Goal: Task Accomplishment & Management: Manage account settings

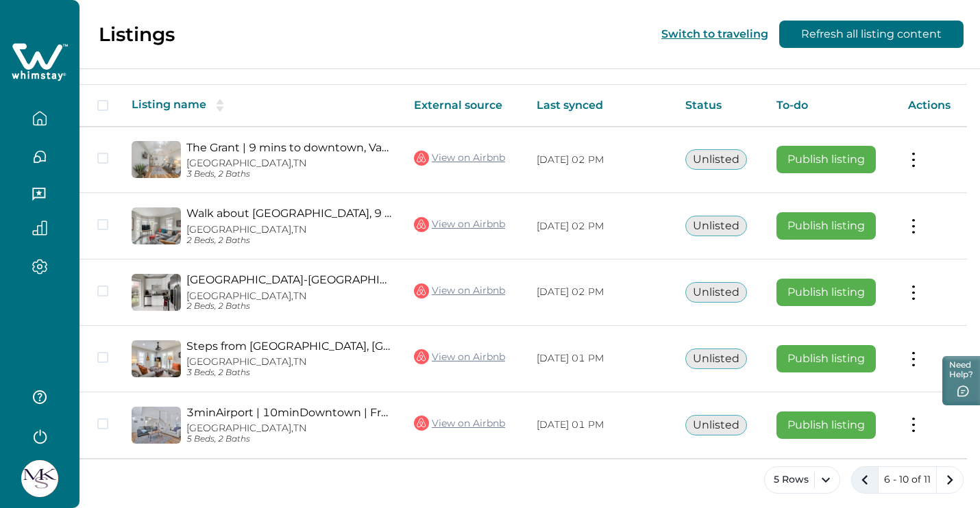
click at [867, 481] on icon "previous page" at bounding box center [864, 480] width 19 height 19
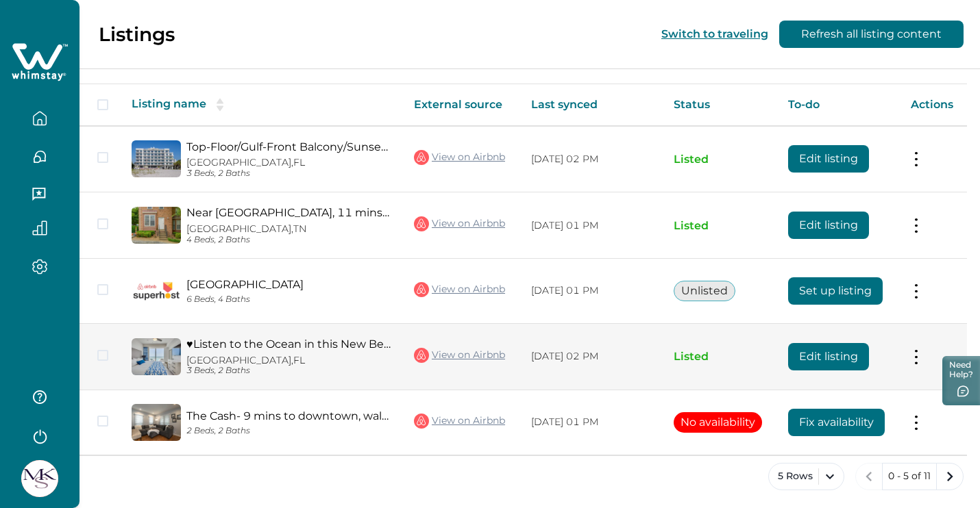
scroll to position [216, 0]
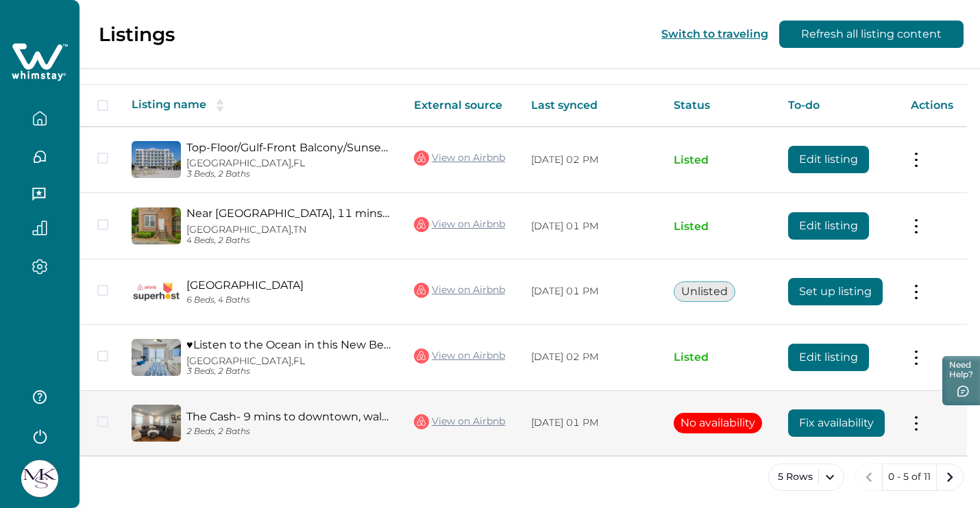
click at [730, 421] on button "No availability" at bounding box center [717, 423] width 88 height 21
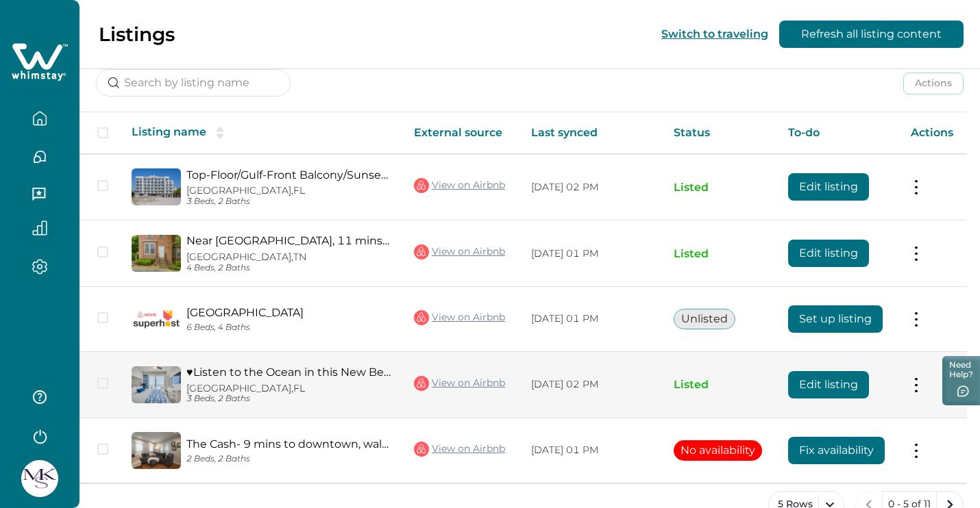
scroll to position [186, 0]
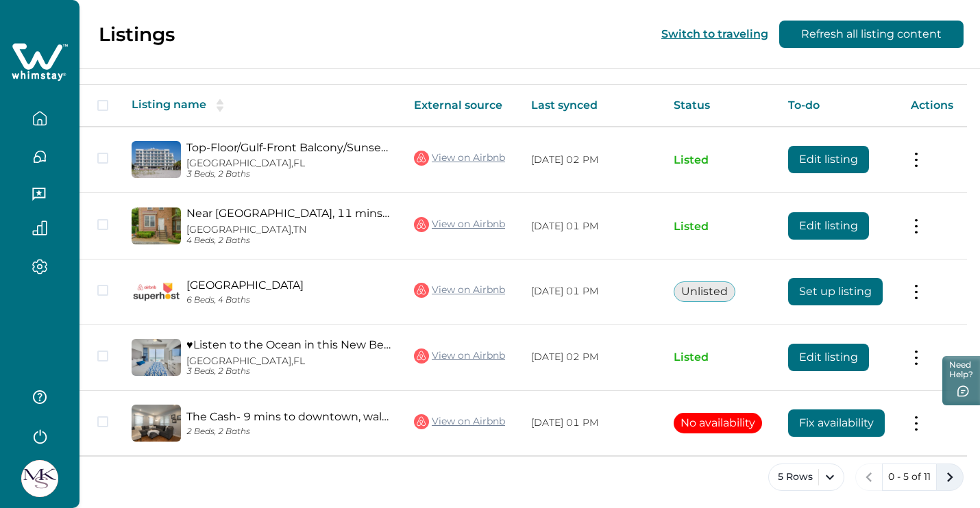
click at [952, 474] on icon "next page" at bounding box center [949, 477] width 19 height 19
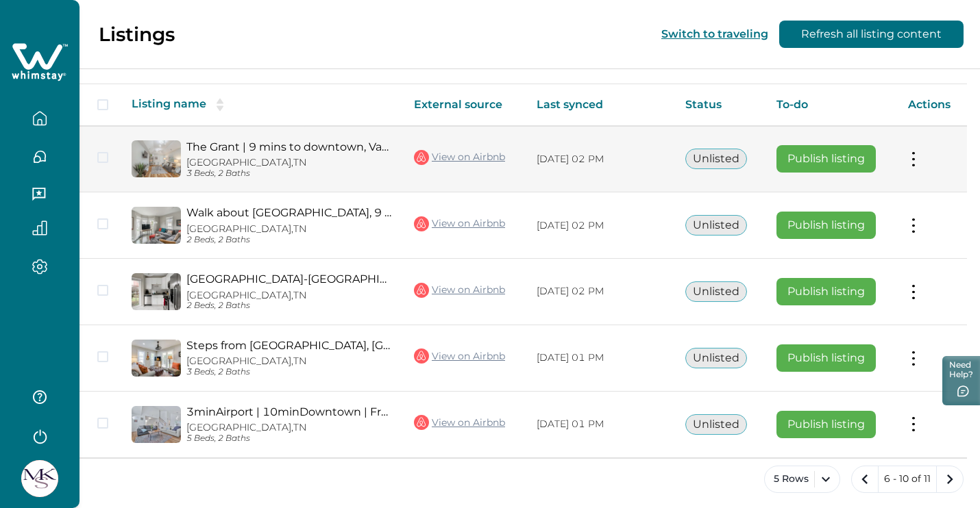
scroll to position [216, 0]
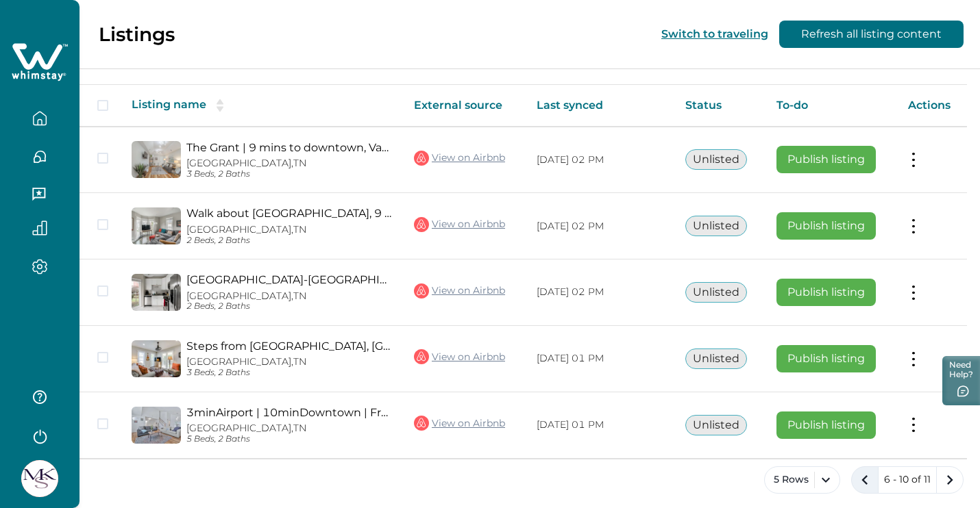
click at [865, 478] on icon "previous page" at bounding box center [864, 480] width 19 height 19
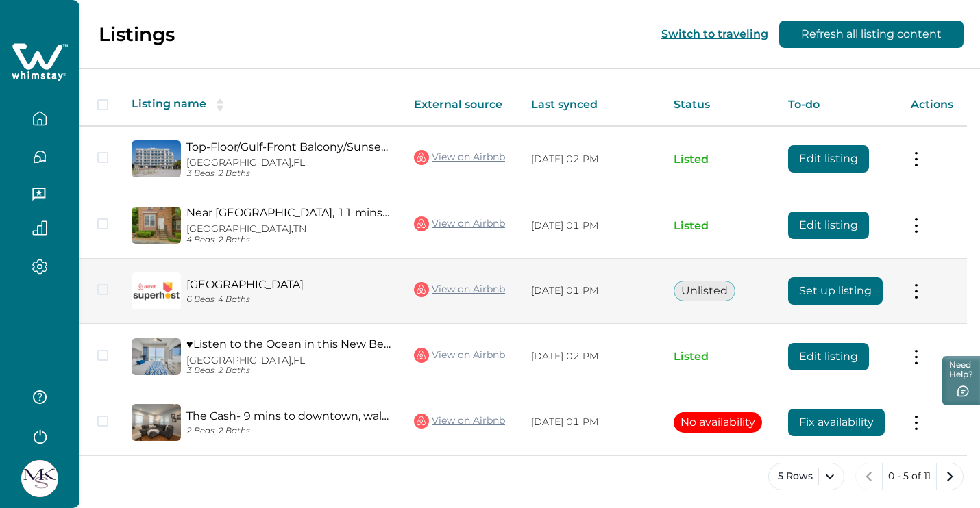
scroll to position [216, 0]
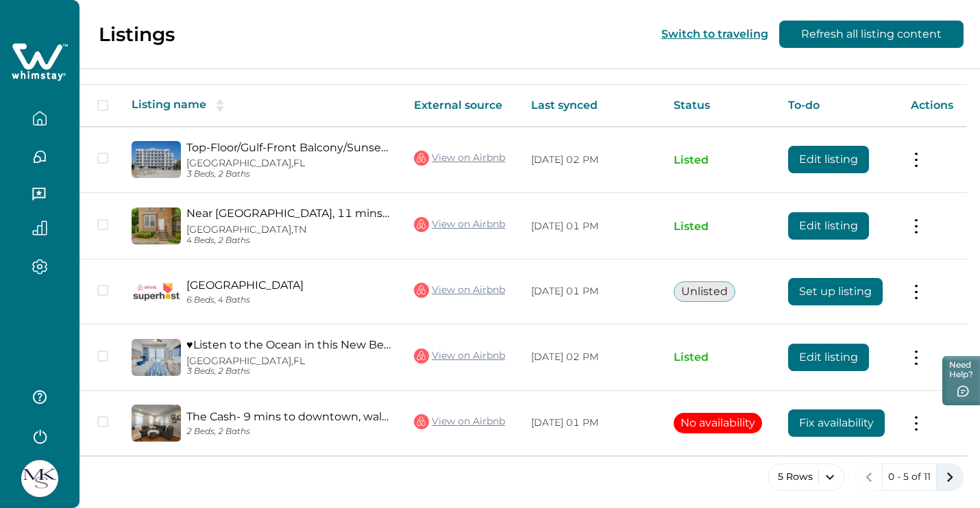
click at [950, 468] on icon "next page" at bounding box center [949, 477] width 19 height 19
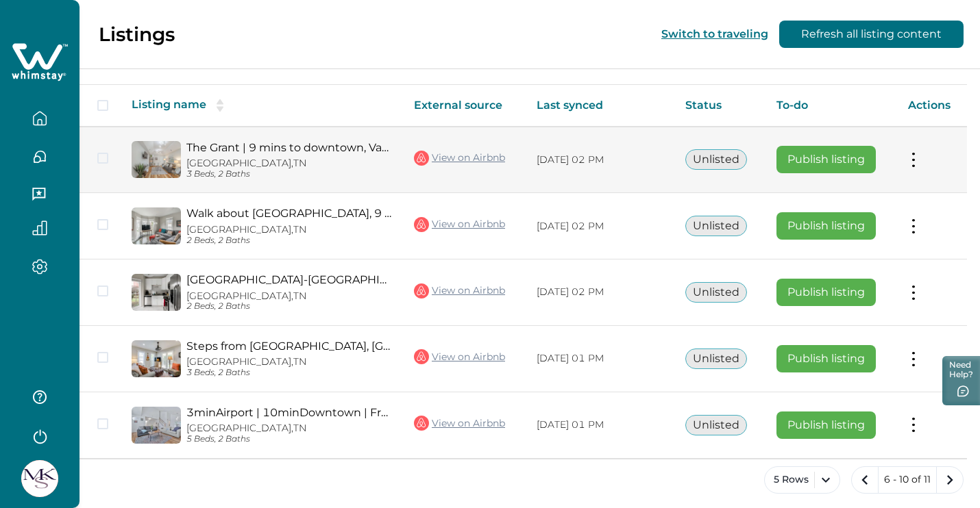
click at [821, 160] on button "Publish listing" at bounding box center [825, 159] width 99 height 27
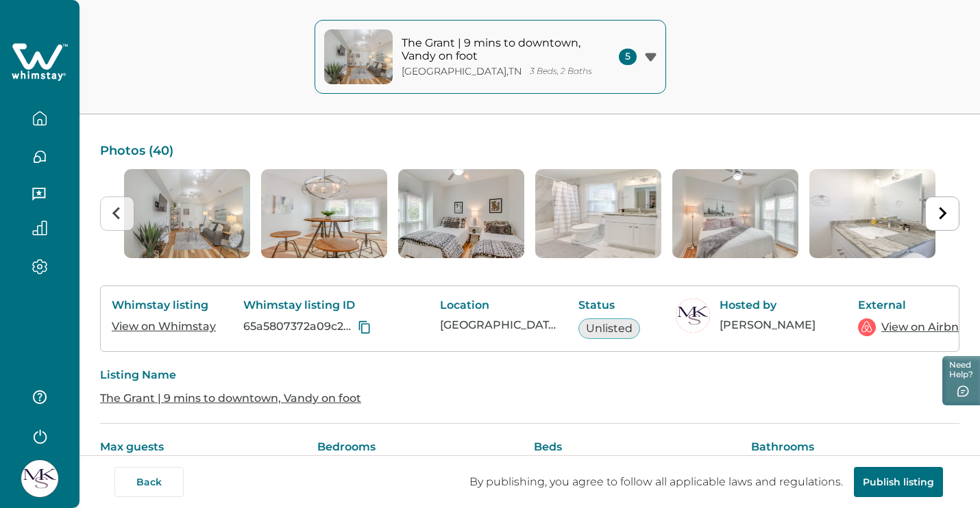
scroll to position [94, 0]
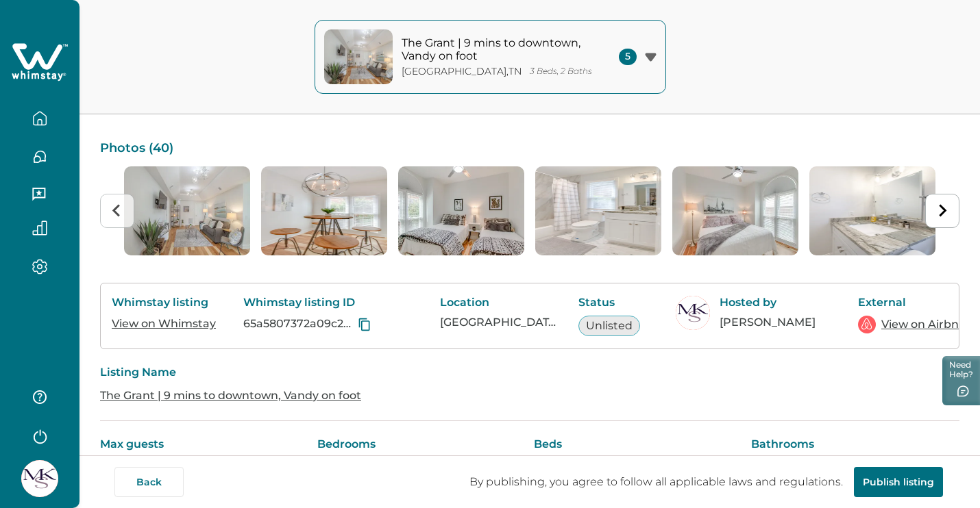
click at [902, 487] on button "Publish listing" at bounding box center [898, 482] width 89 height 30
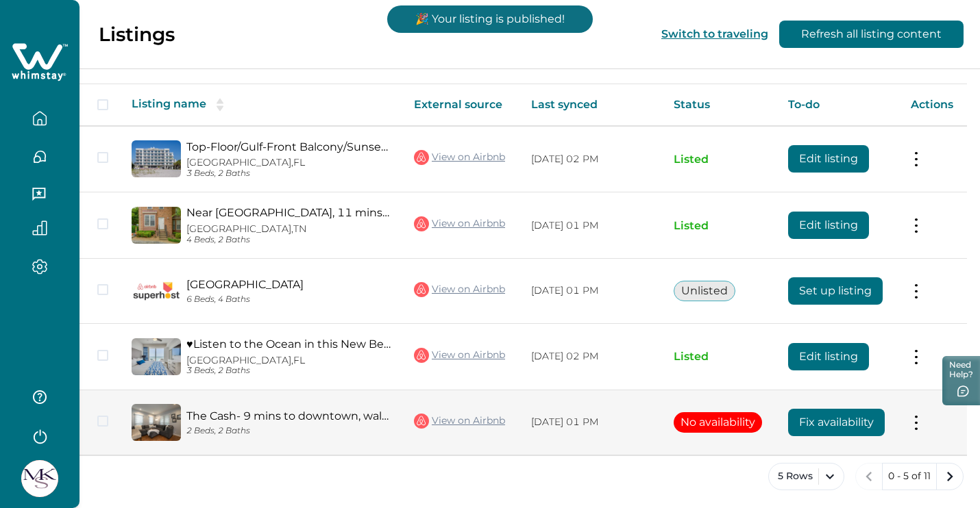
scroll to position [216, 0]
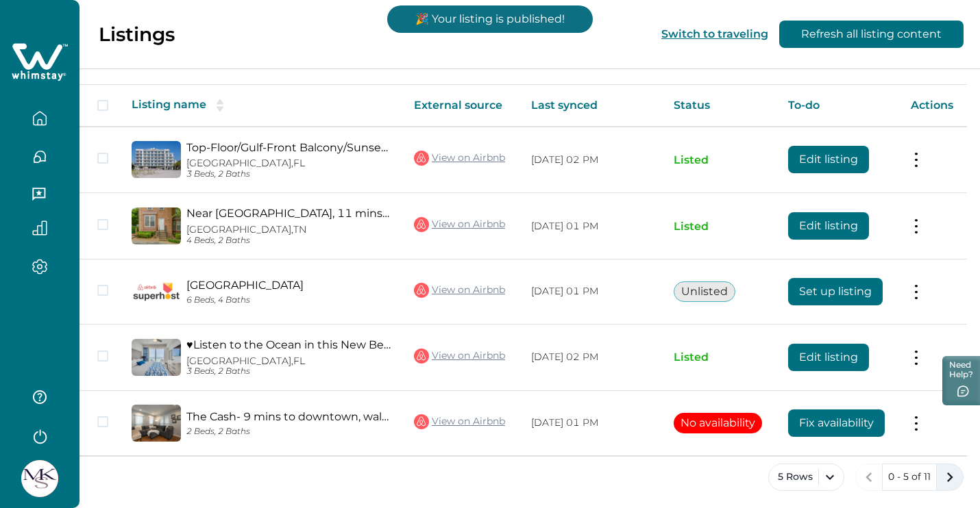
click at [940, 471] on icon "next page" at bounding box center [949, 477] width 19 height 19
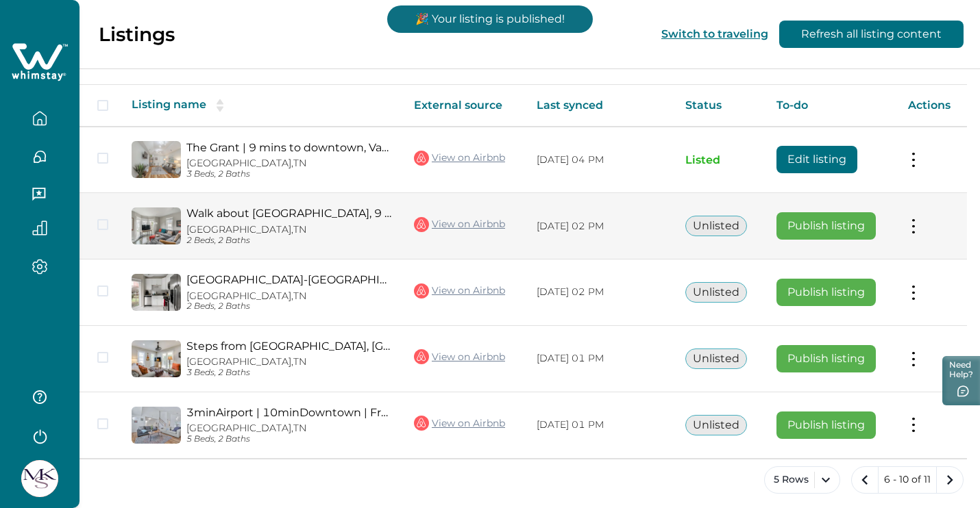
click at [812, 221] on button "Publish listing" at bounding box center [825, 225] width 99 height 27
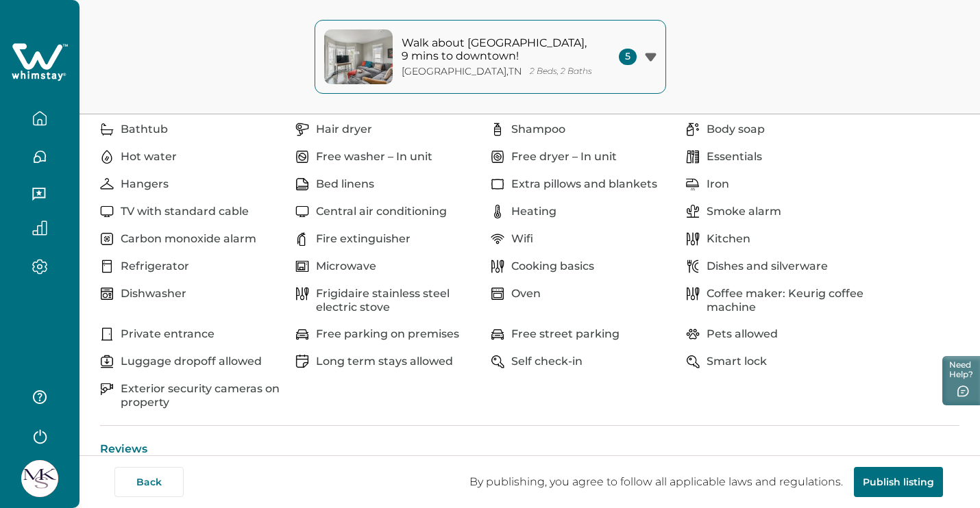
scroll to position [517, 0]
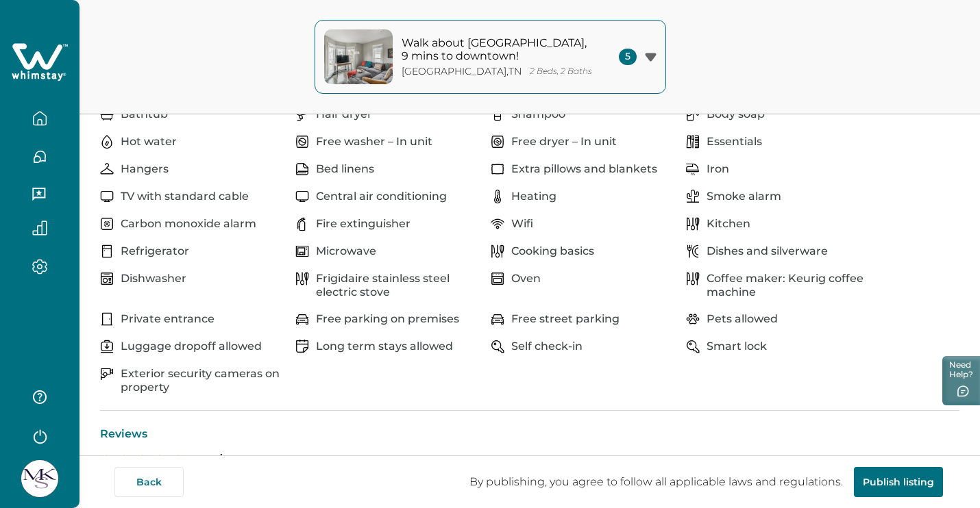
click at [890, 491] on button "Publish listing" at bounding box center [898, 482] width 89 height 30
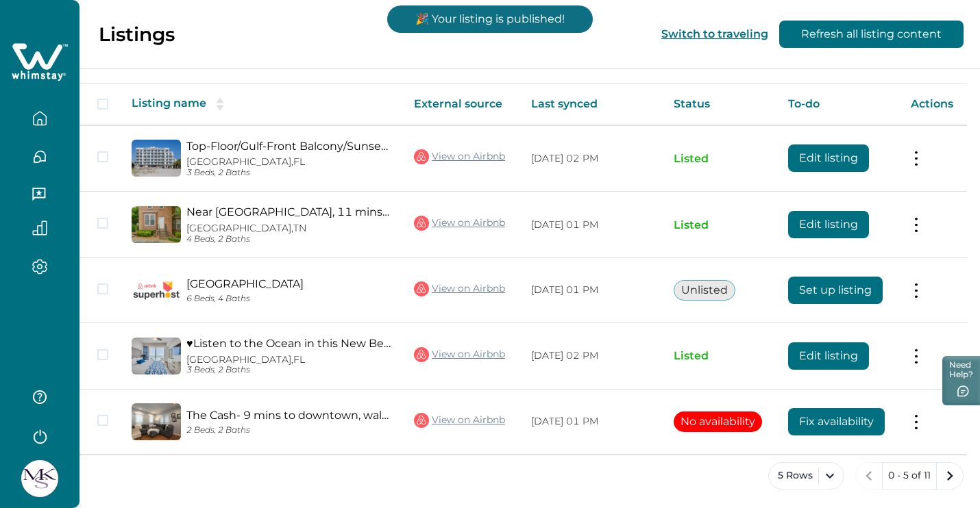
scroll to position [216, 0]
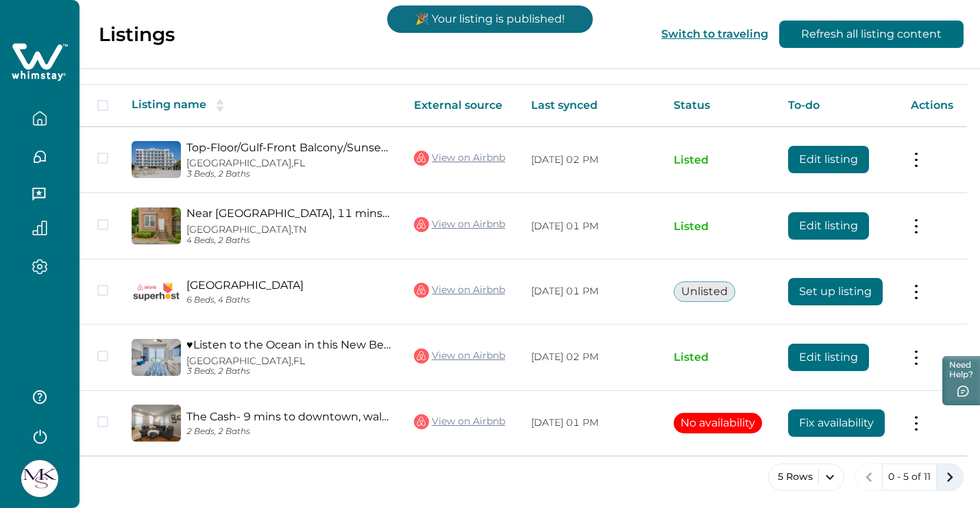
click at [952, 477] on icon "next page" at bounding box center [949, 477] width 19 height 19
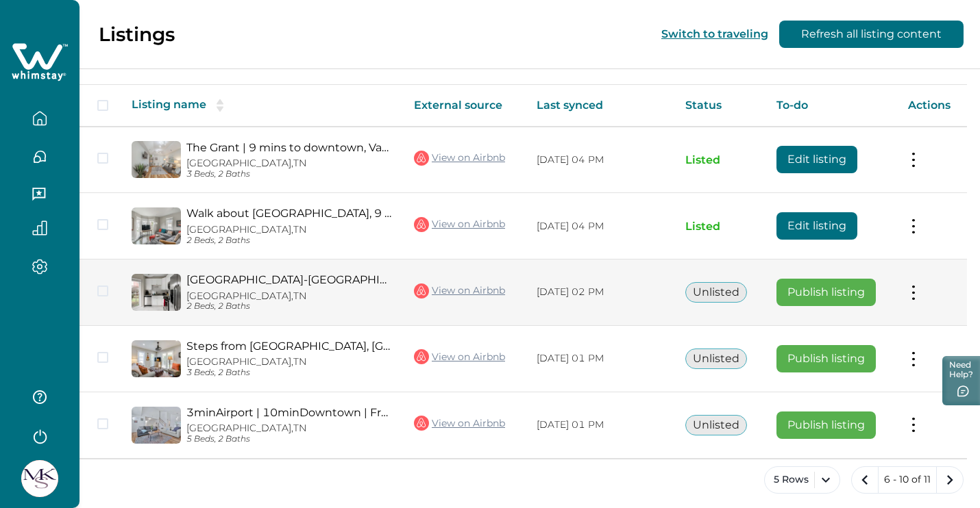
click at [836, 290] on button "Publish listing" at bounding box center [825, 292] width 99 height 27
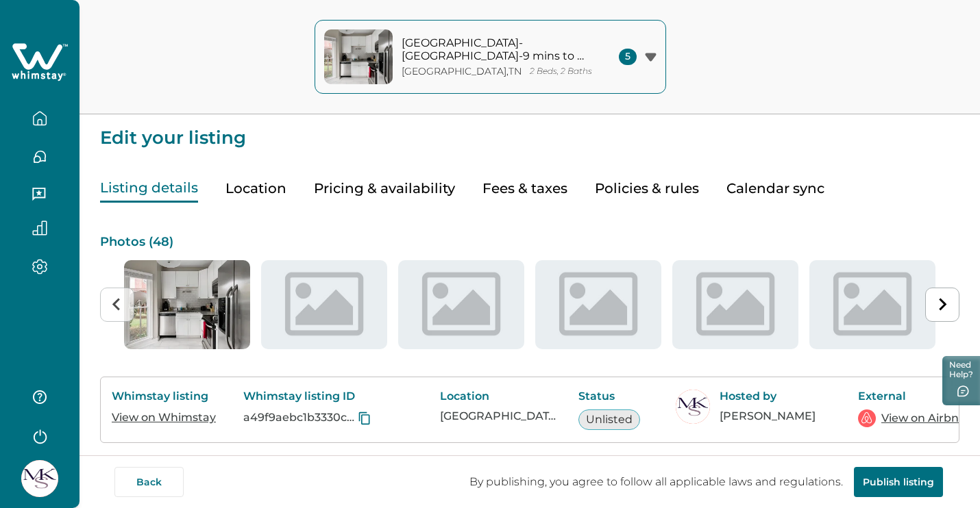
scroll to position [146, 0]
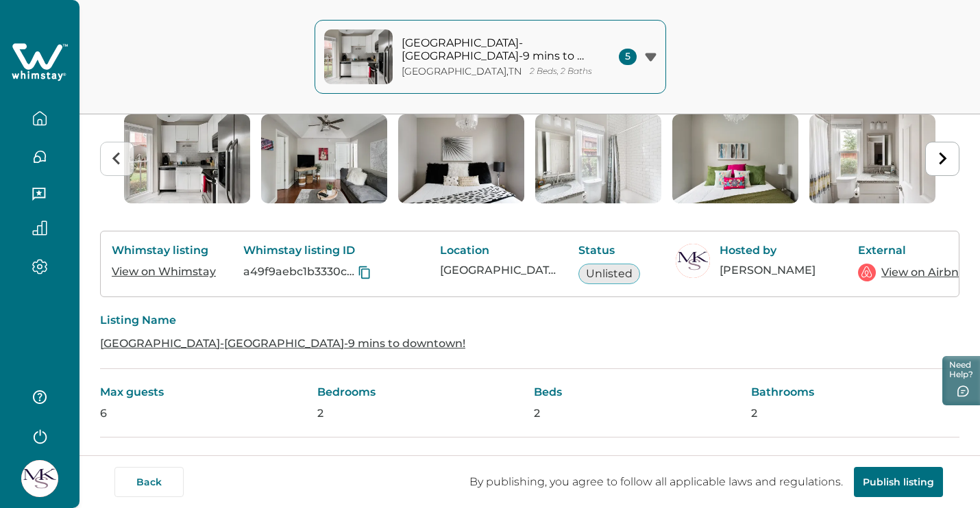
click at [904, 482] on button "Publish listing" at bounding box center [898, 482] width 89 height 30
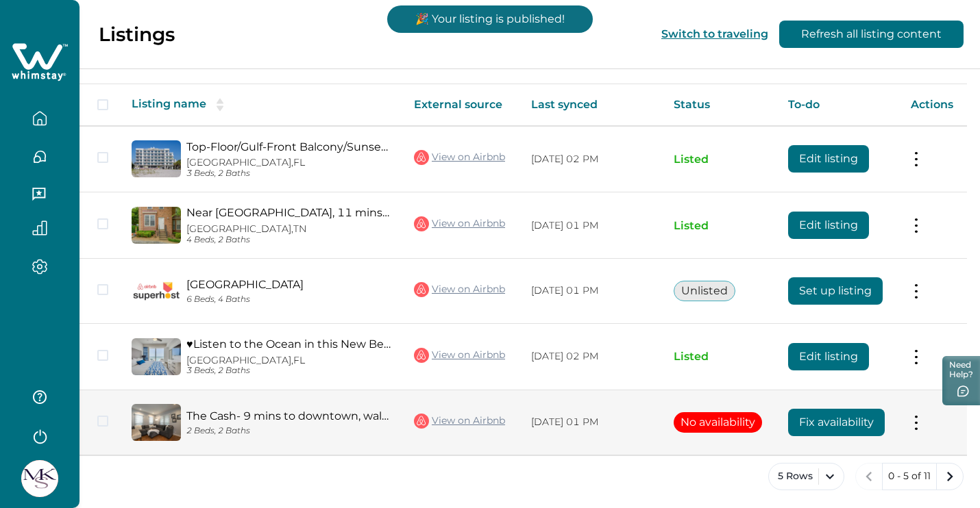
scroll to position [216, 0]
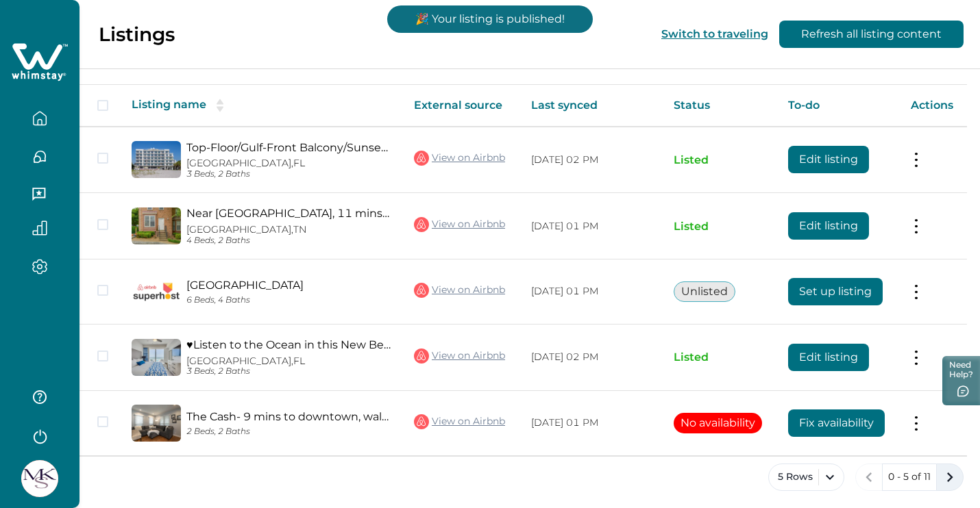
click at [944, 471] on icon "next page" at bounding box center [949, 477] width 19 height 19
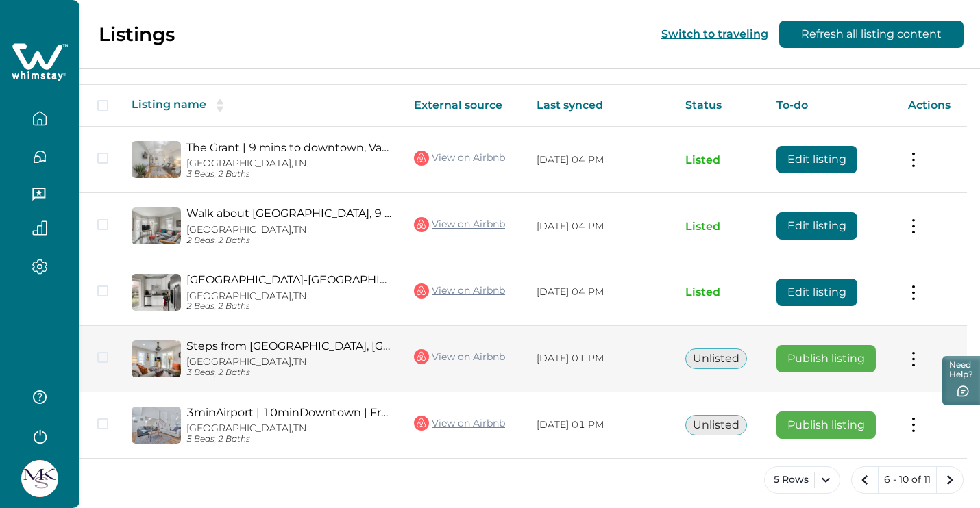
click at [834, 351] on button "Publish listing" at bounding box center [825, 358] width 99 height 27
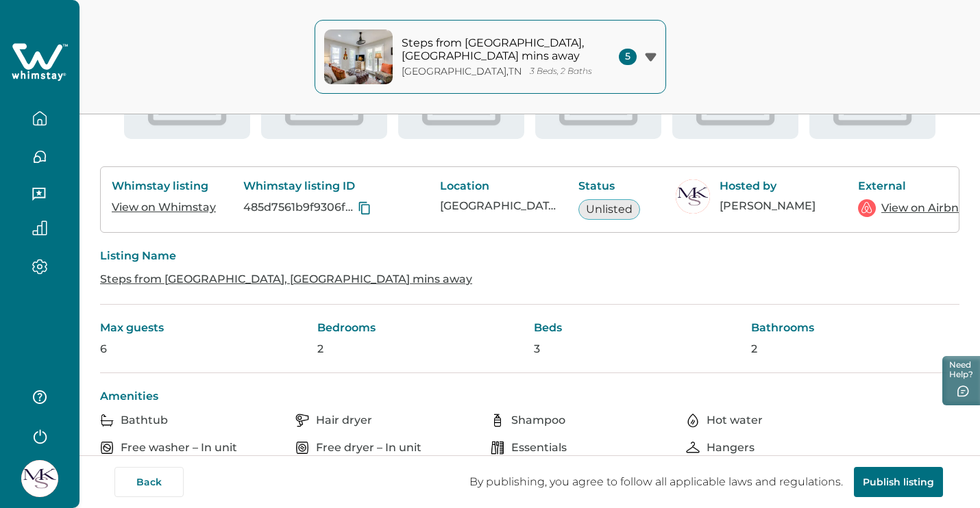
scroll to position [248, 0]
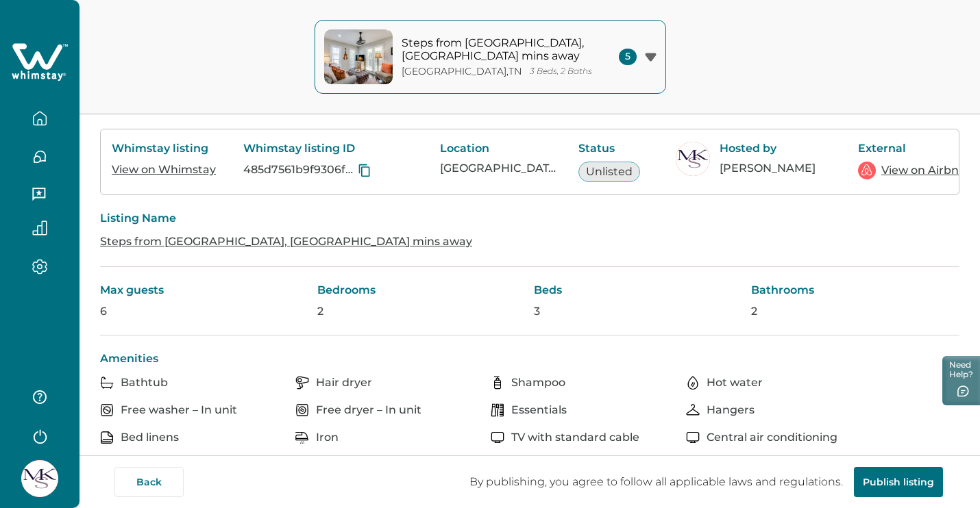
click at [907, 483] on button "Publish listing" at bounding box center [898, 482] width 89 height 30
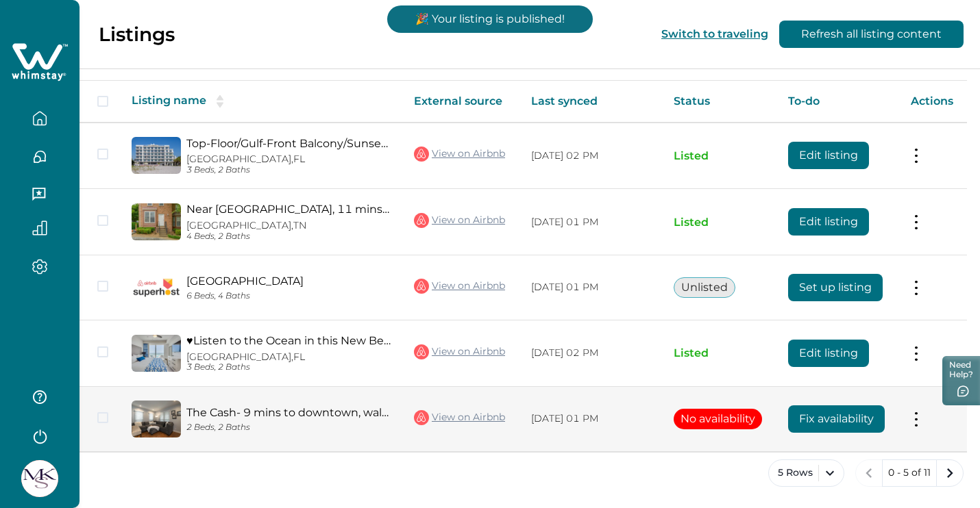
scroll to position [216, 0]
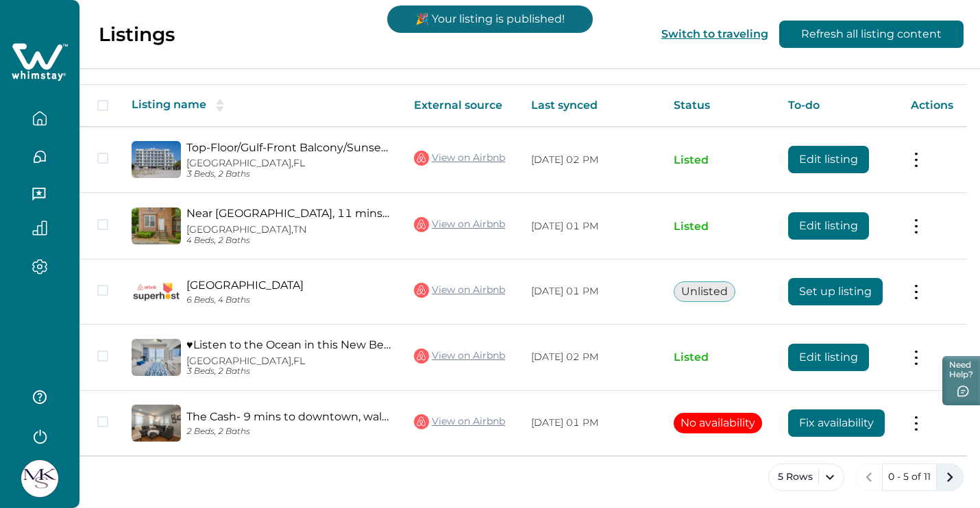
click at [949, 473] on icon "next page" at bounding box center [950, 478] width 6 height 10
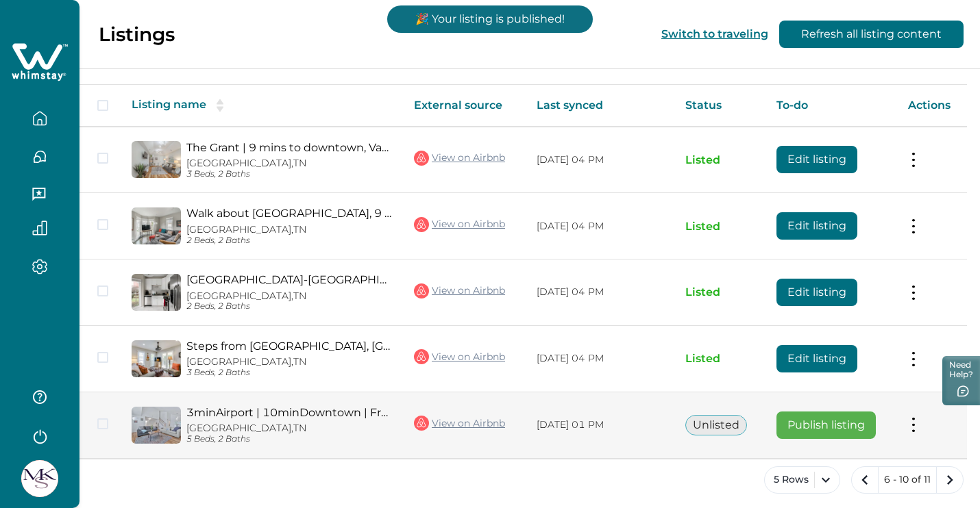
click at [826, 421] on button "Publish listing" at bounding box center [825, 425] width 99 height 27
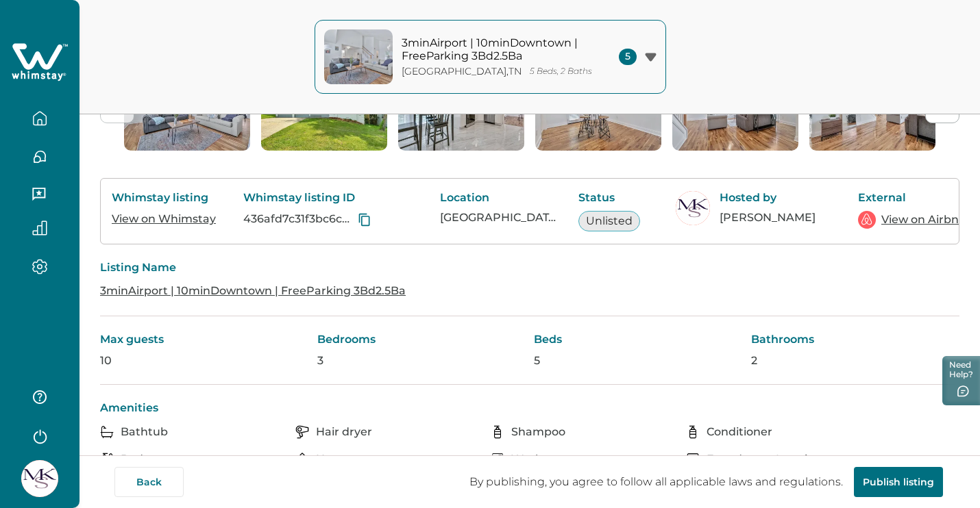
scroll to position [199, 0]
click at [917, 491] on button "Publish listing" at bounding box center [898, 482] width 89 height 30
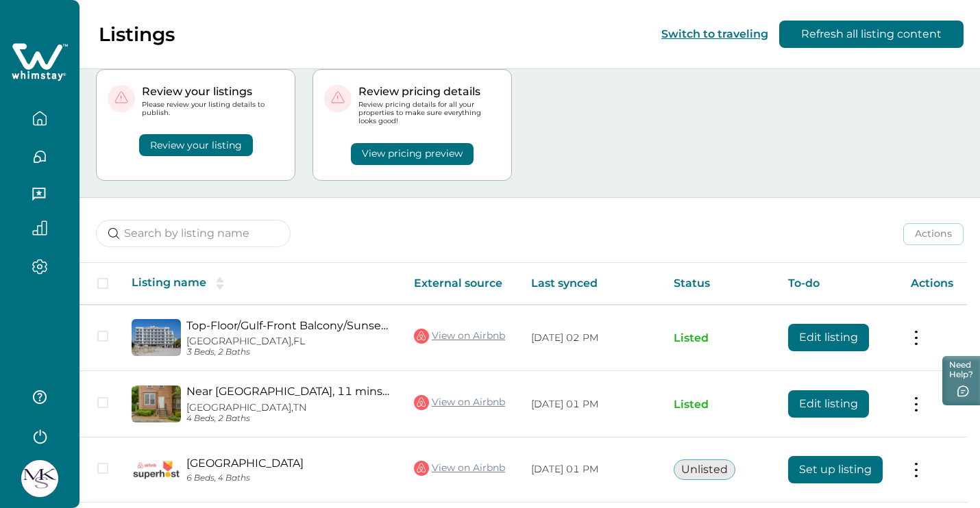
scroll to position [48, 0]
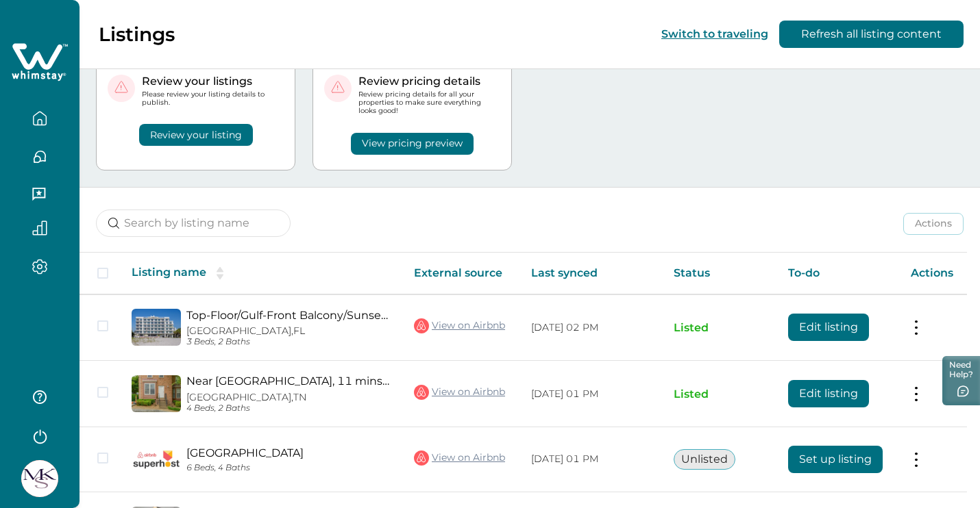
click at [436, 135] on button "View pricing preview" at bounding box center [412, 144] width 123 height 22
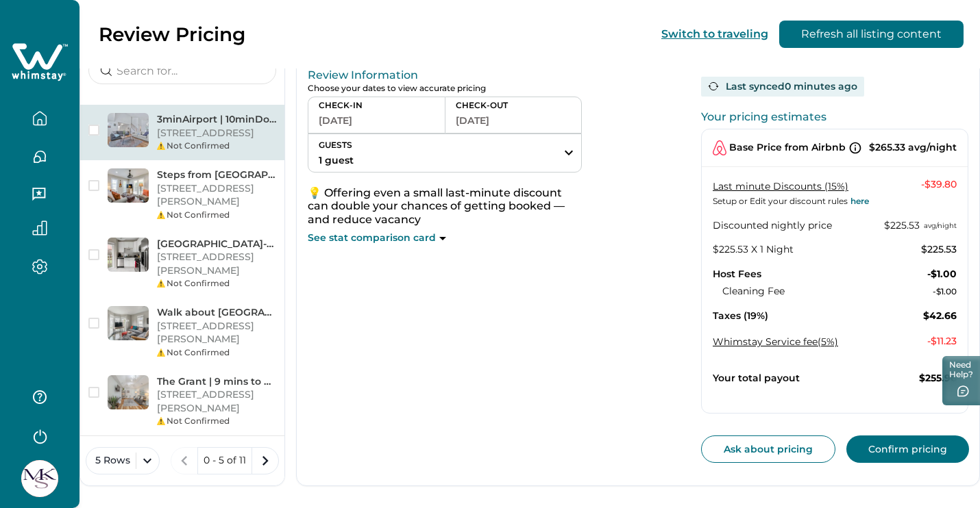
scroll to position [88, 0]
click at [418, 234] on p "See stat comparison card" at bounding box center [372, 239] width 128 height 14
click at [434, 240] on div "See stat comparison card" at bounding box center [445, 239] width 274 height 14
click at [438, 233] on div "See stat comparison card" at bounding box center [445, 239] width 274 height 14
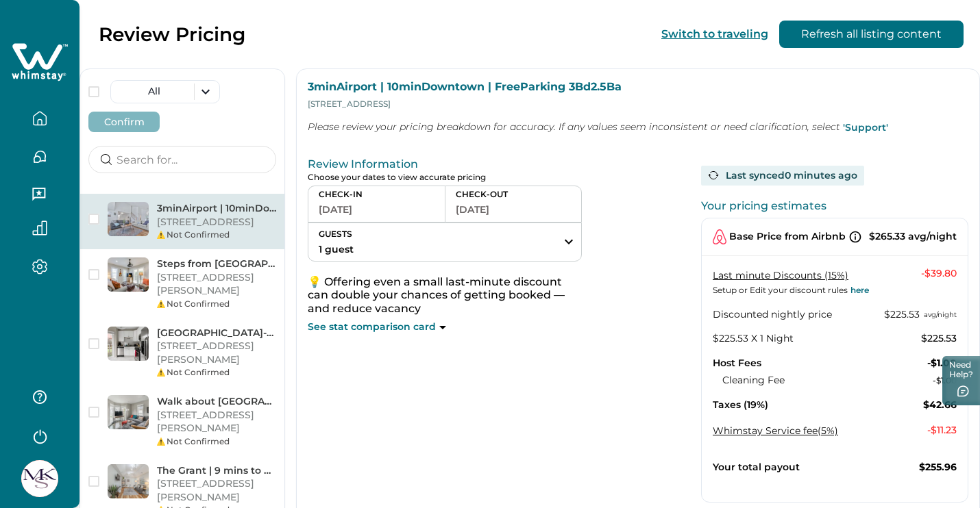
scroll to position [0, 0]
click at [36, 116] on icon "button" at bounding box center [39, 118] width 15 height 15
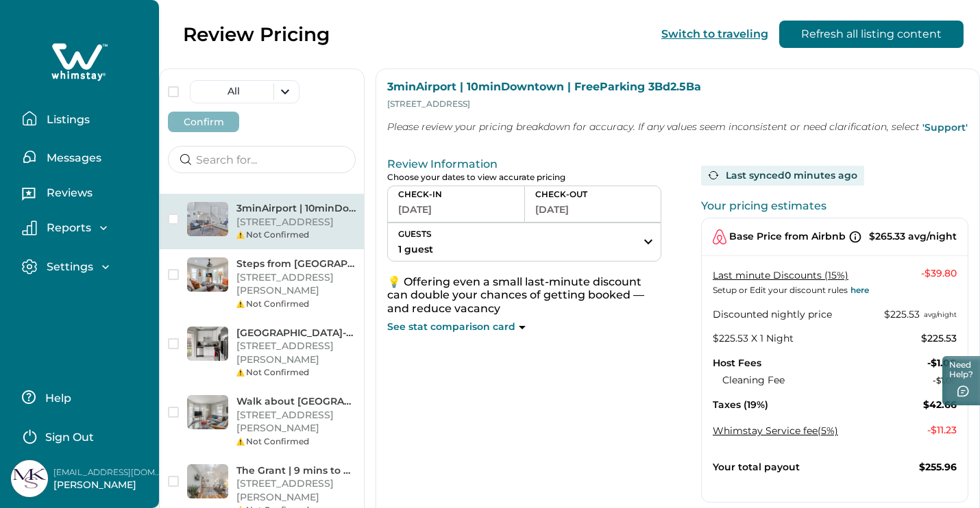
click at [65, 110] on button "Listings" at bounding box center [85, 118] width 126 height 27
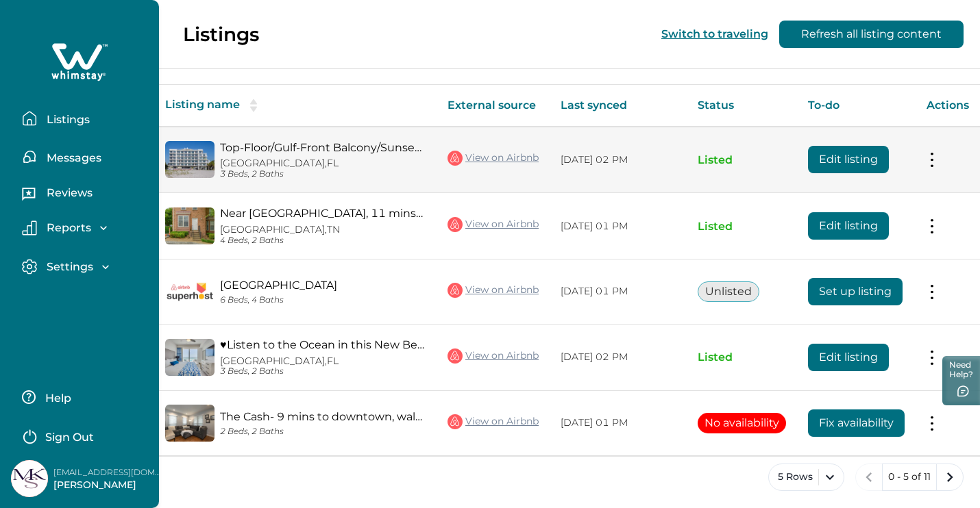
scroll to position [0, 47]
click at [848, 158] on button "Edit listing" at bounding box center [848, 159] width 81 height 27
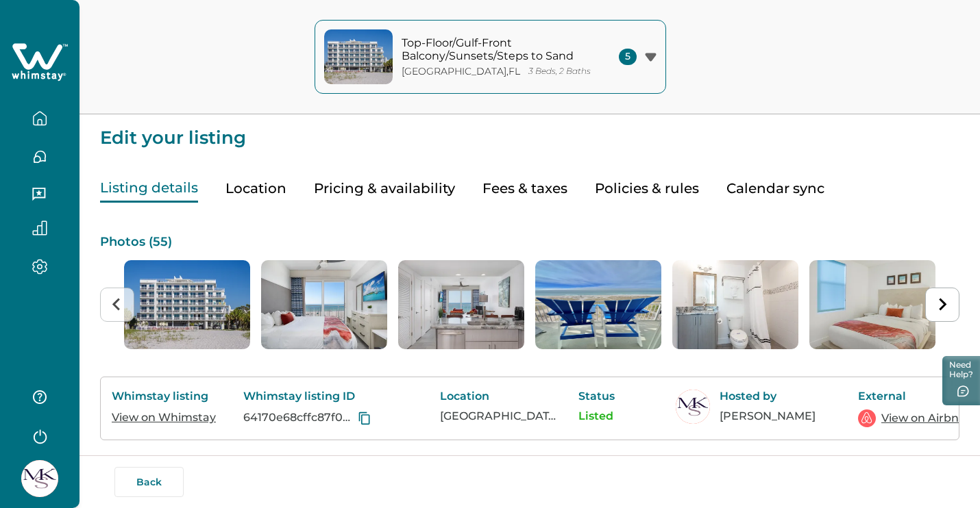
scroll to position [-1, 0]
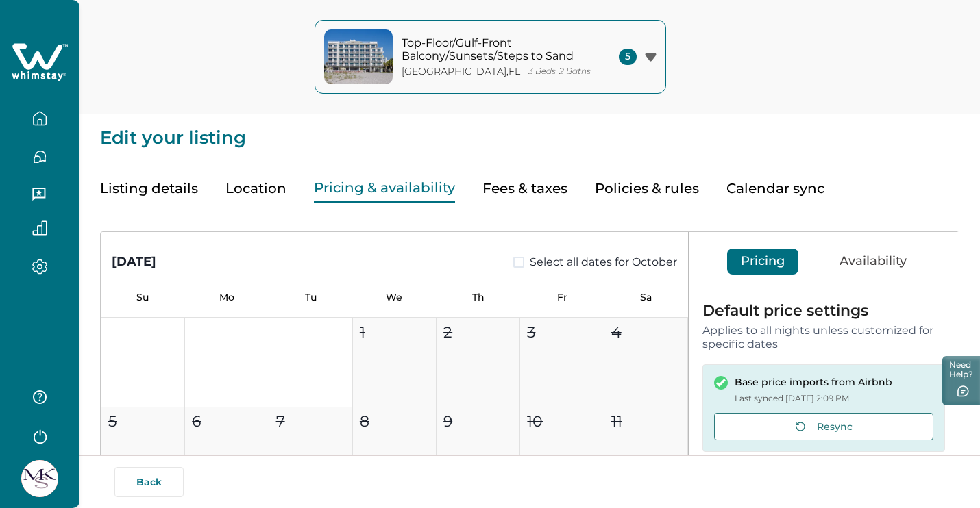
click at [393, 185] on button "Pricing & availability" at bounding box center [384, 189] width 141 height 28
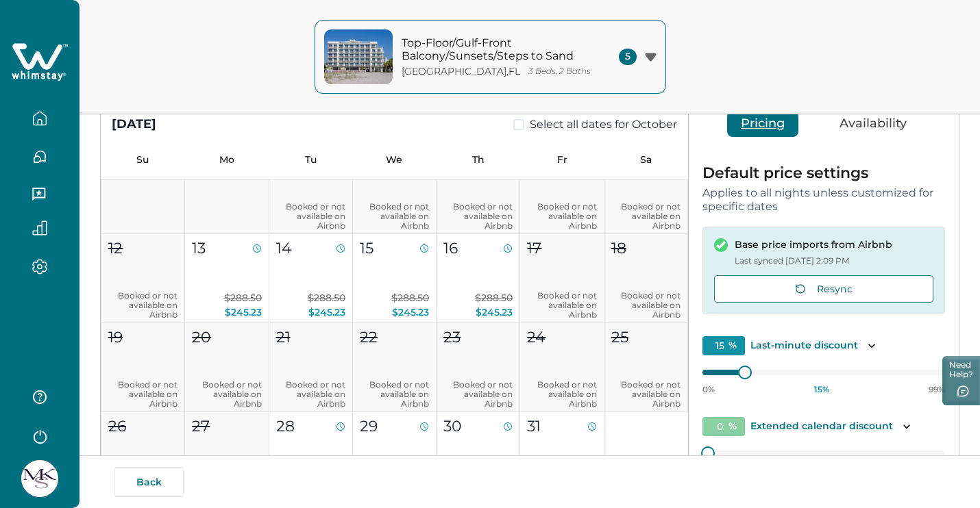
scroll to position [89, 0]
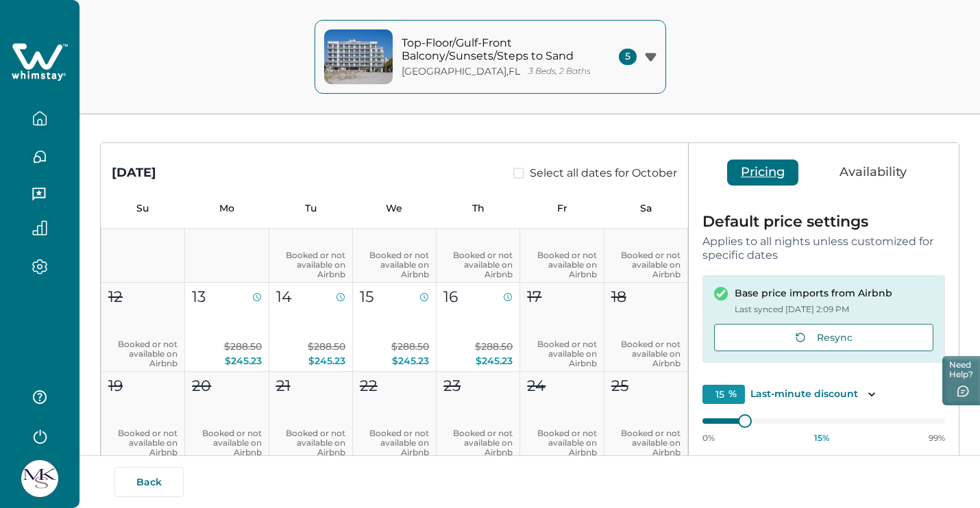
click at [874, 172] on button "Availability" at bounding box center [873, 173] width 95 height 26
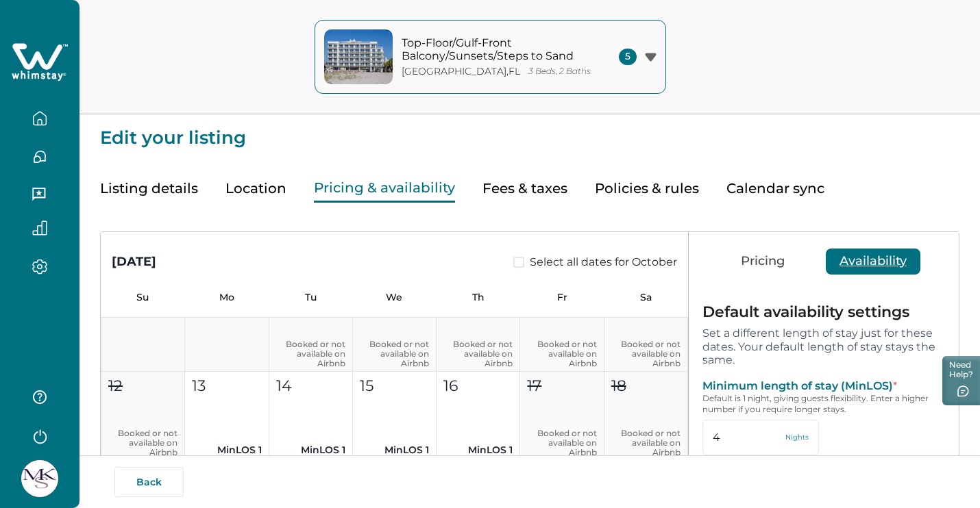
scroll to position [0, 0]
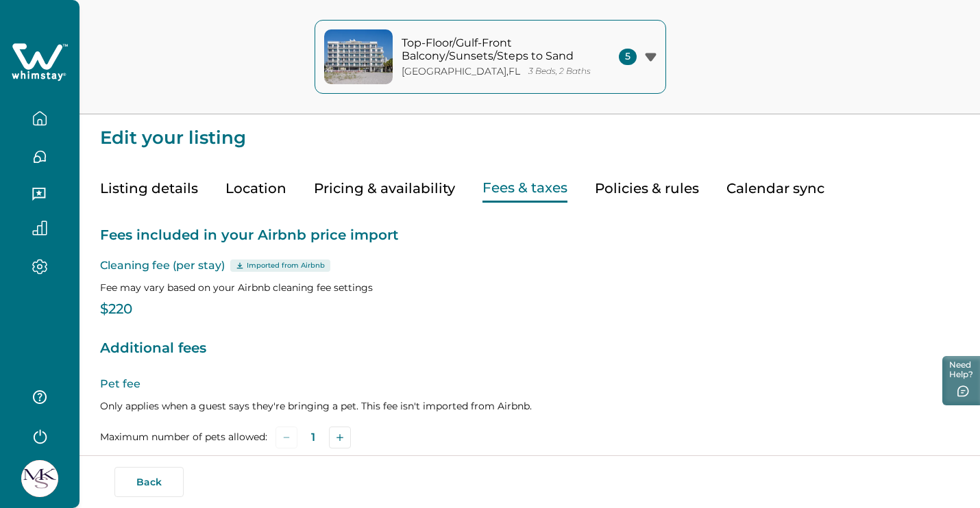
type input "0"
type input "19"
type input "178"
click at [489, 182] on button "Fees & taxes" at bounding box center [524, 189] width 85 height 28
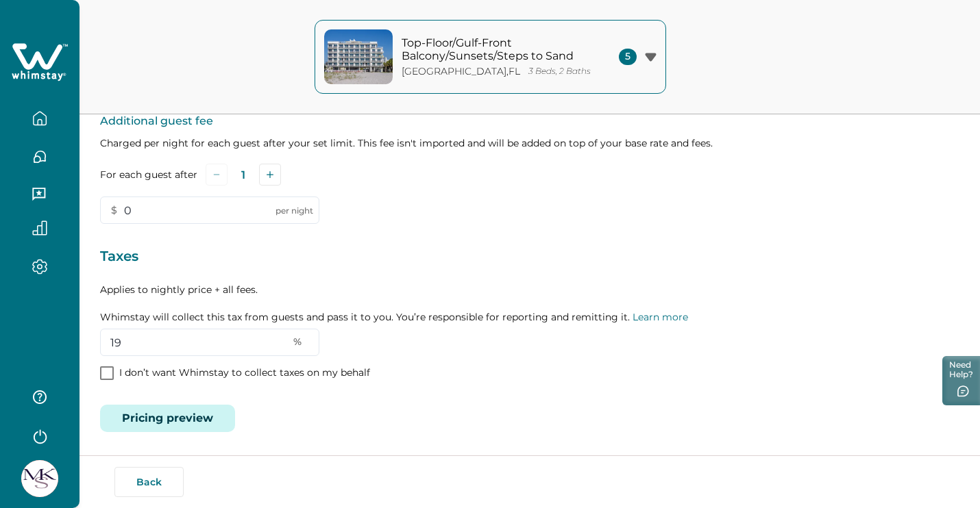
scroll to position [417, 0]
click at [49, 126] on button "button" at bounding box center [40, 118] width 58 height 27
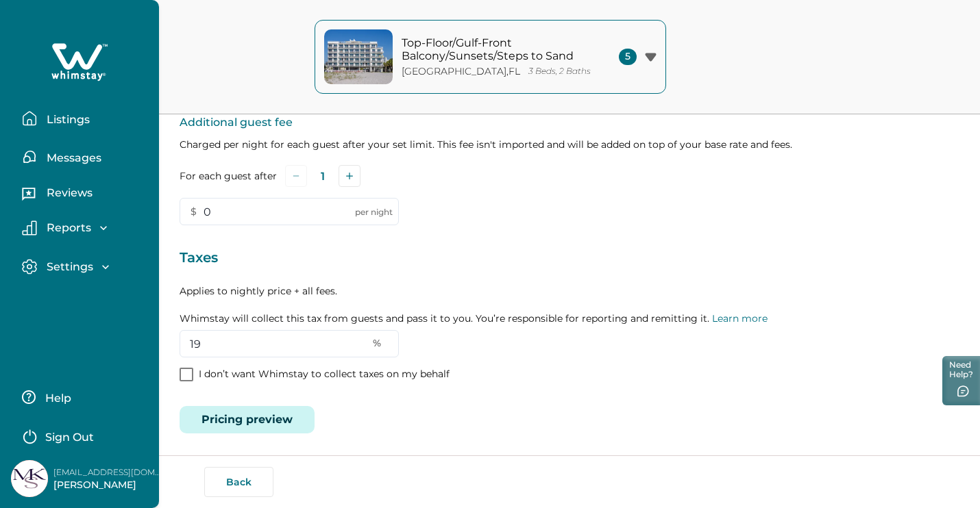
click at [522, 29] on button "Top-Floor/Gulf-Front Balcony/Sunsets/Steps to Sand Treasure Island , FL 3 Beds,…" at bounding box center [489, 57] width 351 height 74
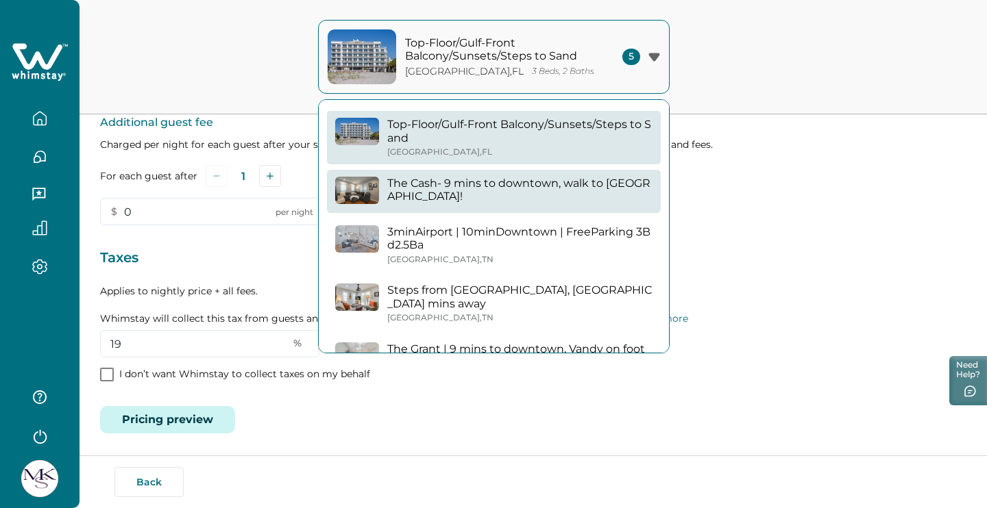
click at [495, 199] on button "The Cash- 9 mins to downtown, walk to [GEOGRAPHIC_DATA]!" at bounding box center [494, 191] width 334 height 43
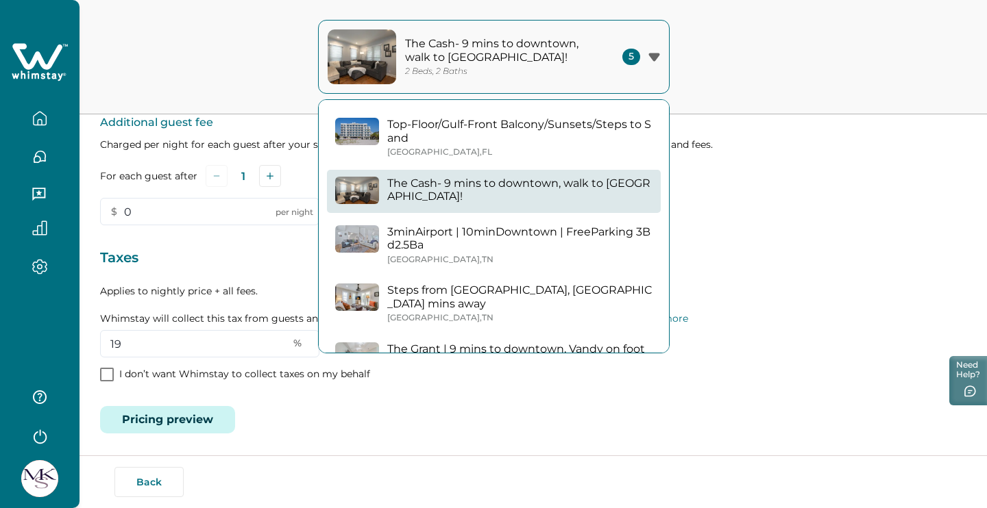
type input "0"
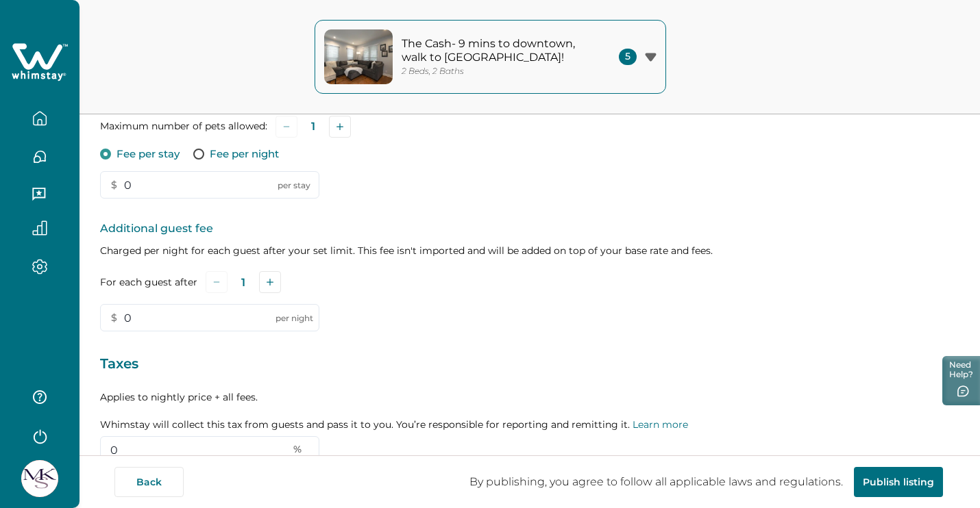
scroll to position [314, 0]
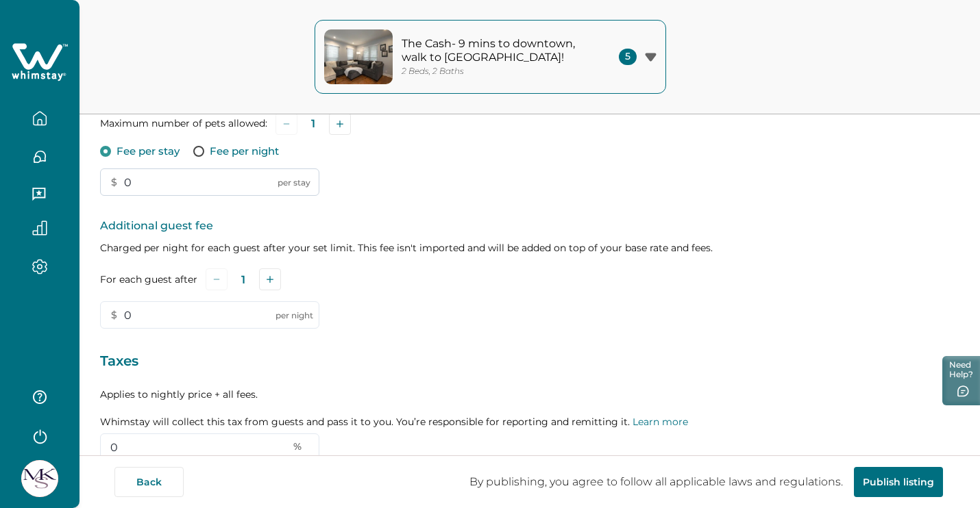
click at [173, 188] on input "0" at bounding box center [209, 182] width 219 height 27
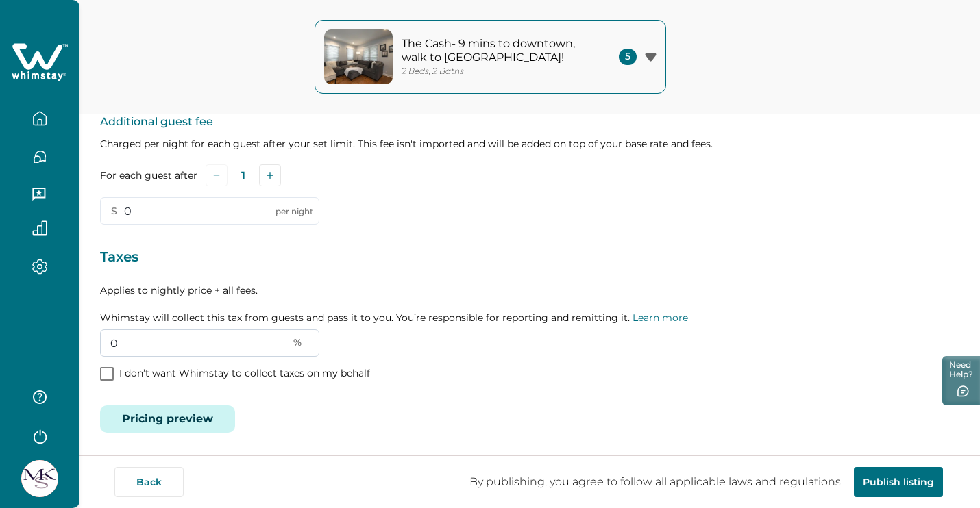
type input "178"
click at [182, 336] on input "0" at bounding box center [209, 343] width 219 height 27
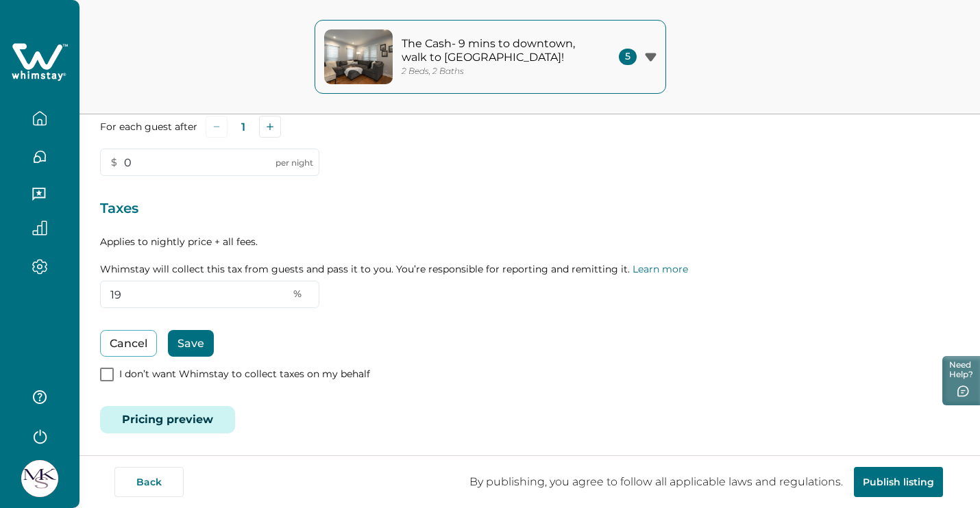
type input "19"
click at [196, 349] on button "Save" at bounding box center [191, 343] width 46 height 27
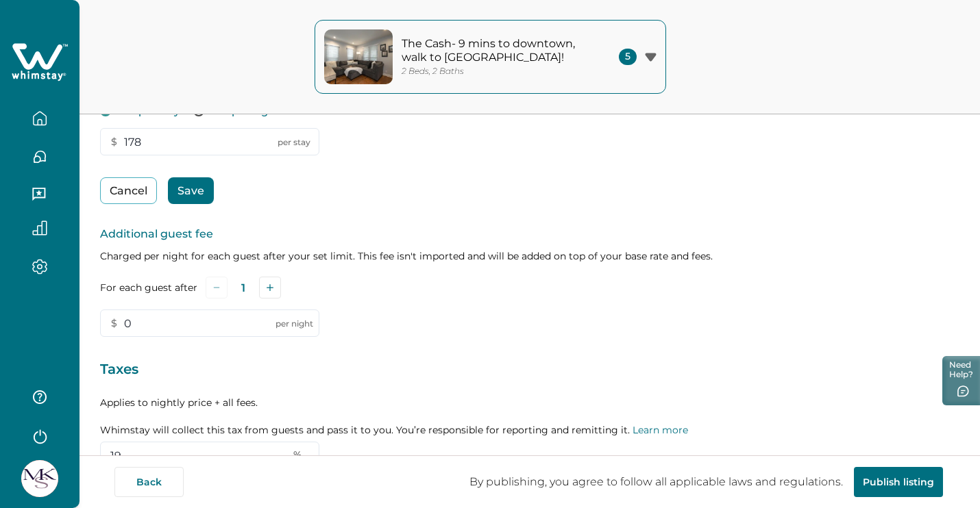
scroll to position [36, 0]
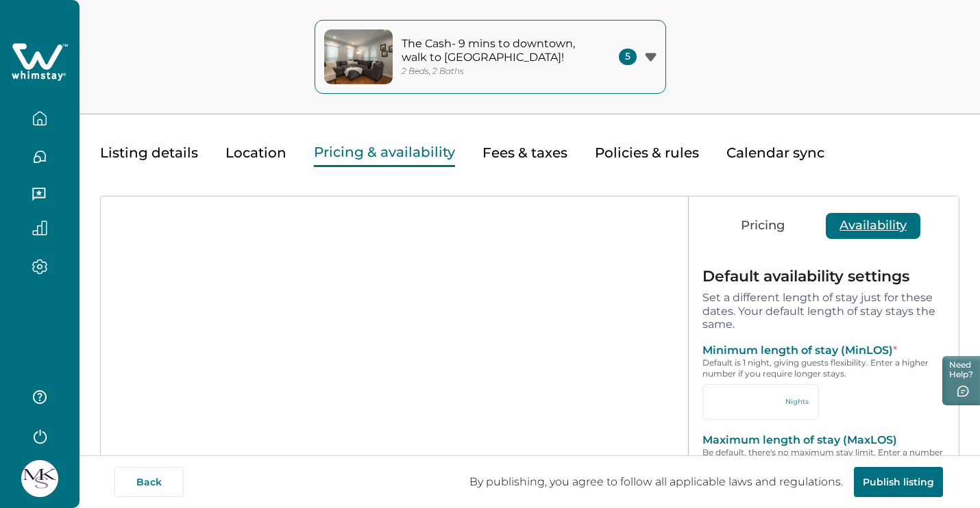
click at [410, 151] on button "Pricing & availability" at bounding box center [384, 153] width 141 height 28
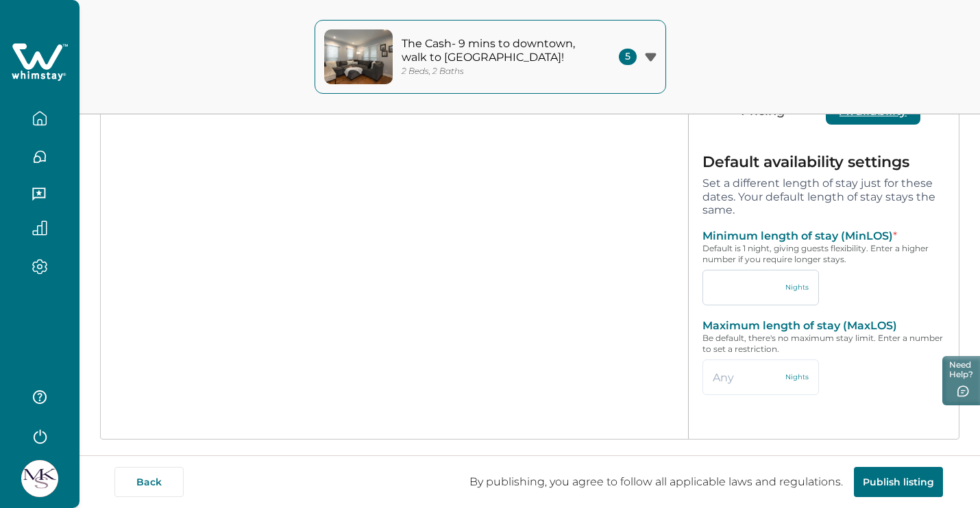
scroll to position [151, 0]
click at [755, 305] on div "Default availability settings Set a different length of stay just for these dat…" at bounding box center [824, 287] width 270 height 299
click at [755, 290] on input "text" at bounding box center [760, 287] width 116 height 36
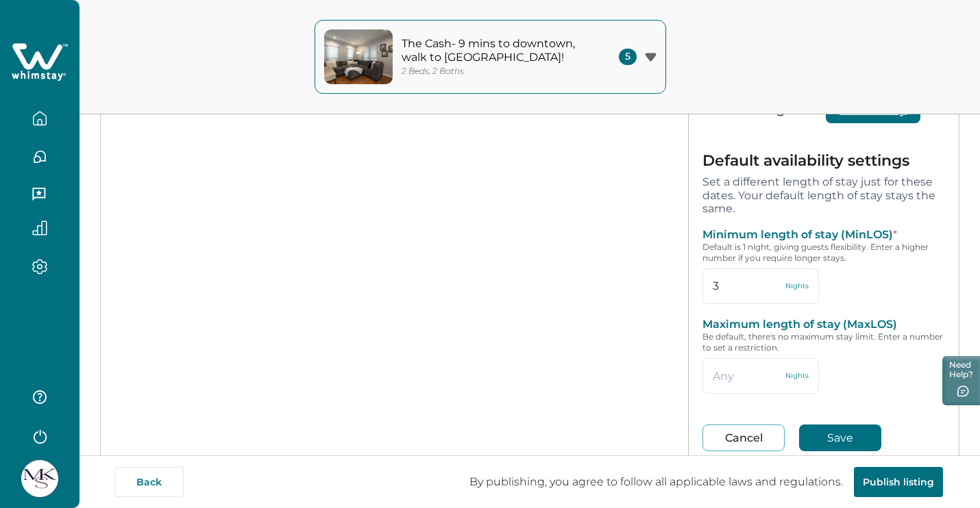
scroll to position [181, 0]
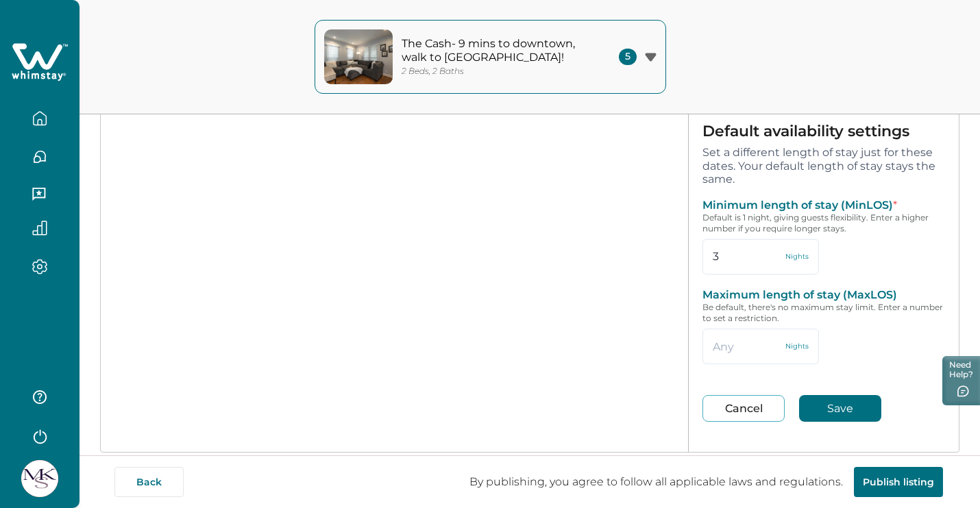
type input "3"
click at [835, 404] on button "Save" at bounding box center [840, 408] width 82 height 27
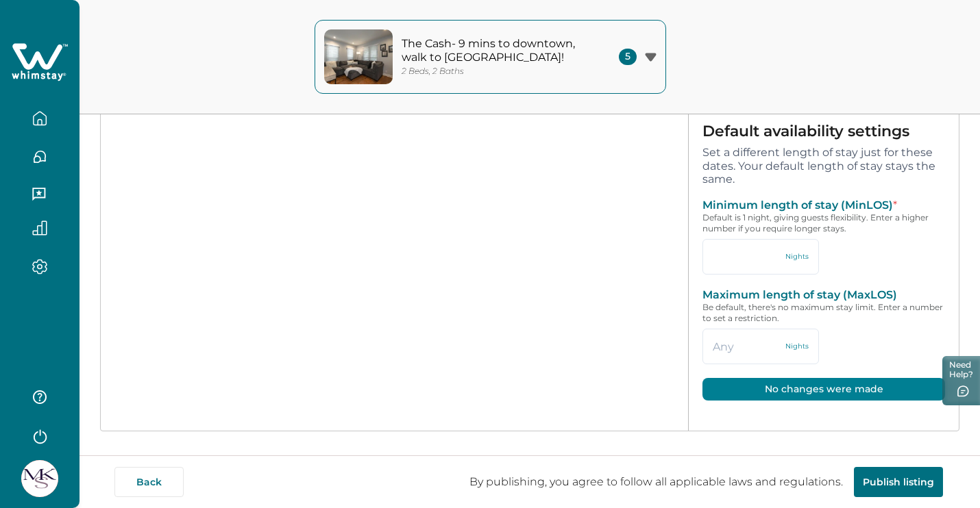
type input "3"
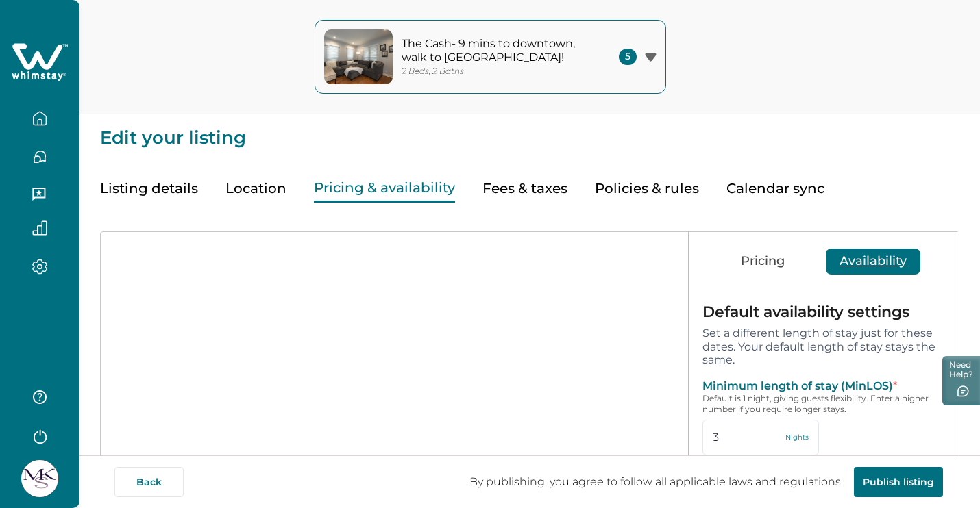
scroll to position [0, 0]
type input "0"
type input "19"
type input "178"
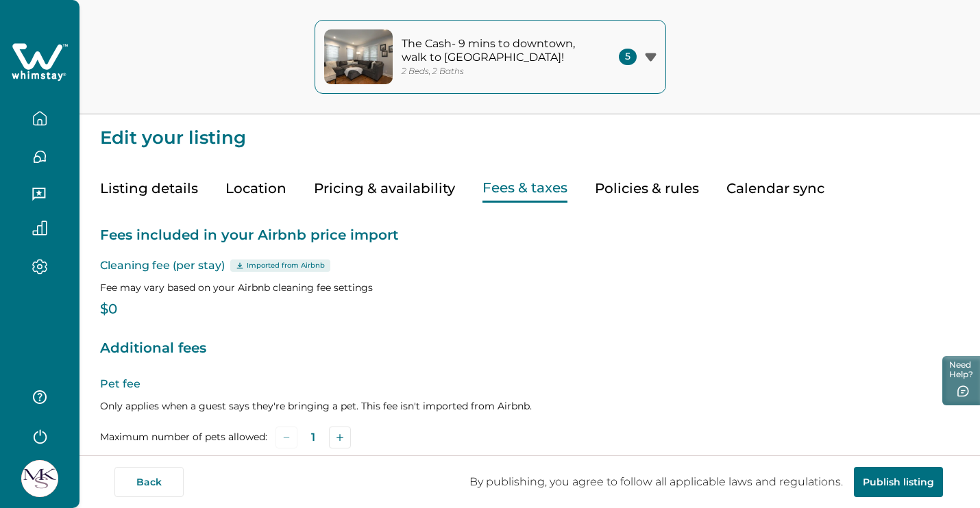
click at [524, 199] on button "Fees & taxes" at bounding box center [524, 189] width 85 height 28
click at [675, 181] on button "Policies & rules" at bounding box center [647, 189] width 104 height 28
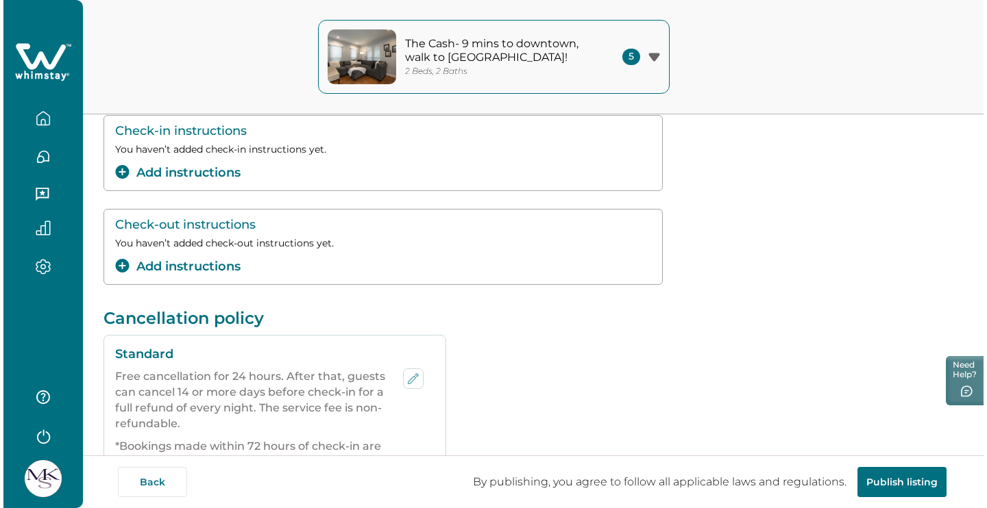
scroll to position [87, 0]
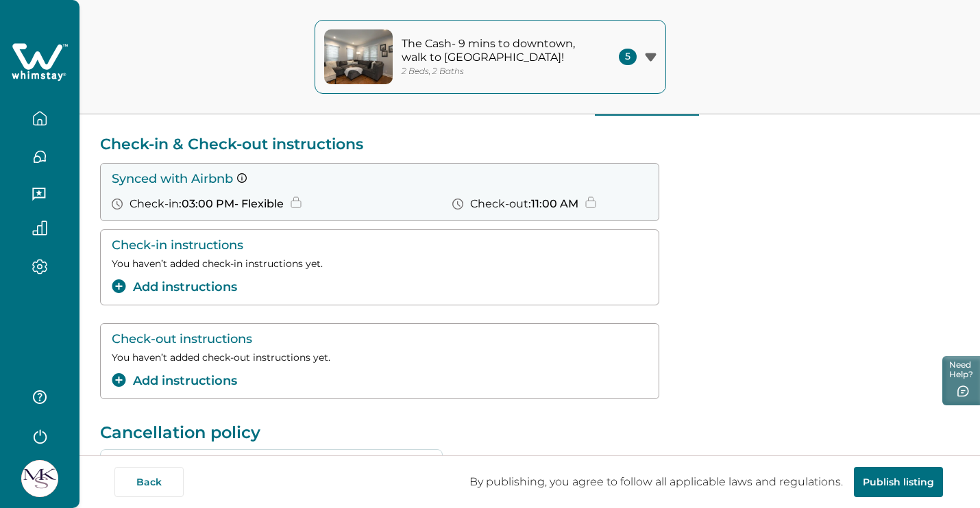
click at [201, 287] on button "Add instructions" at bounding box center [174, 287] width 125 height 18
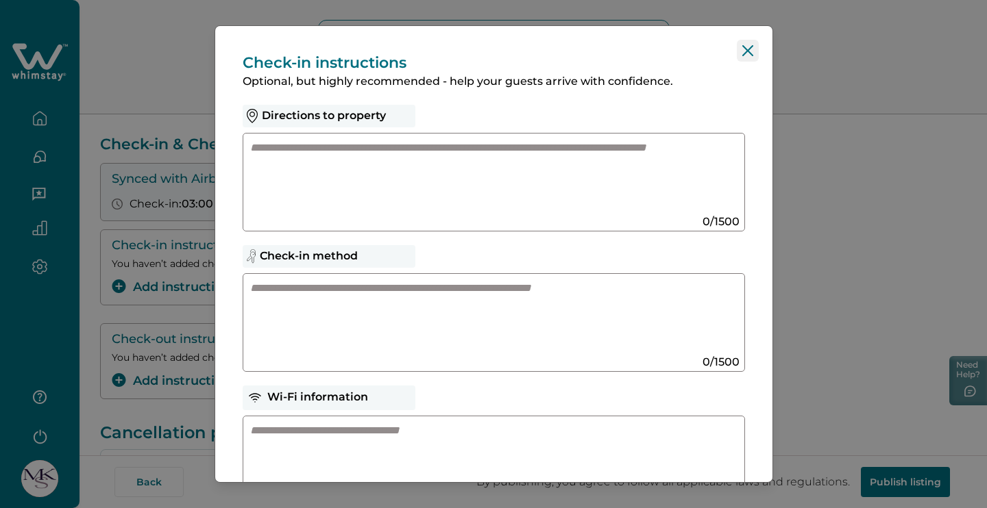
scroll to position [0, 0]
click at [745, 52] on icon "Close" at bounding box center [747, 50] width 11 height 11
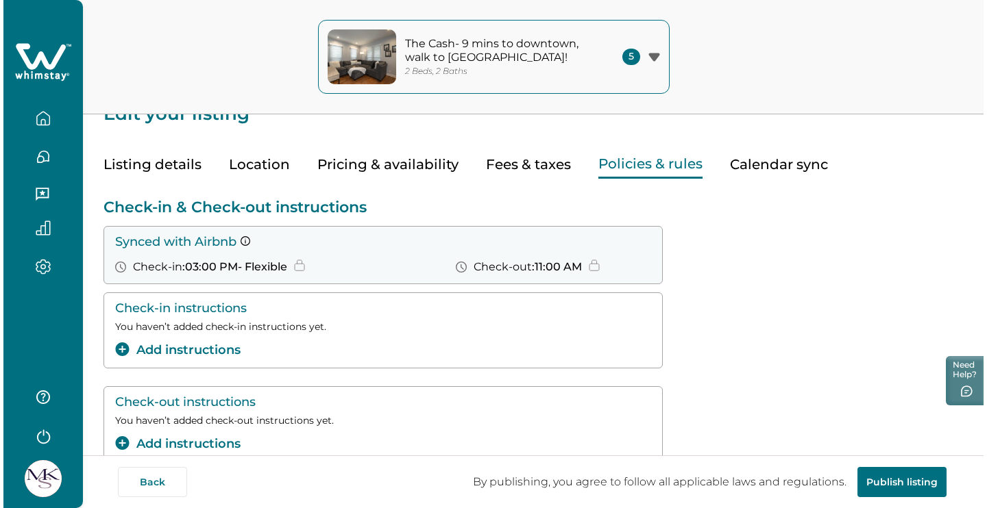
scroll to position [29, 0]
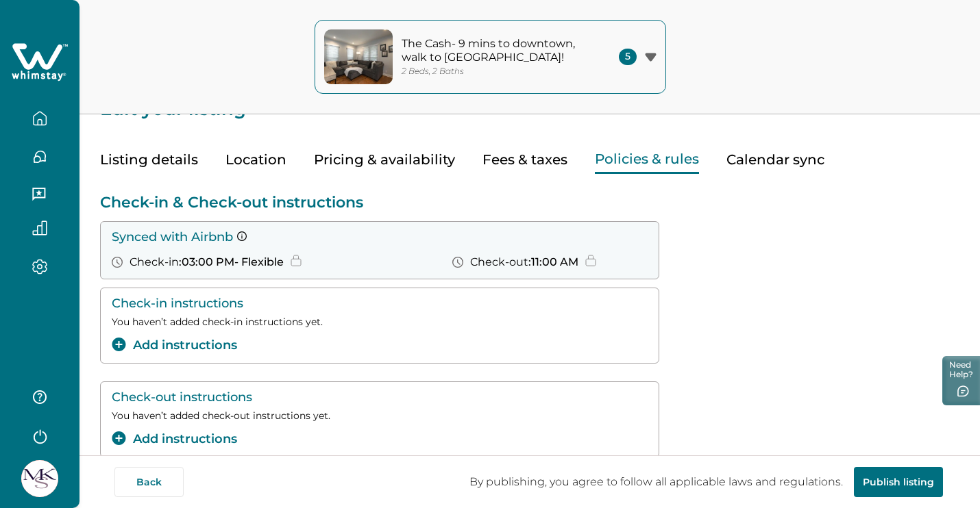
click at [195, 339] on button "Add instructions" at bounding box center [174, 345] width 125 height 18
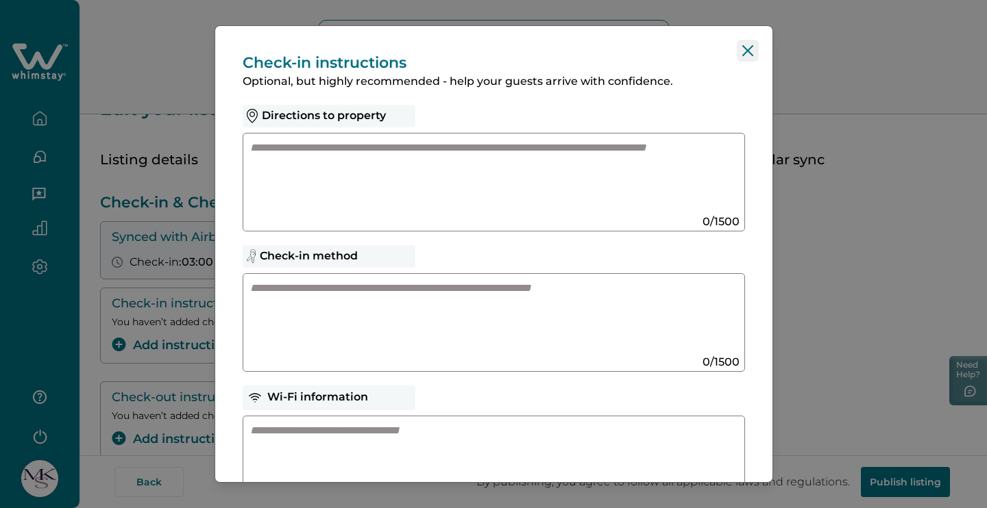
click at [747, 54] on button "Close" at bounding box center [748, 51] width 22 height 22
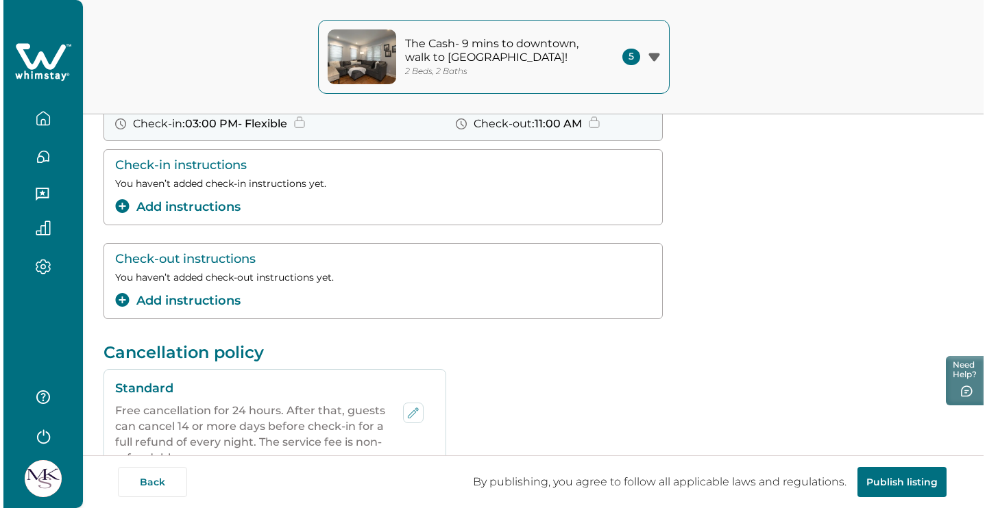
scroll to position [153, 0]
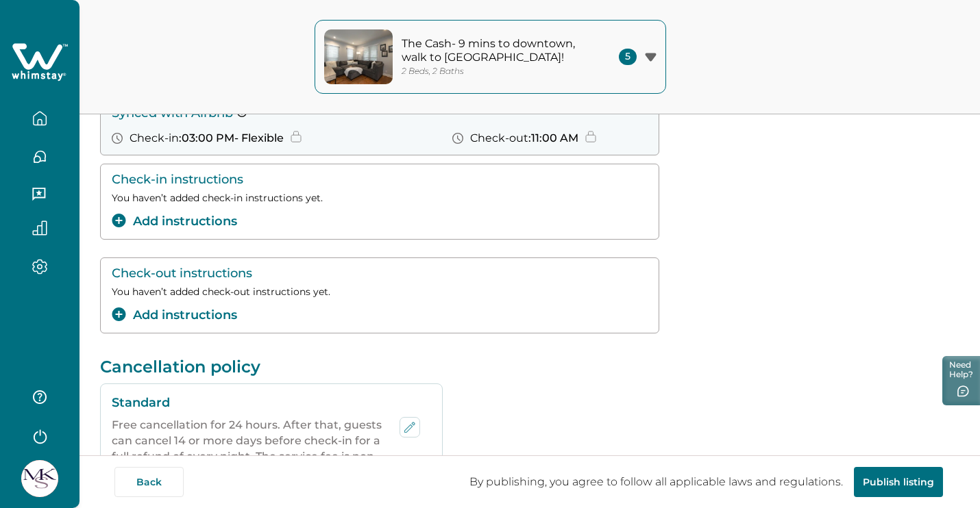
click at [322, 190] on div "Check-in instructions You haven’t added check-in instructions yet. Add instruct…" at bounding box center [380, 202] width 536 height 58
click at [205, 222] on button "Add instructions" at bounding box center [174, 221] width 125 height 18
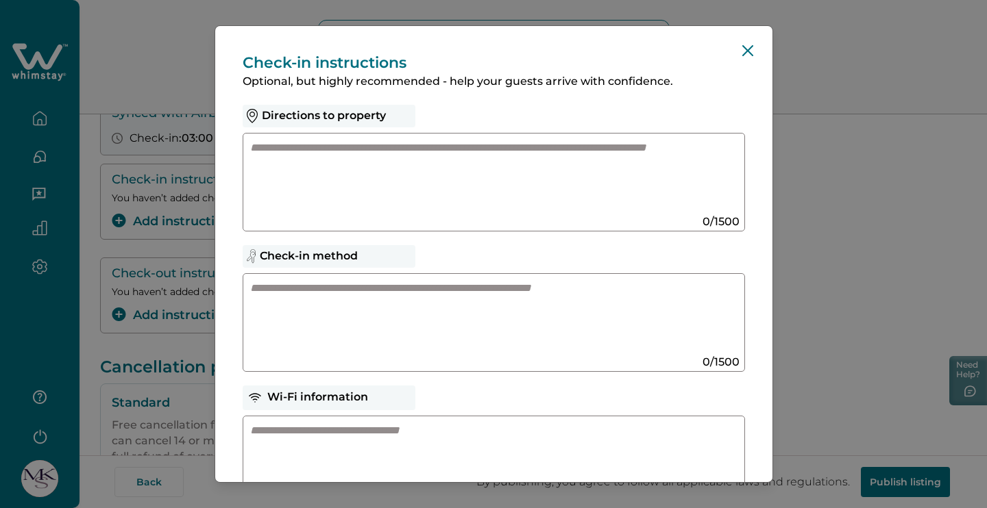
click at [476, 173] on textarea at bounding box center [480, 176] width 460 height 73
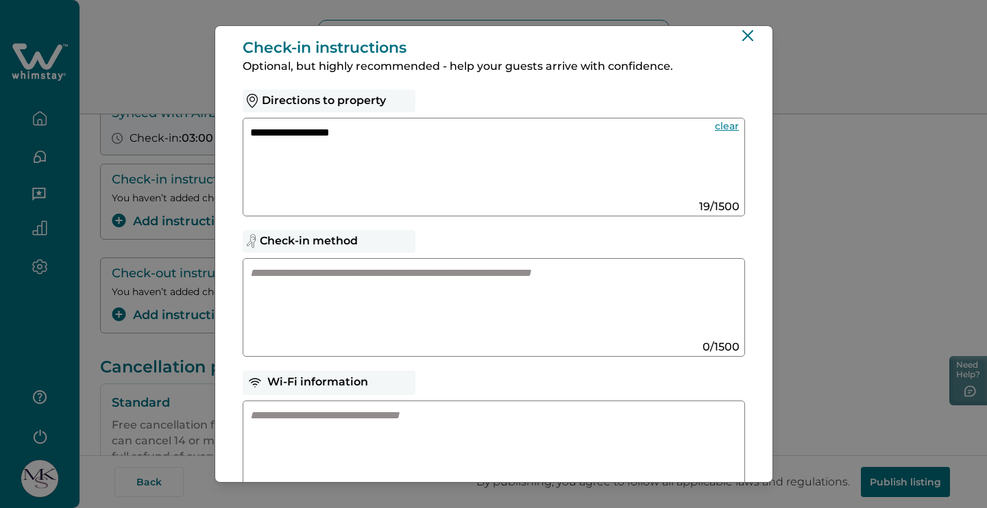
type textarea "**********"
click at [410, 109] on div "Directions to property" at bounding box center [329, 101] width 173 height 23
drag, startPoint x: 397, startPoint y: 123, endPoint x: 356, endPoint y: 123, distance: 41.8
click at [356, 123] on div "**********" at bounding box center [494, 167] width 502 height 99
drag, startPoint x: 377, startPoint y: 130, endPoint x: 214, endPoint y: 127, distance: 162.4
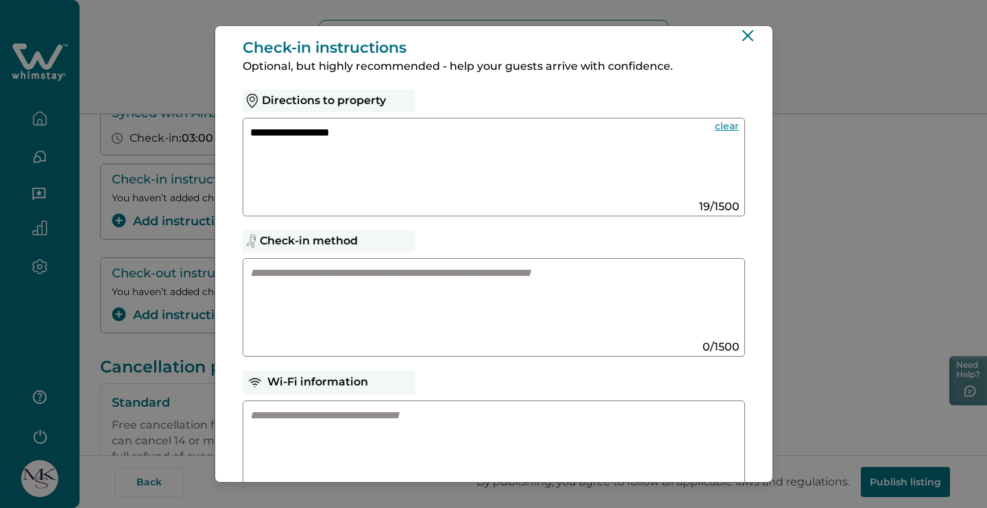
click at [213, 127] on div "**********" at bounding box center [493, 254] width 987 height 508
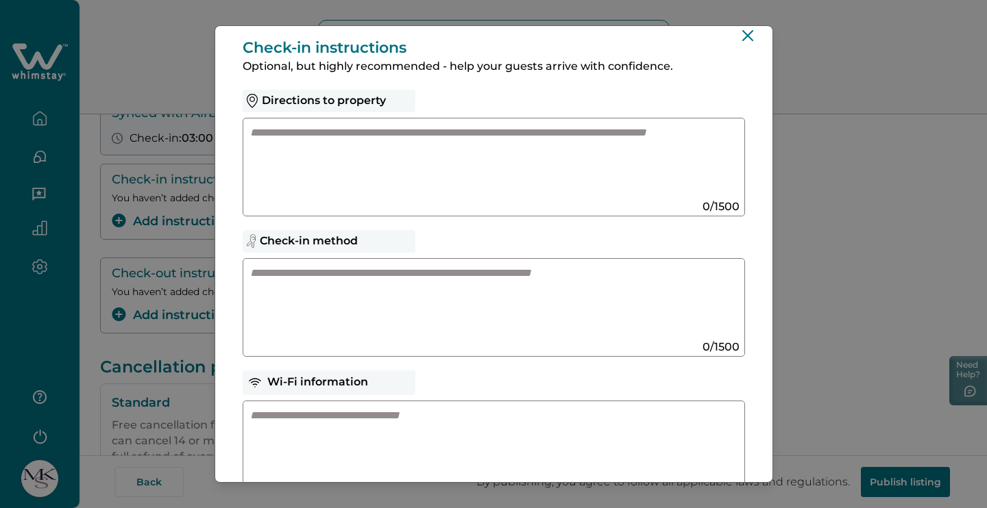
click at [359, 273] on textarea at bounding box center [480, 302] width 460 height 73
paste textarea "**********"
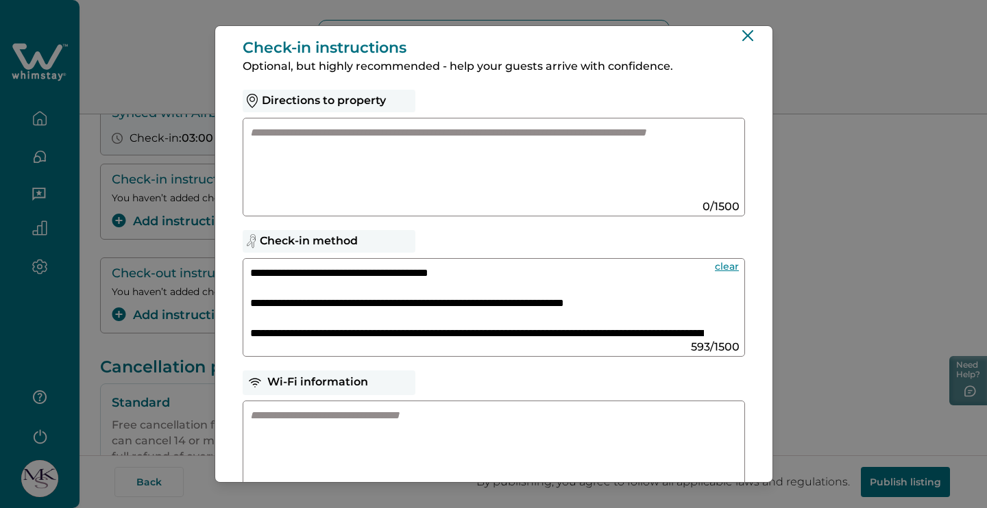
scroll to position [0, 0]
drag, startPoint x: 486, startPoint y: 269, endPoint x: 370, endPoint y: 270, distance: 116.5
click at [370, 270] on textarea "**********" at bounding box center [477, 302] width 454 height 73
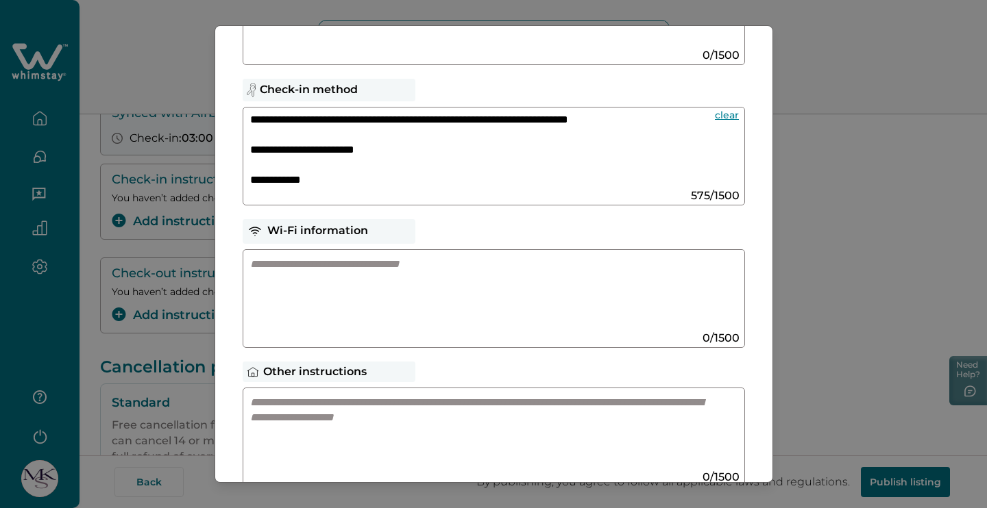
scroll to position [164, 0]
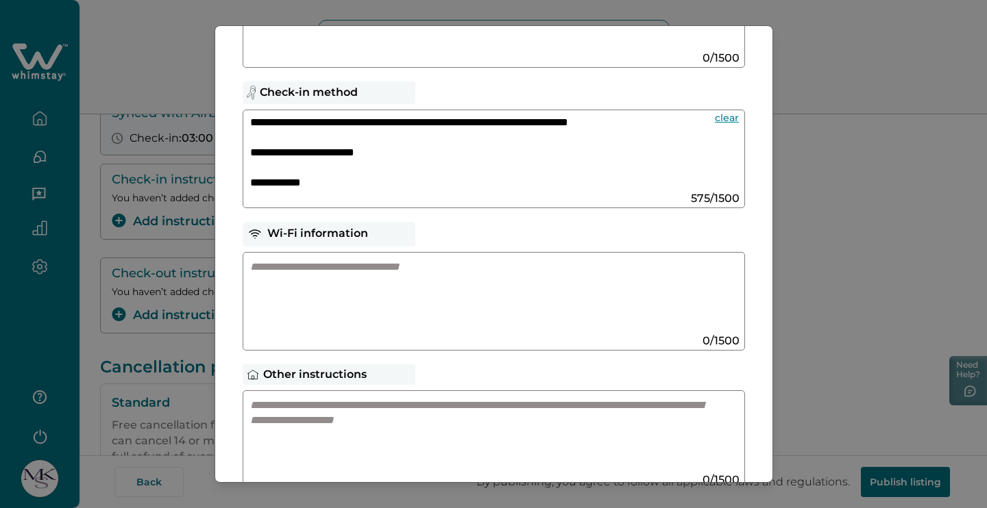
type textarea "**********"
click at [438, 282] on textarea at bounding box center [480, 296] width 460 height 73
paste textarea "**********"
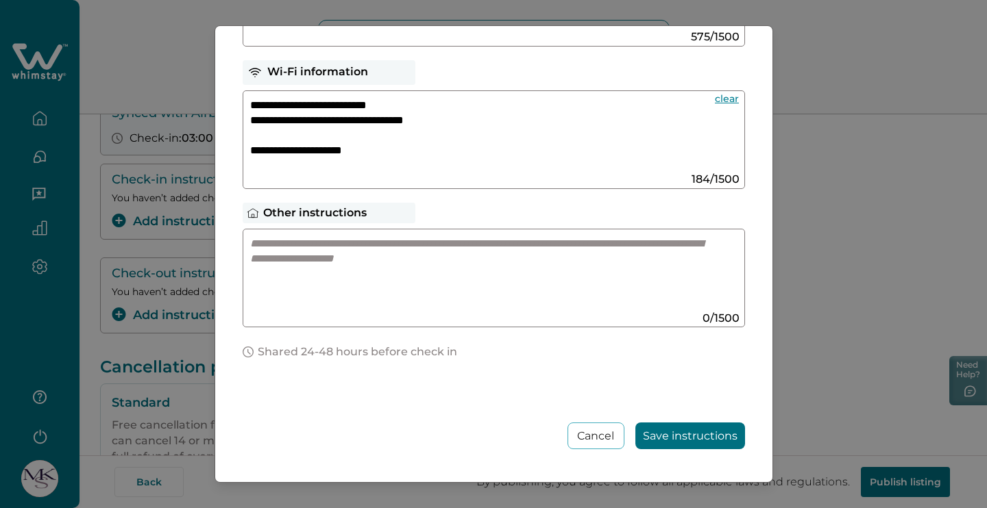
scroll to position [325, 0]
type textarea "**********"
click at [671, 432] on button "Save instructions" at bounding box center [690, 436] width 110 height 27
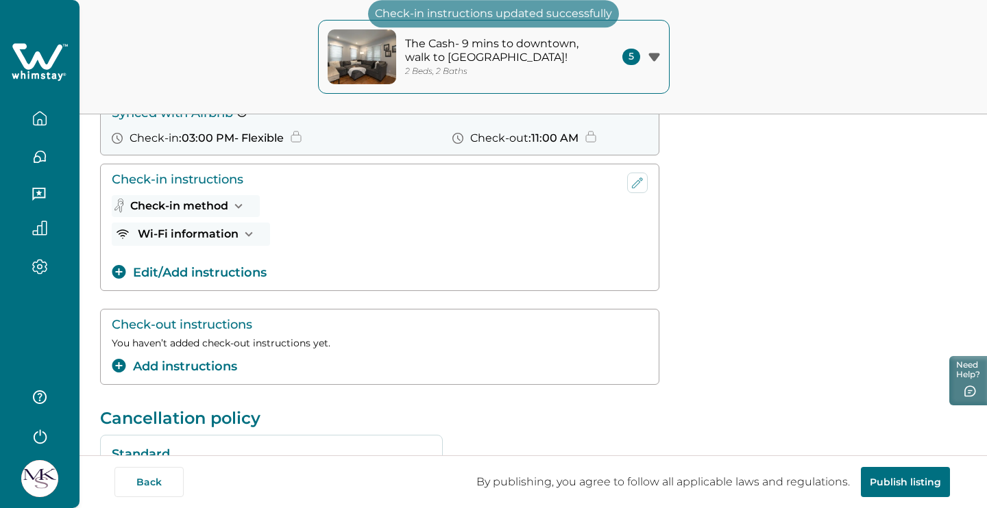
scroll to position [203, 0]
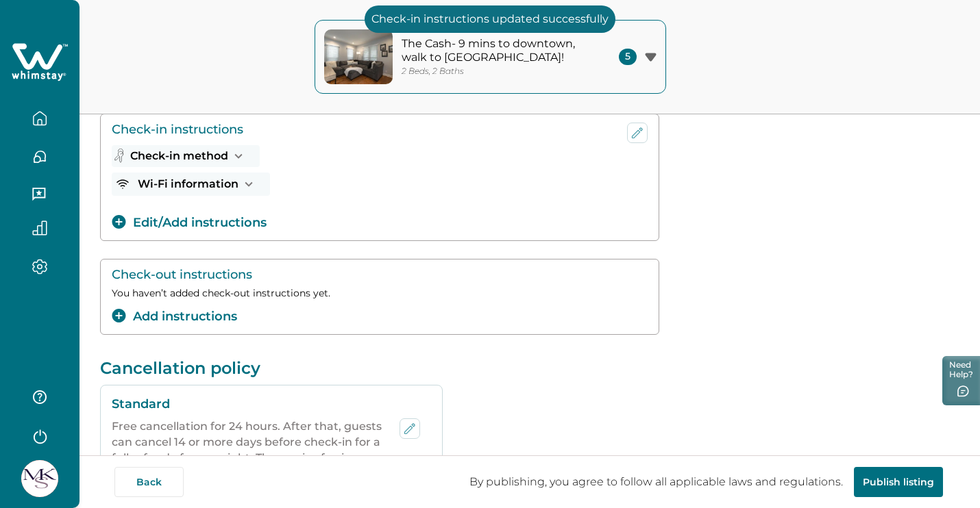
click at [210, 314] on button "Add instructions" at bounding box center [174, 317] width 125 height 18
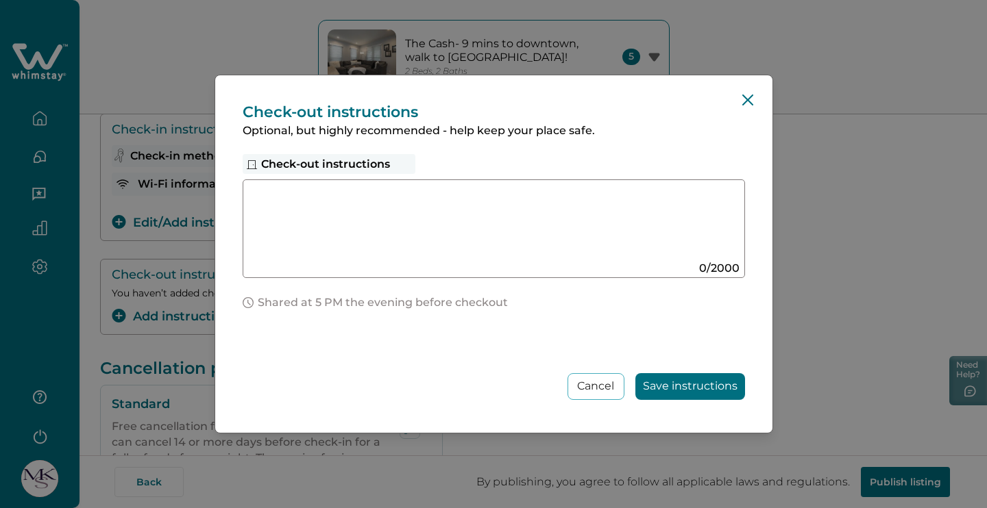
click at [432, 257] on textarea at bounding box center [480, 223] width 460 height 73
paste textarea "**********"
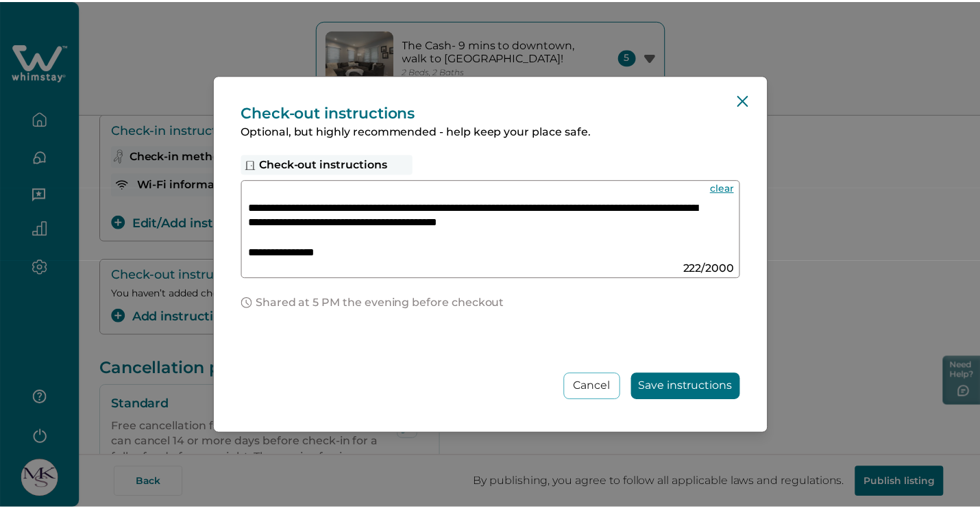
scroll to position [47, 0]
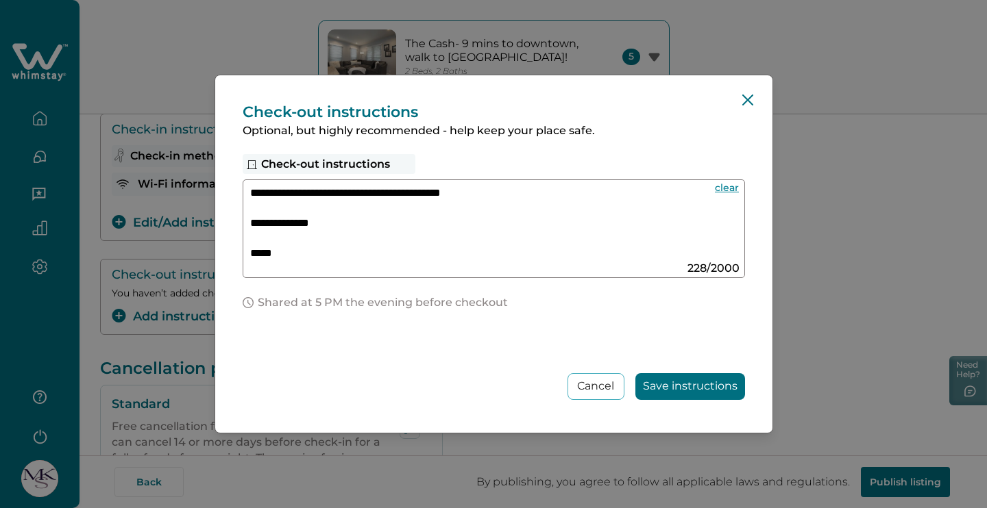
type textarea "**********"
click at [697, 379] on button "Save instructions" at bounding box center [690, 386] width 110 height 27
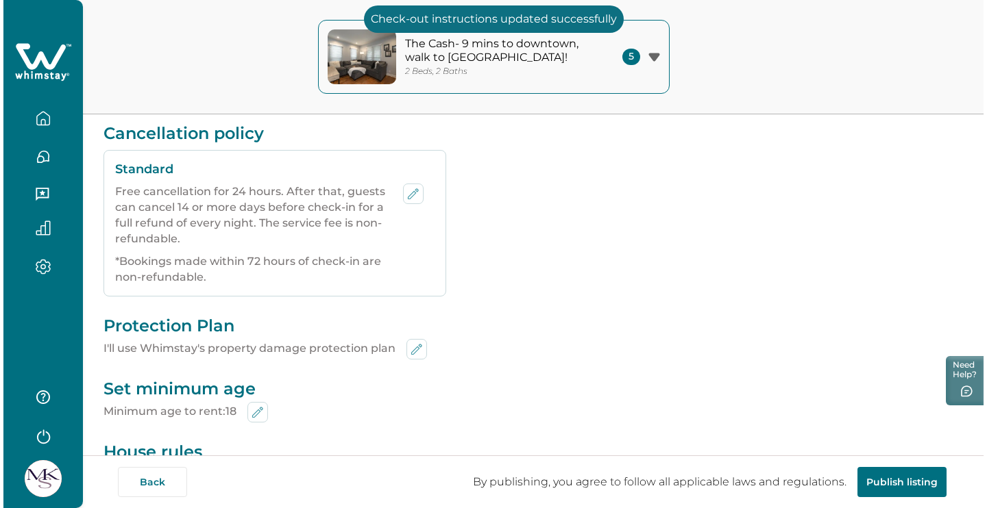
scroll to position [469, 0]
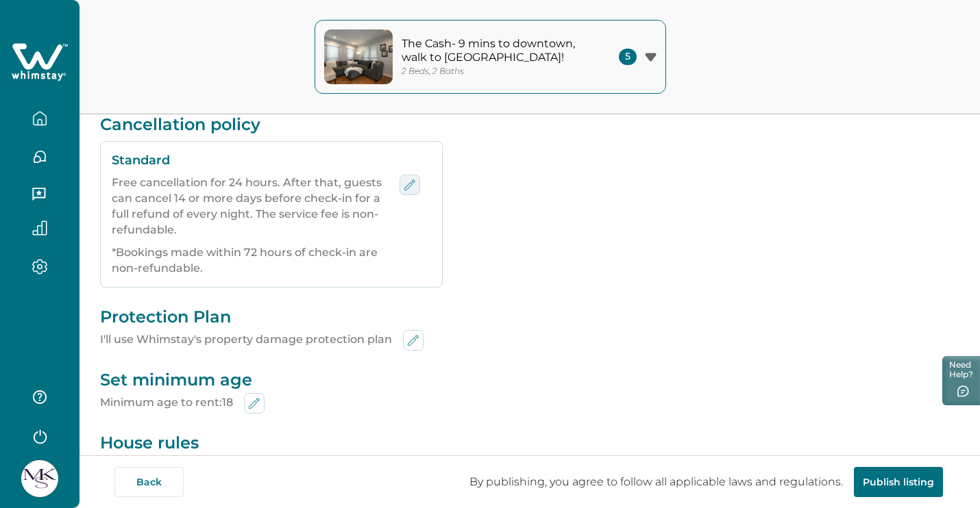
click at [411, 178] on icon "edit-policy" at bounding box center [409, 185] width 16 height 16
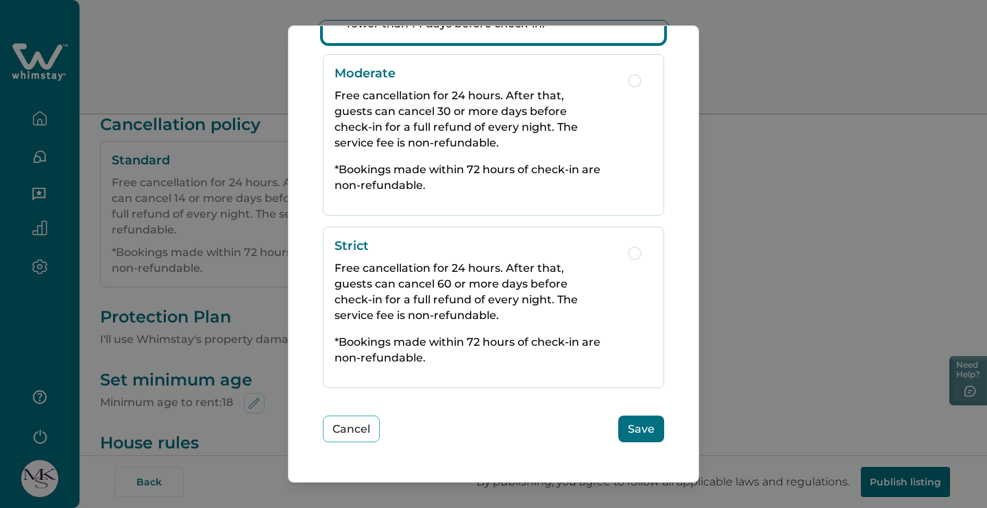
click at [441, 337] on p "*Bookings made within 72 hours of check-in are non-refundable." at bounding box center [474, 350] width 280 height 32
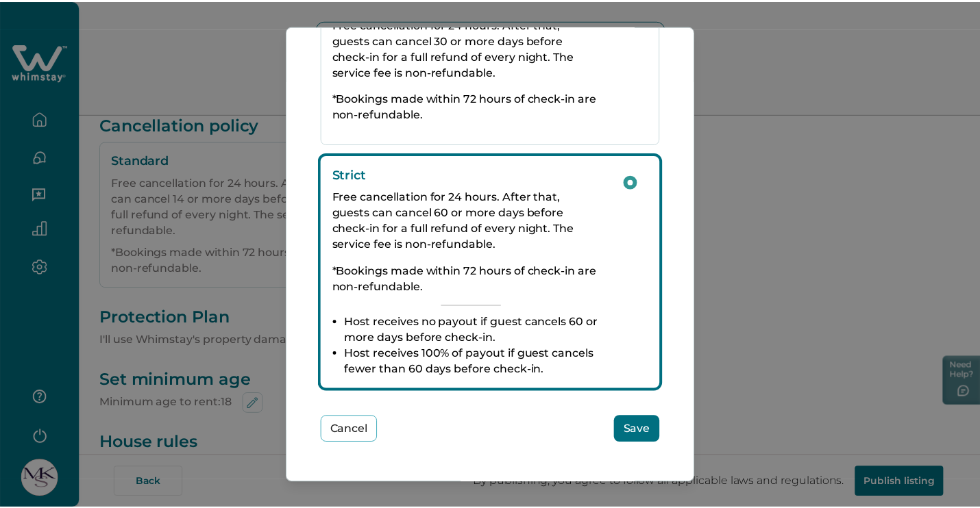
scroll to position [471, 0]
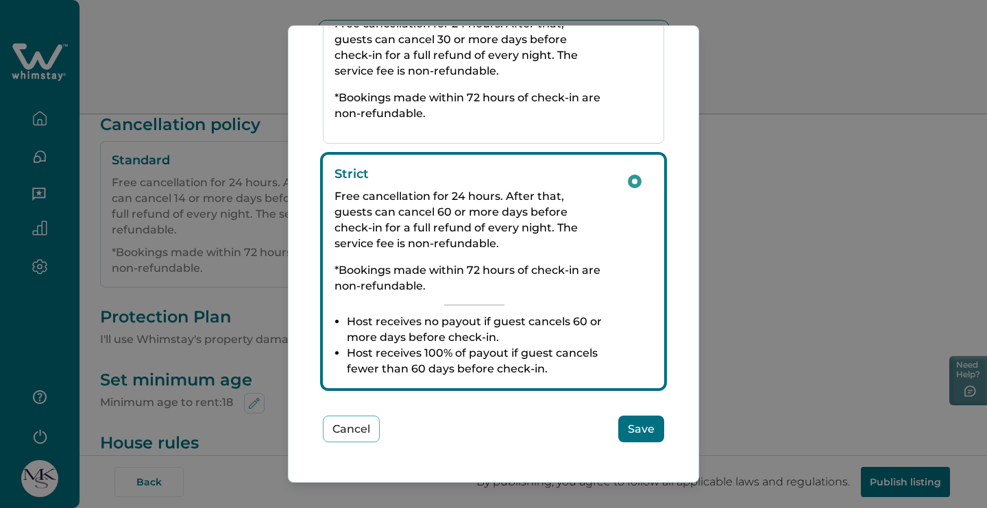
click at [626, 430] on button "Save" at bounding box center [641, 429] width 46 height 27
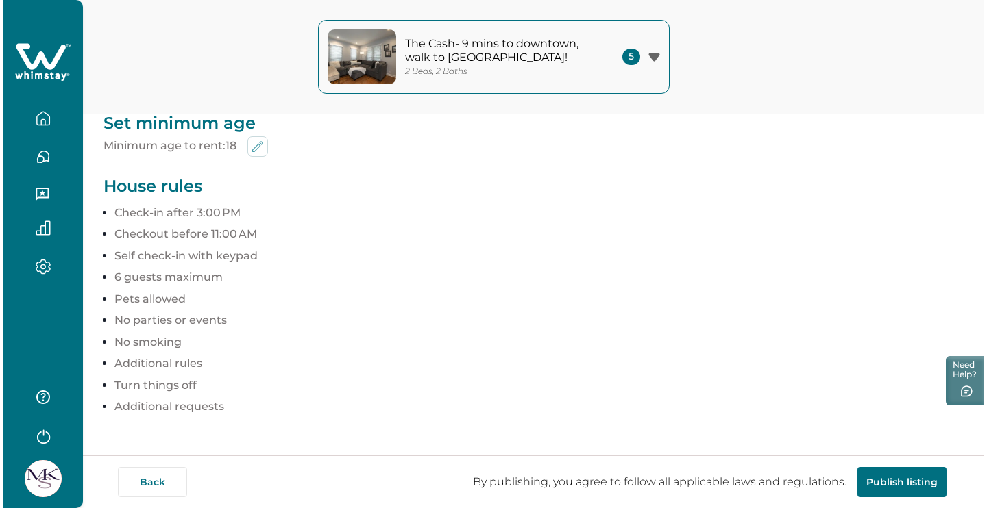
scroll to position [743, 0]
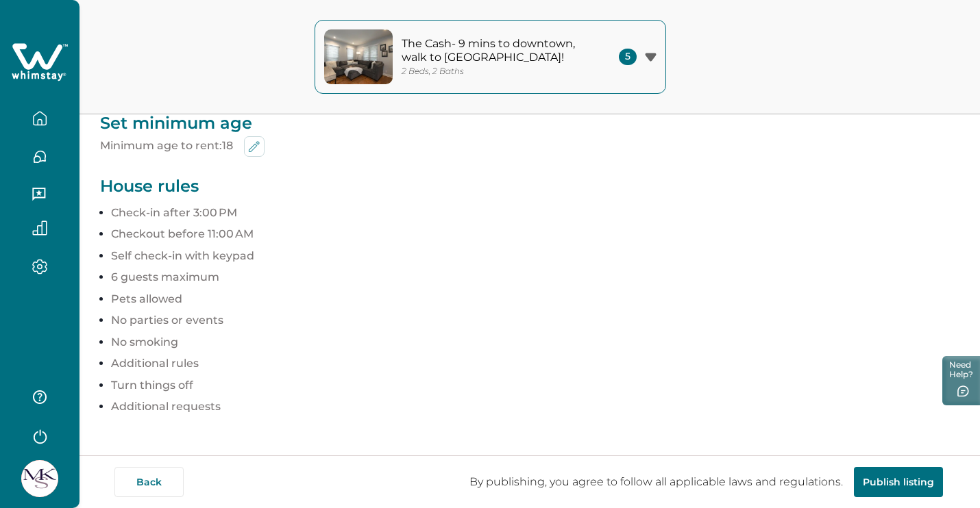
click at [900, 480] on button "Publish listing" at bounding box center [898, 482] width 89 height 30
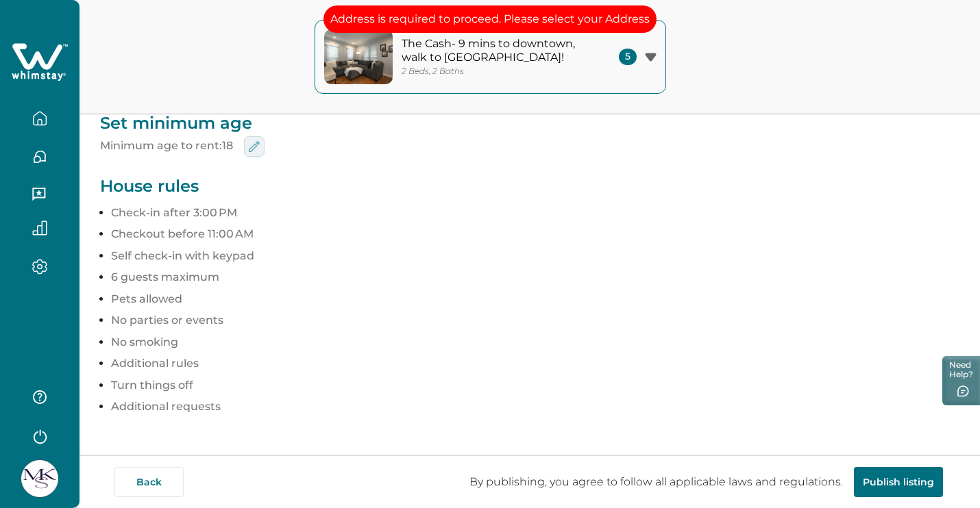
click at [254, 138] on icon "edit-min-age" at bounding box center [254, 146] width 16 height 16
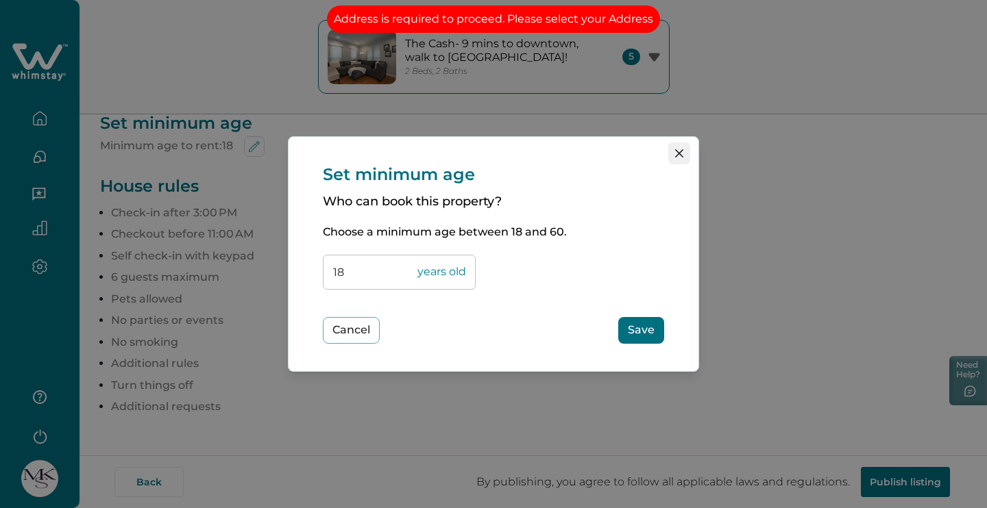
click at [674, 158] on button "Close" at bounding box center [679, 154] width 22 height 22
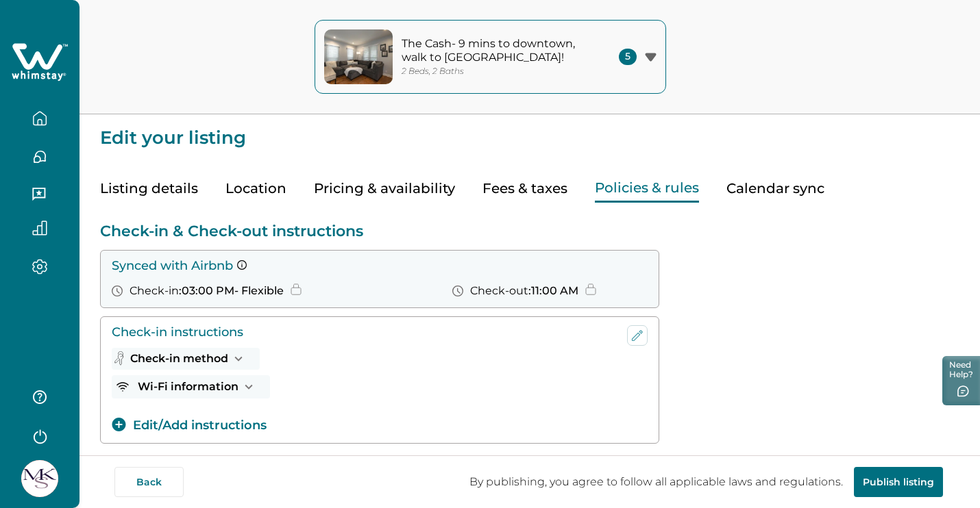
scroll to position [0, 0]
click at [895, 480] on button "Publish listing" at bounding box center [898, 482] width 89 height 30
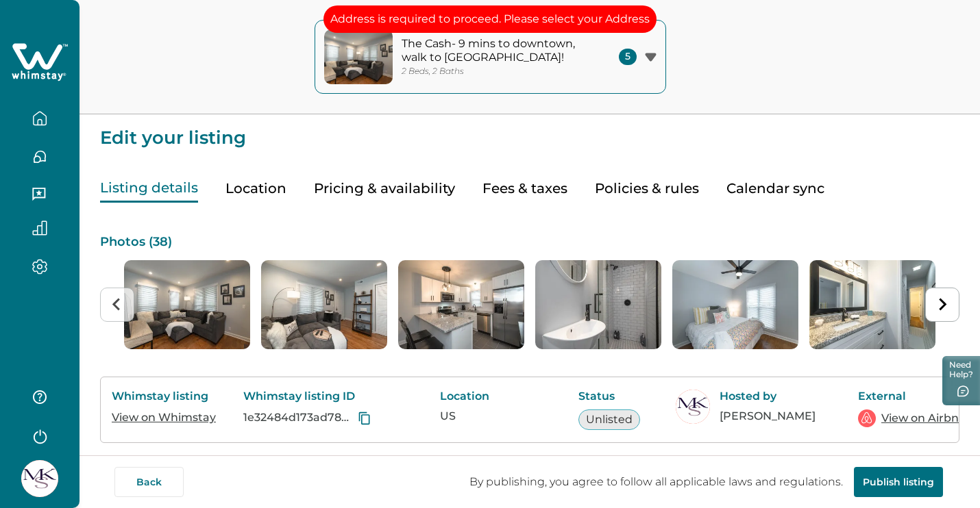
click at [123, 184] on button "Listing details" at bounding box center [149, 189] width 98 height 28
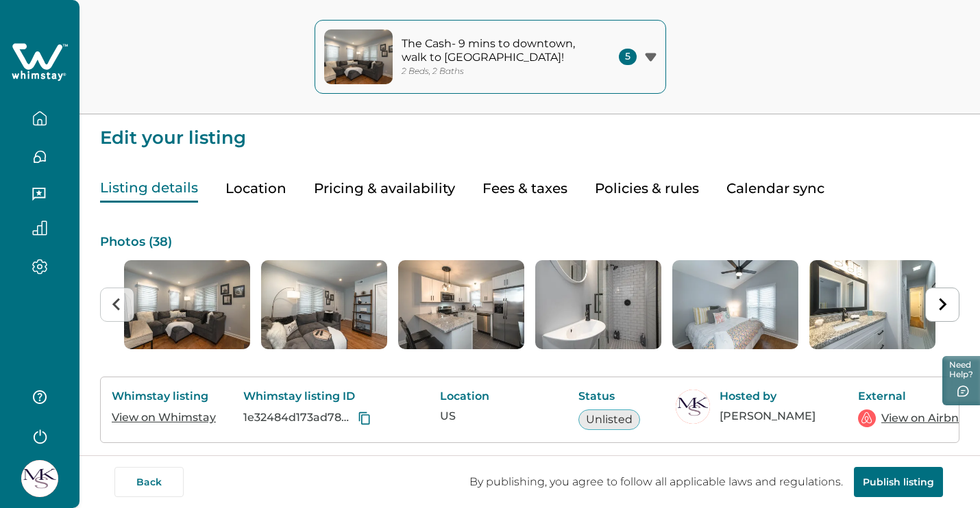
scroll to position [-1, 0]
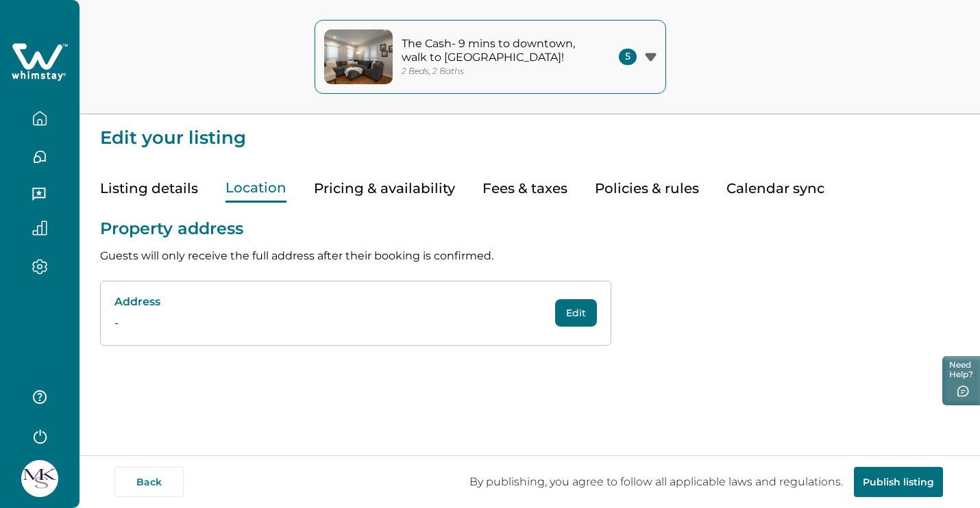
click at [232, 192] on button "Location" at bounding box center [255, 189] width 61 height 28
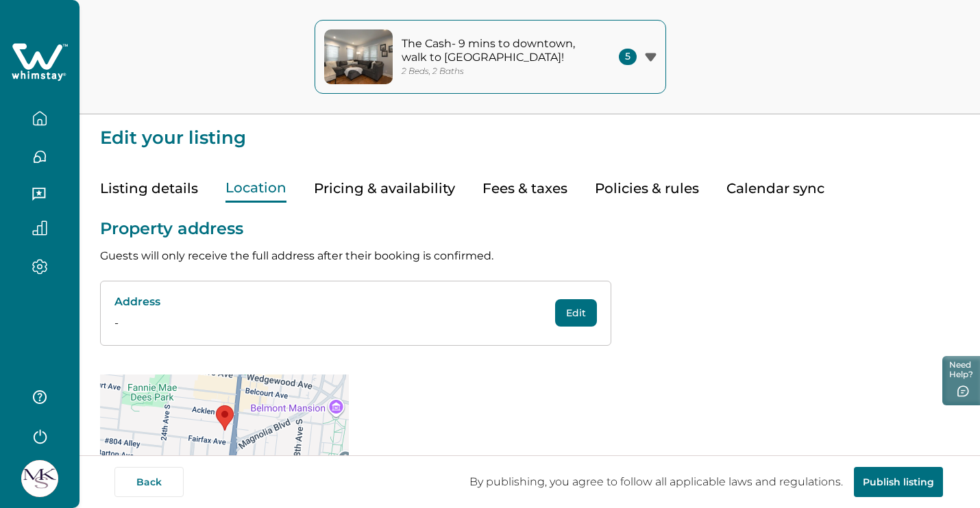
click at [238, 336] on div "Address - Edit" at bounding box center [355, 314] width 511 height 66
click at [556, 318] on button "Edit" at bounding box center [576, 312] width 42 height 27
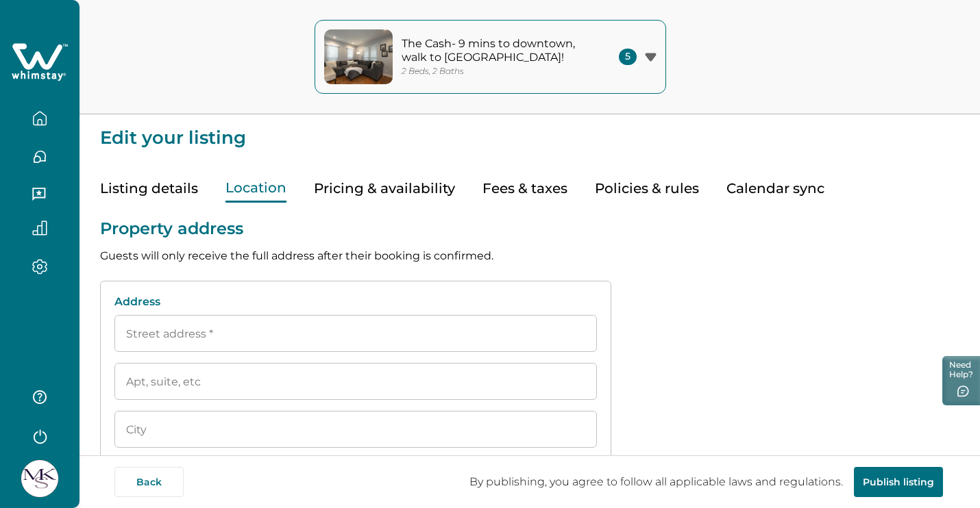
click at [462, 325] on input at bounding box center [355, 333] width 482 height 37
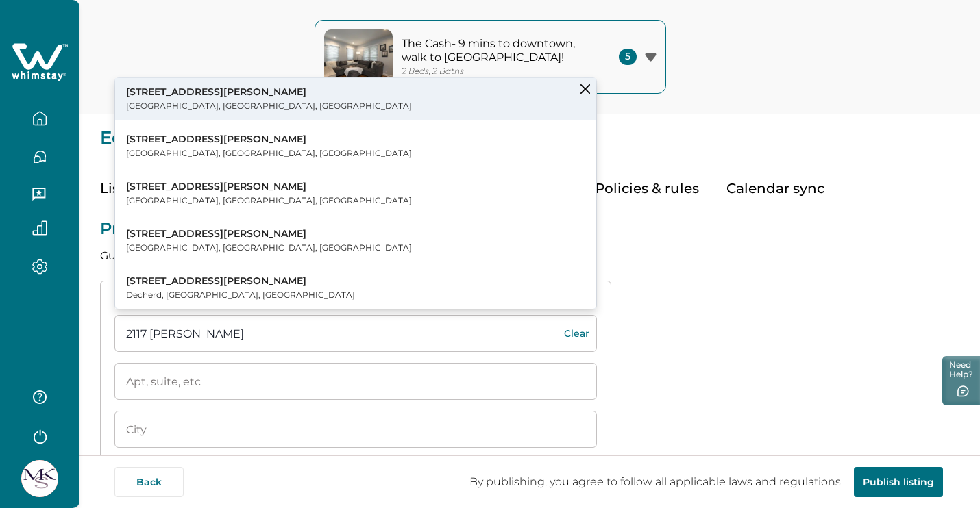
click at [354, 110] on button "2117 Acklen Avenue Nashville, TN, USA" at bounding box center [355, 99] width 481 height 42
type input "2117 Acklen Ave"
type input "[GEOGRAPHIC_DATA]"
select select "TN"
type input "37212"
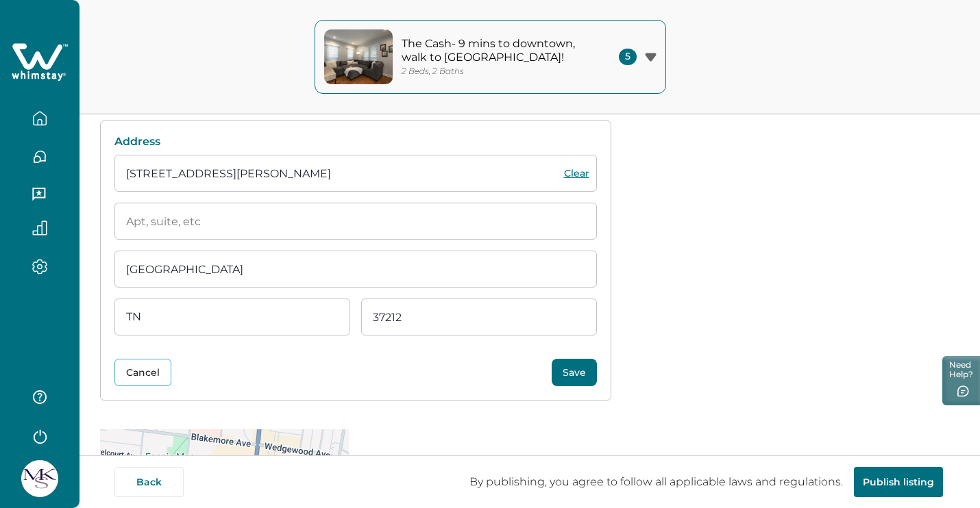
scroll to position [161, 0]
click at [319, 219] on input at bounding box center [355, 220] width 482 height 37
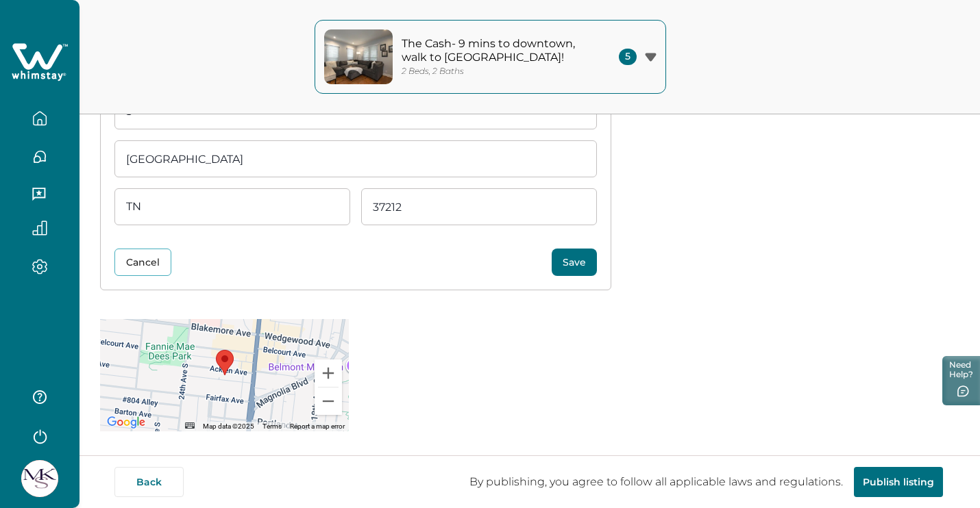
scroll to position [270, 0]
type input "3"
click at [587, 264] on button "Save" at bounding box center [574, 262] width 45 height 27
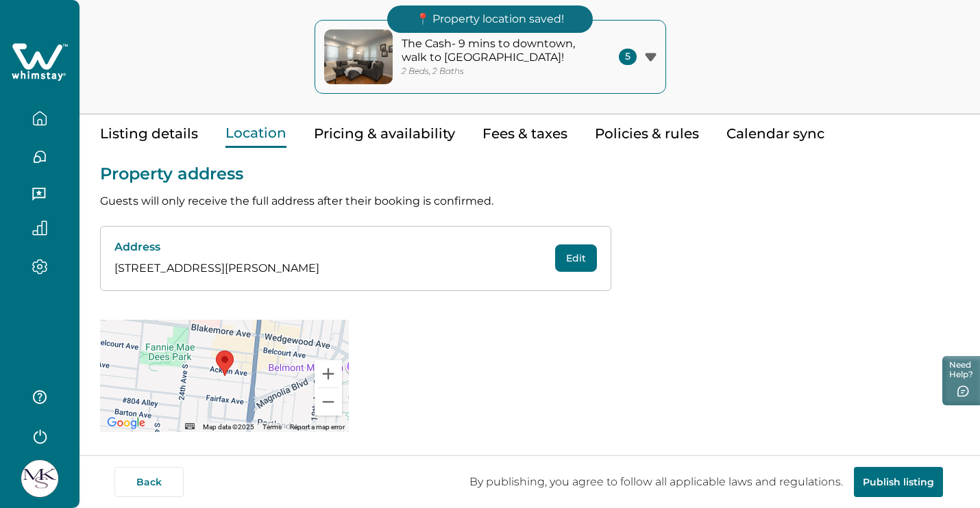
click at [874, 473] on button "Publish listing" at bounding box center [898, 482] width 89 height 30
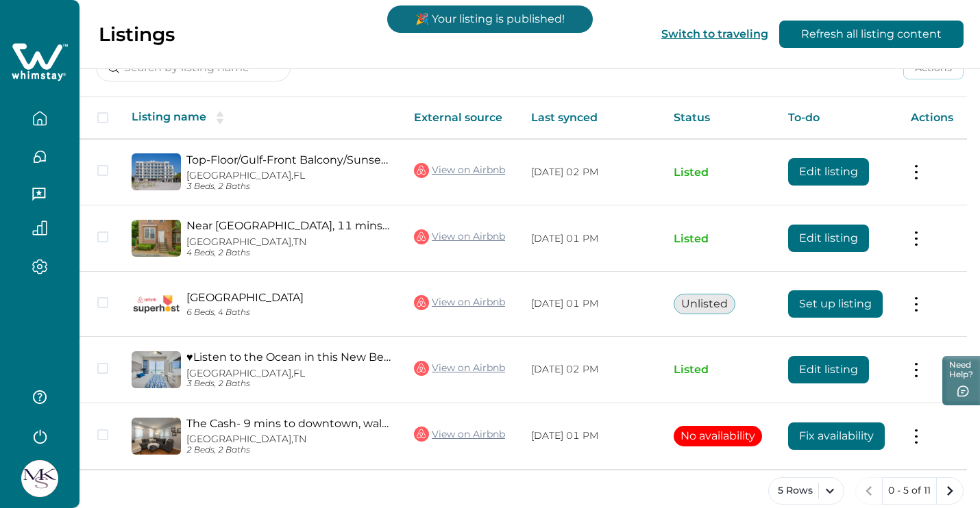
scroll to position [204, 0]
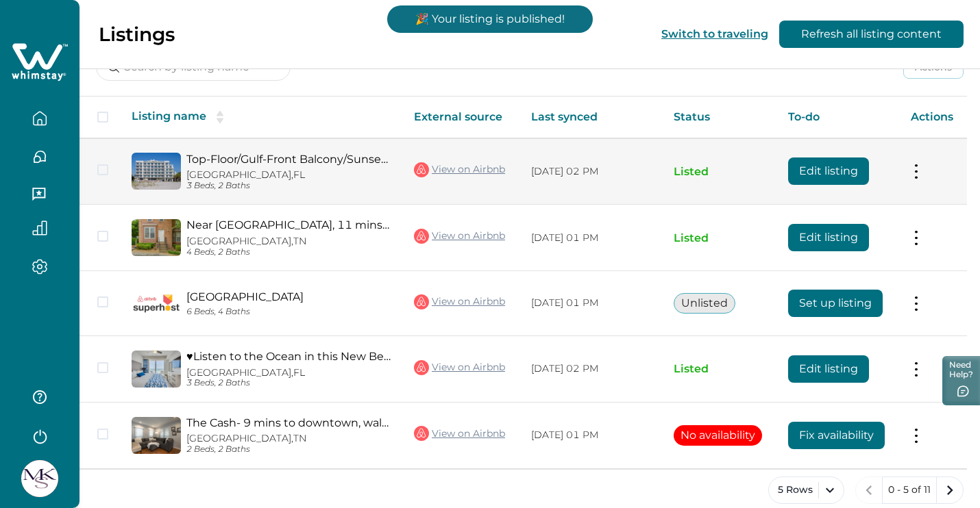
click at [290, 153] on link "Top-Floor/Gulf-Front Balcony/Sunsets/Steps to Sand" at bounding box center [289, 159] width 206 height 13
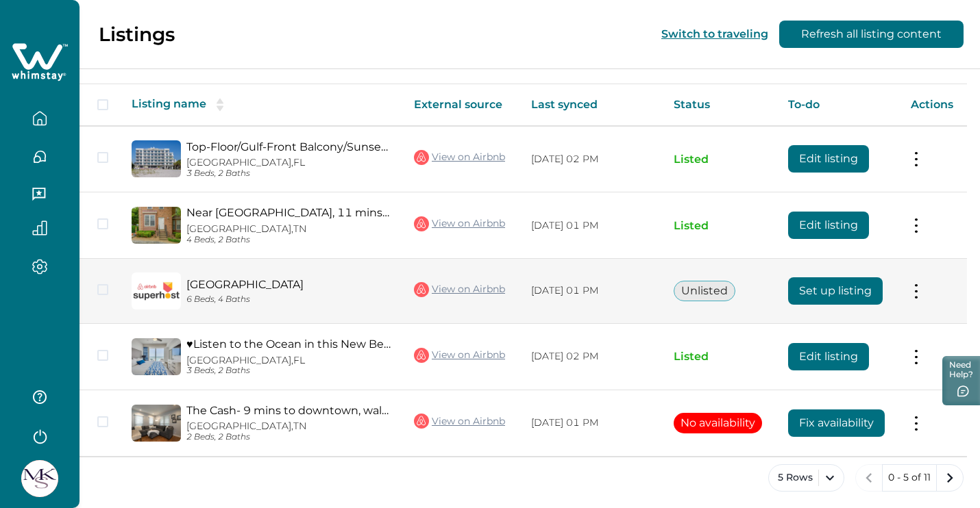
scroll to position [216, 0]
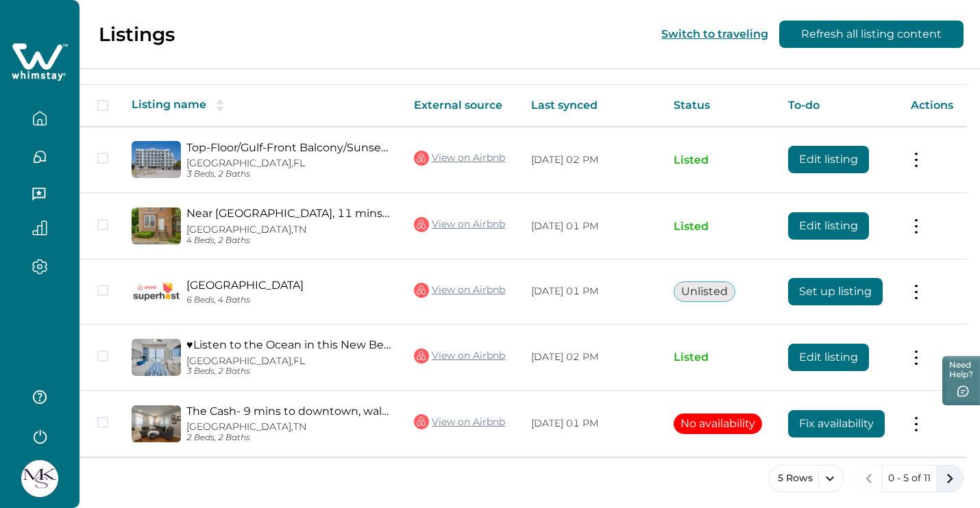
click at [953, 476] on icon "next page" at bounding box center [949, 478] width 19 height 19
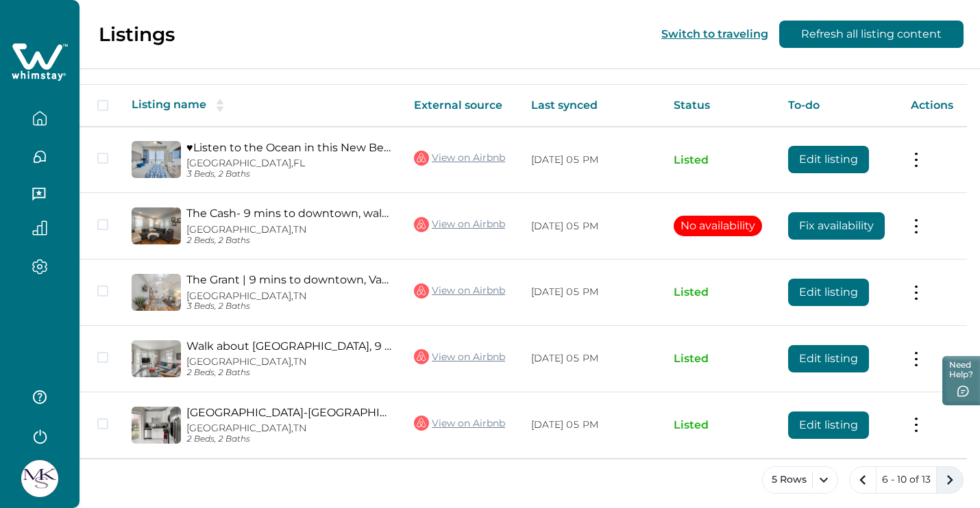
click at [952, 475] on icon "next page" at bounding box center [949, 480] width 19 height 19
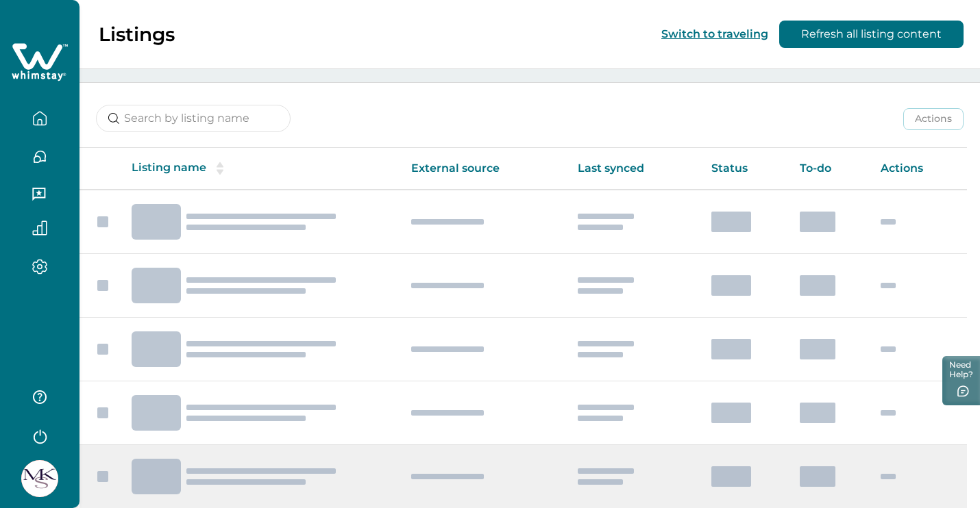
scroll to position [86, 0]
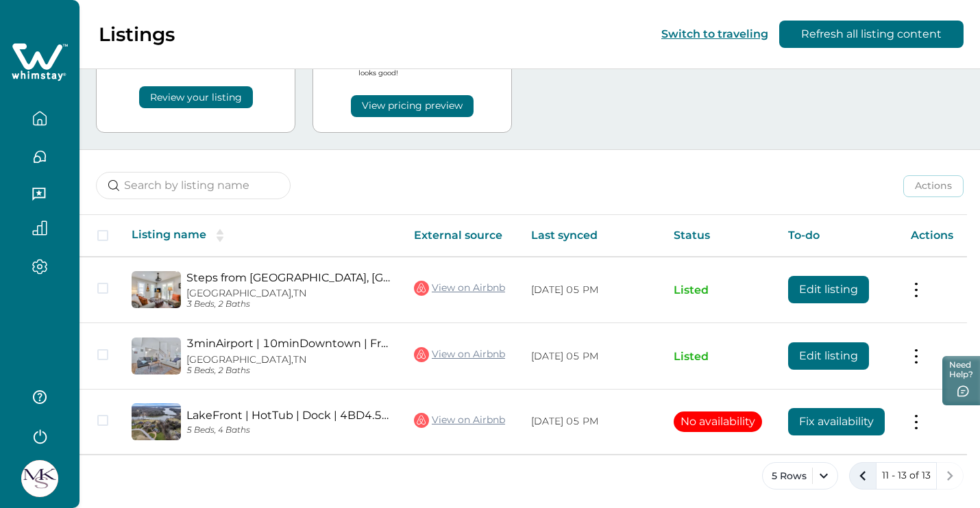
click at [861, 477] on icon "previous page" at bounding box center [862, 476] width 19 height 19
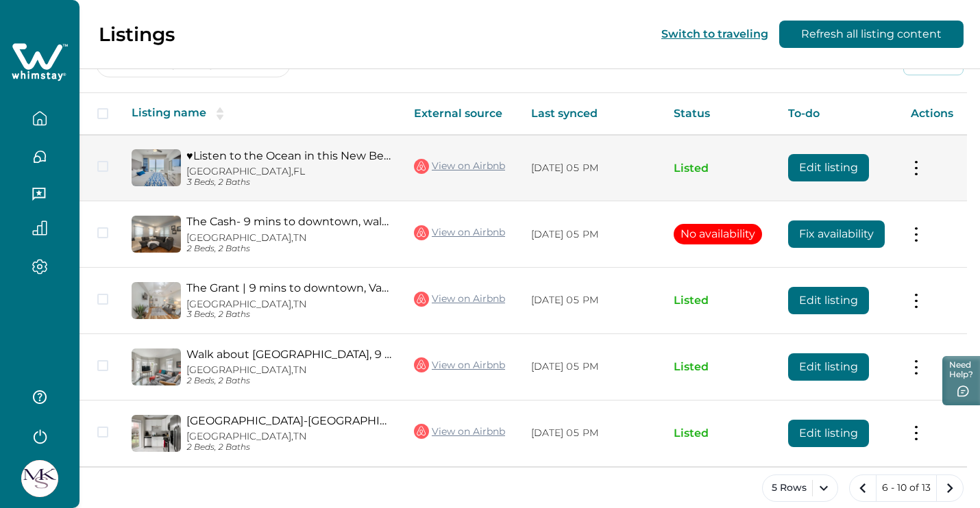
scroll to position [208, 0]
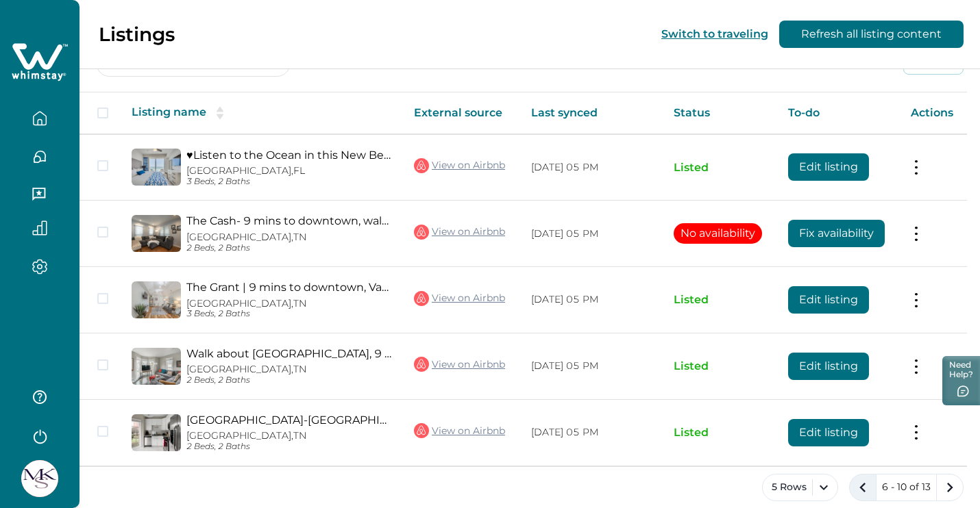
click at [865, 482] on icon "previous page" at bounding box center [862, 487] width 19 height 19
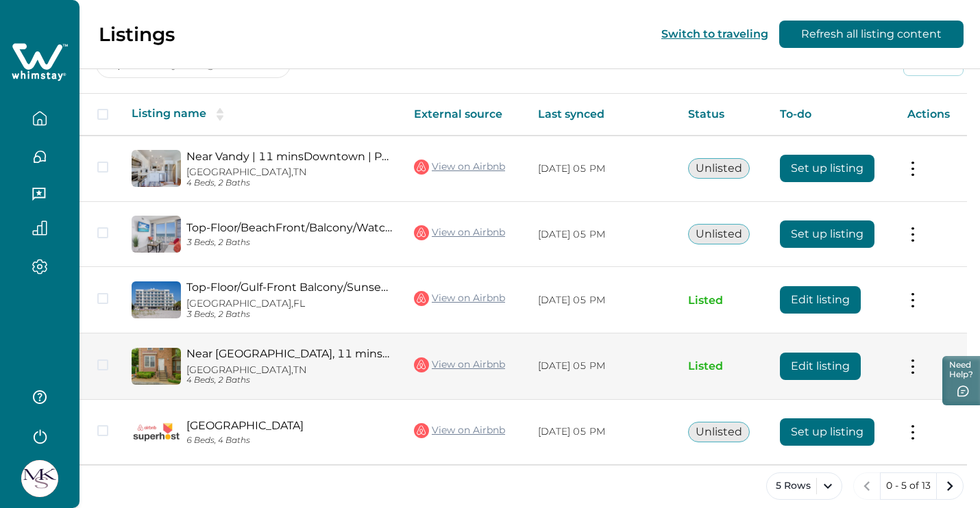
click at [308, 355] on link "Near [GEOGRAPHIC_DATA], 11 minsDowntown, [GEOGRAPHIC_DATA] Free, Fast Wifi" at bounding box center [289, 353] width 206 height 13
click at [834, 360] on button "Edit listing" at bounding box center [820, 366] width 81 height 27
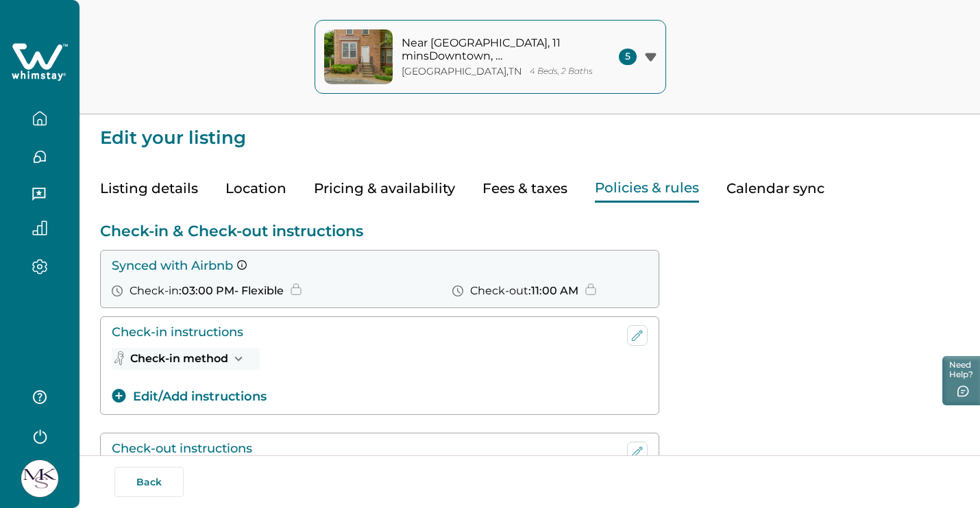
click at [666, 190] on button "Policies & rules" at bounding box center [647, 189] width 104 height 28
click at [212, 358] on button "Check-in method" at bounding box center [186, 359] width 148 height 22
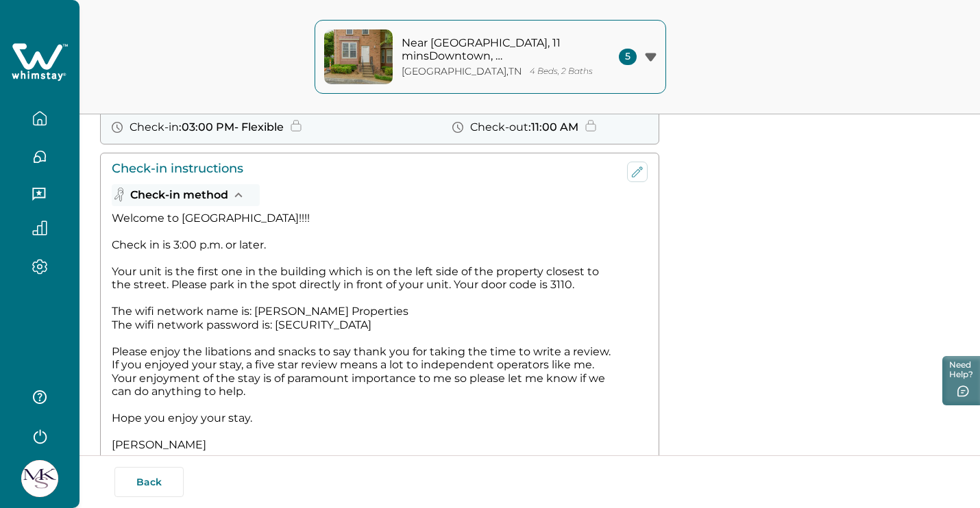
scroll to position [174, 0]
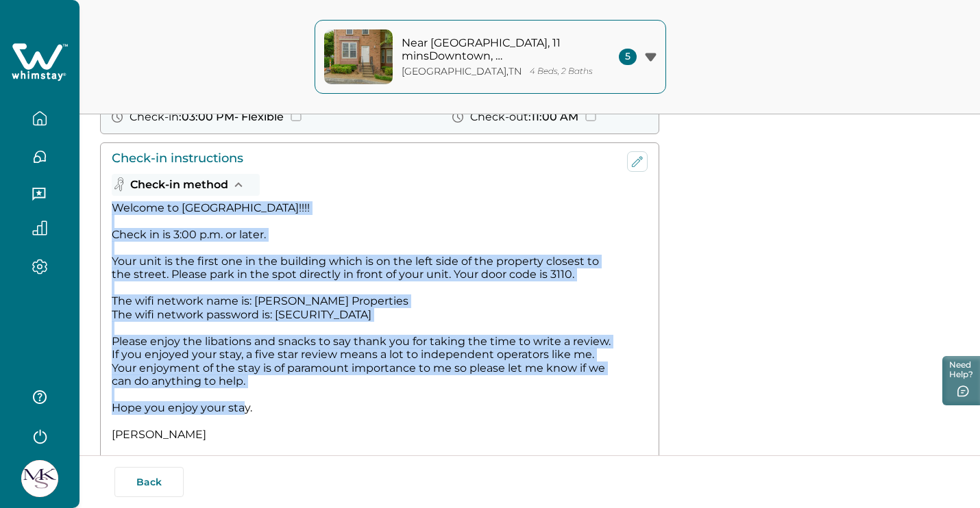
drag, startPoint x: 113, startPoint y: 205, endPoint x: 200, endPoint y: 430, distance: 241.0
click at [200, 430] on div "Welcome to [GEOGRAPHIC_DATA]!!!! Check in is 3:00 p.m. or later. Your unit is t…" at bounding box center [363, 321] width 502 height 240
copy div "Welcome to Nashville!!!! Check in is 3:00 p.m. or later. Your unit is the first…"
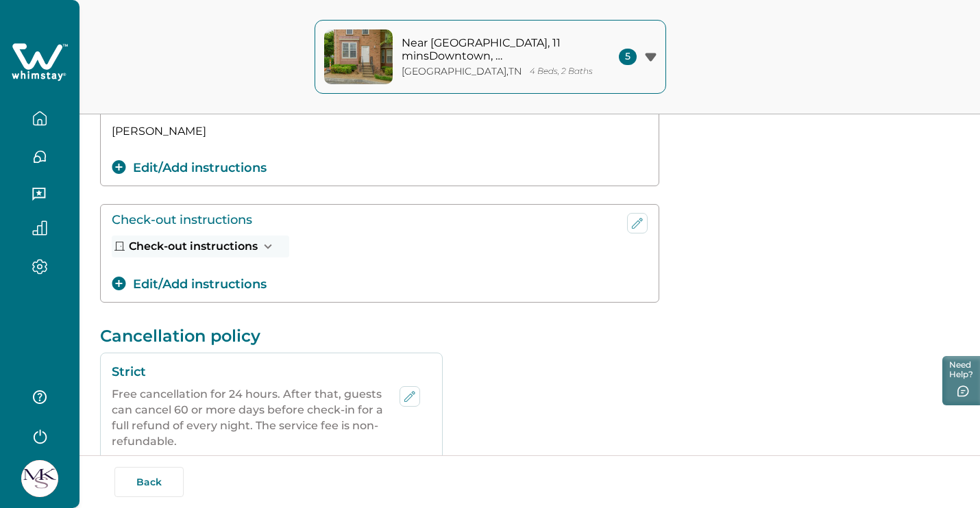
scroll to position [517, 0]
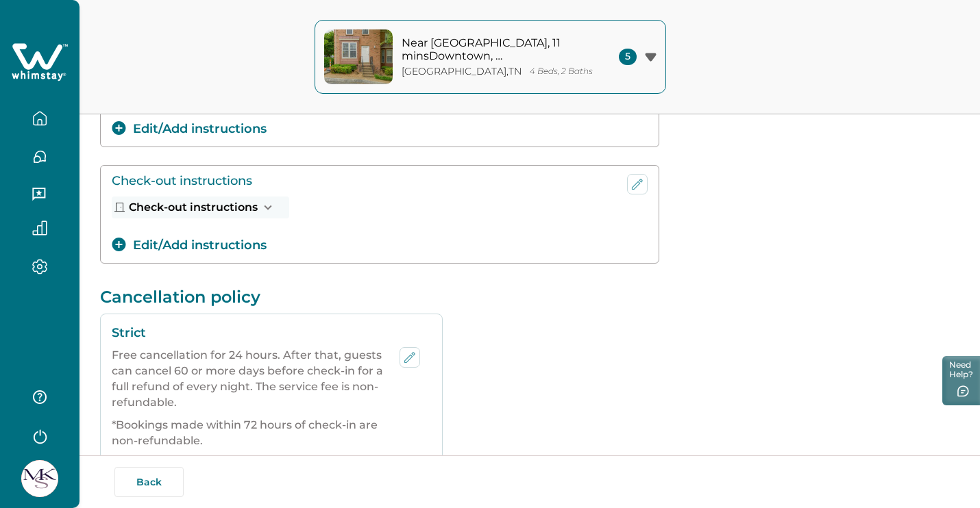
click at [234, 202] on div "Check-in & Check-out instructions Synced with Airbnb Check-in : 03:00 PM - Flex…" at bounding box center [529, 262] width 859 height 1153
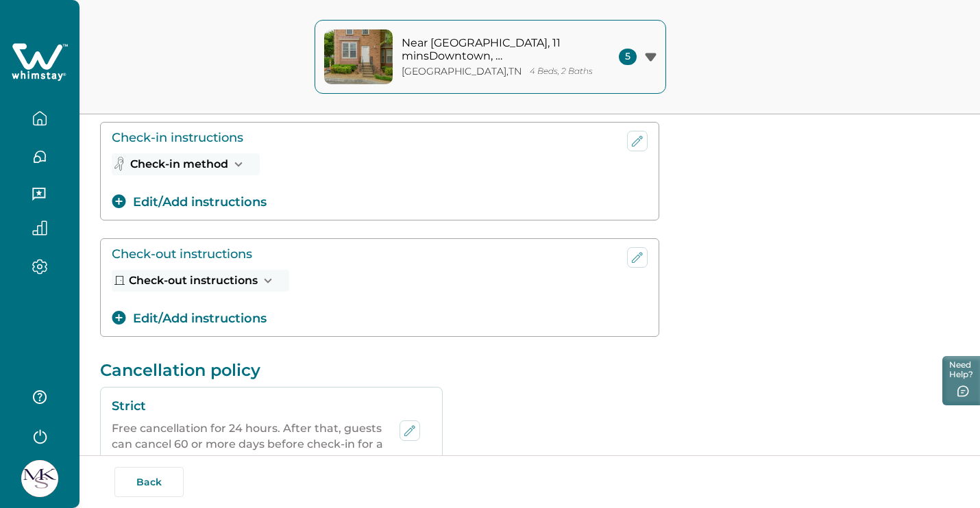
scroll to position [190, 0]
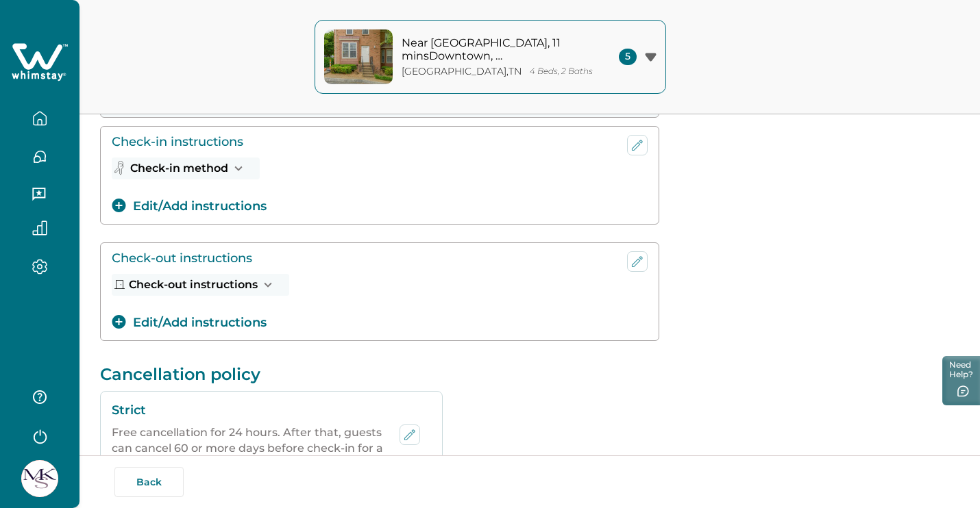
click at [208, 282] on button "Check-out instructions" at bounding box center [200, 285] width 177 height 22
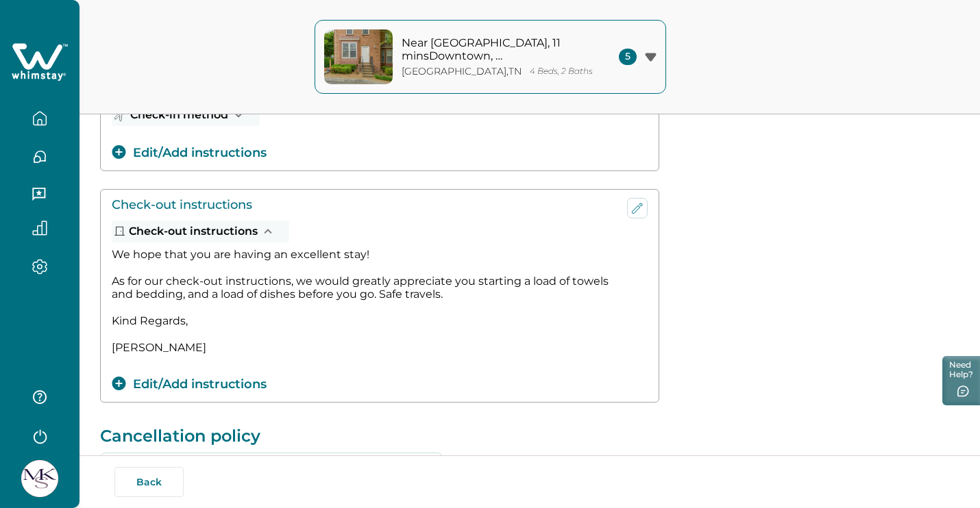
scroll to position [251, 0]
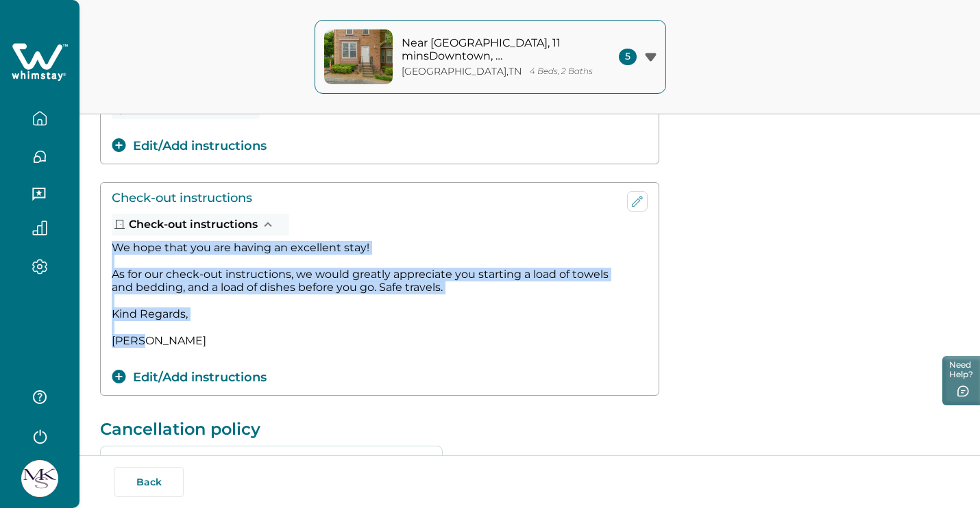
drag, startPoint x: 112, startPoint y: 249, endPoint x: 148, endPoint y: 353, distance: 109.4
click at [148, 353] on div "Check-out instructions Check-out instructions We hope that you are having an ex…" at bounding box center [367, 289] width 510 height 196
copy div "We hope that you are having an excellent stay! As for our check-out instruction…"
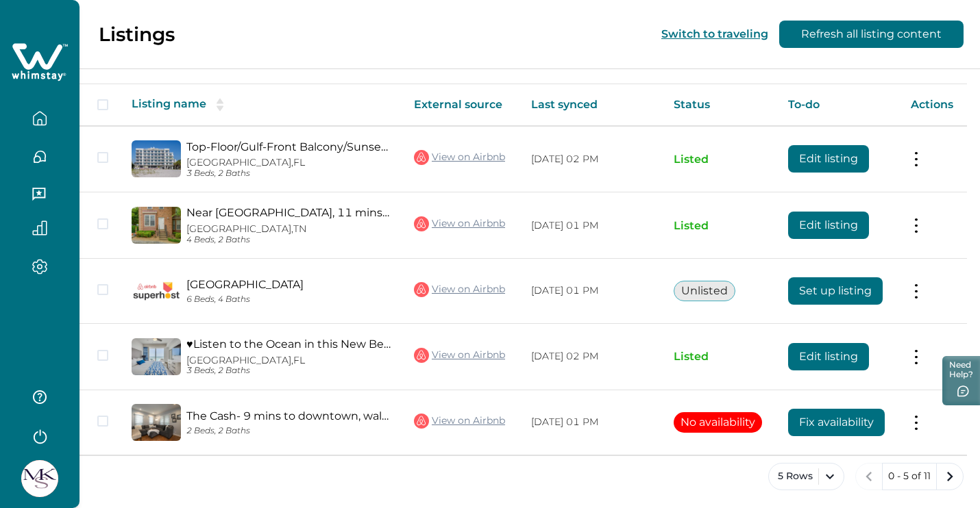
scroll to position [216, 0]
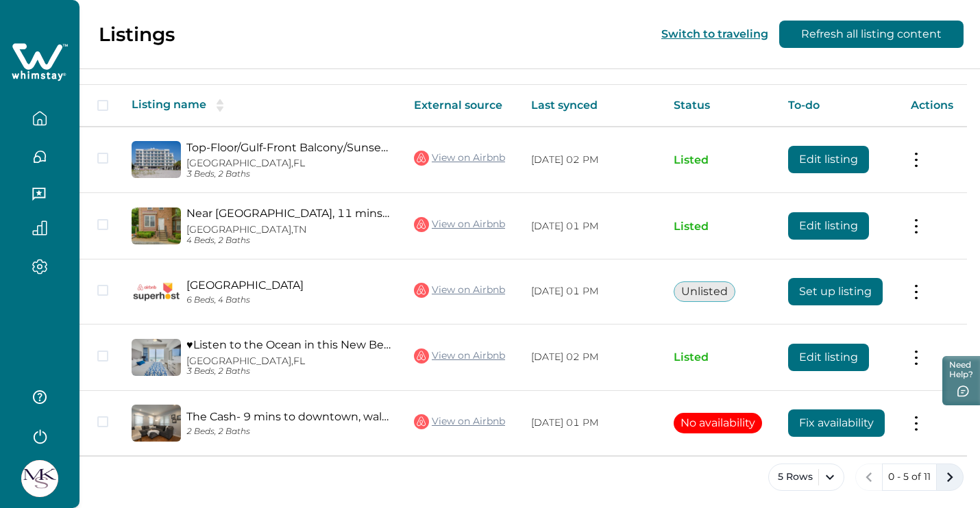
click at [943, 479] on icon "next page" at bounding box center [949, 477] width 19 height 19
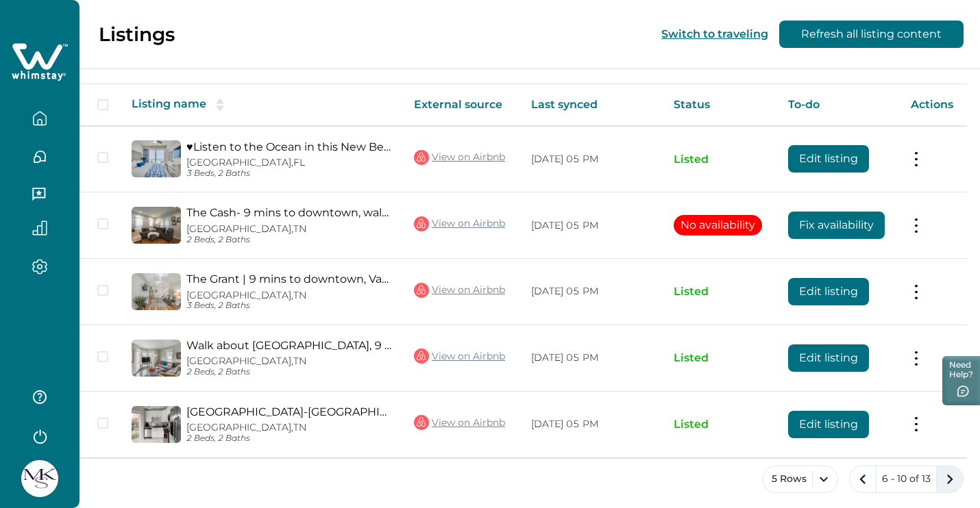
click at [945, 476] on icon "next page" at bounding box center [949, 479] width 19 height 19
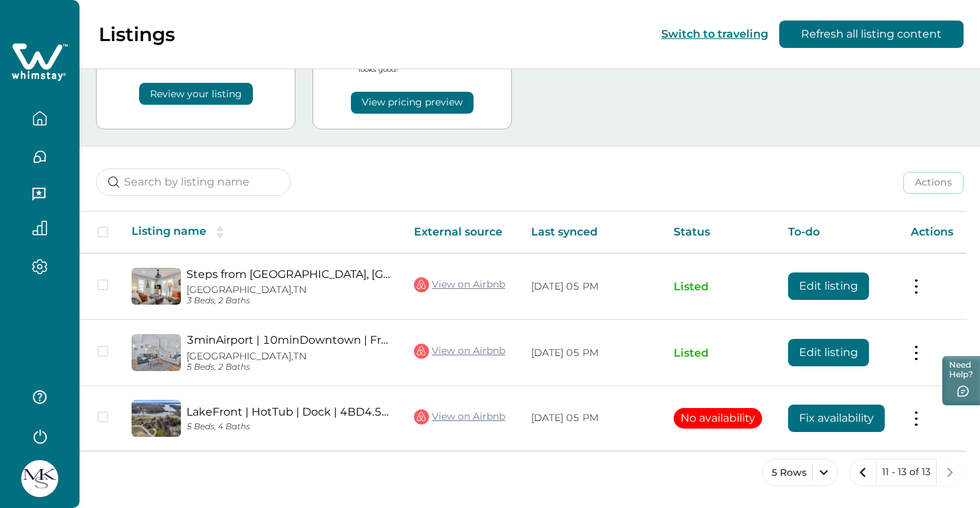
scroll to position [86, 0]
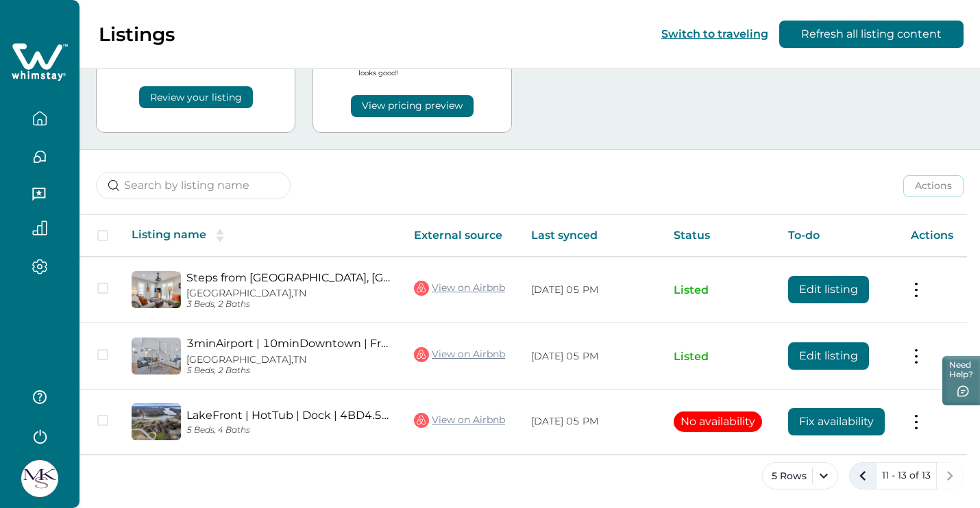
click at [869, 475] on icon "previous page" at bounding box center [862, 476] width 19 height 19
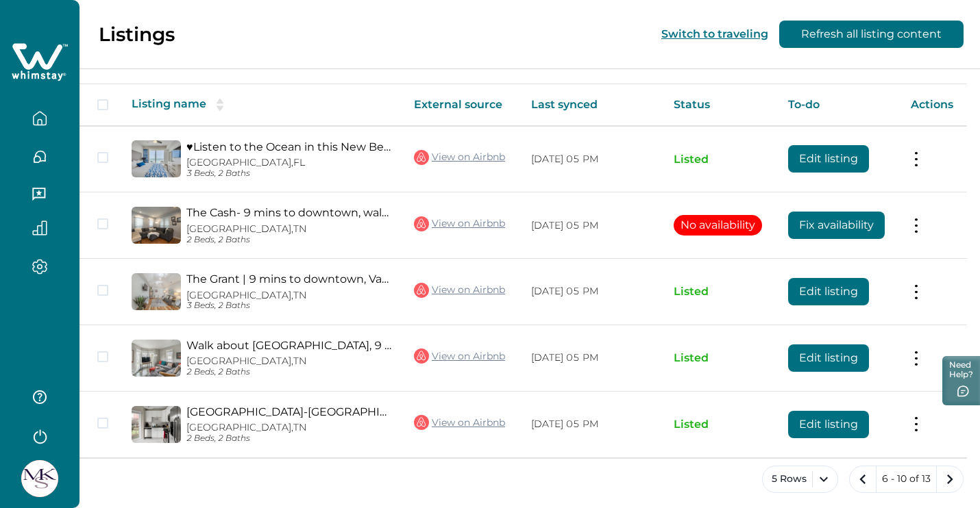
scroll to position [216, 0]
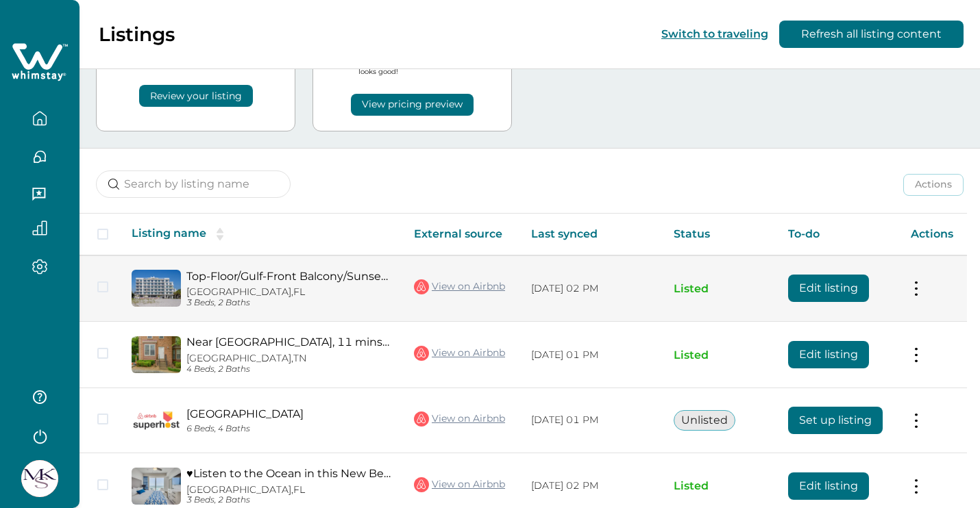
click at [843, 317] on td "Edit listing" at bounding box center [838, 289] width 123 height 66
click at [841, 294] on button "Edit listing" at bounding box center [828, 288] width 81 height 27
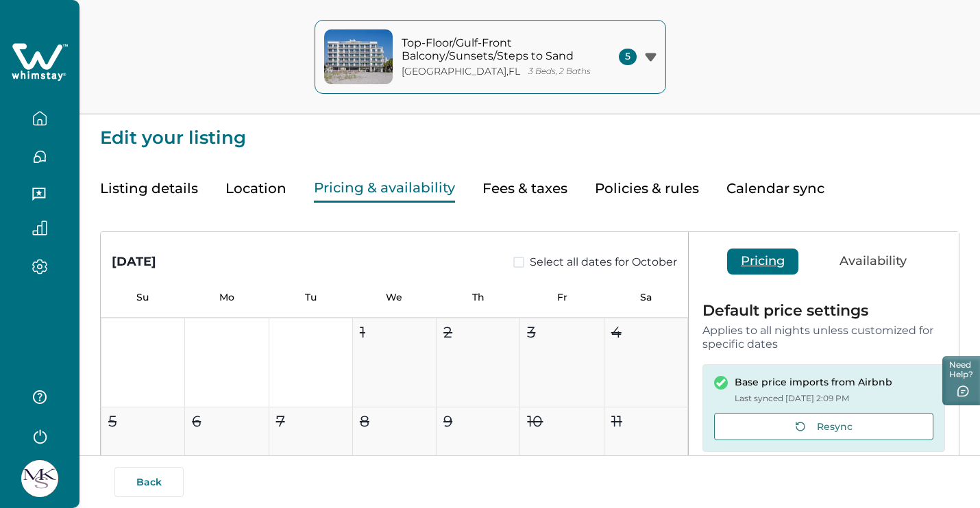
click at [384, 179] on button "Pricing & availability" at bounding box center [384, 189] width 141 height 28
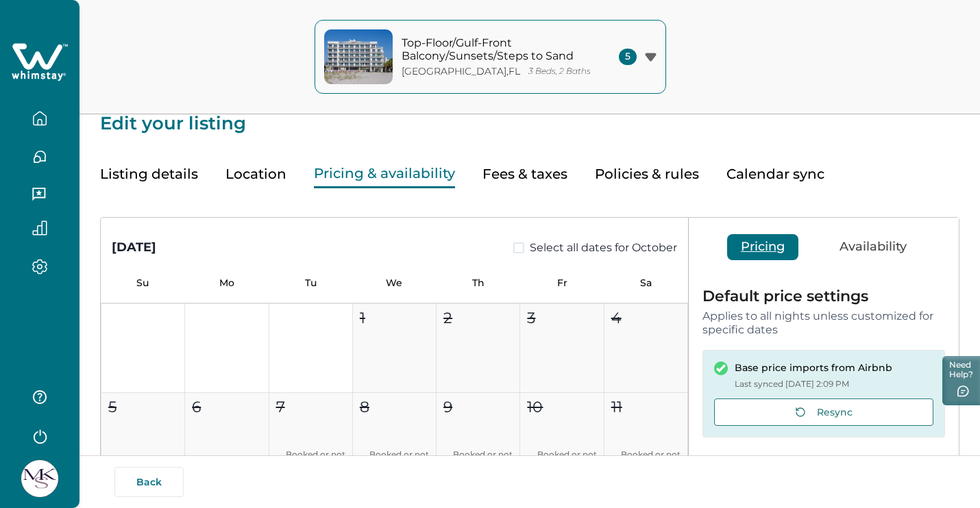
click at [671, 172] on button "Policies & rules" at bounding box center [647, 174] width 104 height 28
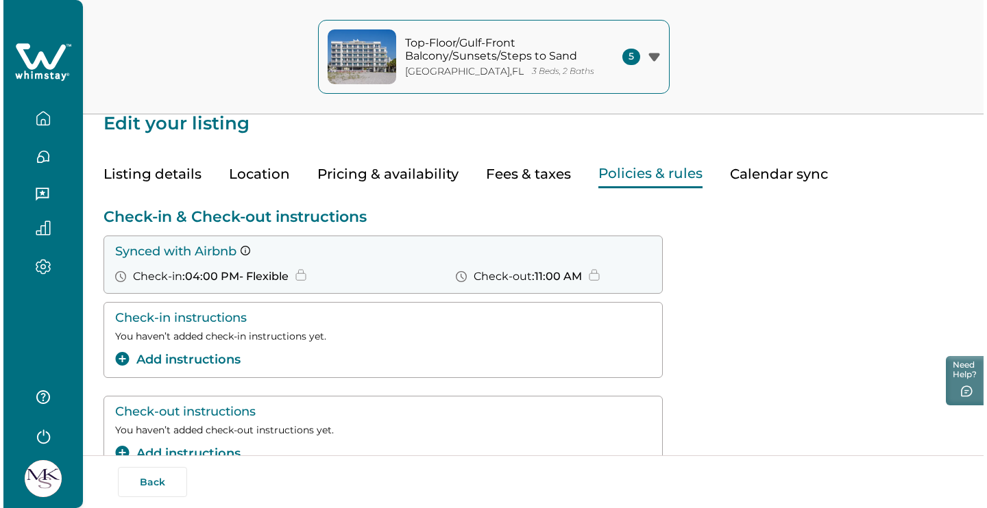
scroll to position [123, 0]
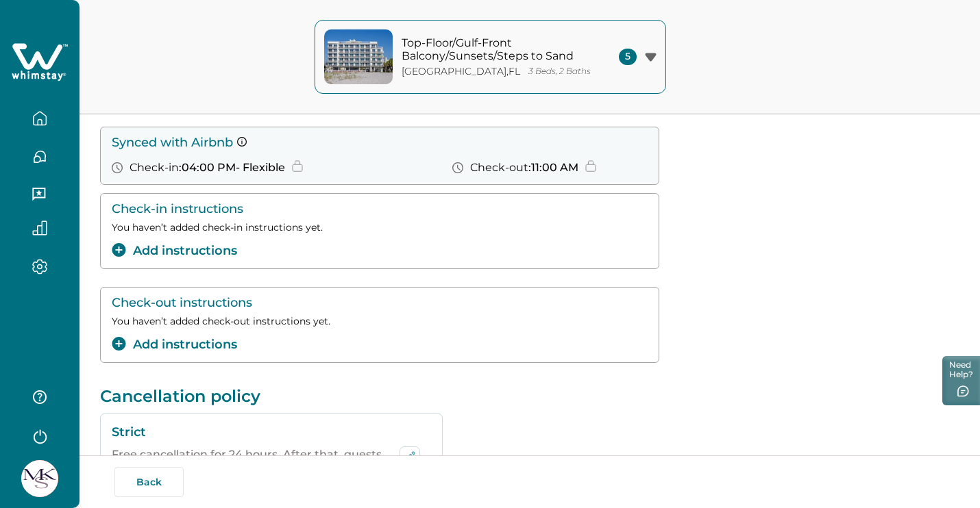
click at [191, 249] on button "Add instructions" at bounding box center [174, 251] width 125 height 18
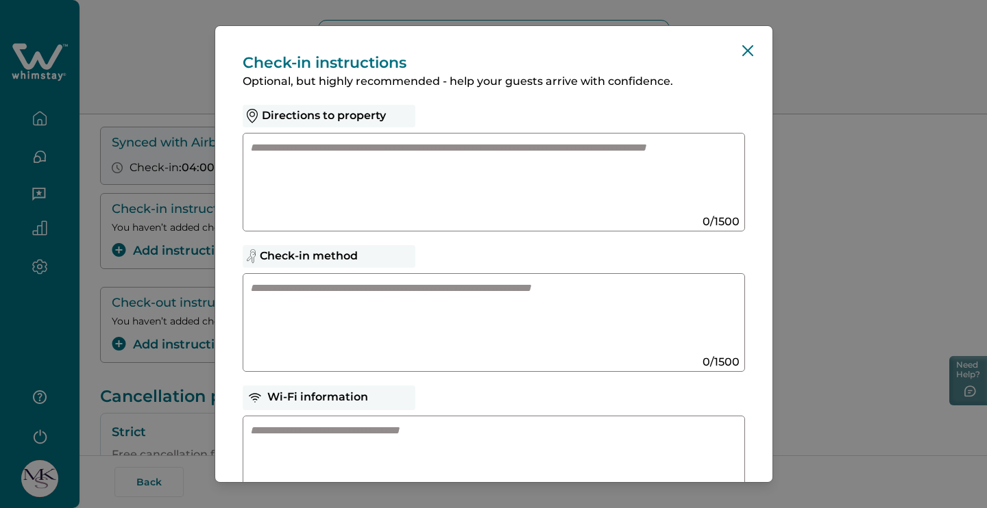
click at [345, 294] on textarea at bounding box center [480, 317] width 460 height 73
paste textarea "**********"
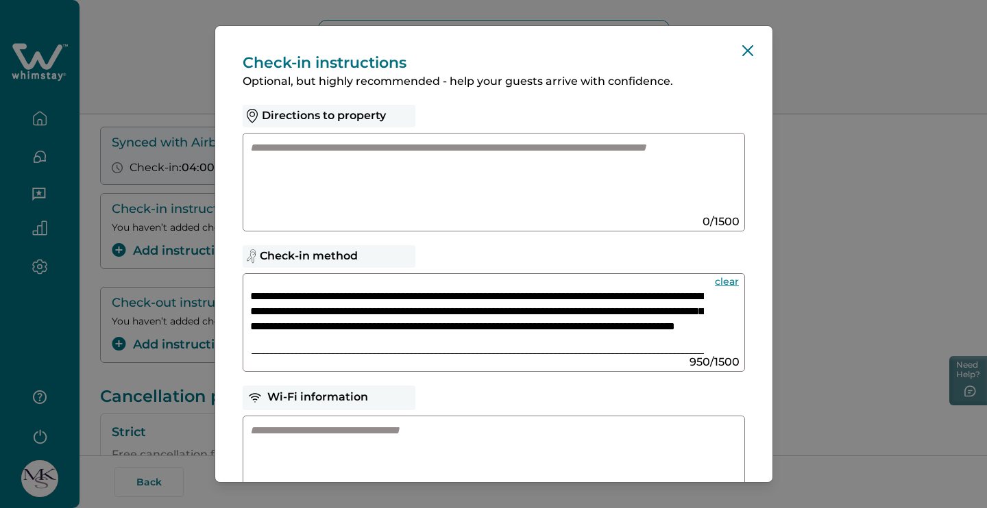
scroll to position [18, 0]
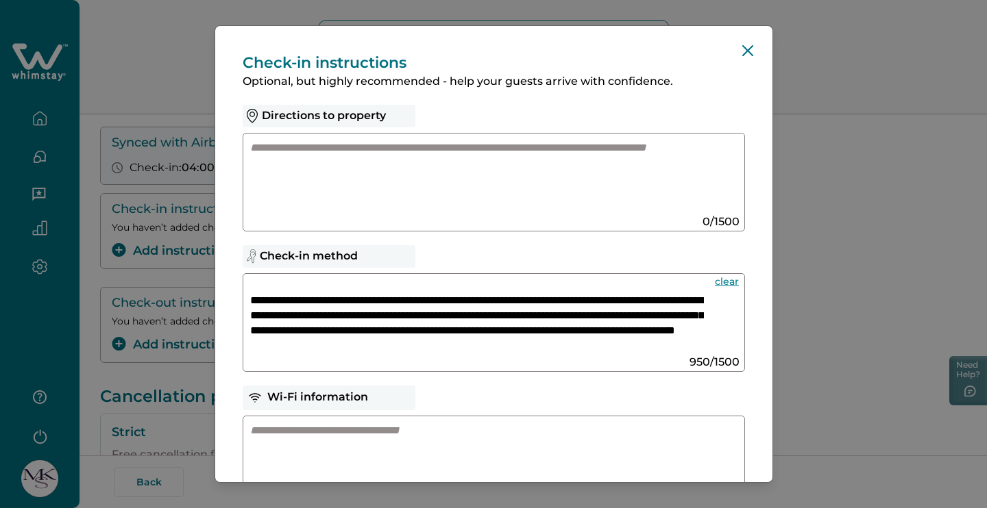
drag, startPoint x: 425, startPoint y: 314, endPoint x: 249, endPoint y: 314, distance: 176.8
click at [249, 314] on div "**********" at bounding box center [494, 322] width 502 height 99
click at [574, 301] on textarea "**********" at bounding box center [477, 317] width 454 height 73
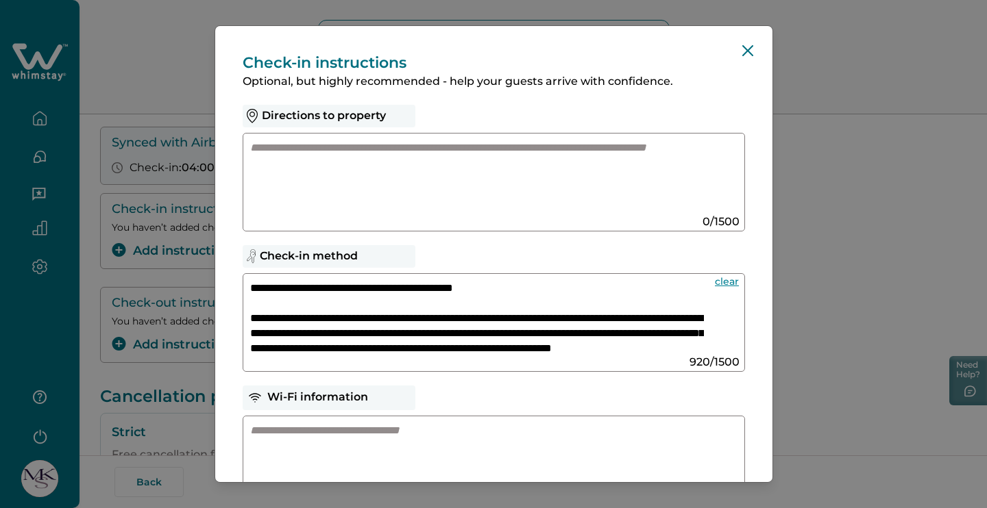
scroll to position [0, 0]
drag, startPoint x: 518, startPoint y: 285, endPoint x: 405, endPoint y: 286, distance: 113.0
click at [405, 286] on textarea "**********" at bounding box center [477, 317] width 454 height 73
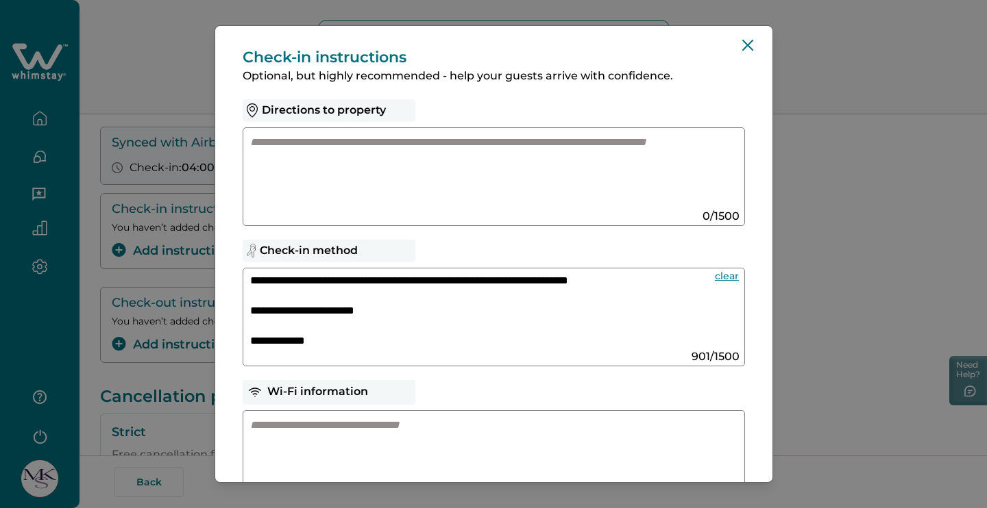
scroll to position [213, 0]
type textarea "**********"
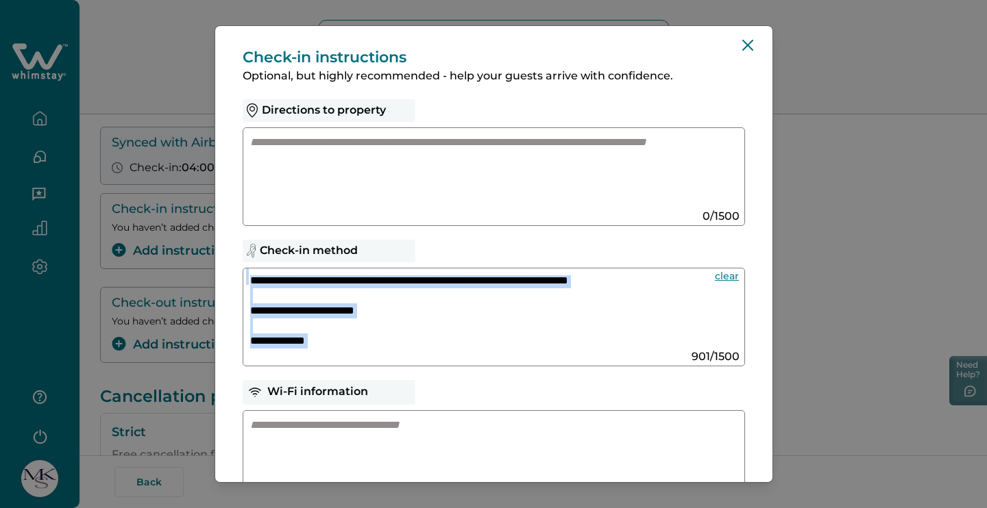
drag, startPoint x: 335, startPoint y: 349, endPoint x: 312, endPoint y: 338, distance: 24.8
click at [312, 338] on div "**********" at bounding box center [494, 317] width 502 height 99
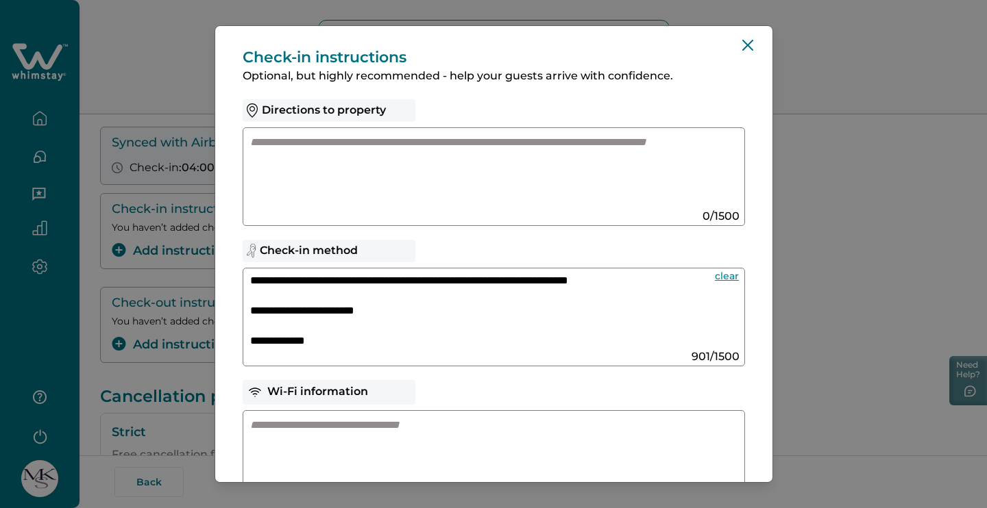
click at [337, 339] on textarea "**********" at bounding box center [477, 311] width 454 height 73
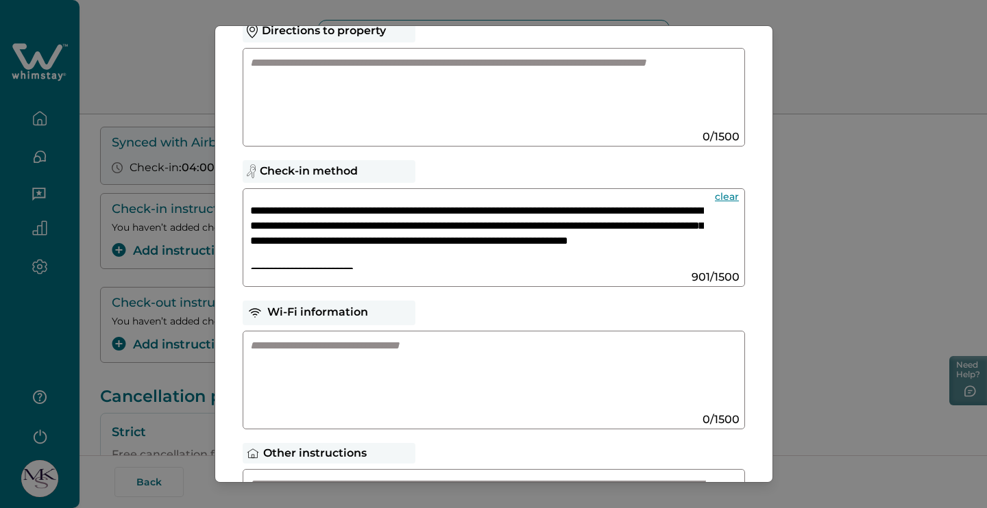
scroll to position [112, 0]
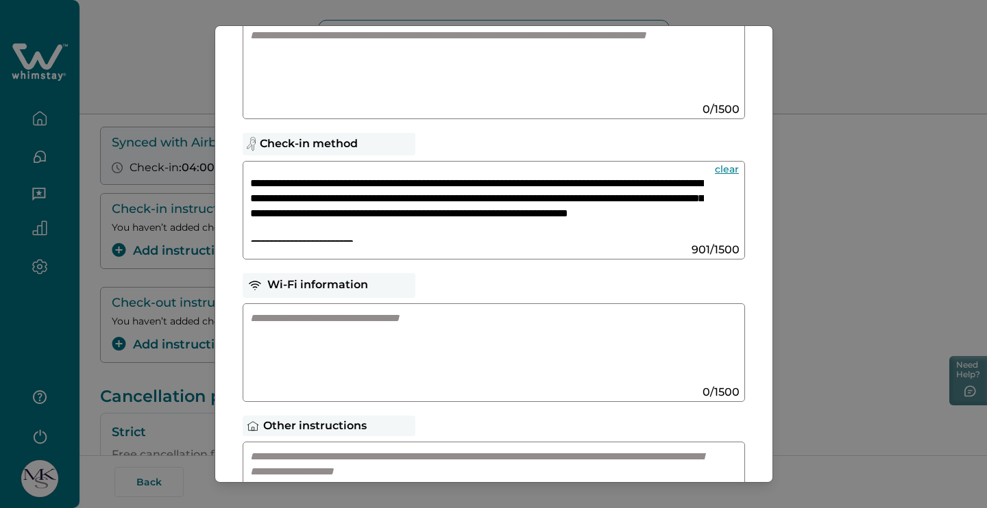
click at [391, 337] on textarea at bounding box center [480, 347] width 460 height 73
paste textarea "**********"
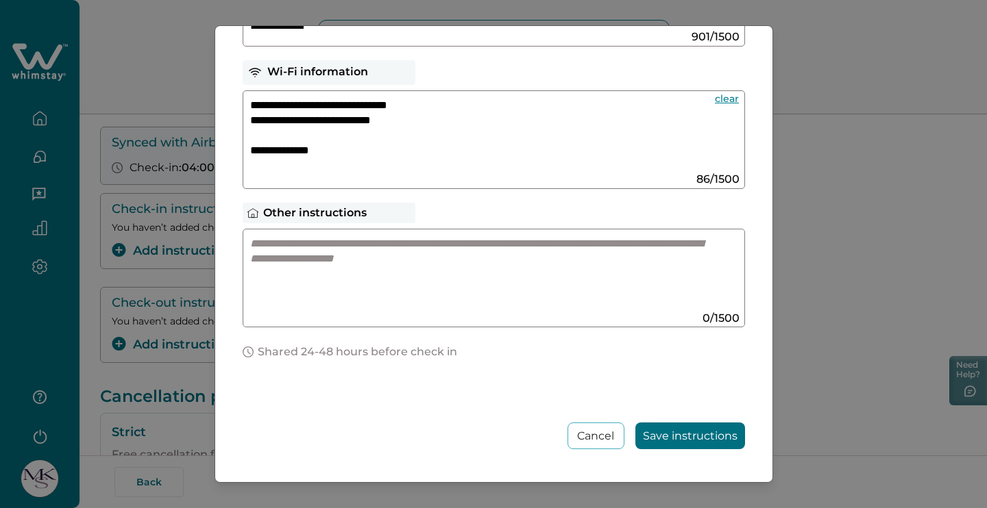
scroll to position [325, 0]
type textarea "**********"
click at [657, 432] on button "Save instructions" at bounding box center [690, 436] width 110 height 27
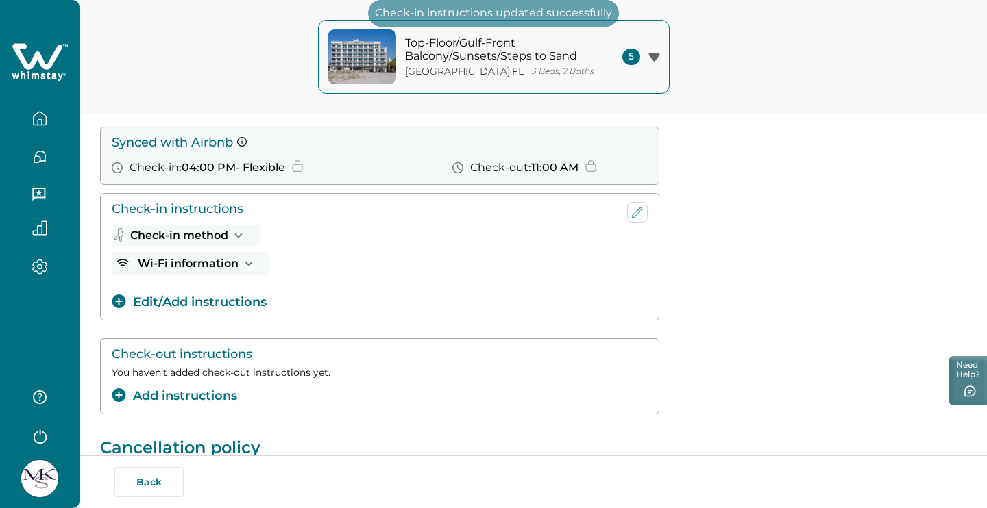
scroll to position [203, 0]
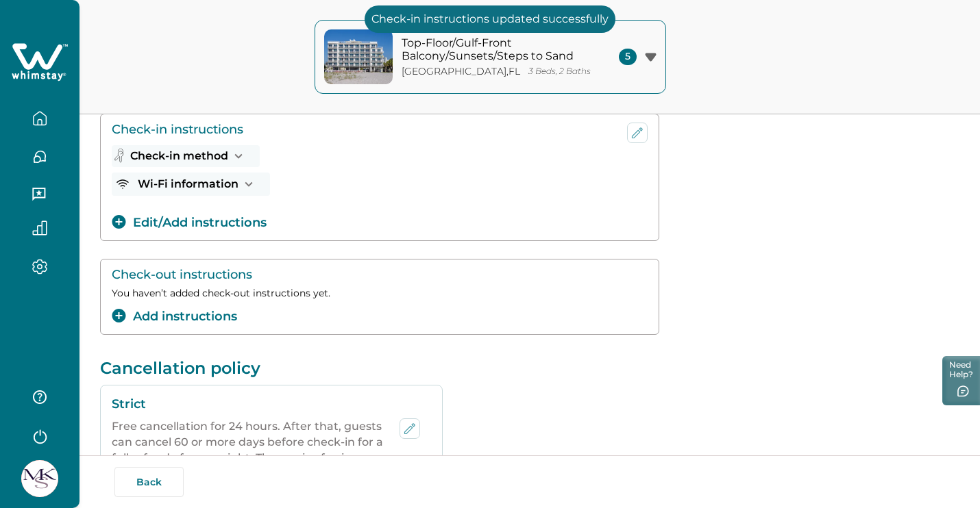
click at [177, 315] on button "Add instructions" at bounding box center [174, 317] width 125 height 18
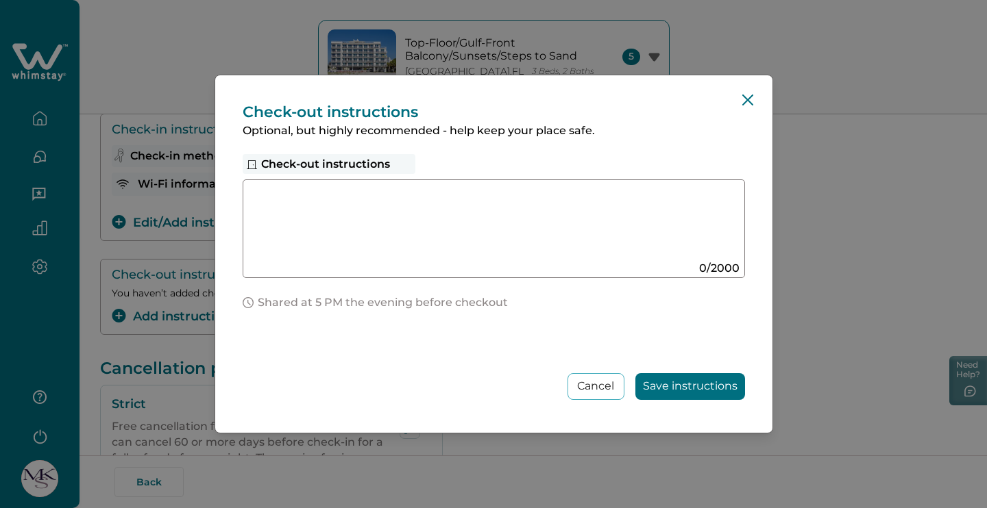
click at [525, 228] on textarea at bounding box center [480, 223] width 460 height 73
paste textarea "**********"
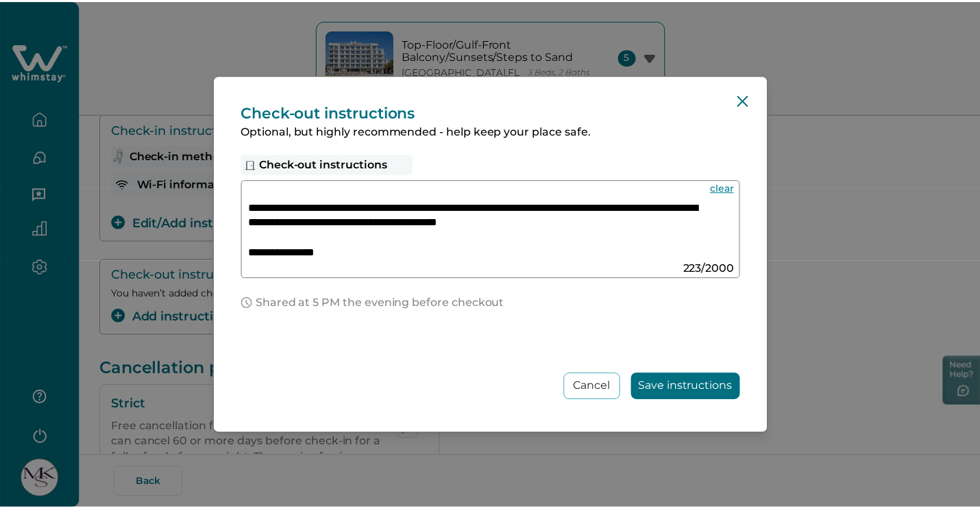
scroll to position [47, 0]
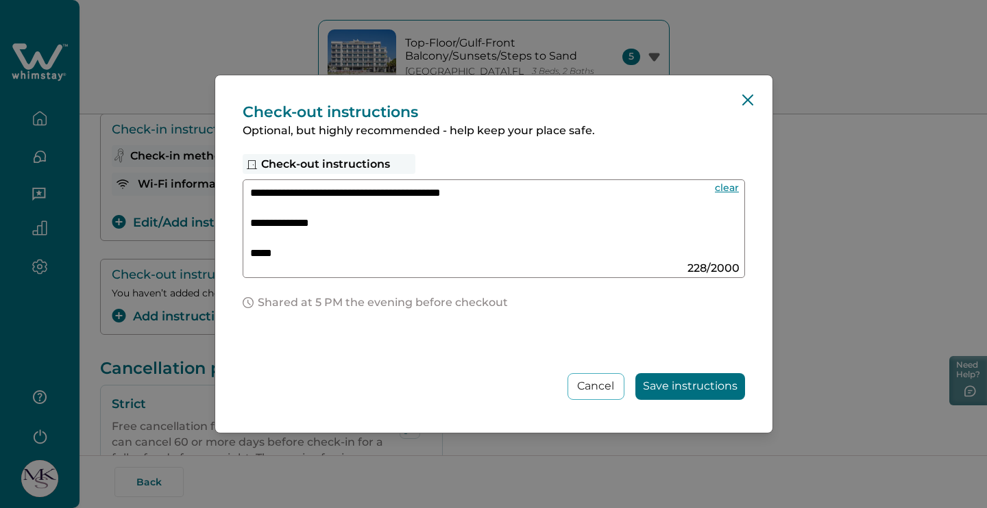
type textarea "**********"
click at [710, 394] on button "Save instructions" at bounding box center [690, 386] width 110 height 27
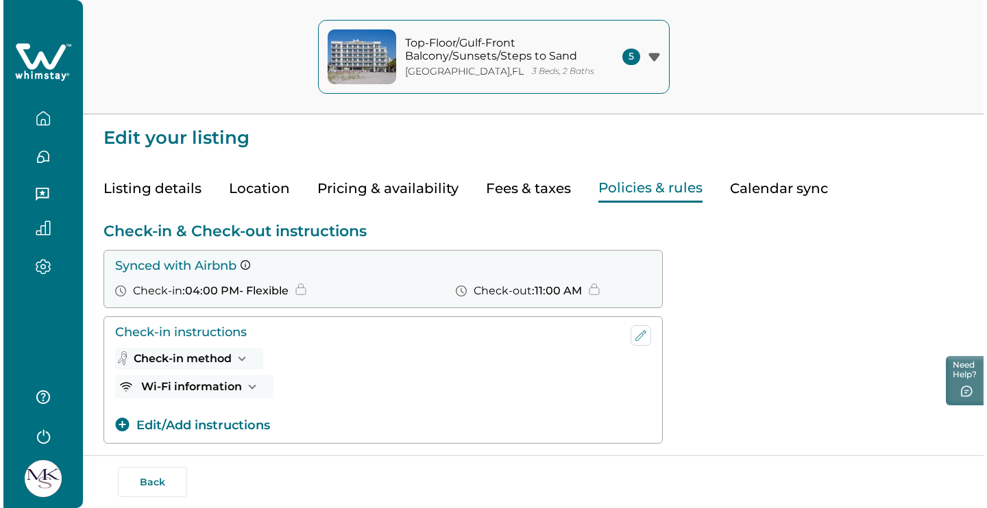
scroll to position [0, 0]
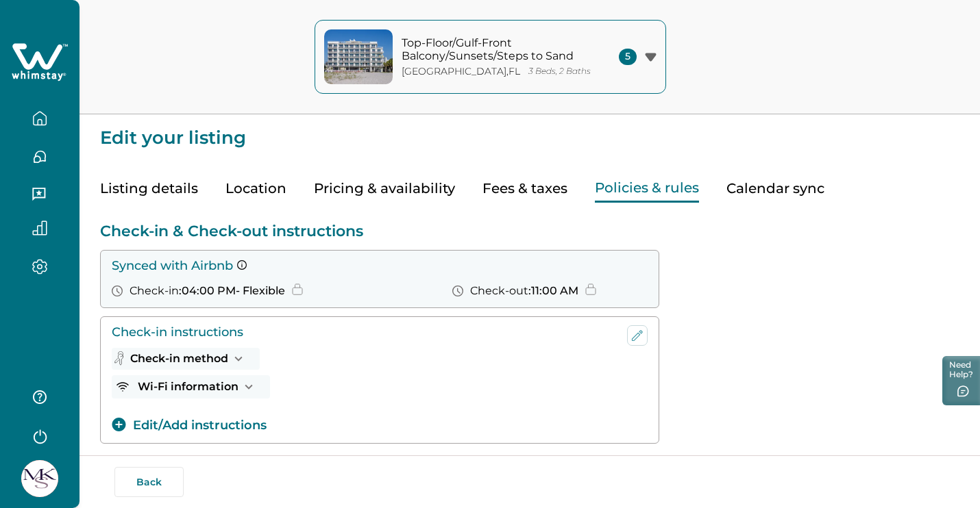
click at [546, 75] on div "[GEOGRAPHIC_DATA] , [GEOGRAPHIC_DATA] 3 Beds, 2 Baths" at bounding box center [495, 72] width 189 height 12
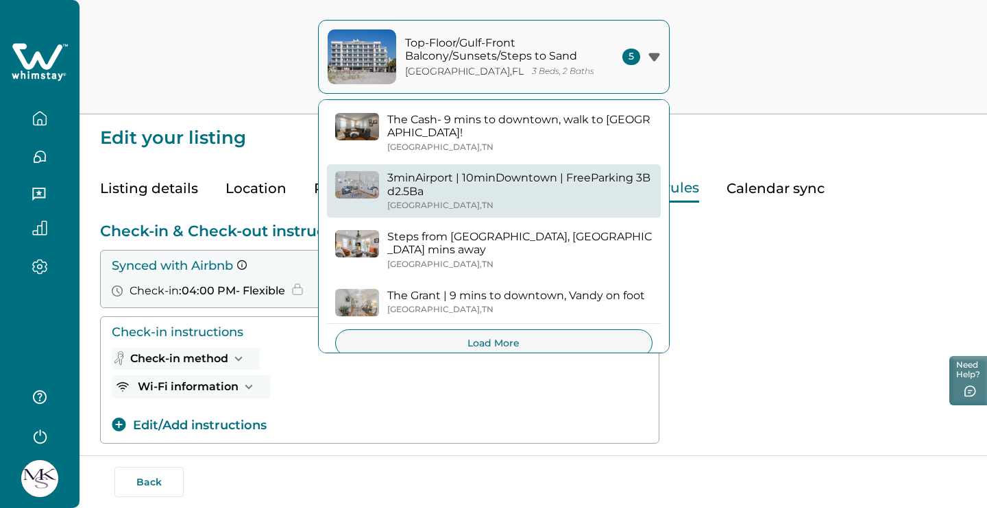
scroll to position [63, 0]
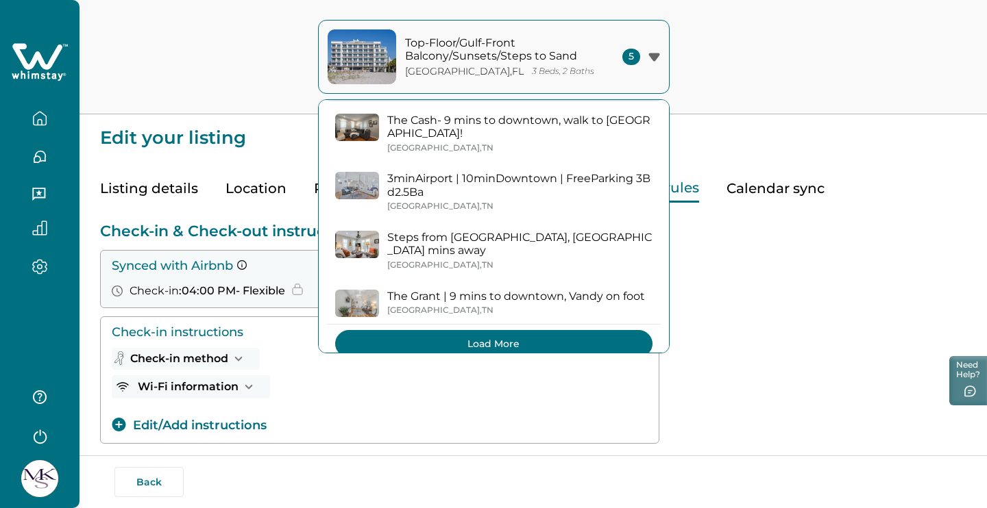
click at [499, 330] on button "Load More" at bounding box center [493, 343] width 317 height 27
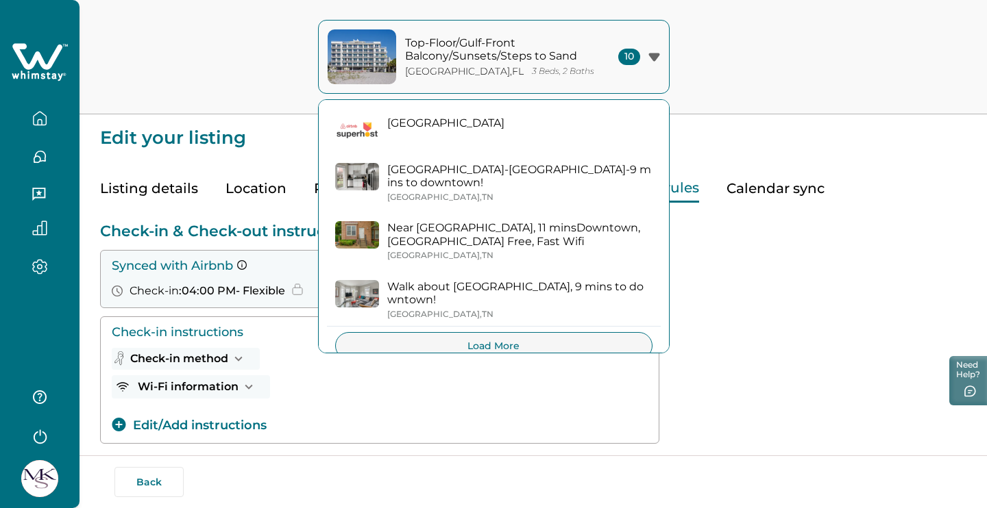
scroll to position [330, 0]
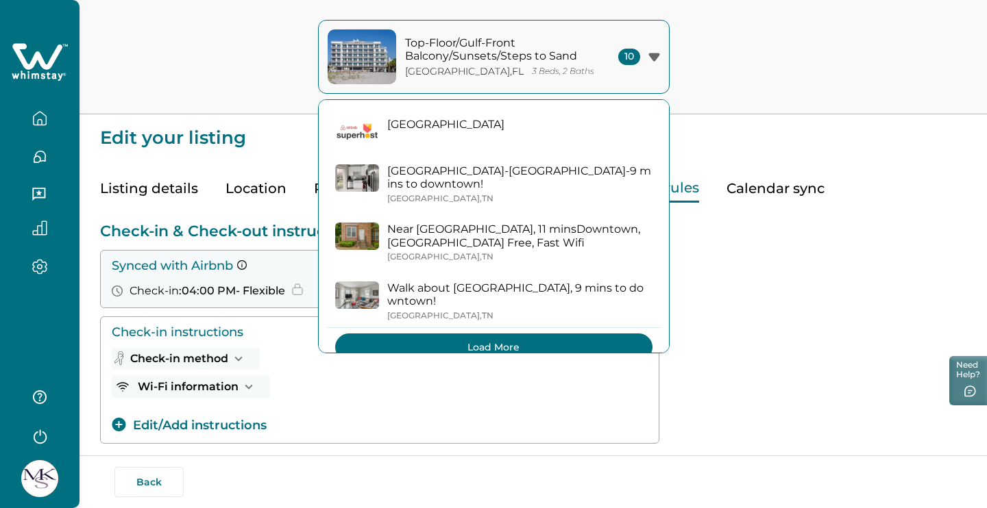
click at [510, 334] on button "Load More" at bounding box center [493, 347] width 317 height 27
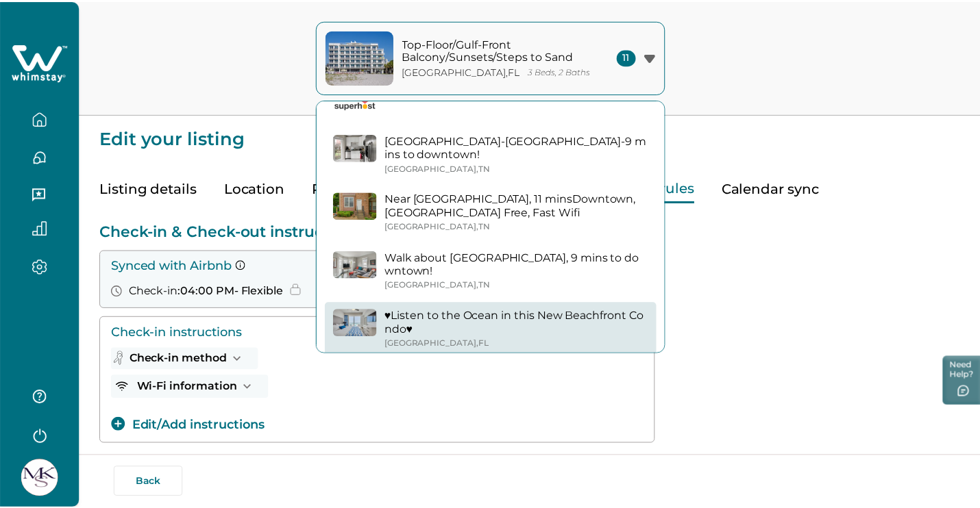
scroll to position [360, 0]
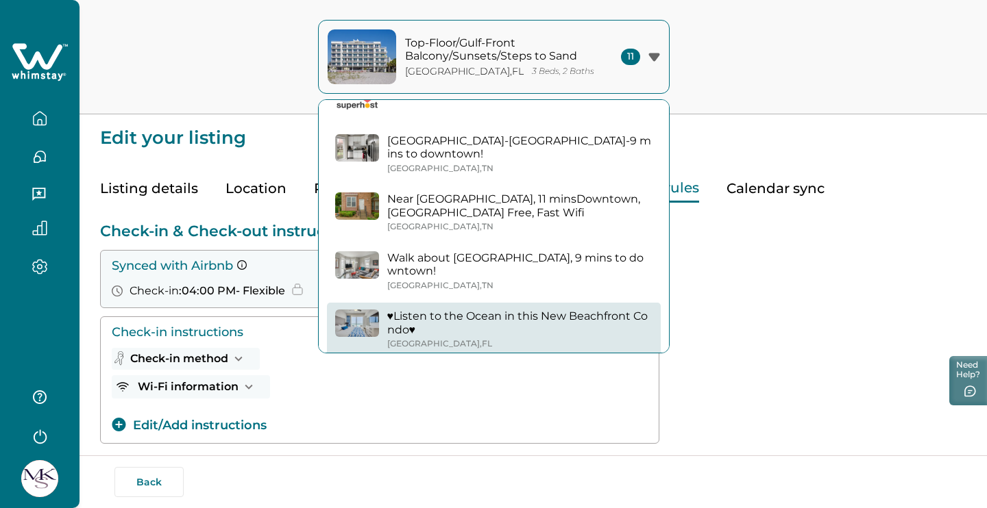
click at [497, 310] on p "♥Listen to the Ocean in this New Beachfront Condo♥" at bounding box center [519, 323] width 265 height 27
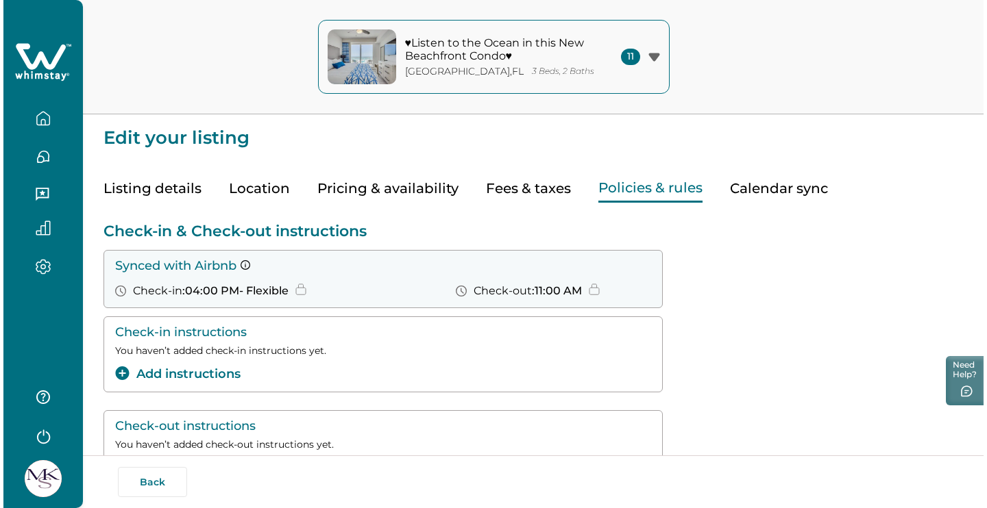
scroll to position [109, 0]
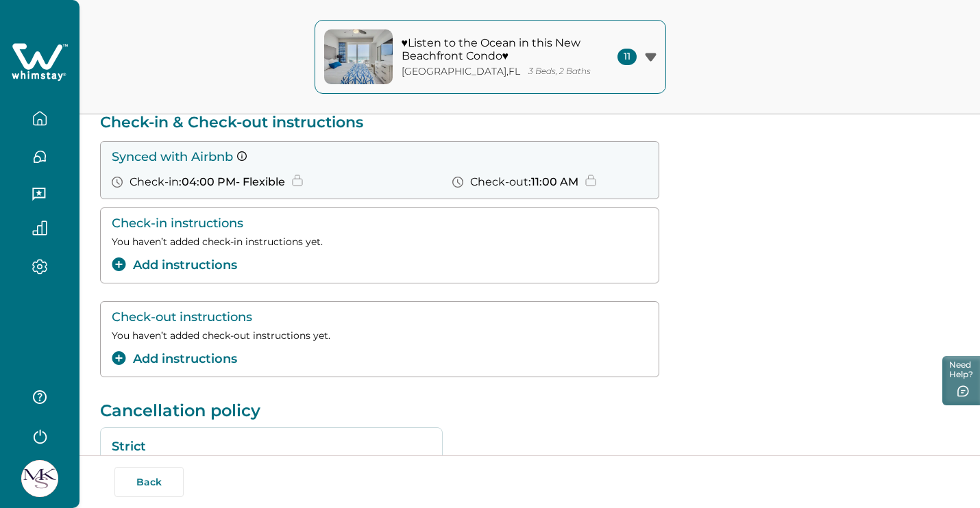
click at [193, 262] on button "Add instructions" at bounding box center [174, 265] width 125 height 18
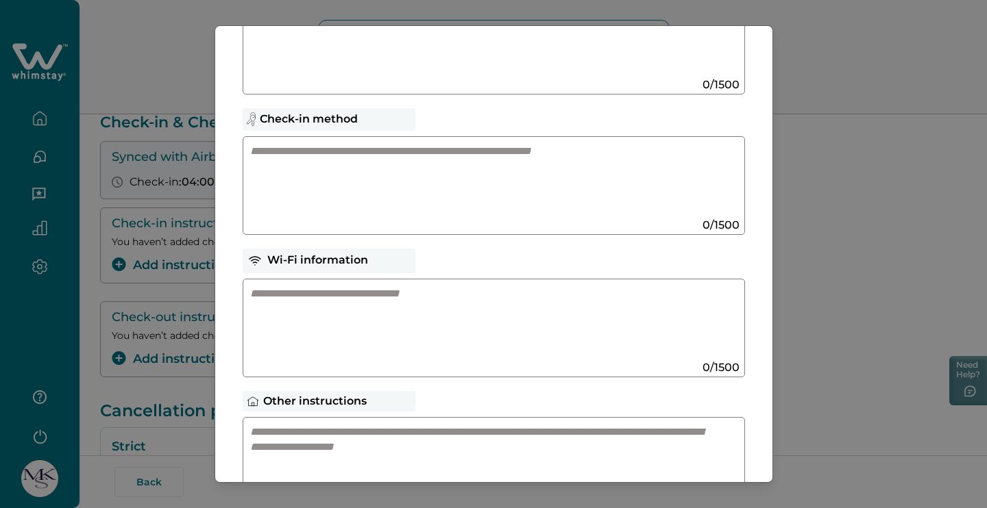
scroll to position [140, 0]
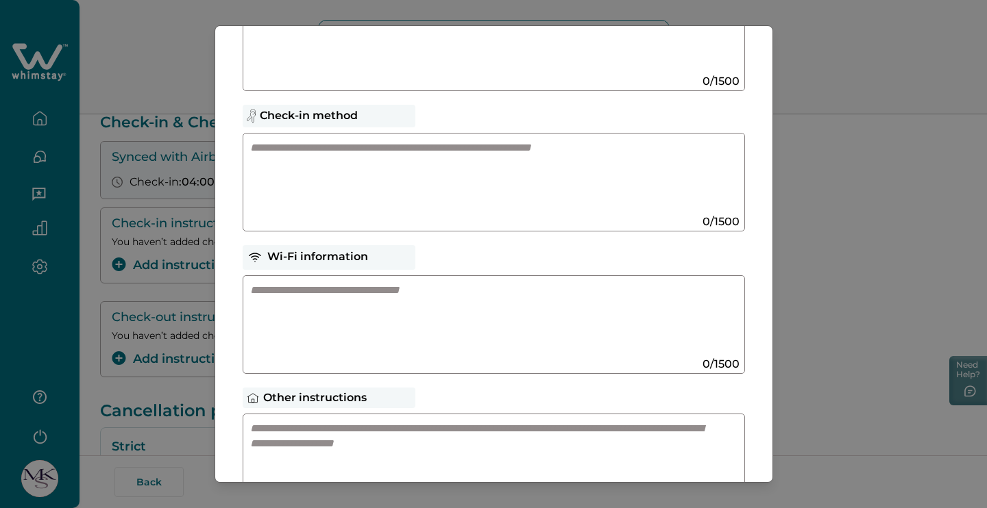
click at [479, 316] on textarea at bounding box center [480, 319] width 460 height 73
paste textarea "**********"
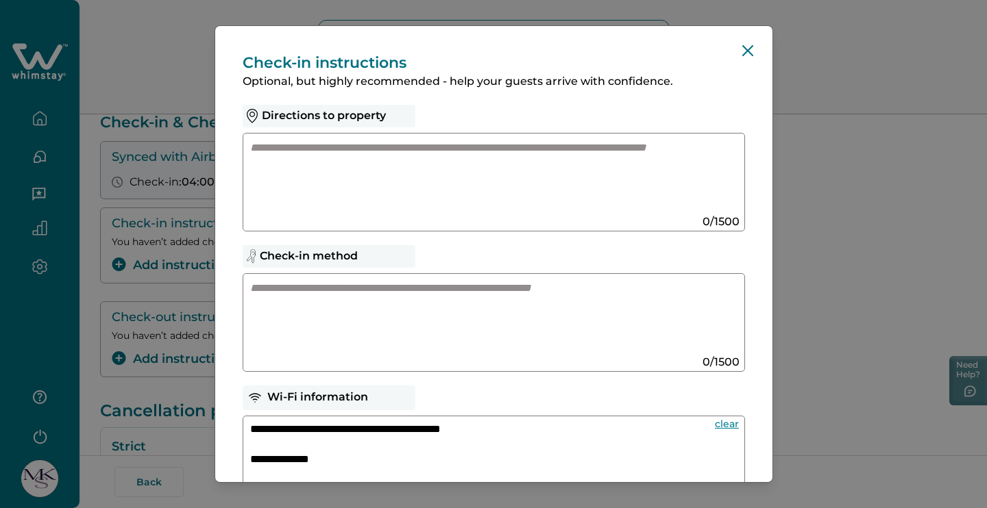
scroll to position [0, 0]
type textarea "**********"
click at [369, 295] on textarea at bounding box center [480, 317] width 460 height 73
paste textarea "**********"
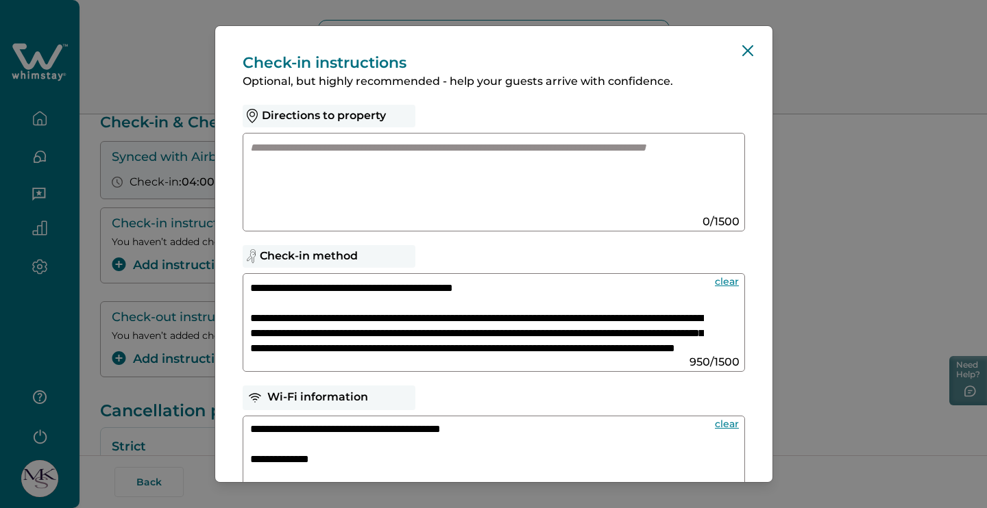
drag, startPoint x: 520, startPoint y: 290, endPoint x: 404, endPoint y: 286, distance: 116.5
click at [404, 286] on textarea "**********" at bounding box center [477, 317] width 454 height 73
drag, startPoint x: 424, startPoint y: 335, endPoint x: 694, endPoint y: 314, distance: 270.7
click at [694, 315] on textarea "**********" at bounding box center [477, 317] width 454 height 73
click at [573, 319] on textarea "**********" at bounding box center [477, 317] width 454 height 73
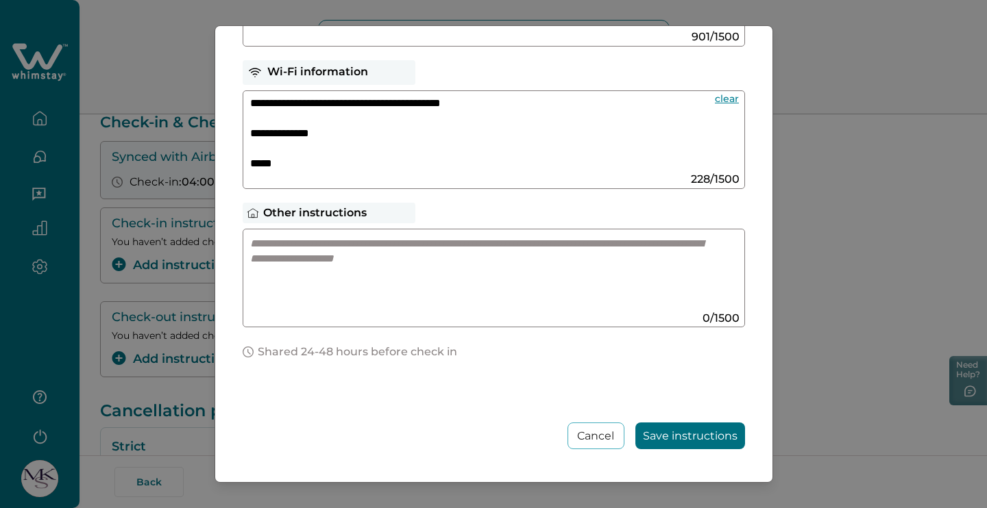
scroll to position [325, 0]
type textarea "**********"
click at [671, 427] on button "Save instructions" at bounding box center [690, 436] width 110 height 27
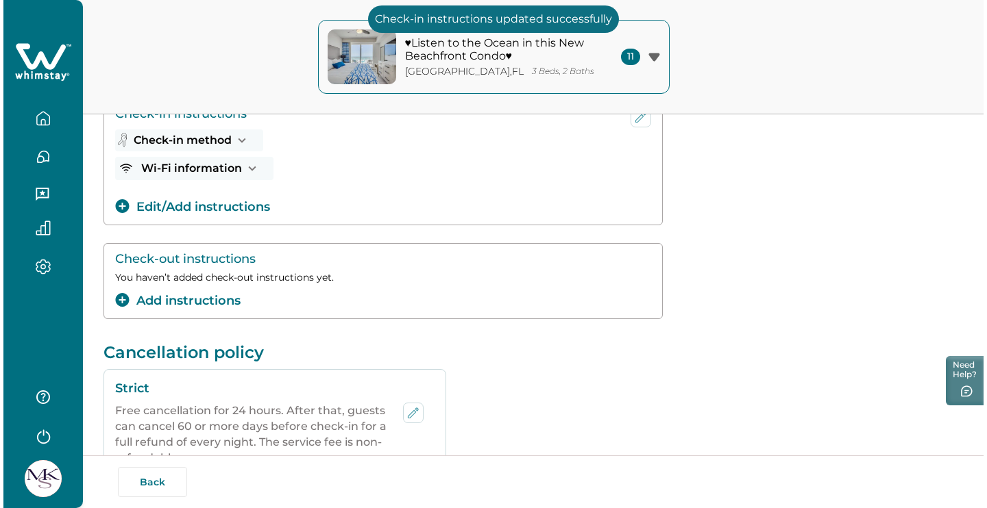
scroll to position [217, 0]
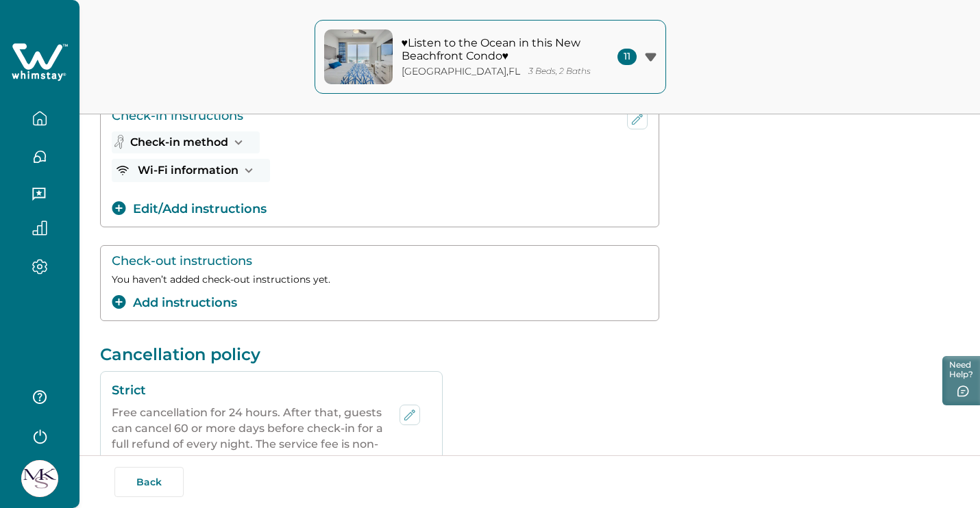
click at [222, 210] on button "Edit/Add instructions" at bounding box center [189, 209] width 155 height 18
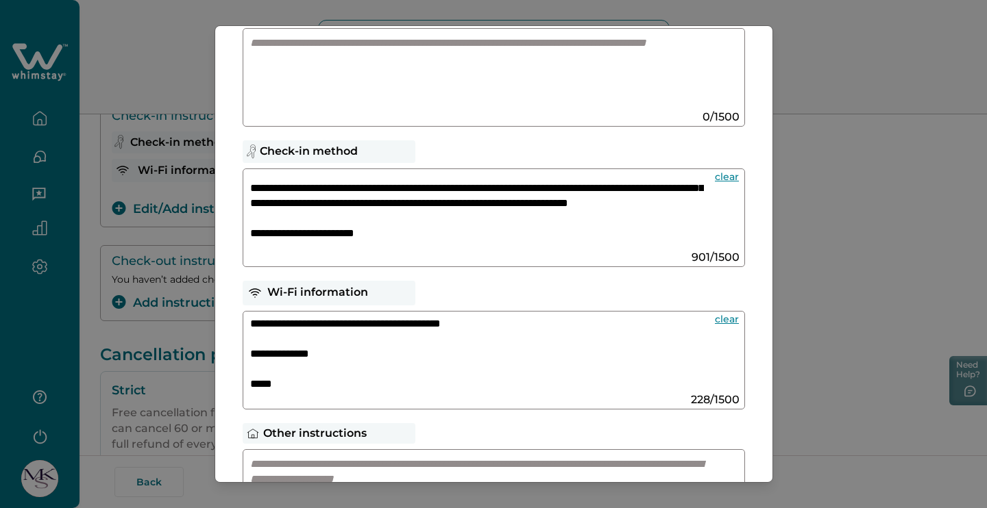
scroll to position [108, 0]
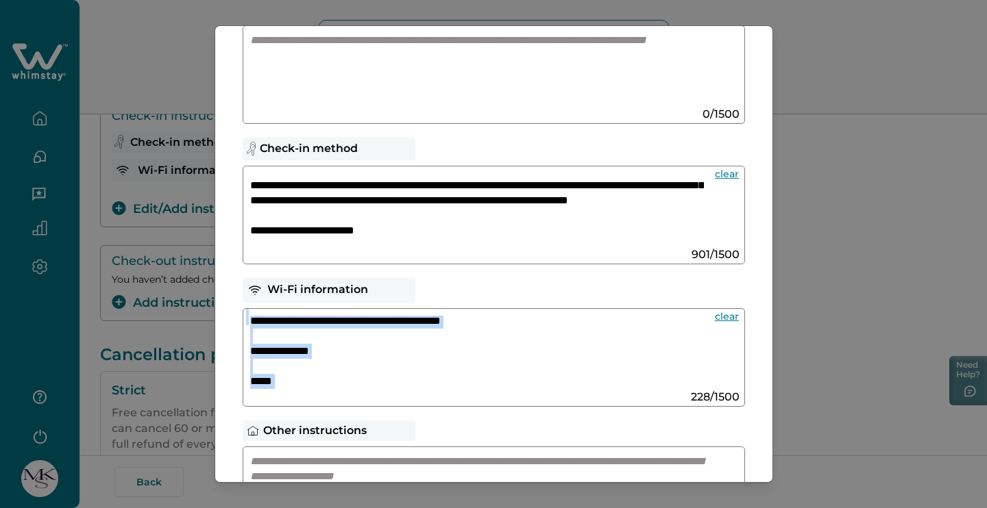
drag, startPoint x: 323, startPoint y: 397, endPoint x: 281, endPoint y: 344, distance: 67.7
click at [281, 344] on div "**********" at bounding box center [494, 357] width 502 height 99
click at [291, 371] on textarea "**********" at bounding box center [477, 352] width 454 height 73
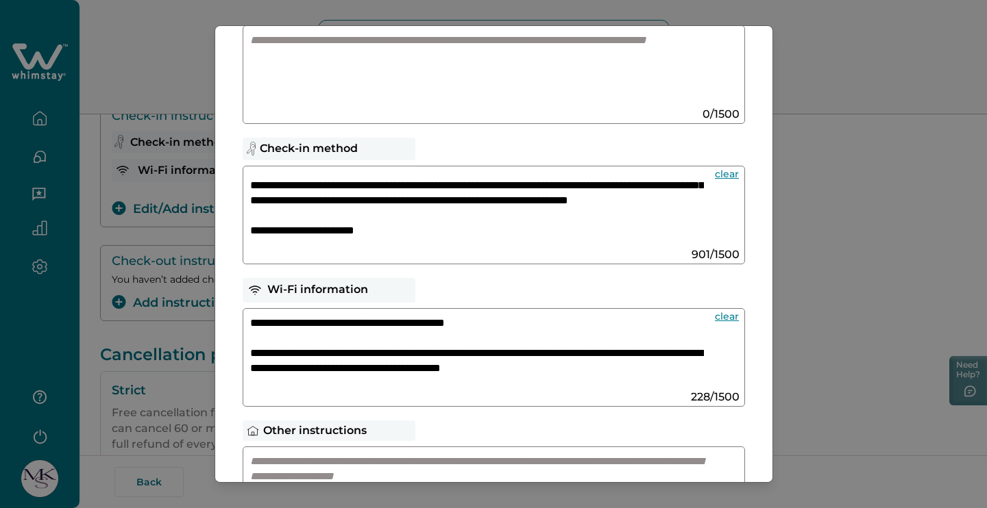
scroll to position [47, 0]
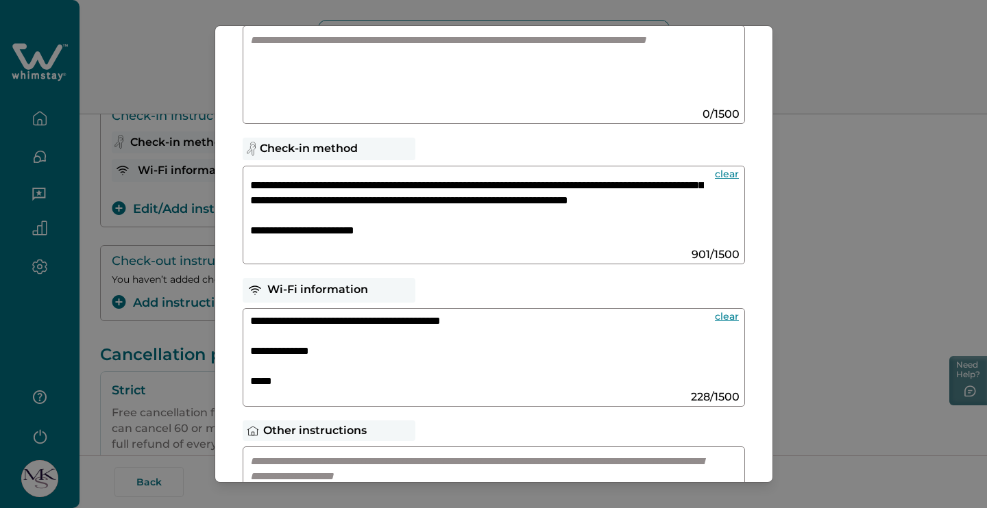
drag, startPoint x: 251, startPoint y: 325, endPoint x: 299, endPoint y: 456, distance: 139.4
click at [299, 456] on div "**********" at bounding box center [493, 309] width 557 height 782
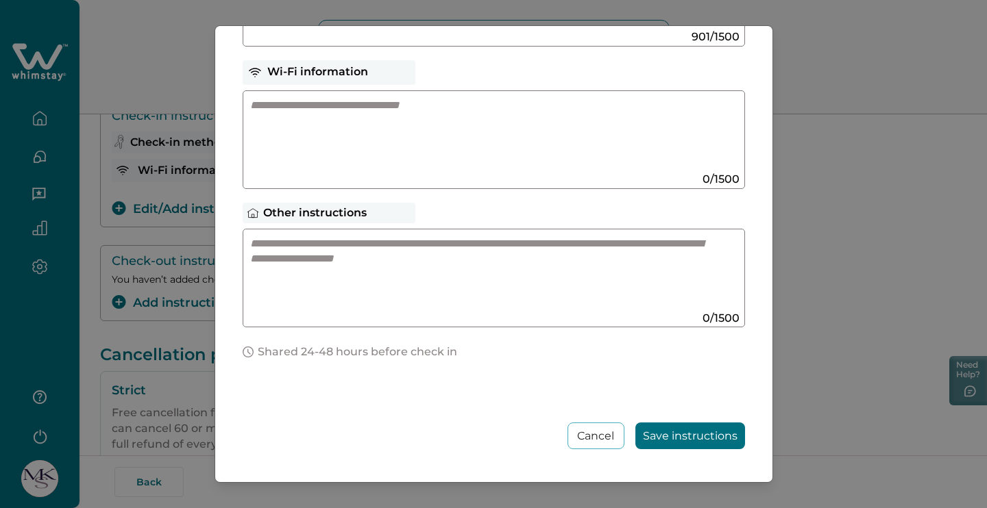
scroll to position [325, 0]
click at [678, 426] on button "Save instructions" at bounding box center [690, 436] width 110 height 27
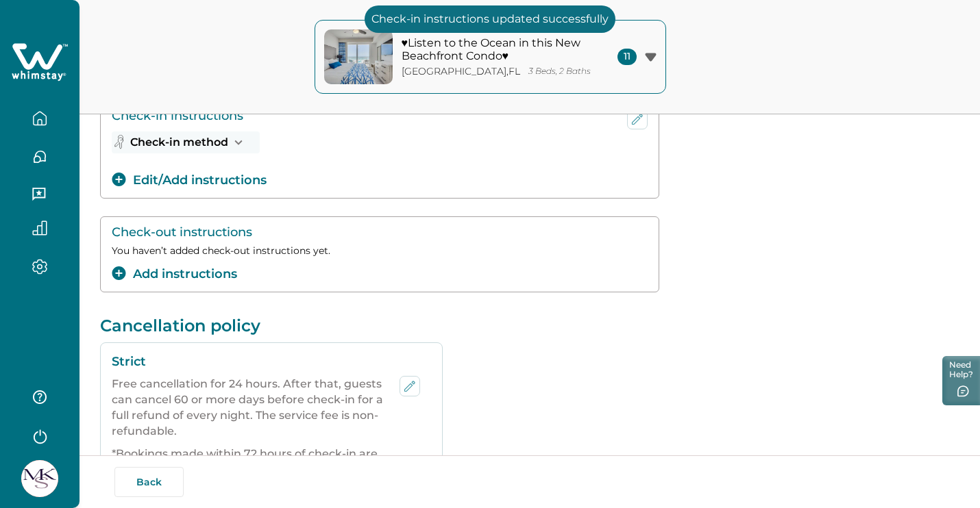
click at [218, 268] on button "Add instructions" at bounding box center [174, 274] width 125 height 18
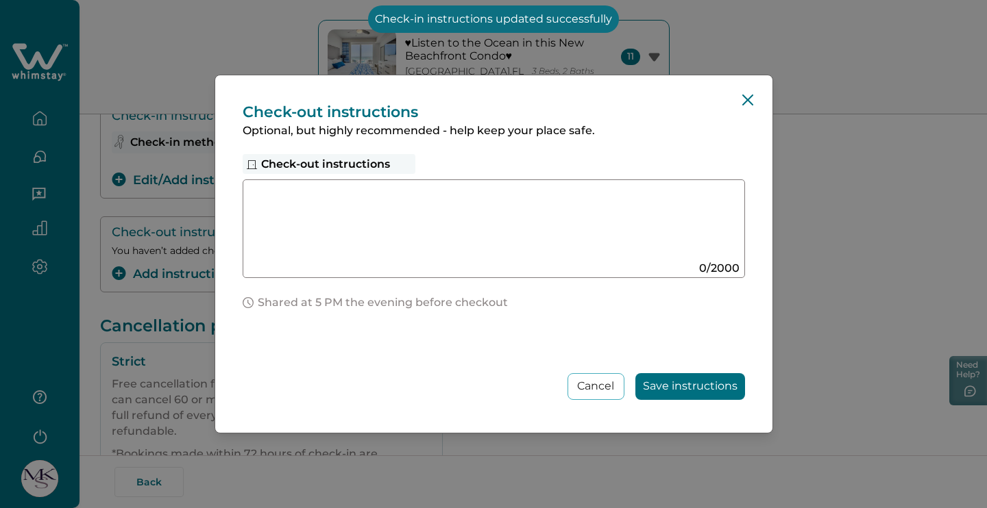
click at [392, 243] on textarea at bounding box center [480, 223] width 460 height 73
paste textarea "**********"
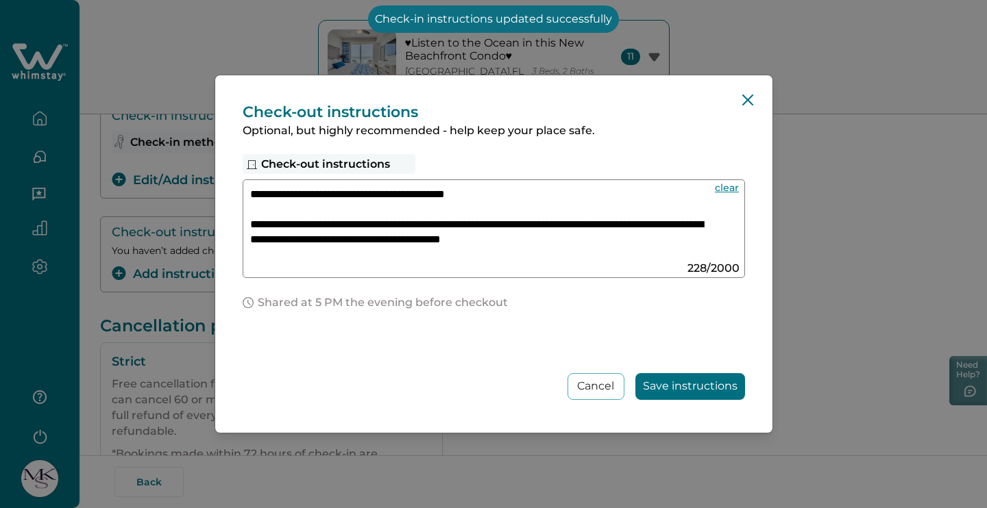
scroll to position [47, 0]
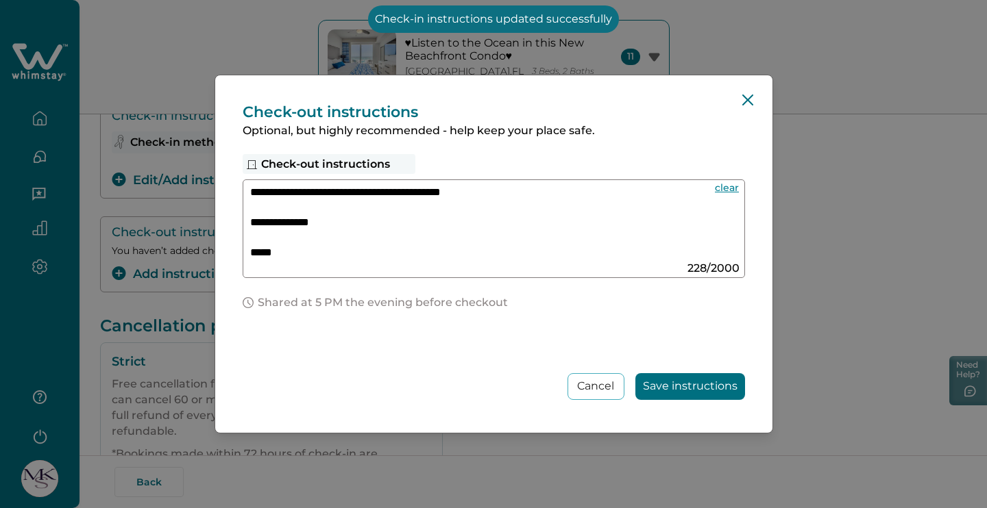
type textarea "**********"
click at [697, 396] on button "Save instructions" at bounding box center [690, 386] width 110 height 27
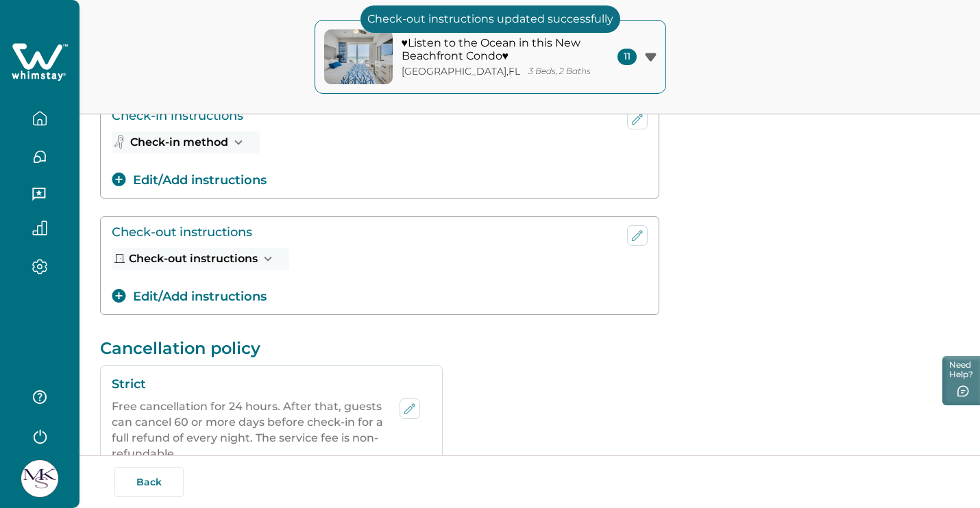
click at [227, 175] on button "Edit/Add instructions" at bounding box center [189, 180] width 155 height 18
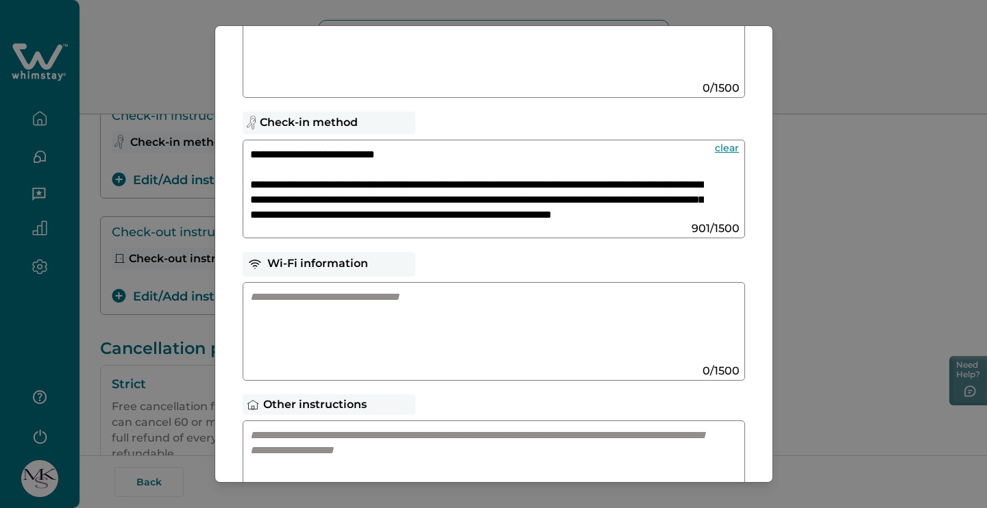
click at [382, 312] on textarea at bounding box center [480, 326] width 460 height 73
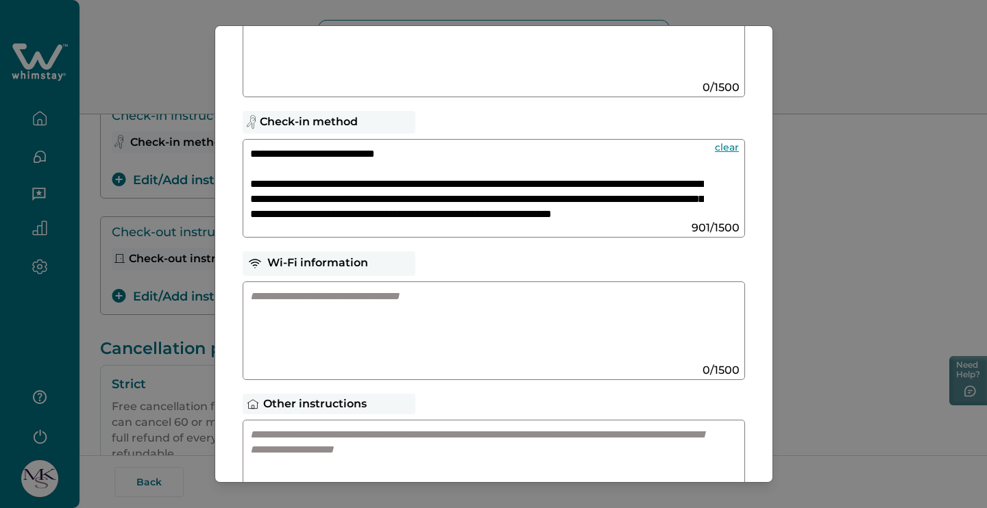
paste textarea "**********"
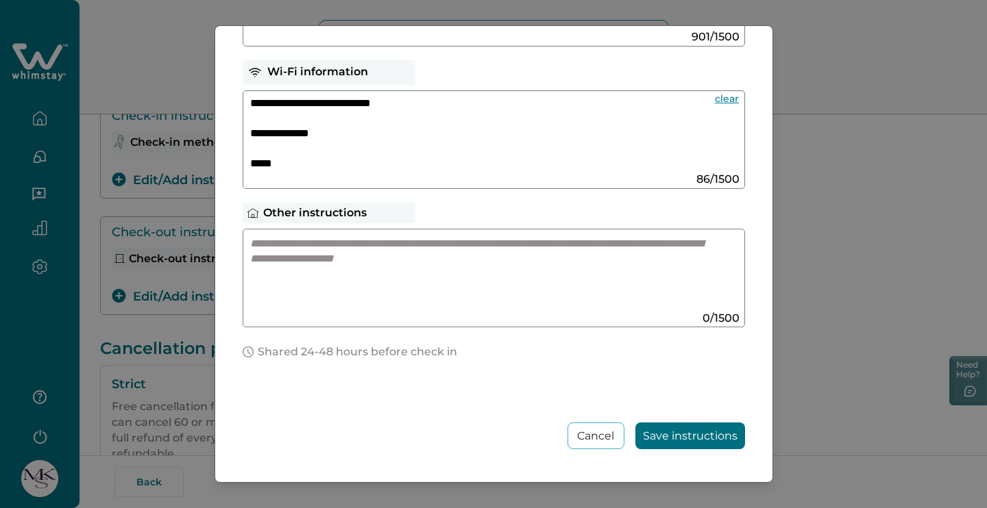
scroll to position [325, 0]
type textarea "**********"
click at [702, 427] on button "Save instructions" at bounding box center [690, 436] width 110 height 27
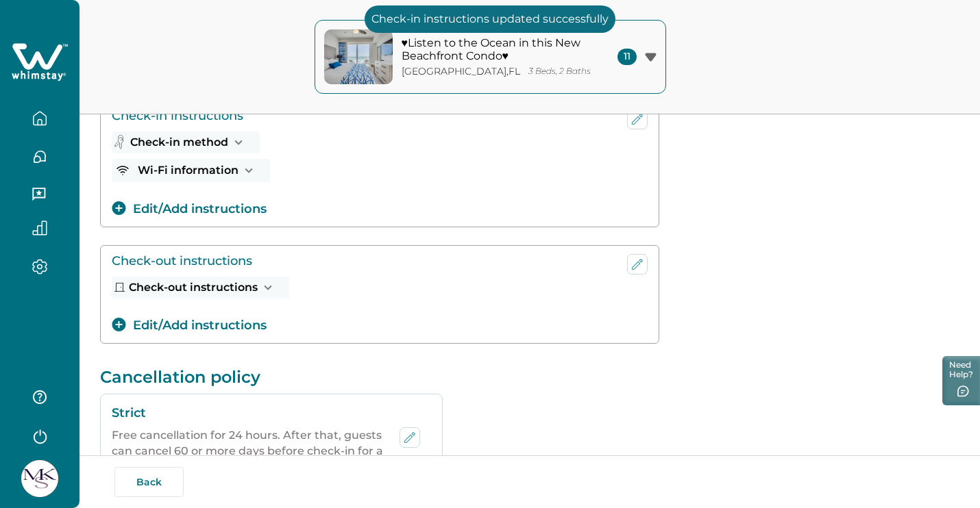
click at [552, 62] on p "♥Listen to the Ocean in this New Beachfront Condo♥" at bounding box center [493, 49] width 185 height 27
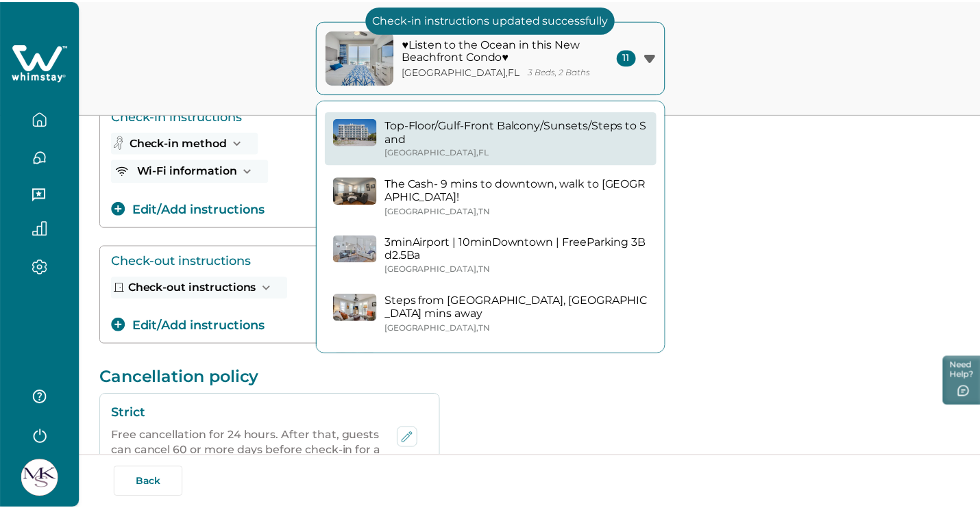
scroll to position [0, 0]
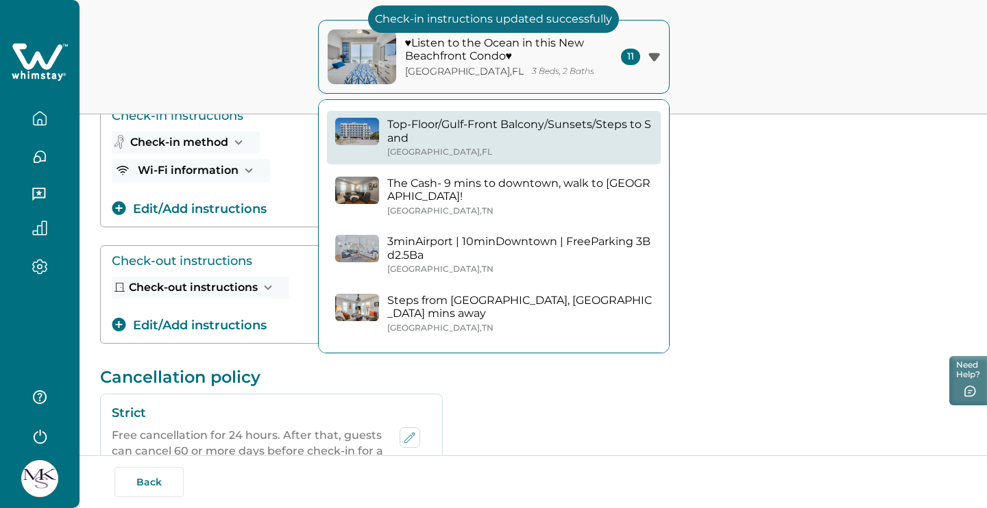
click at [504, 116] on button "Top-Floor/Gulf-Front Balcony/Sunsets/Steps to [GEOGRAPHIC_DATA] , [GEOGRAPHIC_D…" at bounding box center [494, 137] width 334 height 53
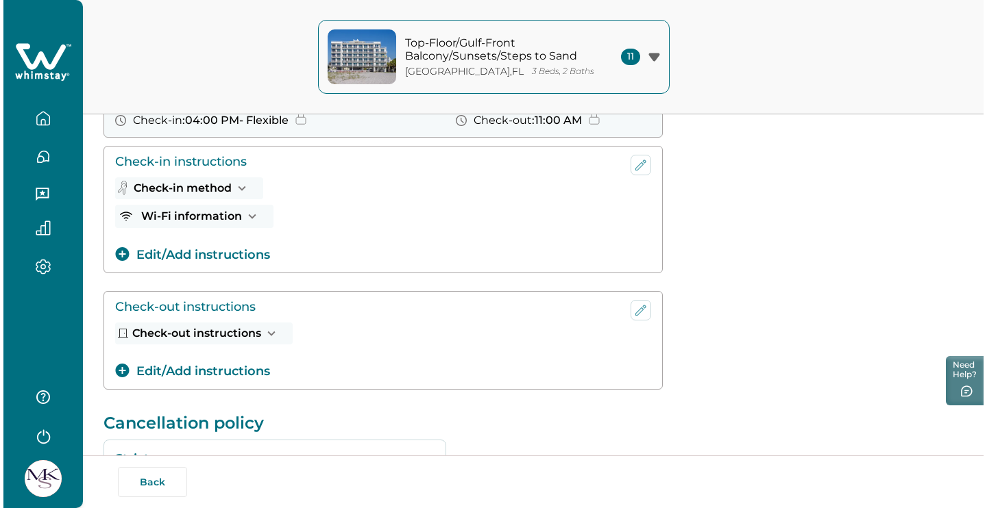
scroll to position [164, 0]
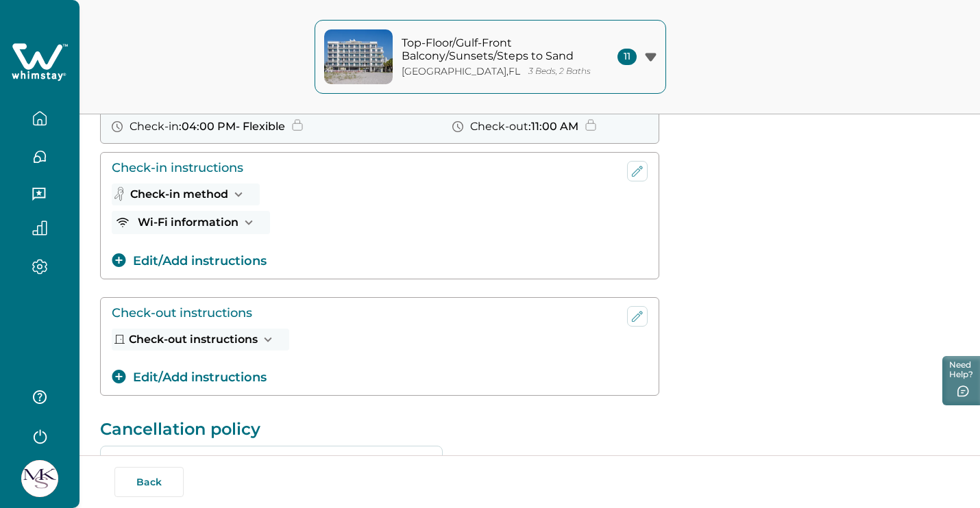
click at [236, 264] on button "Edit/Add instructions" at bounding box center [189, 261] width 155 height 18
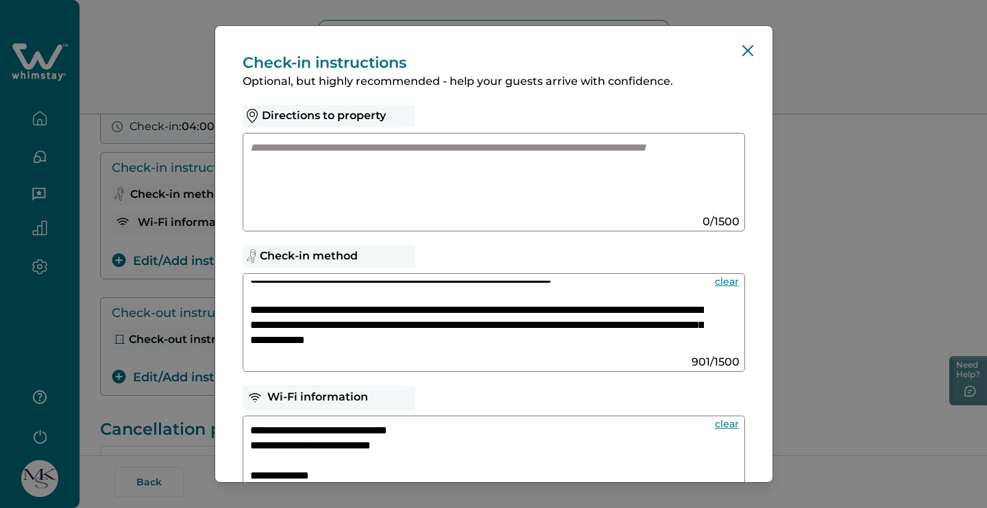
scroll to position [0, 0]
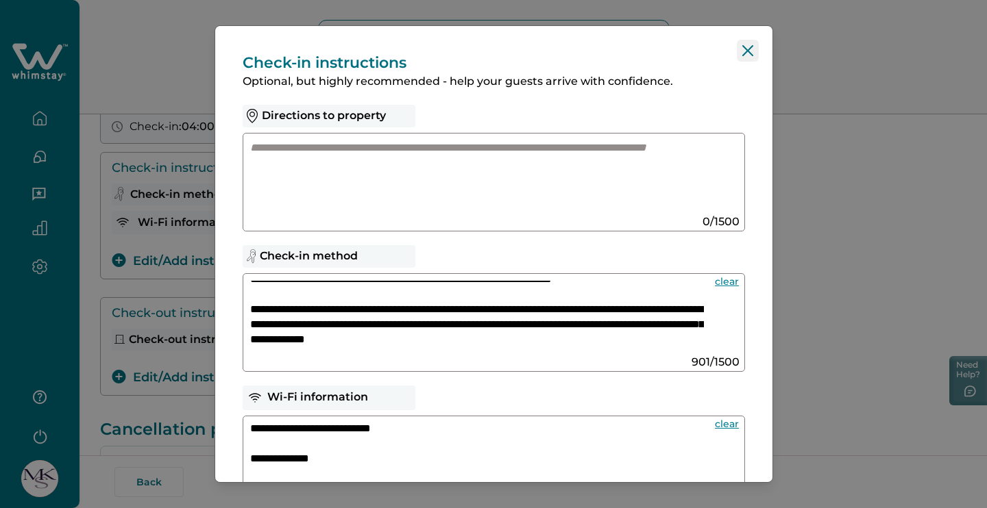
click at [742, 55] on icon "Close" at bounding box center [747, 50] width 11 height 11
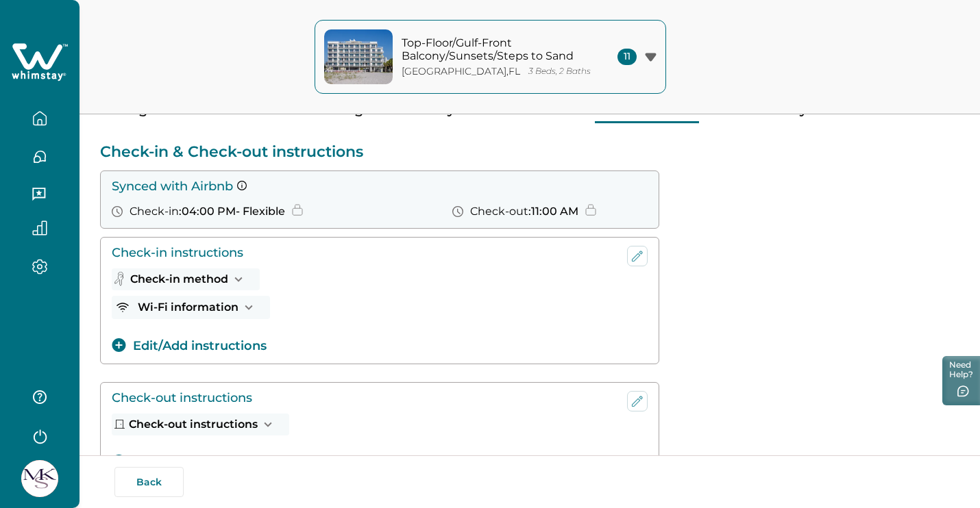
click at [530, 69] on p "3 Beds, 2 Baths" at bounding box center [559, 71] width 62 height 10
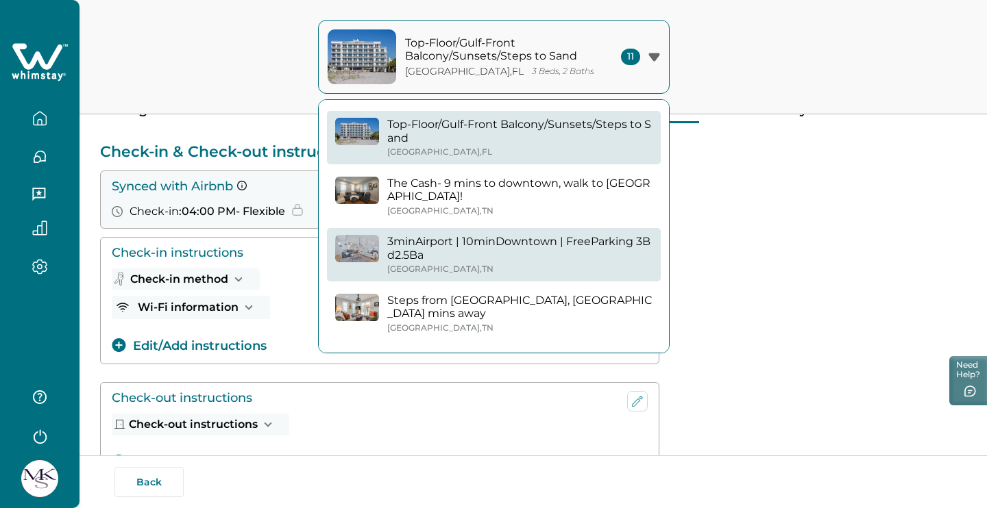
click at [487, 250] on div "3minAirport | 10minDowntown | FreeParking 3Bd2.5Ba [GEOGRAPHIC_DATA] , [GEOGRAP…" at bounding box center [519, 255] width 265 height 40
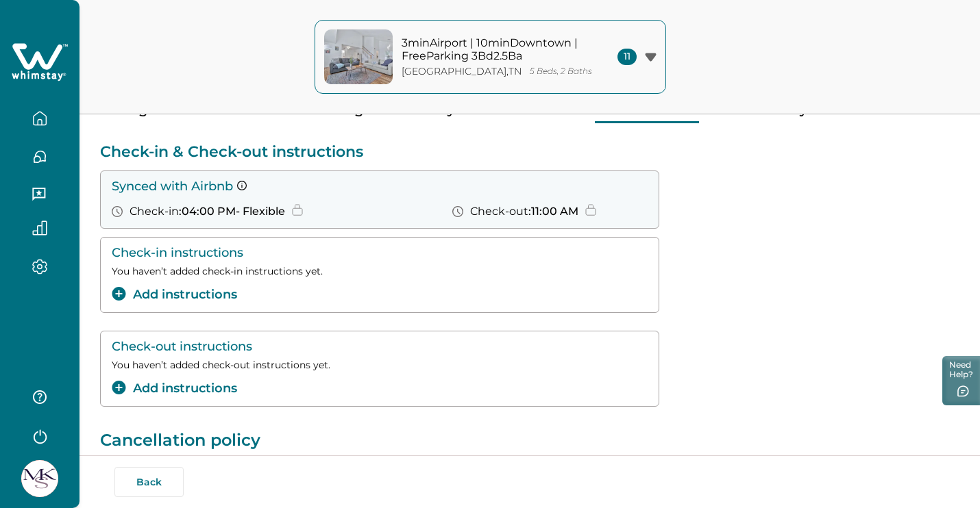
click at [193, 305] on div "Check-in instructions You haven’t added check-in instructions yet. Add instruct…" at bounding box center [379, 275] width 559 height 76
click at [198, 298] on button "Add instructions" at bounding box center [174, 295] width 125 height 18
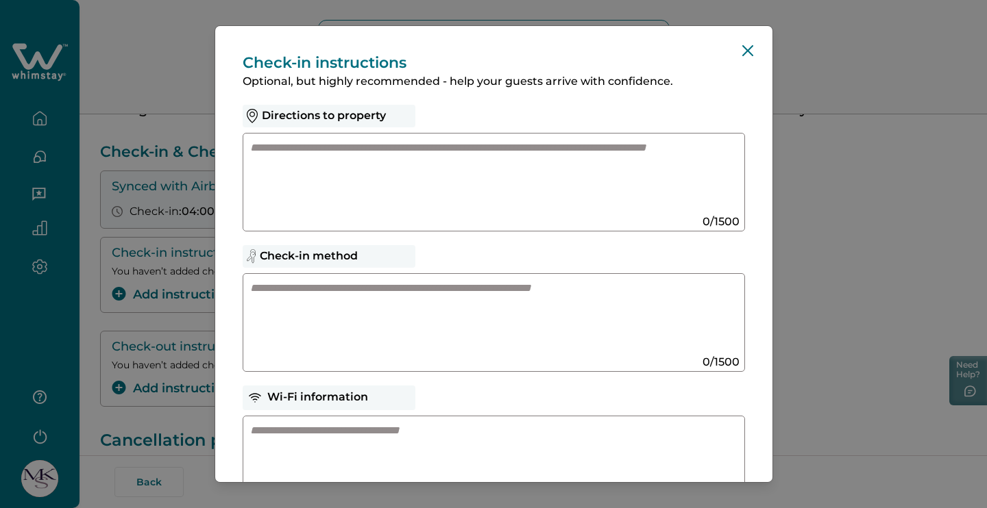
click at [415, 175] on textarea at bounding box center [480, 176] width 460 height 73
click at [402, 306] on textarea at bounding box center [480, 317] width 460 height 73
paste textarea "**********"
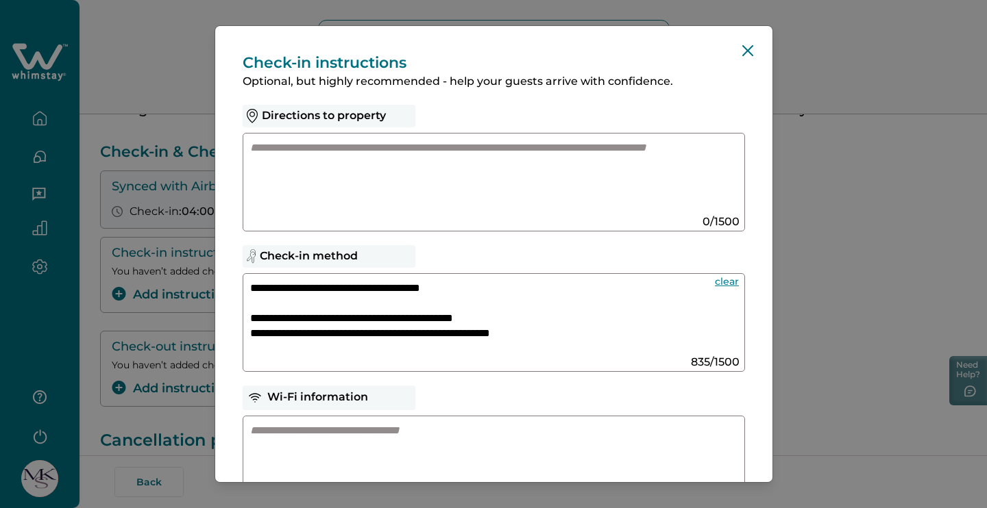
drag, startPoint x: 486, startPoint y: 288, endPoint x: 371, endPoint y: 290, distance: 114.4
click at [371, 290] on textarea "**********" at bounding box center [477, 317] width 454 height 73
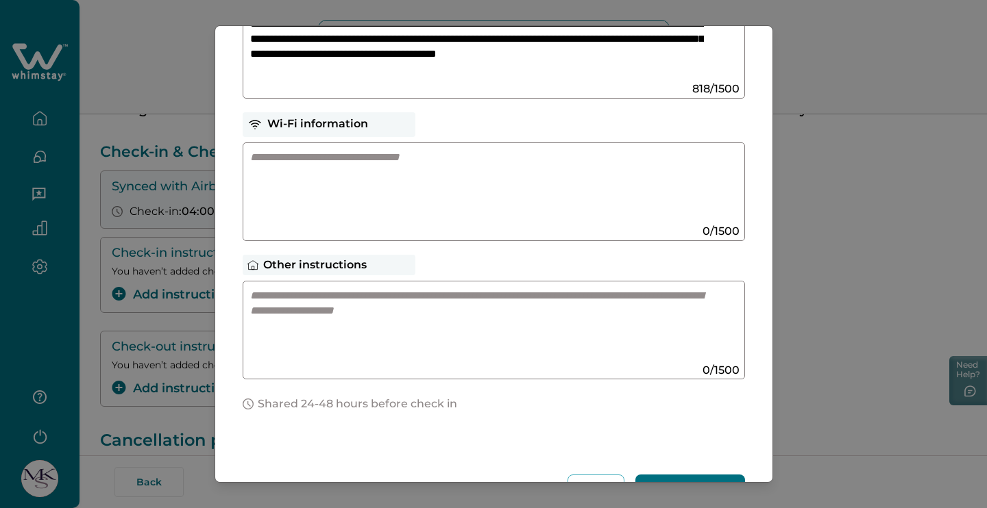
scroll to position [325, 0]
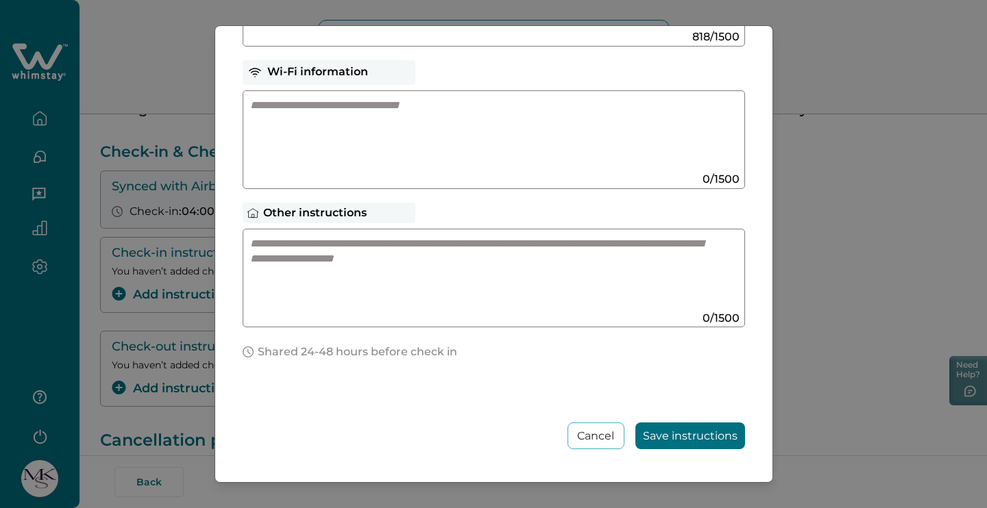
type textarea "**********"
click at [680, 438] on button "Save instructions" at bounding box center [690, 436] width 110 height 27
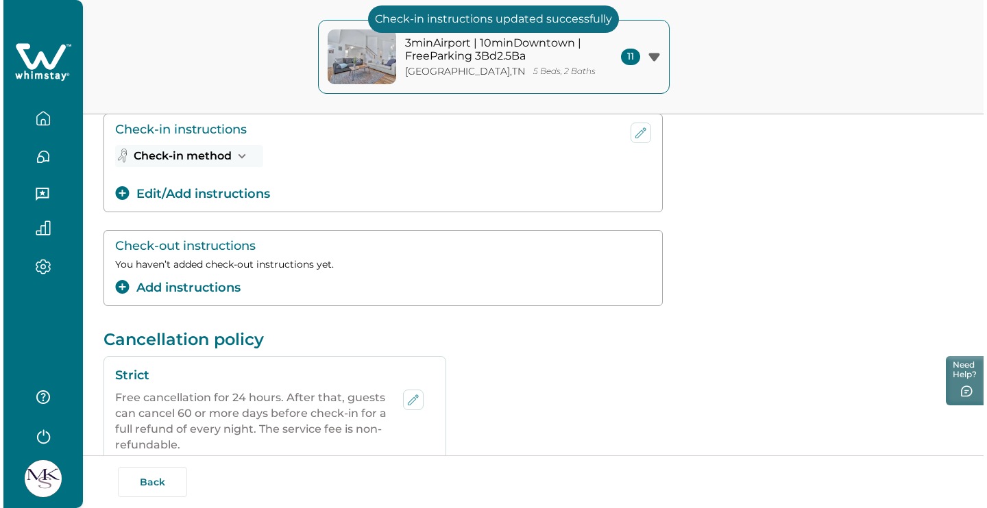
scroll to position [245, 0]
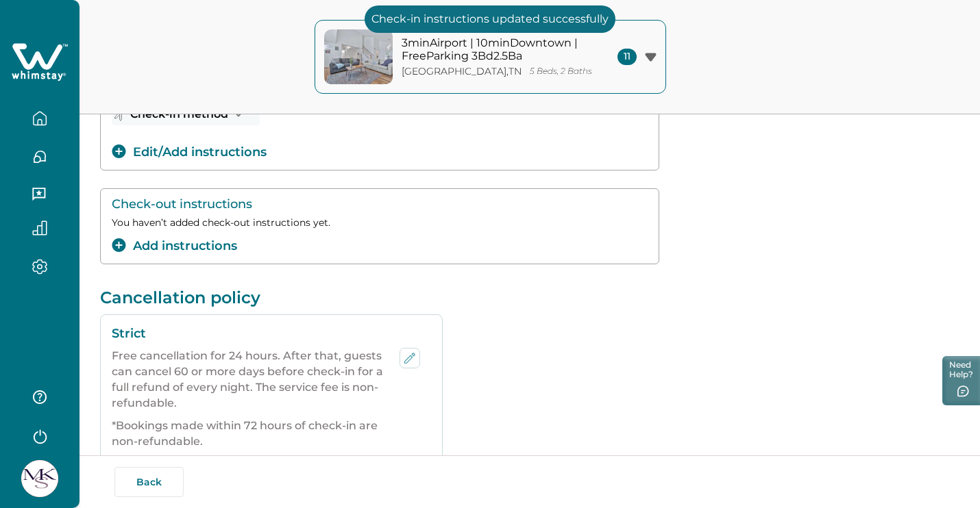
click at [217, 242] on button "Add instructions" at bounding box center [174, 246] width 125 height 18
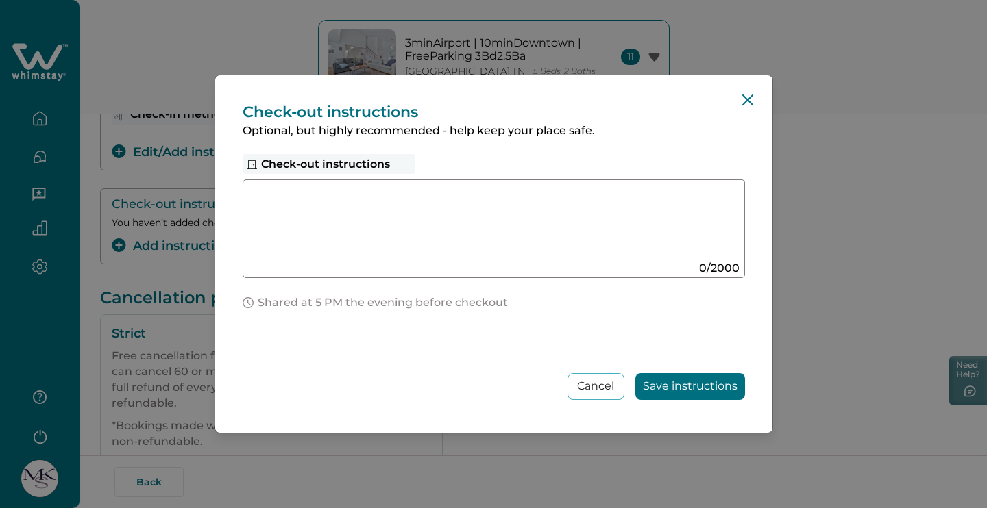
click at [397, 230] on textarea at bounding box center [480, 223] width 460 height 73
paste textarea "**********"
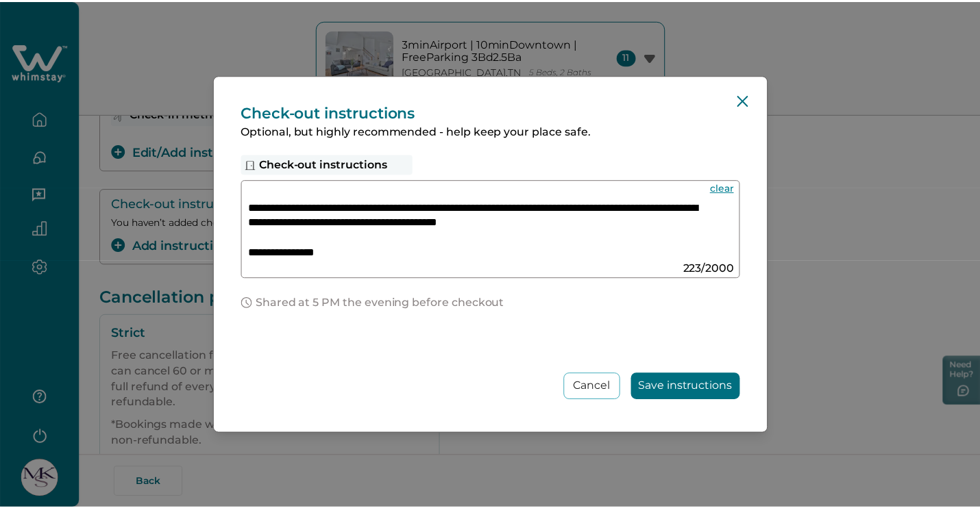
scroll to position [47, 0]
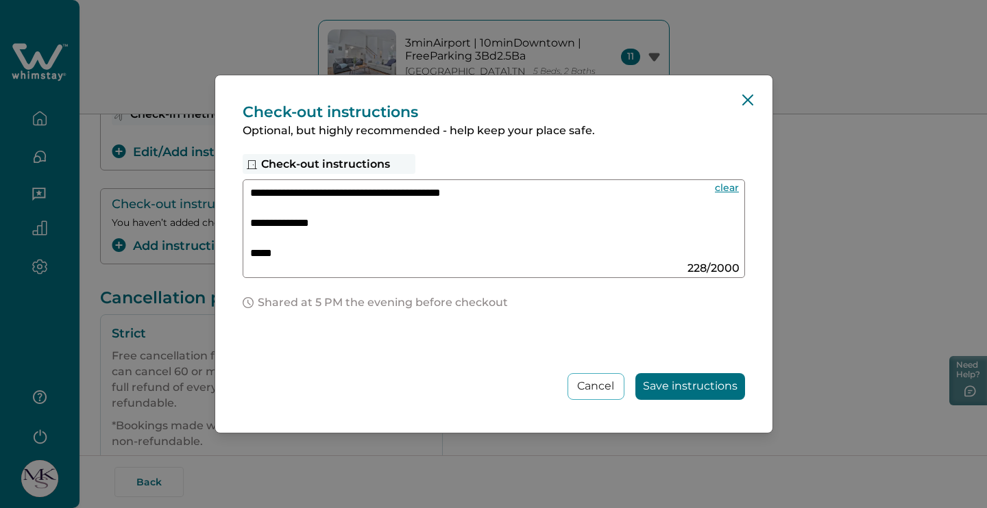
type textarea "**********"
click at [706, 390] on button "Save instructions" at bounding box center [690, 386] width 110 height 27
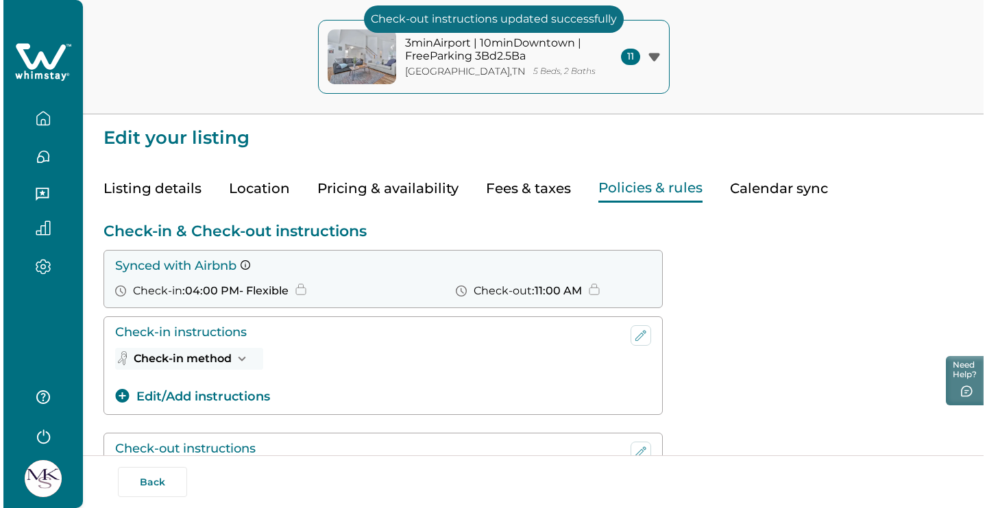
scroll to position [0, 0]
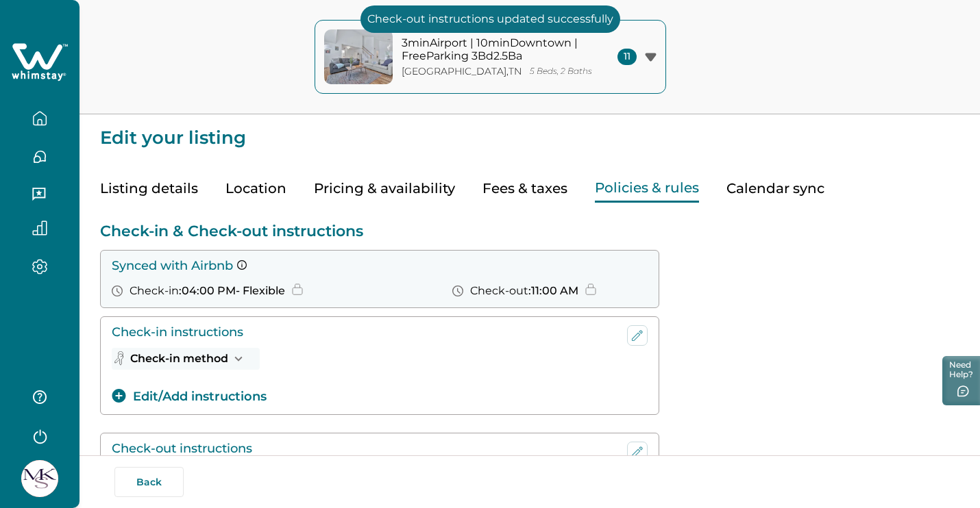
click at [530, 71] on p "5 Beds, 2 Baths" at bounding box center [561, 71] width 62 height 10
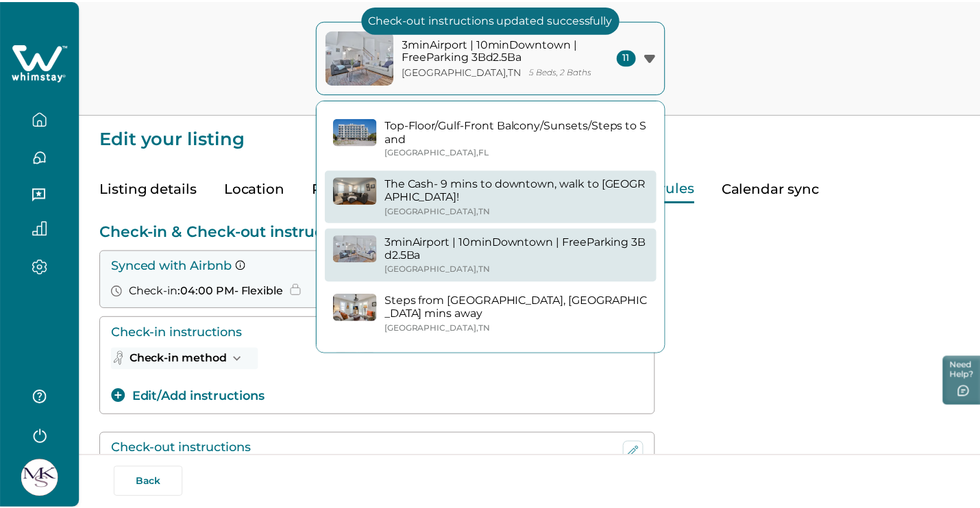
scroll to position [50, 0]
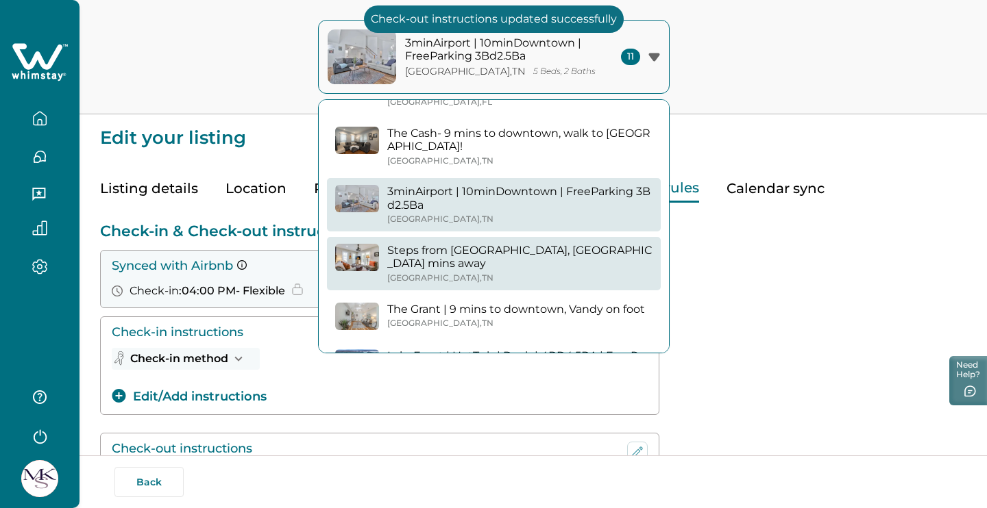
click at [489, 246] on p "Steps from [GEOGRAPHIC_DATA], [GEOGRAPHIC_DATA] mins away" at bounding box center [519, 257] width 265 height 27
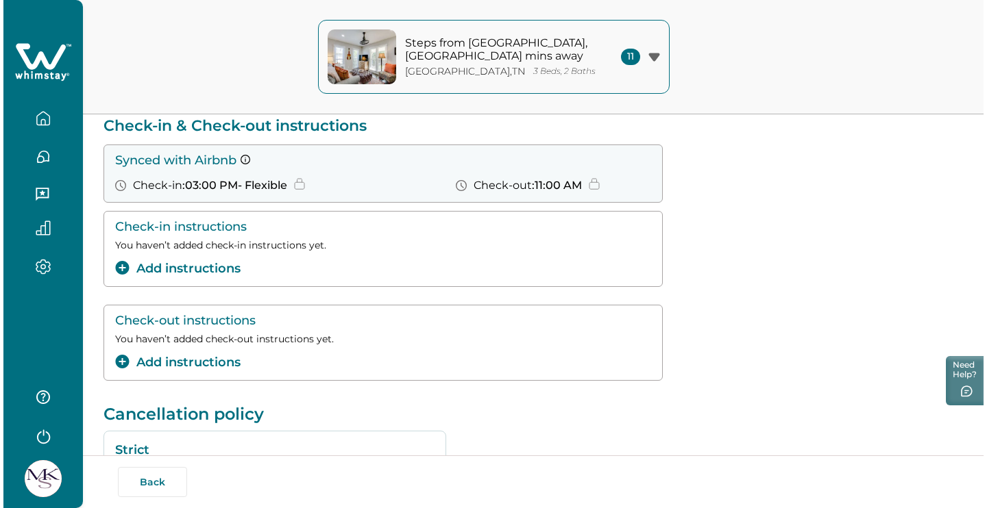
scroll to position [166, 0]
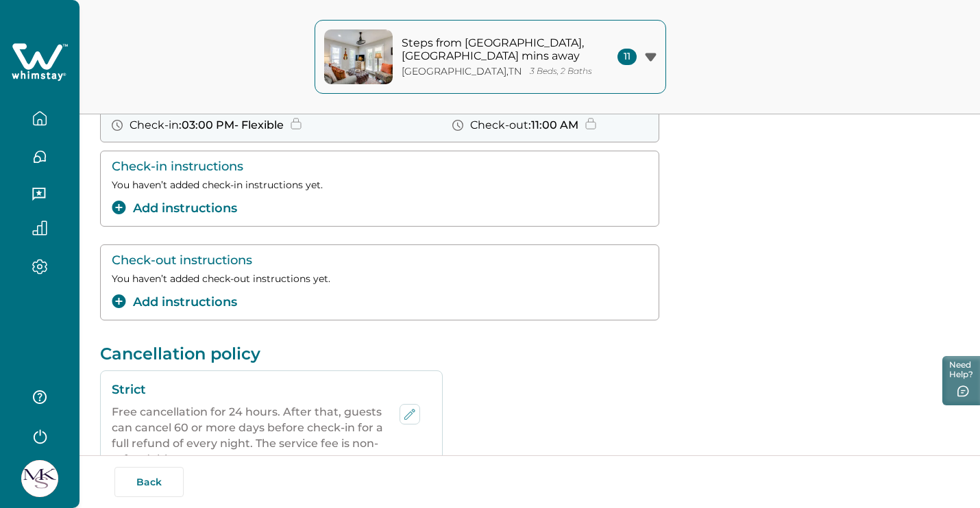
click at [201, 208] on button "Add instructions" at bounding box center [174, 208] width 125 height 18
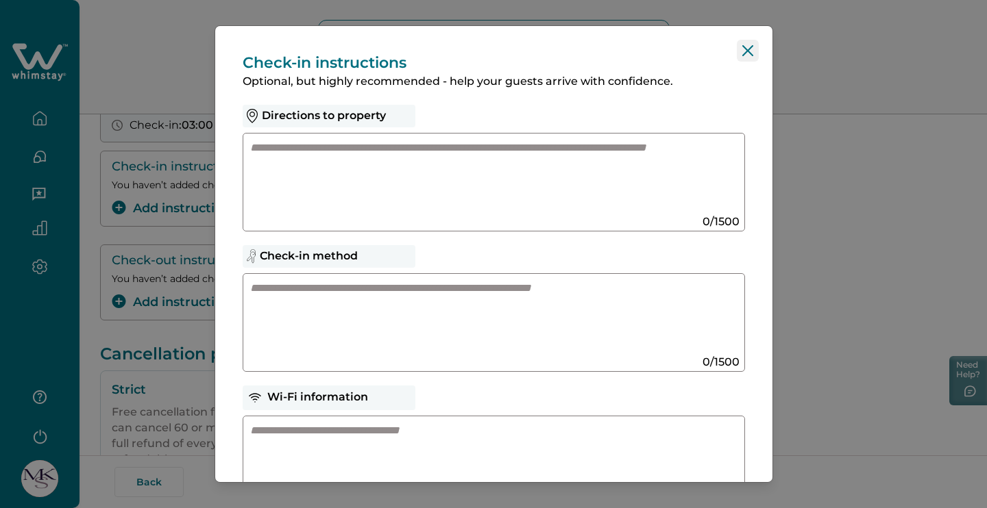
click at [737, 58] on button "Close" at bounding box center [748, 51] width 22 height 22
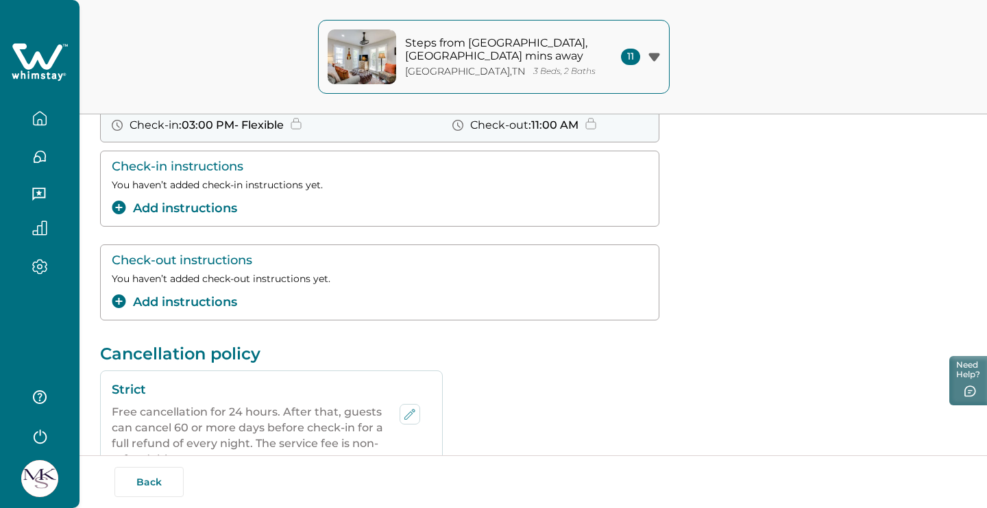
scroll to position [203, 0]
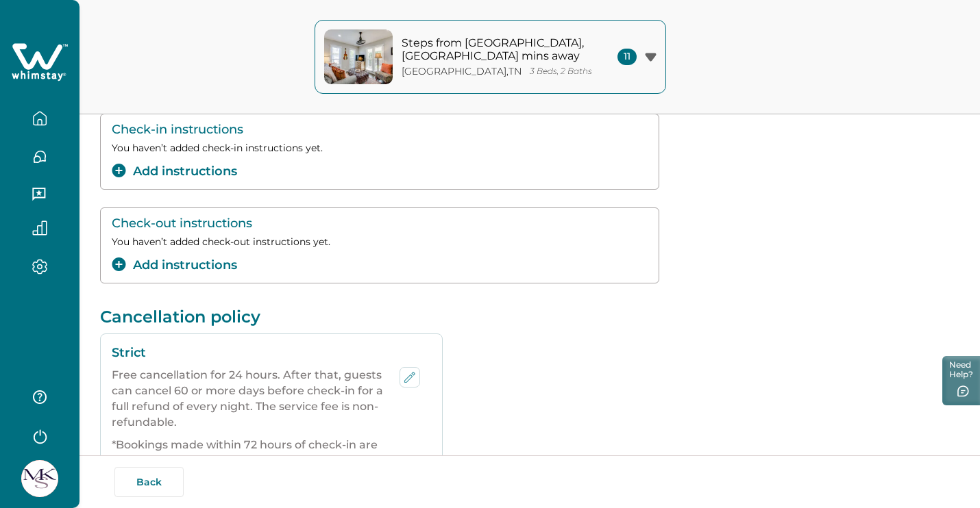
click at [212, 175] on button "Add instructions" at bounding box center [174, 171] width 125 height 18
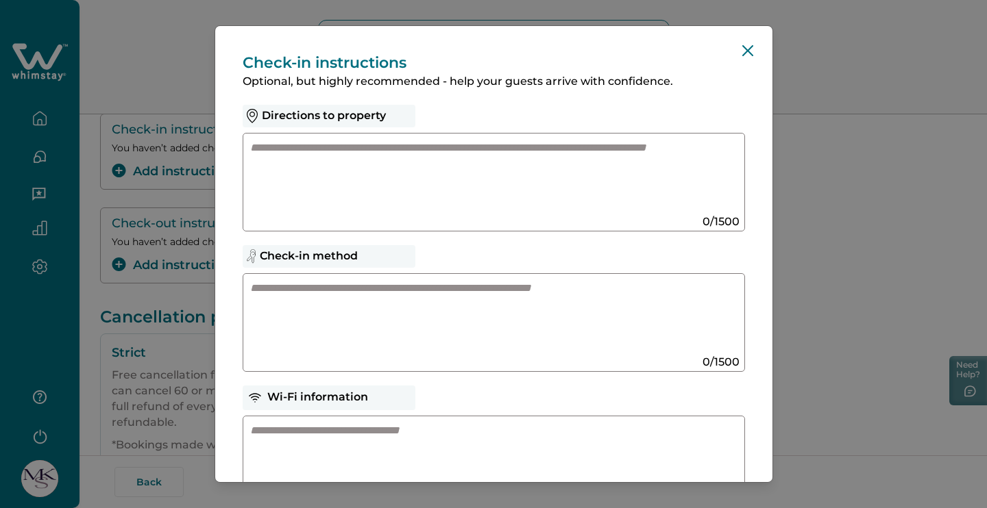
click at [482, 169] on textarea at bounding box center [480, 176] width 460 height 73
click at [452, 271] on div "Check-in method 0 / 1500" at bounding box center [494, 308] width 502 height 127
click at [452, 286] on textarea at bounding box center [480, 317] width 460 height 73
paste textarea "**********"
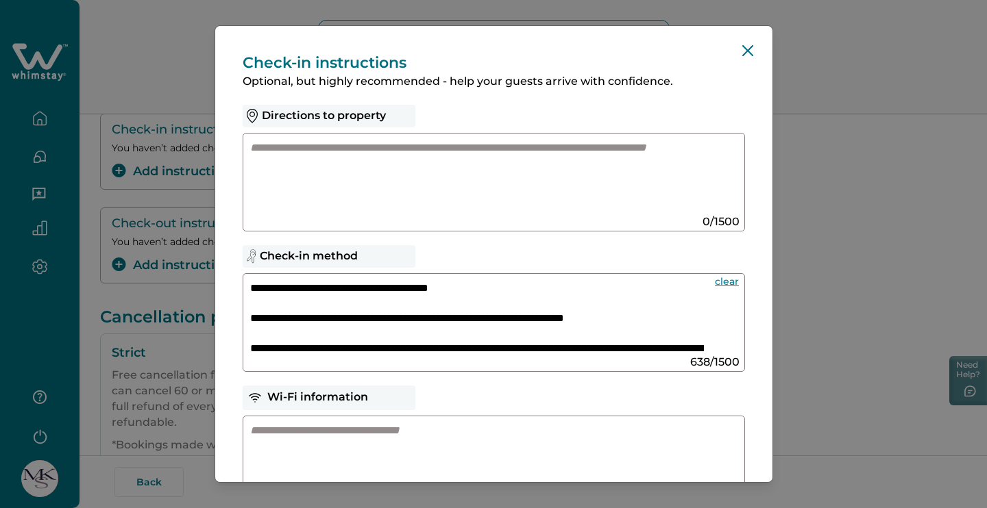
scroll to position [0, 0]
drag, startPoint x: 486, startPoint y: 288, endPoint x: 369, endPoint y: 285, distance: 117.2
click at [369, 285] on textarea "**********" at bounding box center [477, 317] width 454 height 73
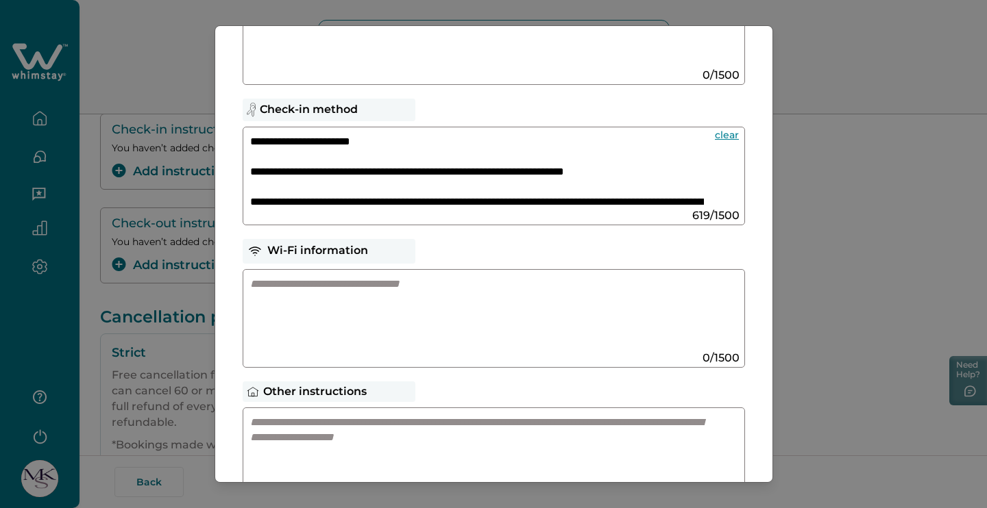
scroll to position [159, 0]
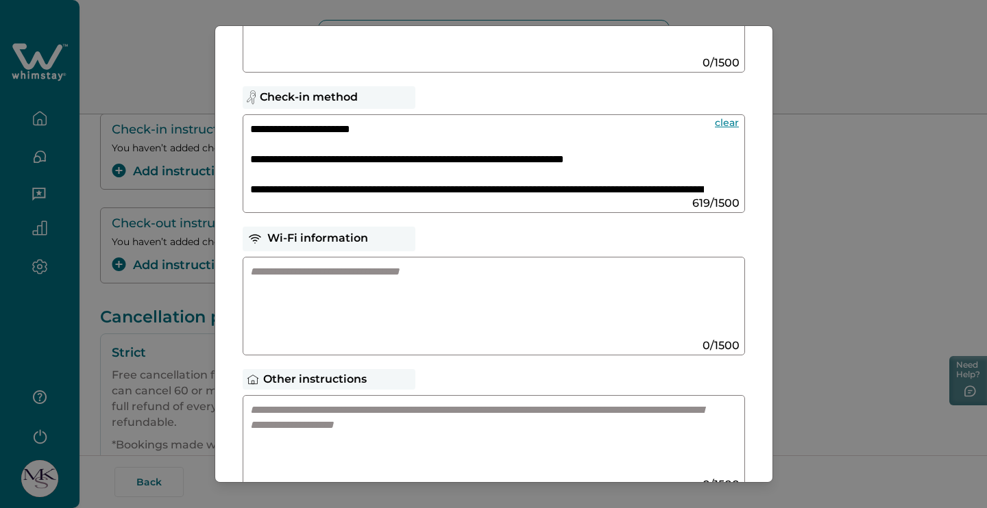
type textarea "**********"
click at [478, 262] on div at bounding box center [494, 306] width 502 height 99
click at [439, 282] on textarea at bounding box center [480, 300] width 460 height 73
paste textarea "**********"
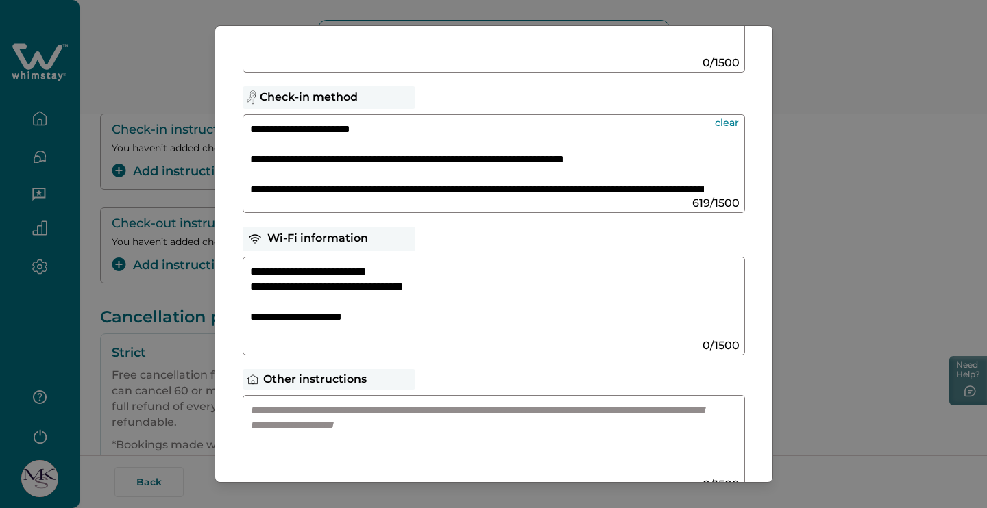
scroll to position [77, 0]
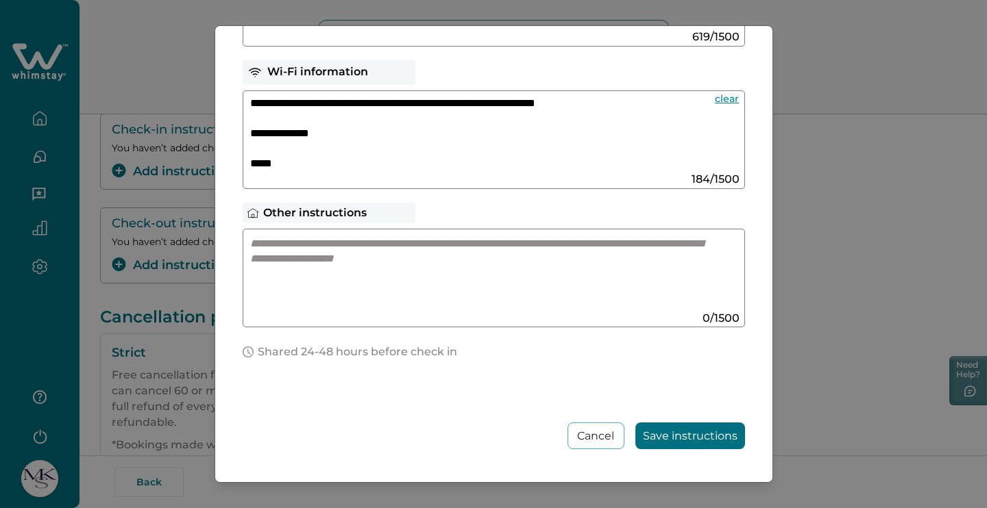
type textarea "**********"
click at [707, 434] on button "Save instructions" at bounding box center [690, 436] width 110 height 27
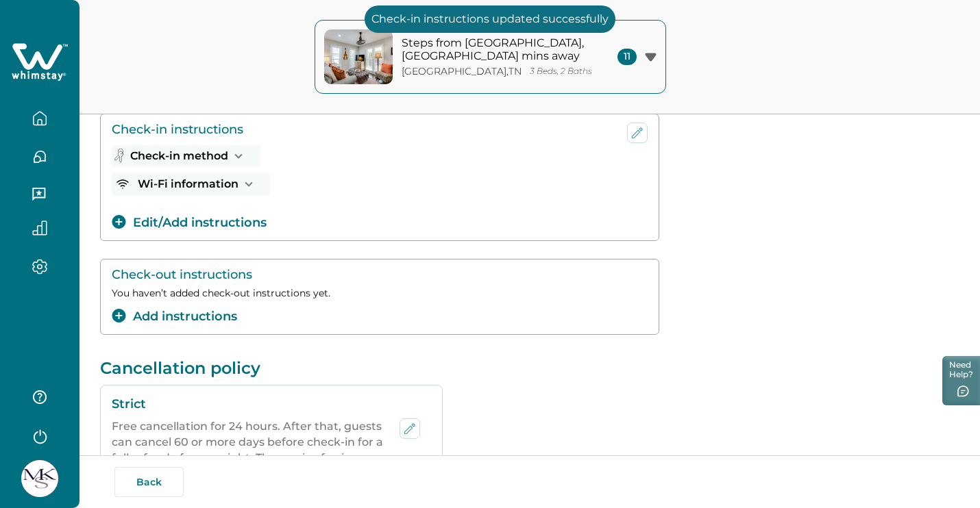
click at [177, 315] on button "Add instructions" at bounding box center [174, 317] width 125 height 18
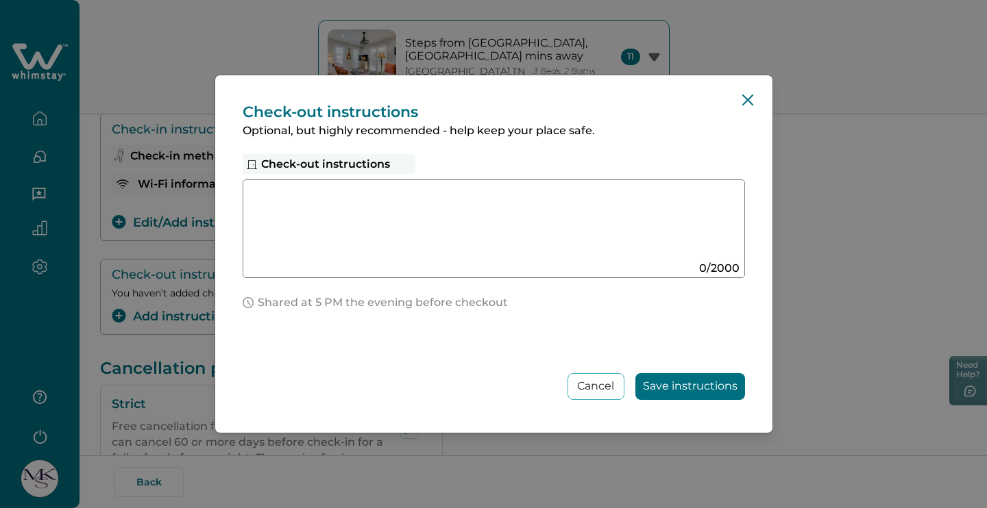
click at [473, 267] on div at bounding box center [494, 229] width 502 height 99
click at [456, 246] on textarea at bounding box center [480, 223] width 460 height 73
paste textarea "**********"
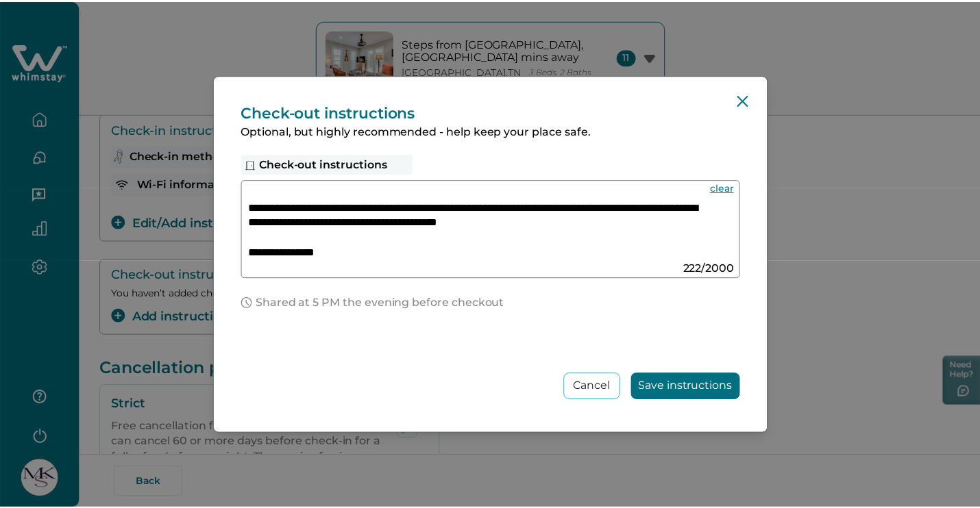
scroll to position [47, 0]
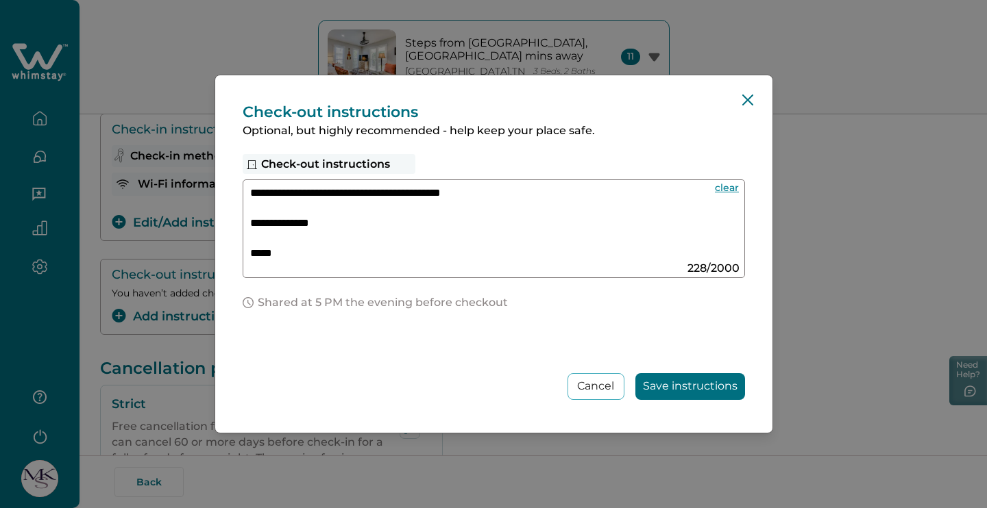
type textarea "**********"
click at [688, 387] on button "Save instructions" at bounding box center [690, 386] width 110 height 27
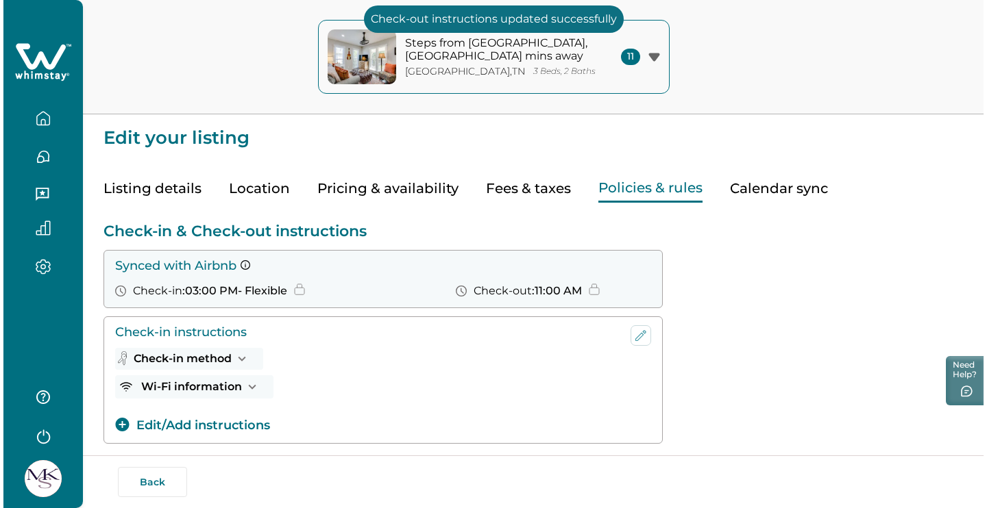
scroll to position [0, 0]
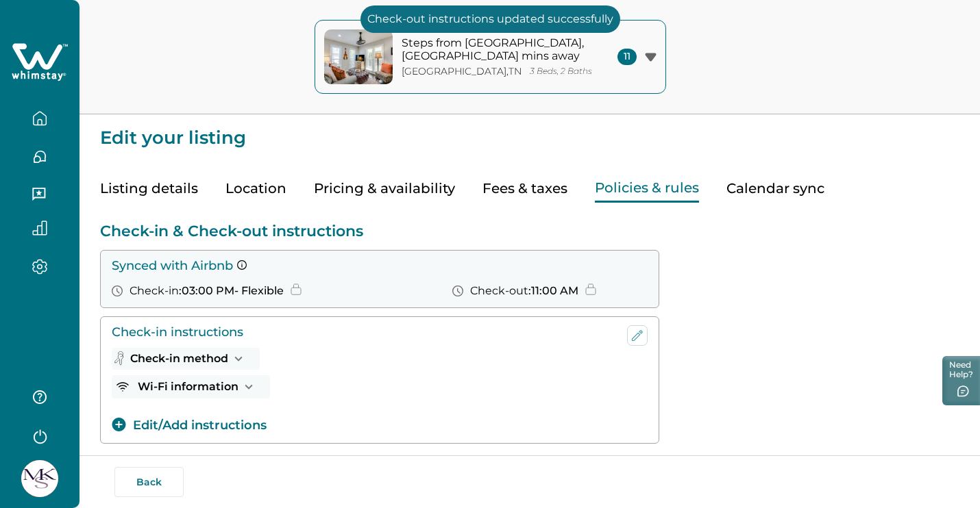
click at [582, 62] on p "Steps from [GEOGRAPHIC_DATA], [GEOGRAPHIC_DATA] mins away" at bounding box center [493, 49] width 185 height 27
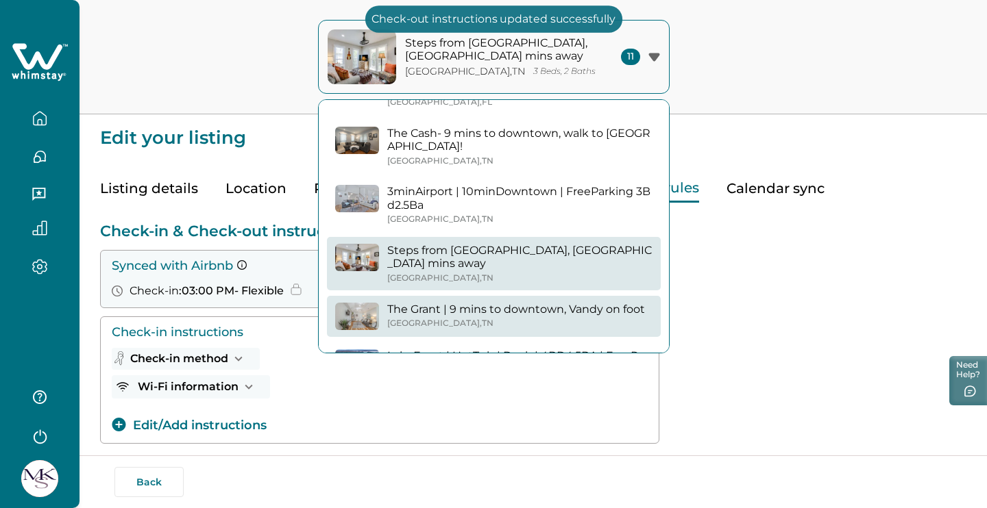
click at [504, 303] on p "The Grant | 9 mins to downtown, Vandy on foot" at bounding box center [516, 310] width 258 height 14
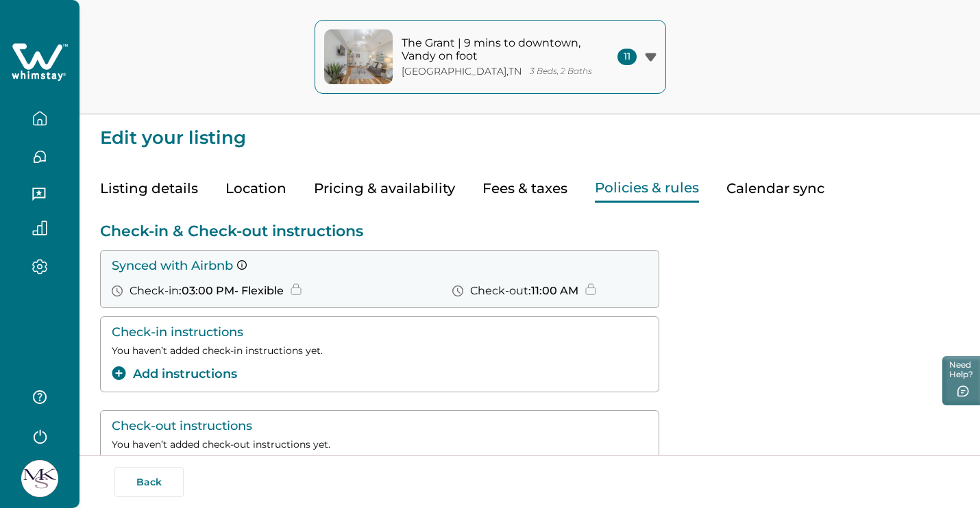
click at [205, 372] on button "Add instructions" at bounding box center [174, 374] width 125 height 18
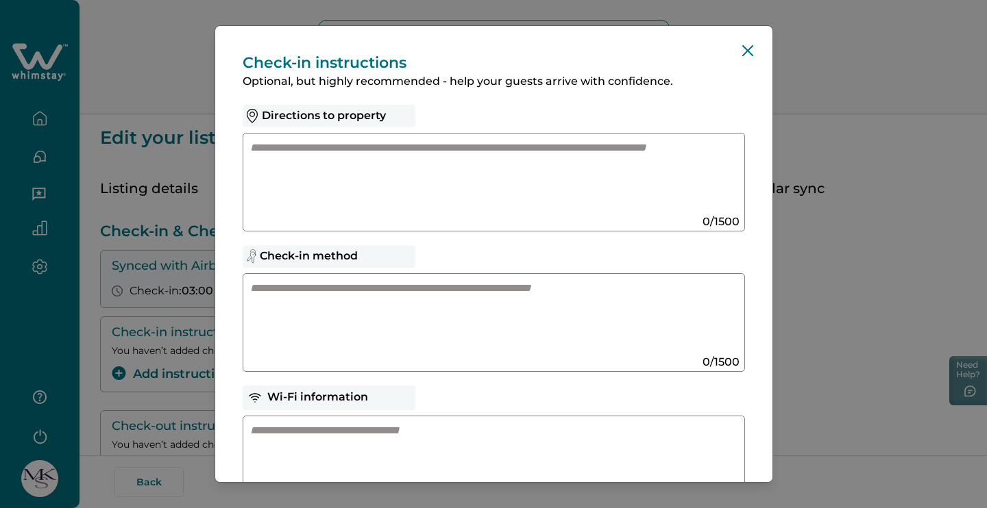
click at [465, 169] on textarea at bounding box center [480, 176] width 460 height 73
click at [412, 310] on textarea at bounding box center [480, 317] width 460 height 73
paste textarea "**********"
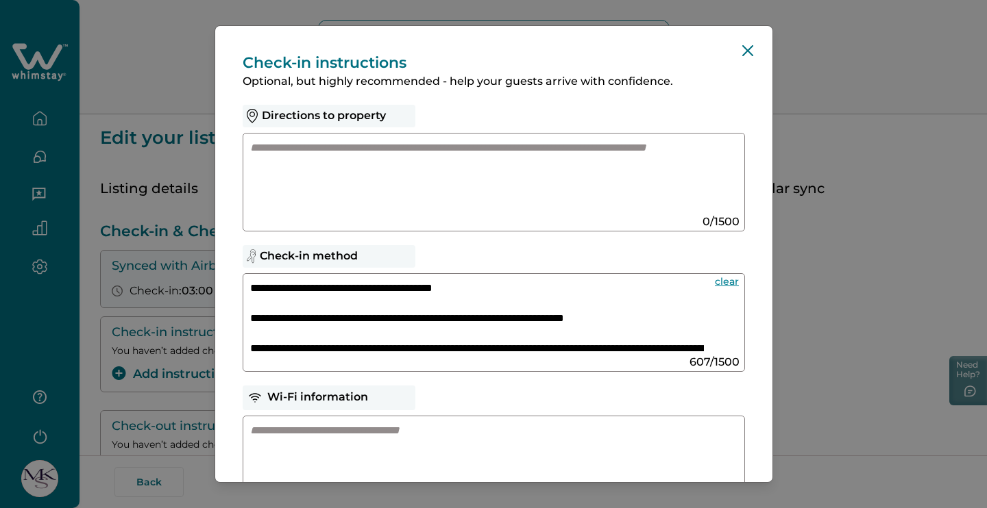
drag, startPoint x: 489, startPoint y: 288, endPoint x: 371, endPoint y: 287, distance: 117.2
click at [371, 287] on textarea "**********" at bounding box center [477, 317] width 454 height 73
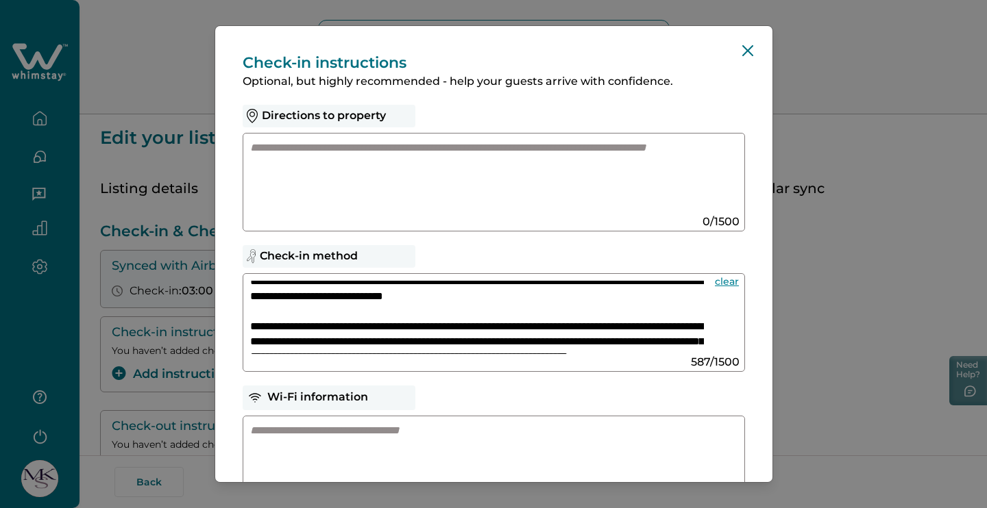
type textarea "**********"
click at [387, 425] on textarea at bounding box center [480, 459] width 460 height 73
click at [375, 424] on textarea at bounding box center [480, 459] width 460 height 73
paste textarea "**********"
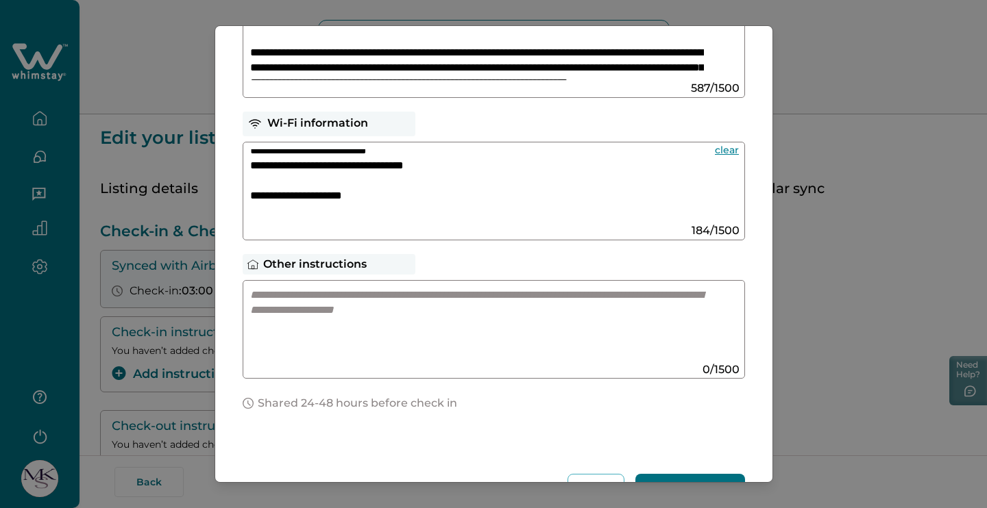
scroll to position [9, 0]
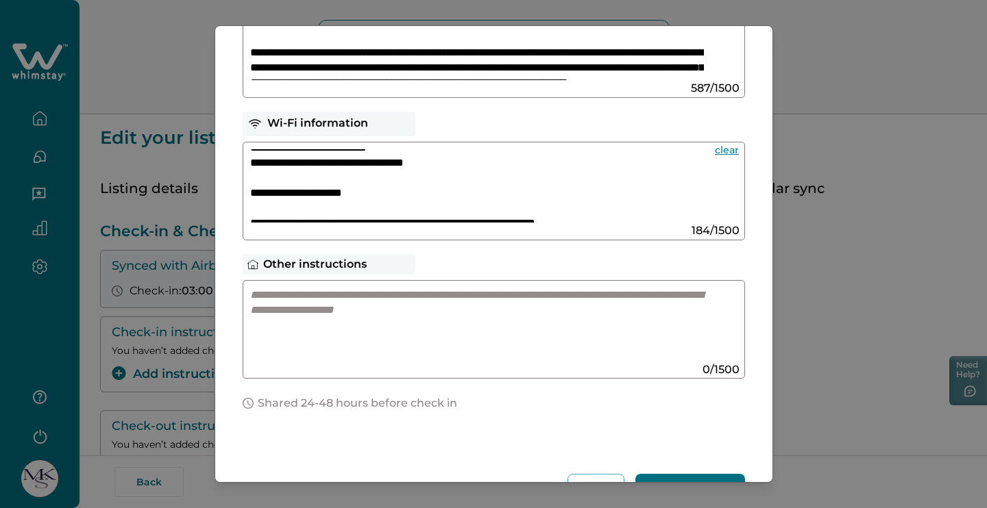
type textarea "**********"
click at [693, 479] on button "Save instructions" at bounding box center [690, 487] width 110 height 27
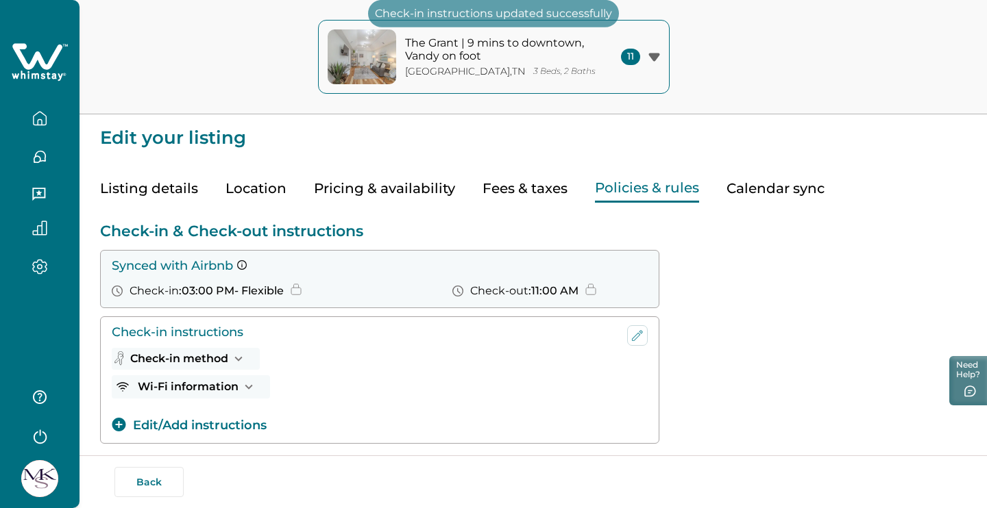
scroll to position [203, 0]
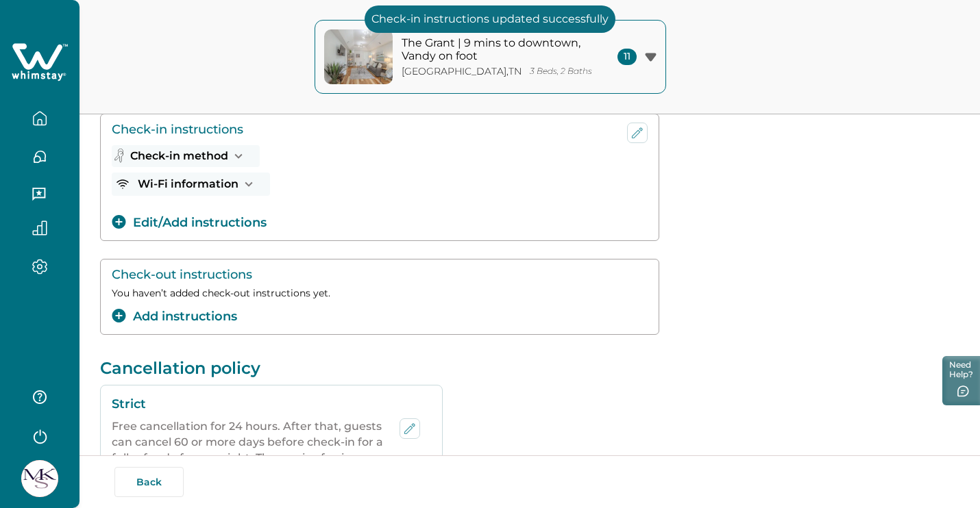
click at [200, 318] on button "Add instructions" at bounding box center [174, 317] width 125 height 18
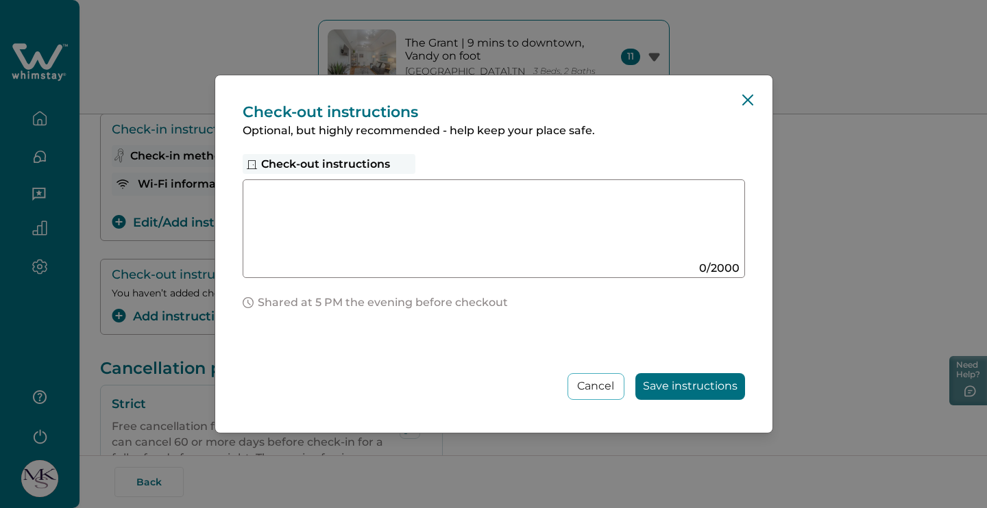
click at [372, 212] on textarea at bounding box center [480, 223] width 460 height 73
paste textarea "**********"
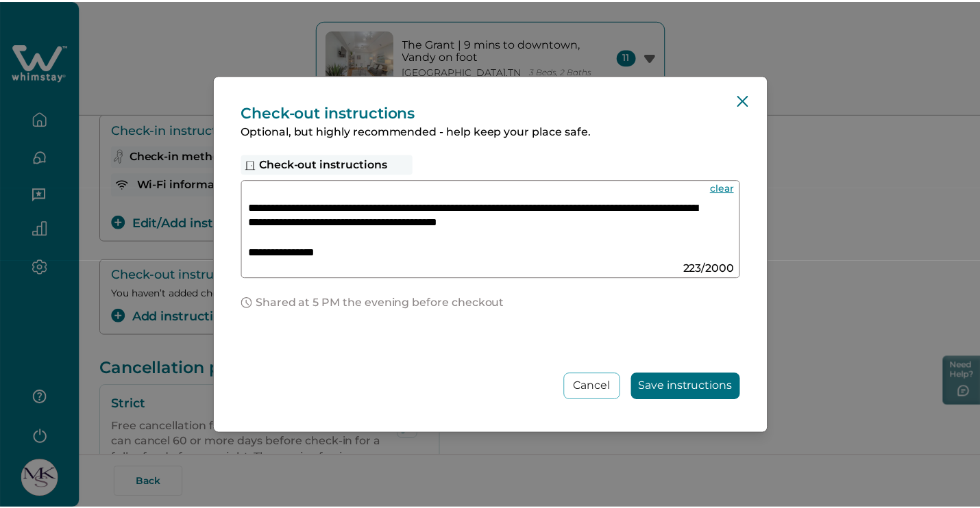
scroll to position [47, 0]
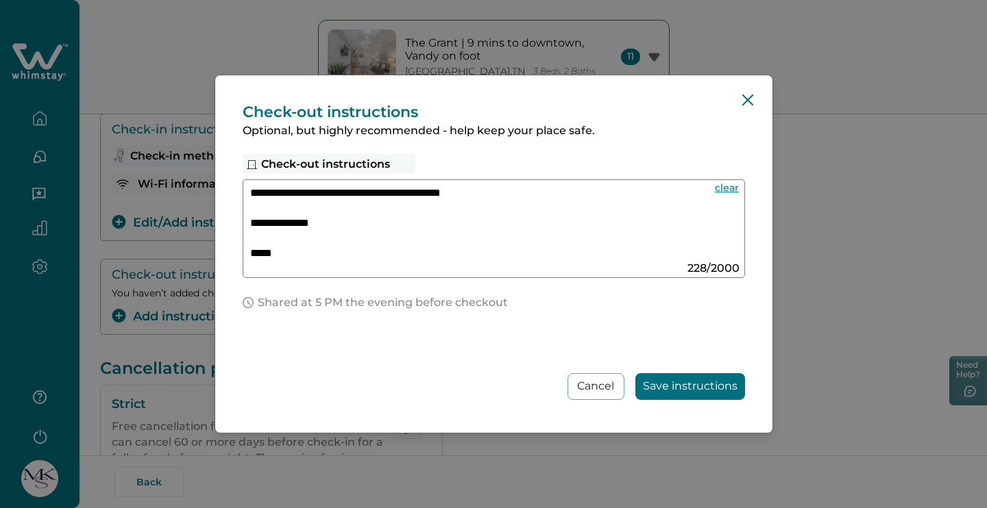
type textarea "**********"
click at [697, 379] on button "Save instructions" at bounding box center [690, 386] width 110 height 27
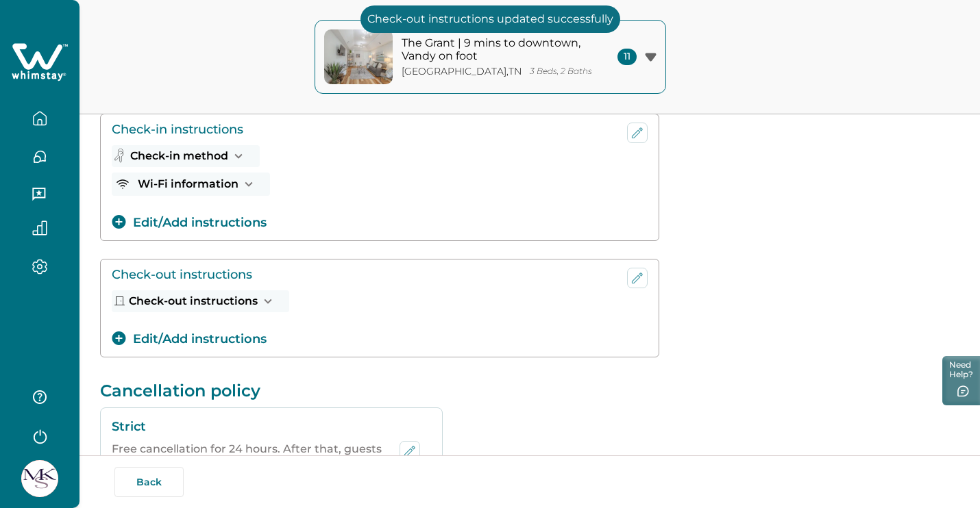
click at [243, 186] on icon "button" at bounding box center [248, 184] width 15 height 15
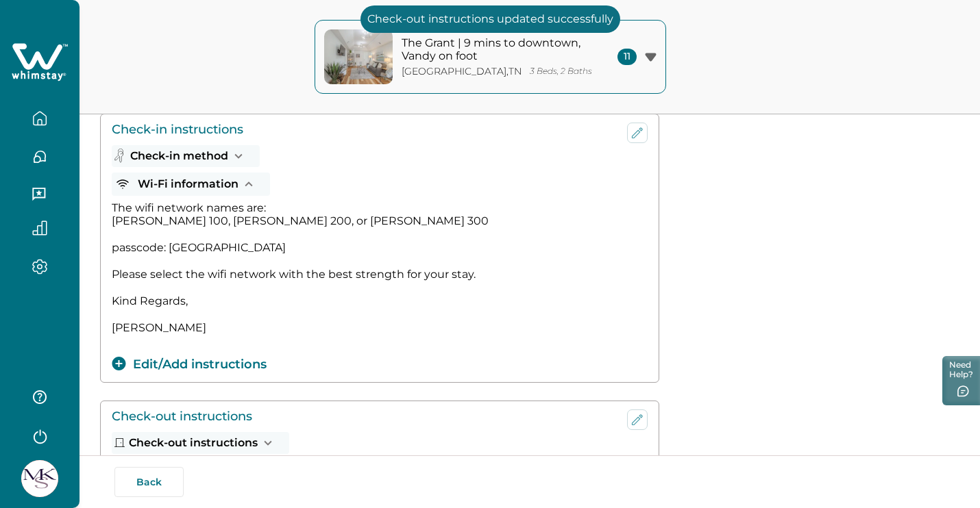
click at [245, 186] on icon "button" at bounding box center [248, 184] width 15 height 15
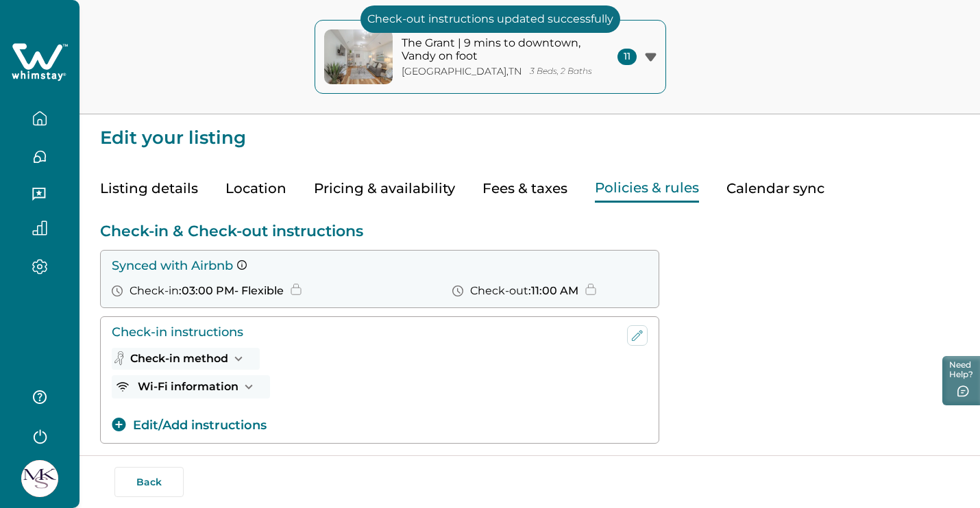
scroll to position [-1, 0]
click at [457, 62] on p "The Grant | 9 mins to downtown, Vandy on foot" at bounding box center [493, 49] width 185 height 27
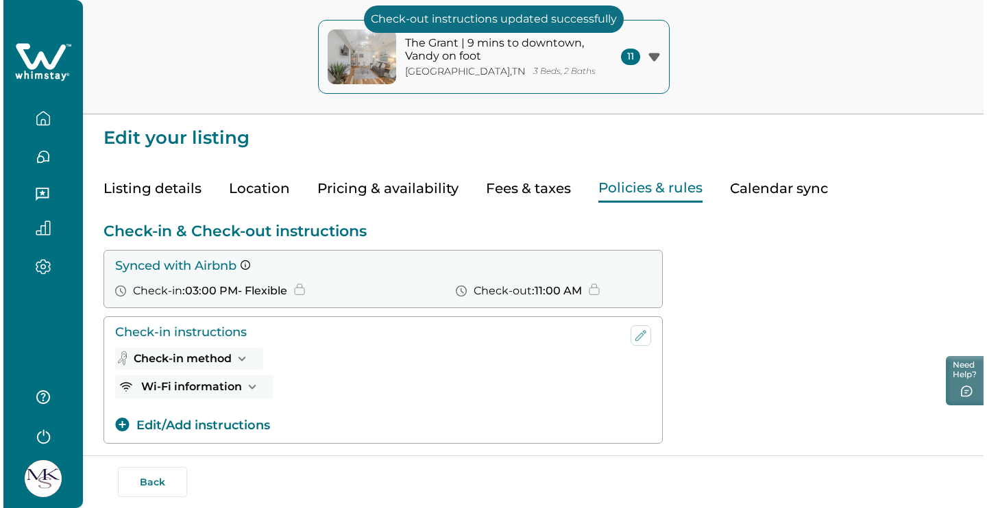
scroll to position [0, 0]
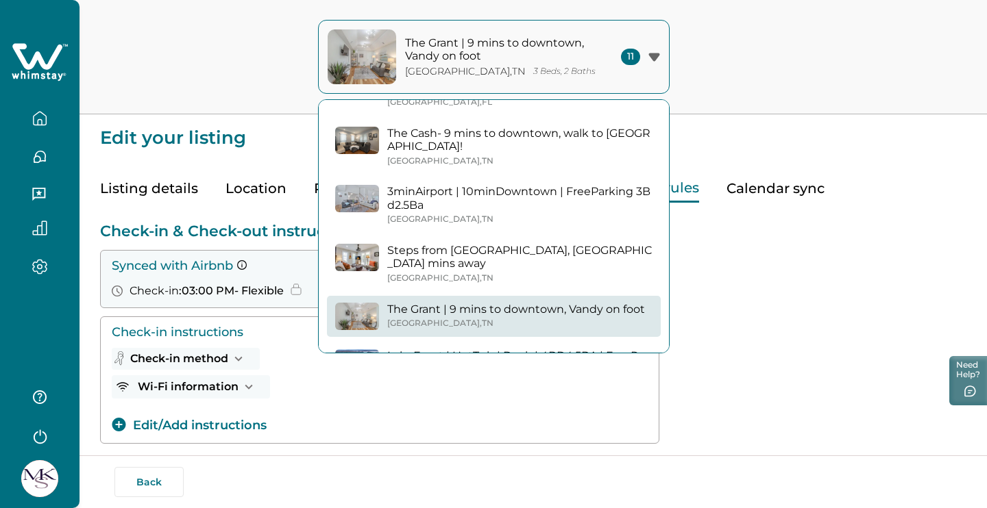
click at [229, 358] on button "Check-in method" at bounding box center [186, 359] width 148 height 22
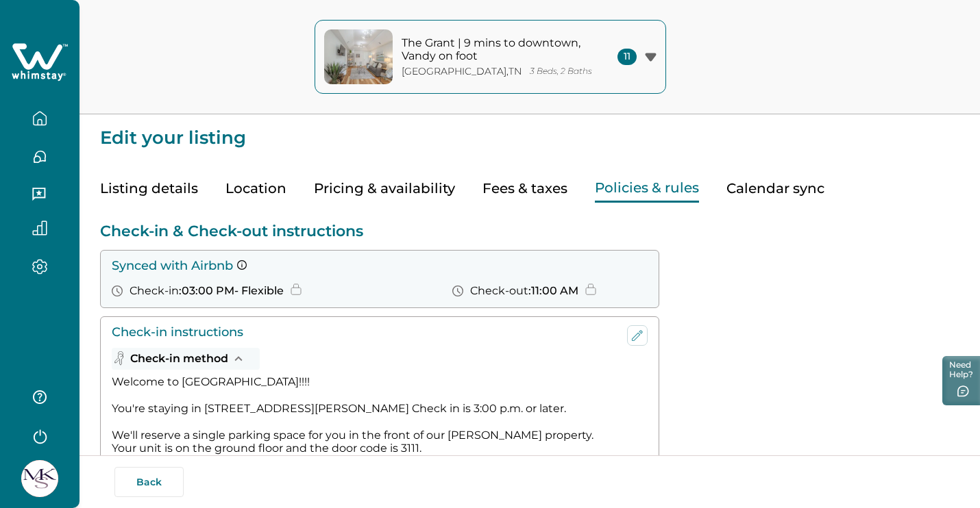
click at [530, 75] on p "3 Beds, 2 Baths" at bounding box center [561, 71] width 62 height 10
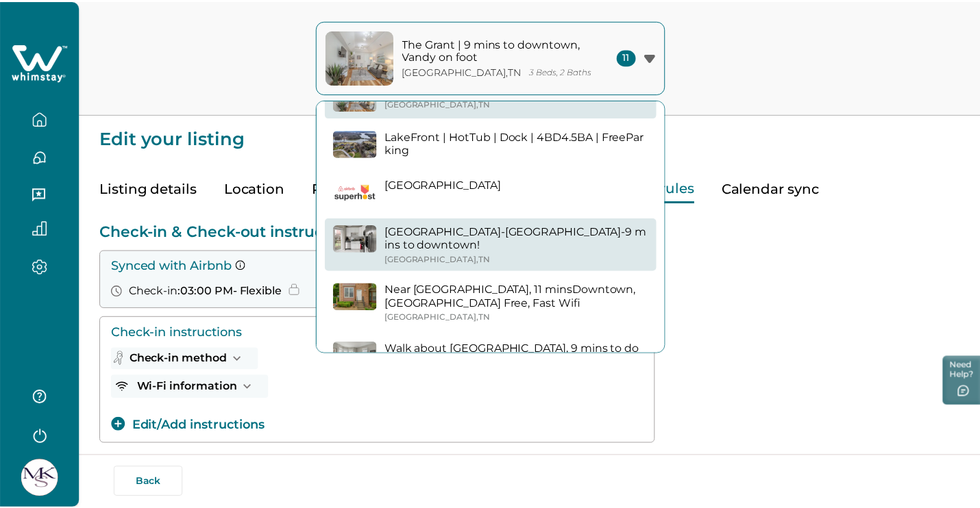
scroll to position [282, 0]
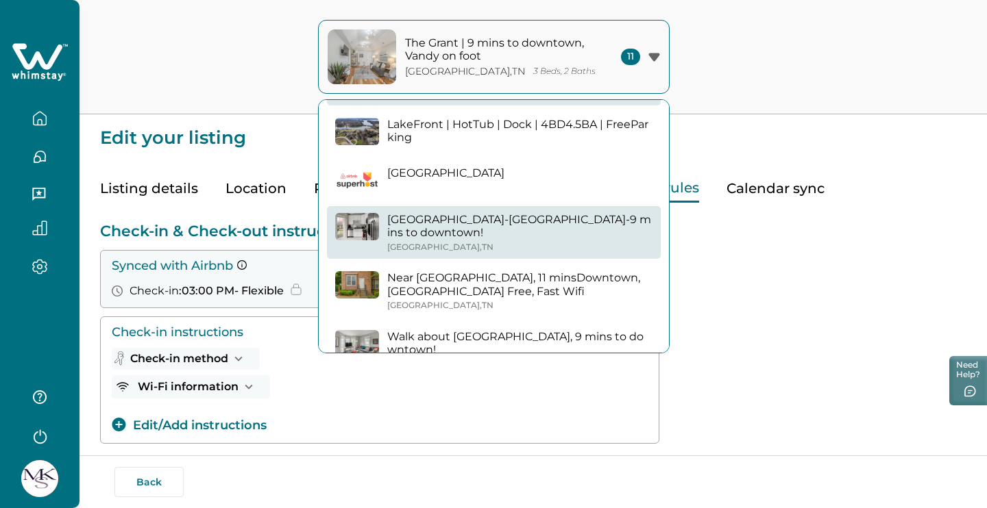
click at [471, 221] on p "[GEOGRAPHIC_DATA]-[GEOGRAPHIC_DATA]-9 mins to downtown!" at bounding box center [519, 226] width 265 height 27
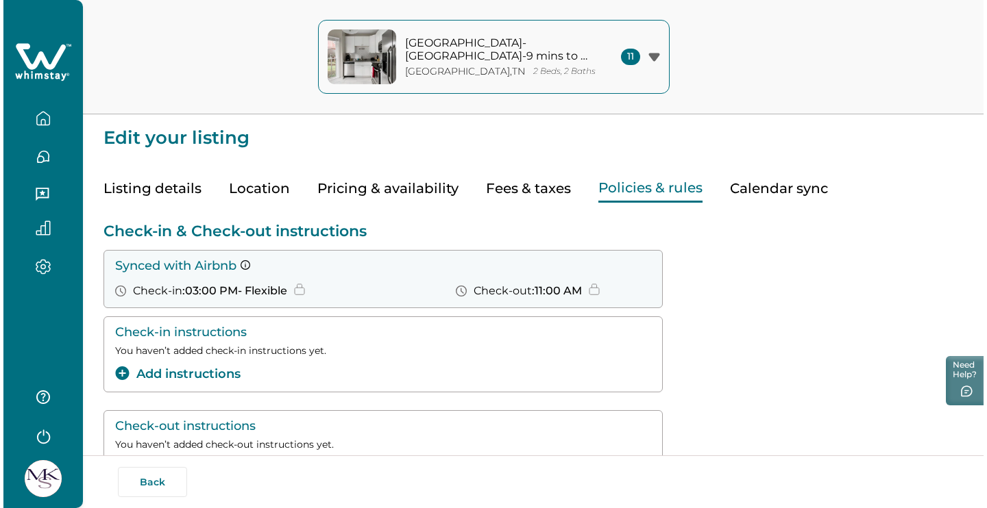
scroll to position [41, 0]
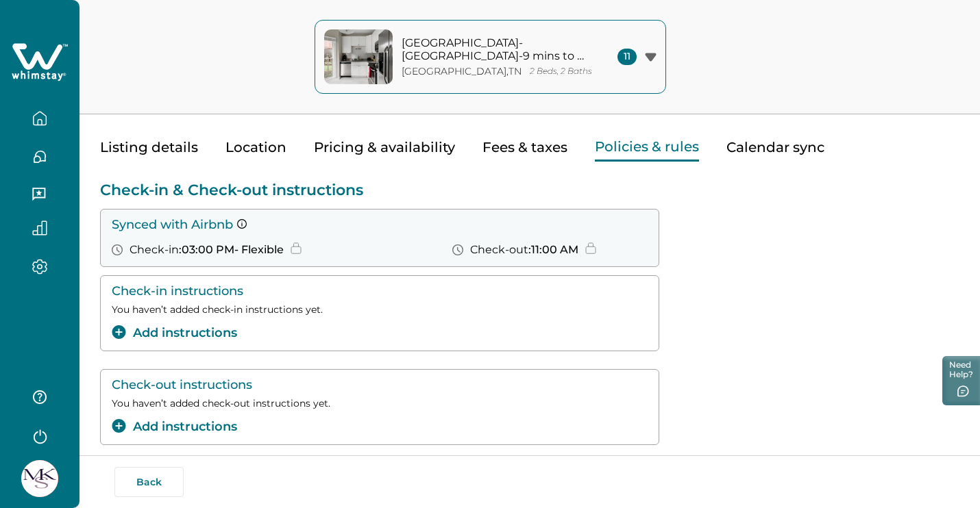
click at [188, 336] on button "Add instructions" at bounding box center [174, 333] width 125 height 18
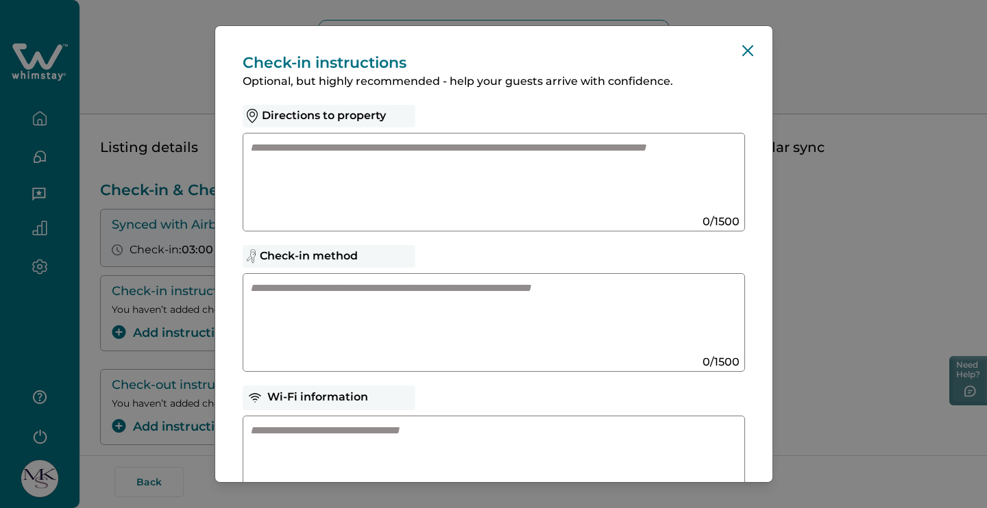
click at [435, 149] on textarea at bounding box center [480, 176] width 460 height 73
click at [423, 317] on textarea at bounding box center [480, 317] width 460 height 73
paste textarea "**********"
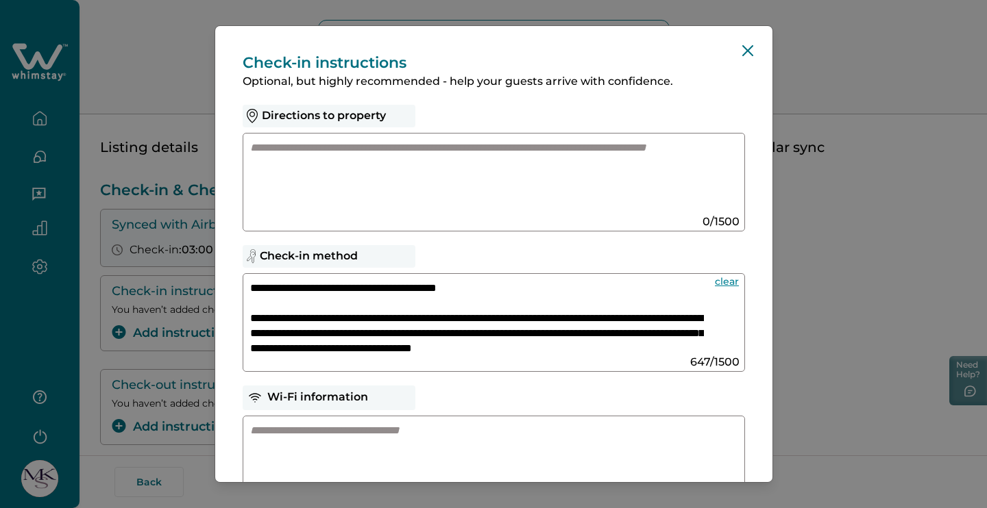
scroll to position [0, 0]
drag, startPoint x: 486, startPoint y: 288, endPoint x: 375, endPoint y: 282, distance: 111.2
click at [374, 282] on textarea "**********" at bounding box center [477, 317] width 454 height 73
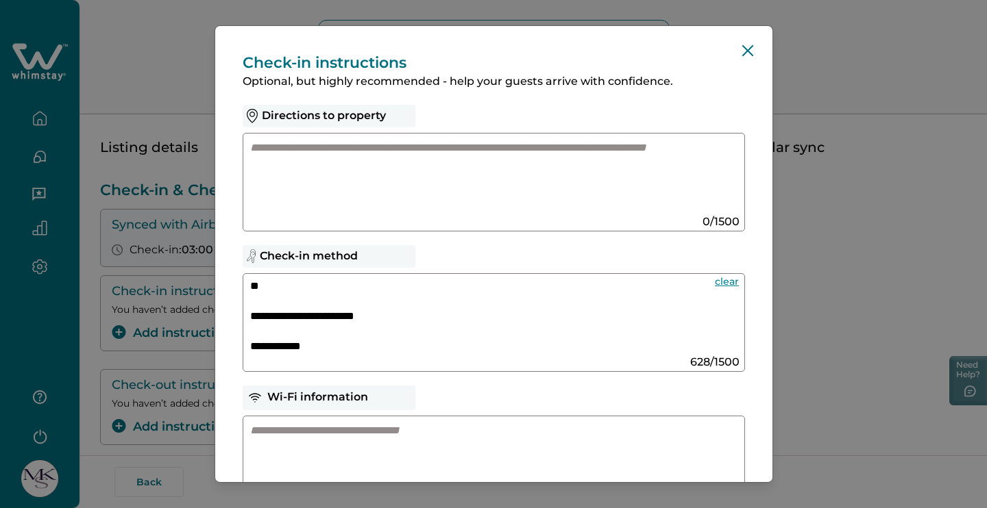
scroll to position [183, 0]
type textarea "**********"
click at [475, 433] on textarea at bounding box center [480, 459] width 460 height 73
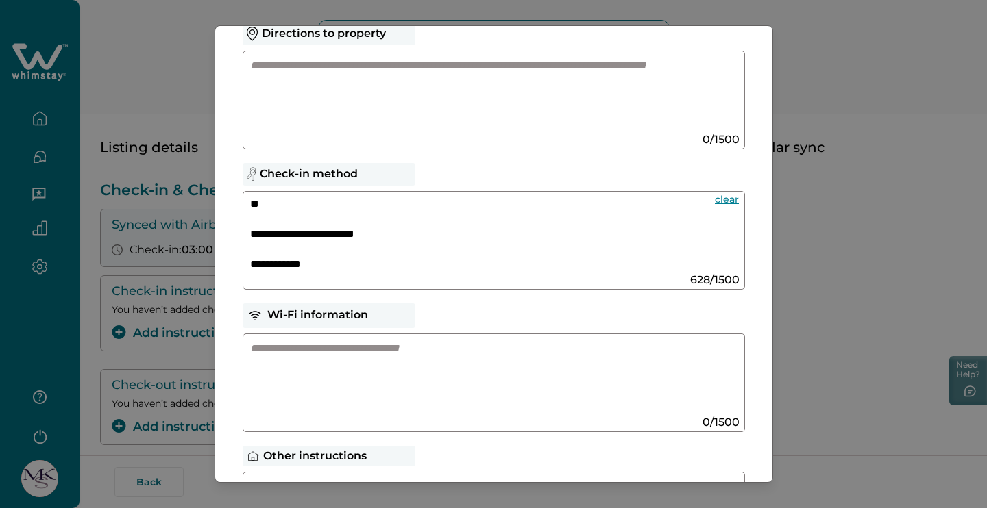
scroll to position [84, 0]
paste textarea "**********"
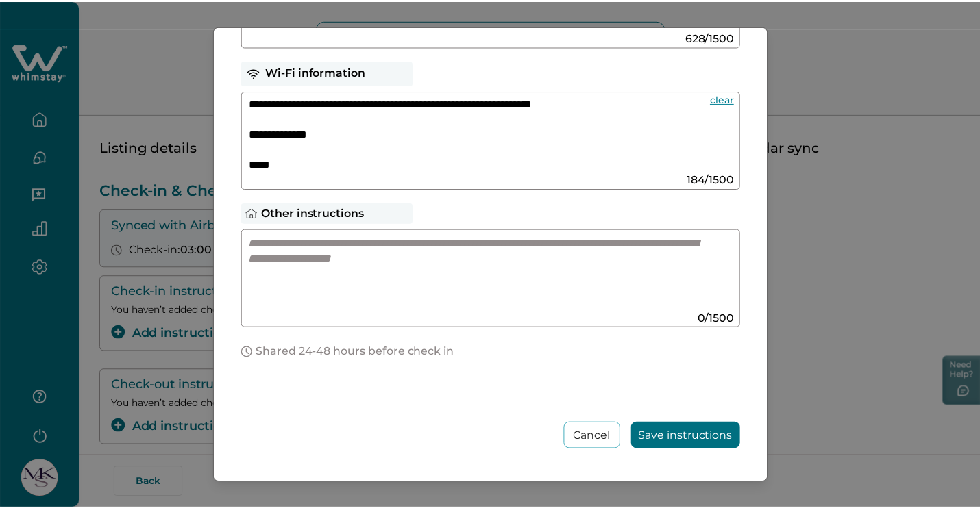
scroll to position [325, 0]
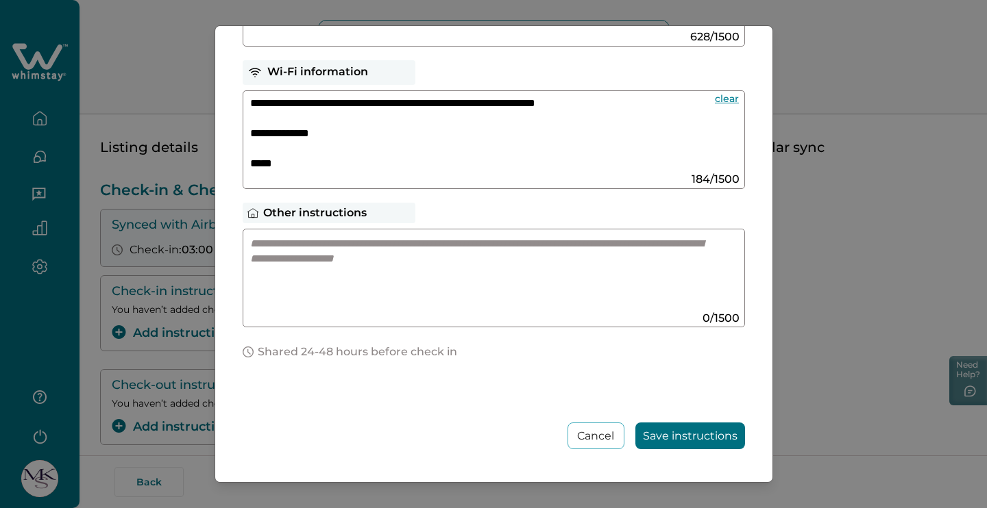
type textarea "**********"
click at [710, 433] on button "Save instructions" at bounding box center [690, 436] width 110 height 27
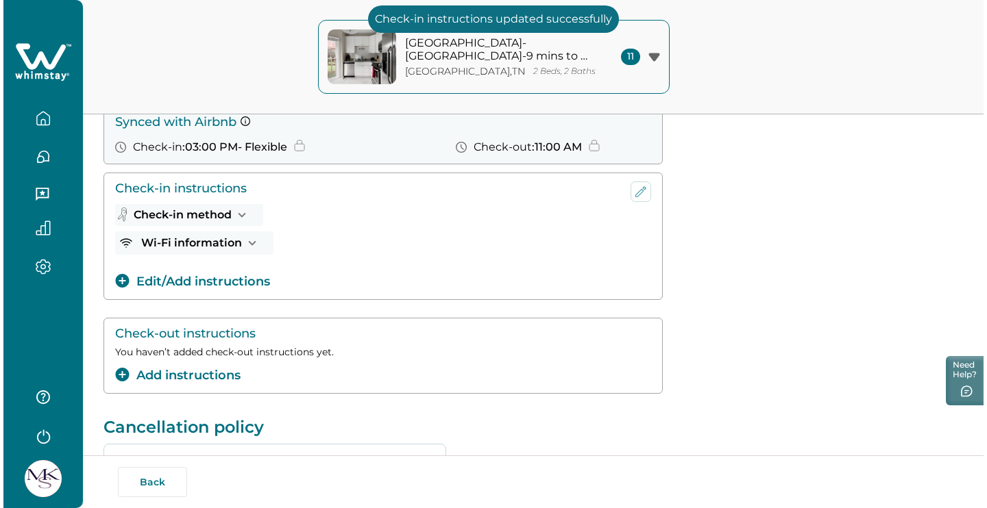
scroll to position [129, 0]
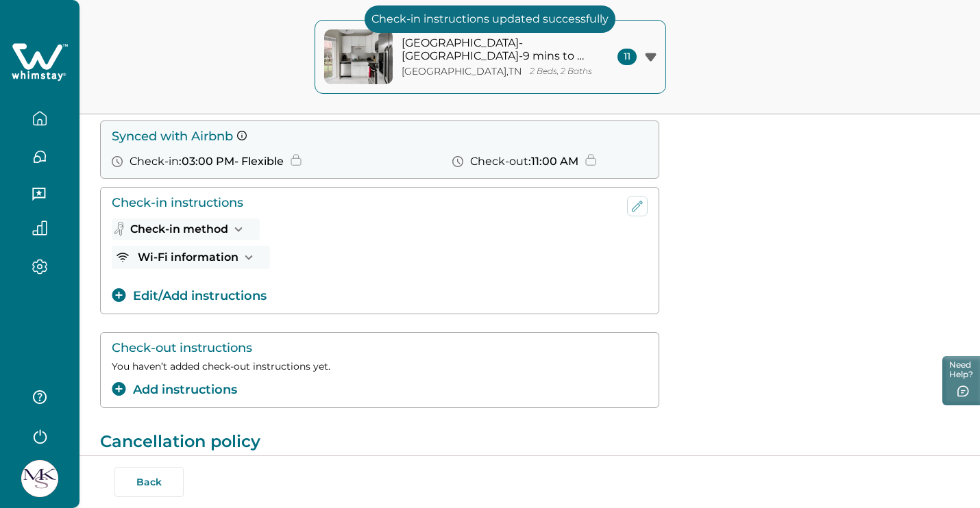
click at [212, 385] on button "Add instructions" at bounding box center [174, 390] width 125 height 18
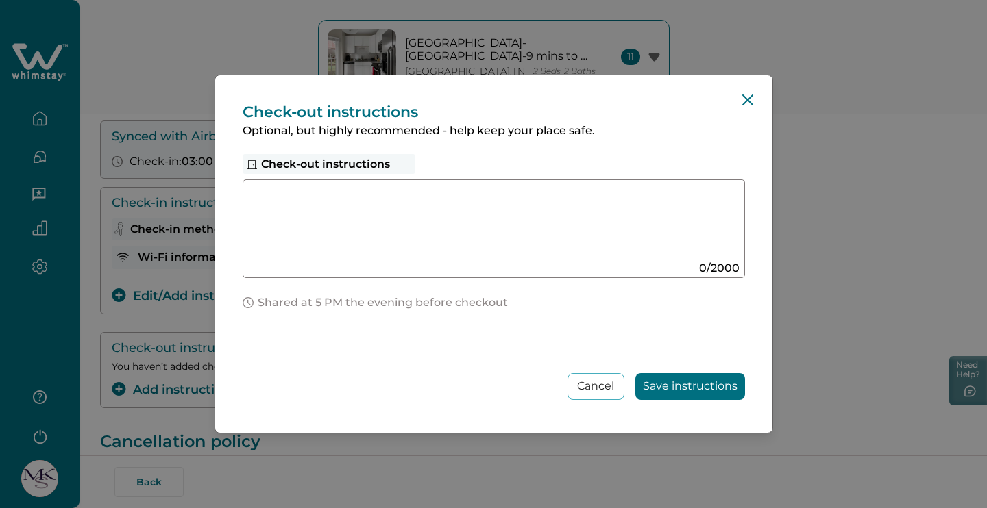
click at [413, 210] on textarea at bounding box center [480, 223] width 460 height 73
paste textarea "**********"
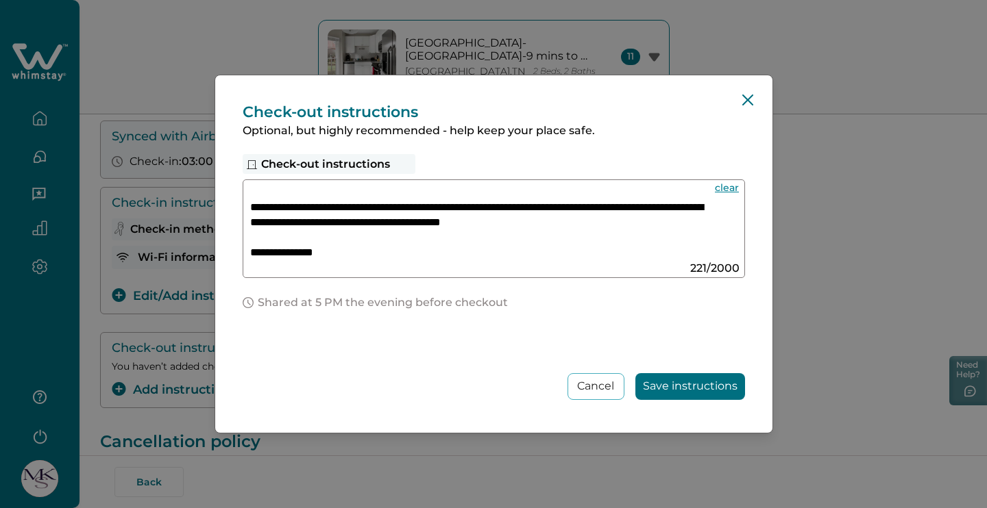
scroll to position [32, 0]
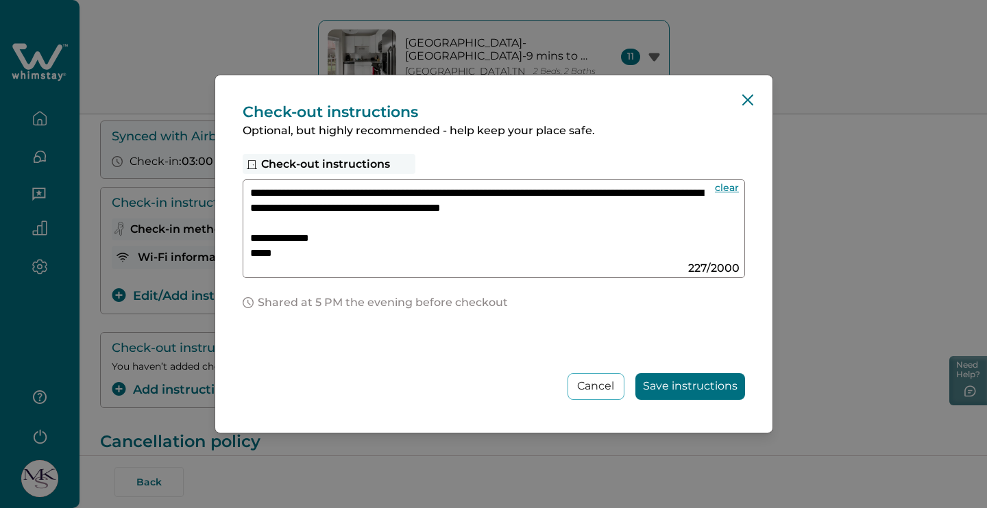
type textarea "**********"
click at [681, 388] on button "Save instructions" at bounding box center [690, 386] width 110 height 27
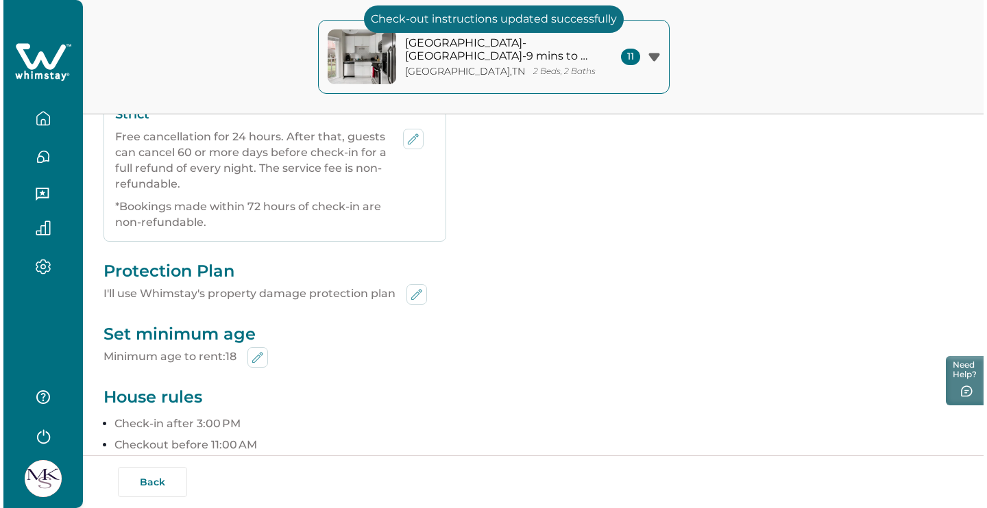
scroll to position [218, 0]
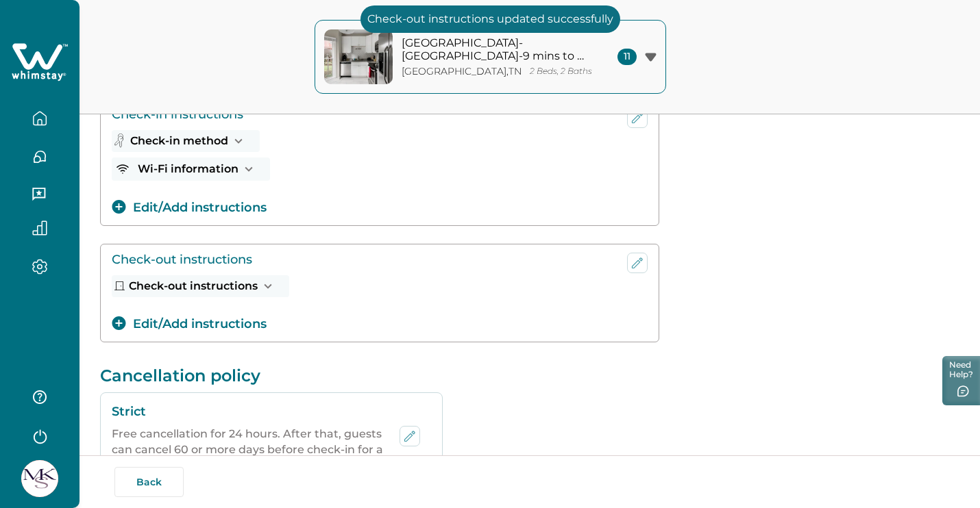
click at [503, 54] on p "[GEOGRAPHIC_DATA]-[GEOGRAPHIC_DATA]-9 mins to downtown!" at bounding box center [493, 49] width 185 height 27
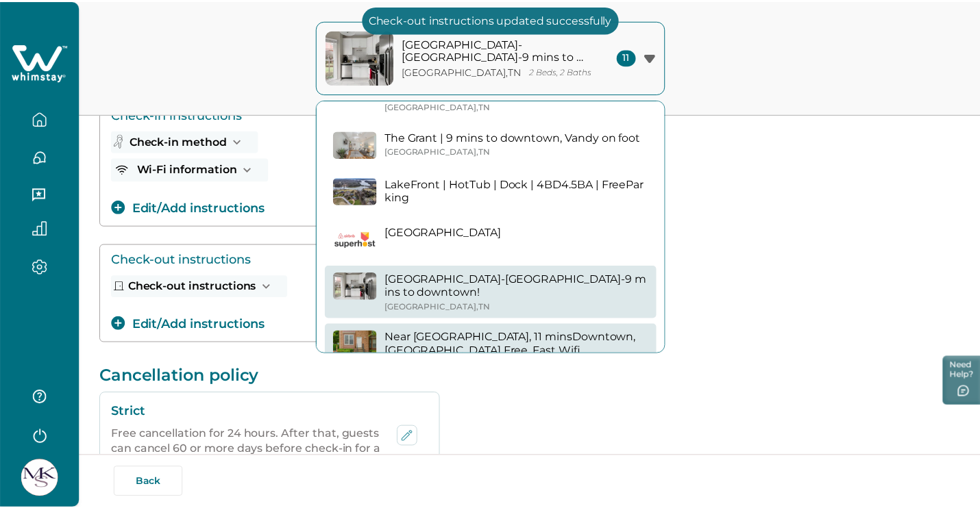
scroll to position [214, 0]
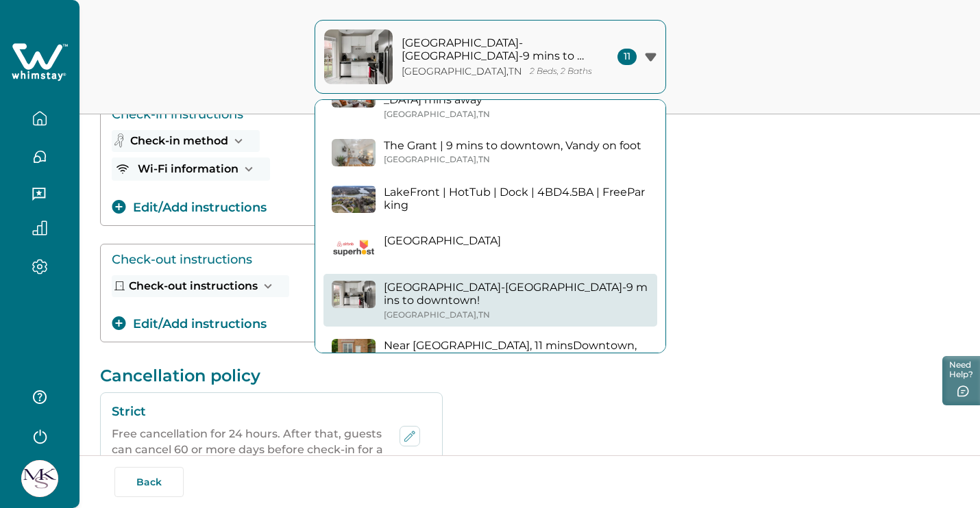
click at [221, 144] on button "Check-in method" at bounding box center [186, 141] width 148 height 22
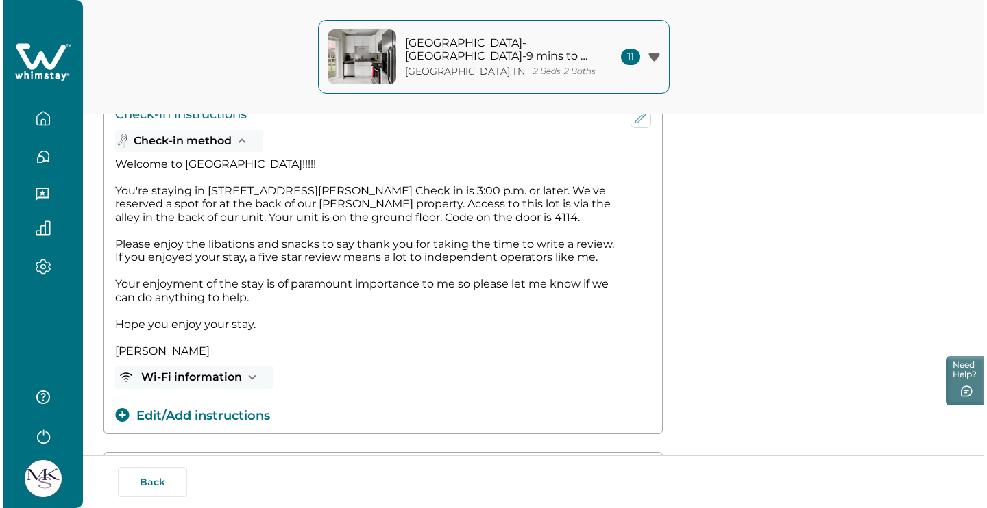
scroll to position [221, 0]
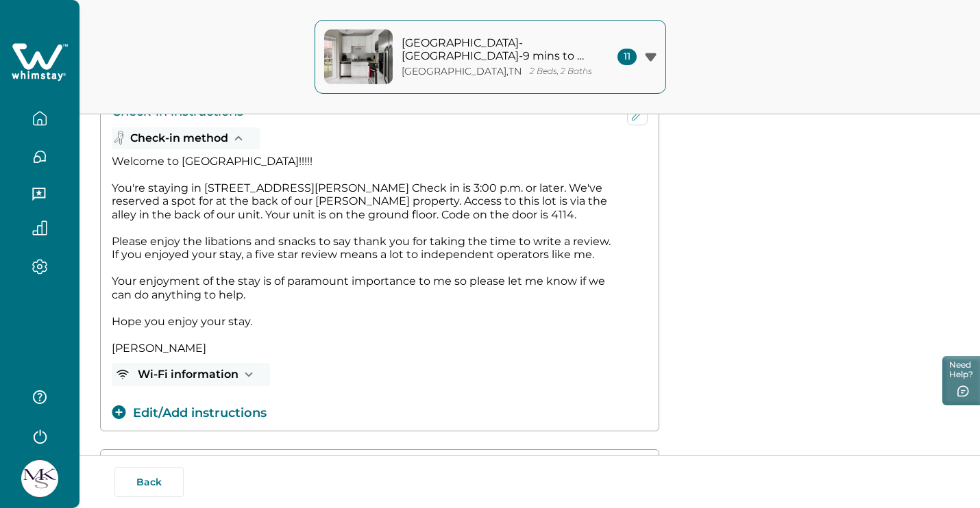
click at [530, 70] on p "2 Beds, 2 Baths" at bounding box center [561, 71] width 62 height 10
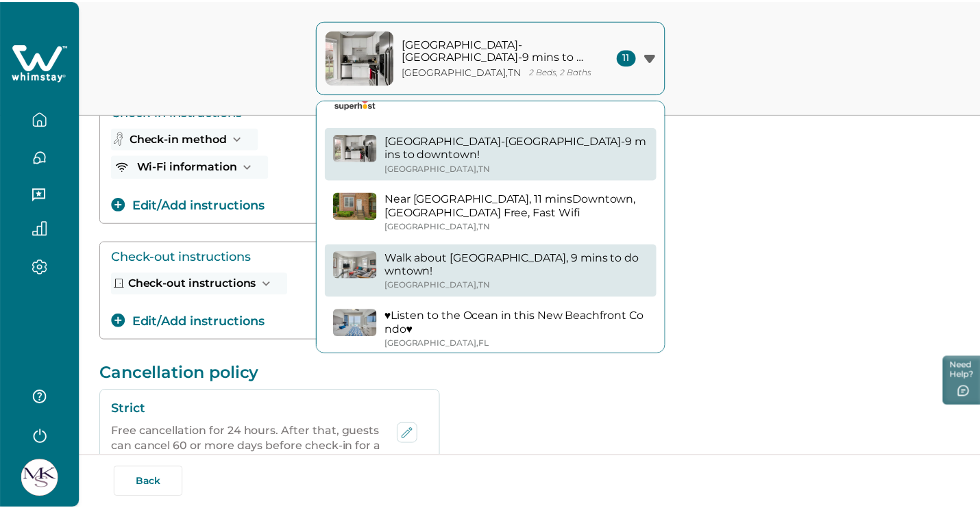
scroll to position [360, 0]
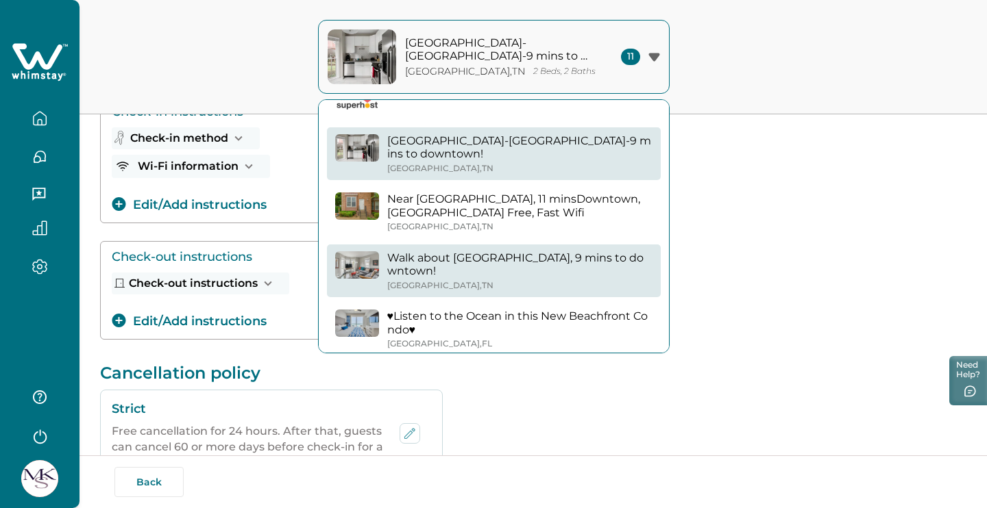
click at [491, 251] on p "Walk about [GEOGRAPHIC_DATA], 9 mins to downtown!" at bounding box center [519, 264] width 265 height 27
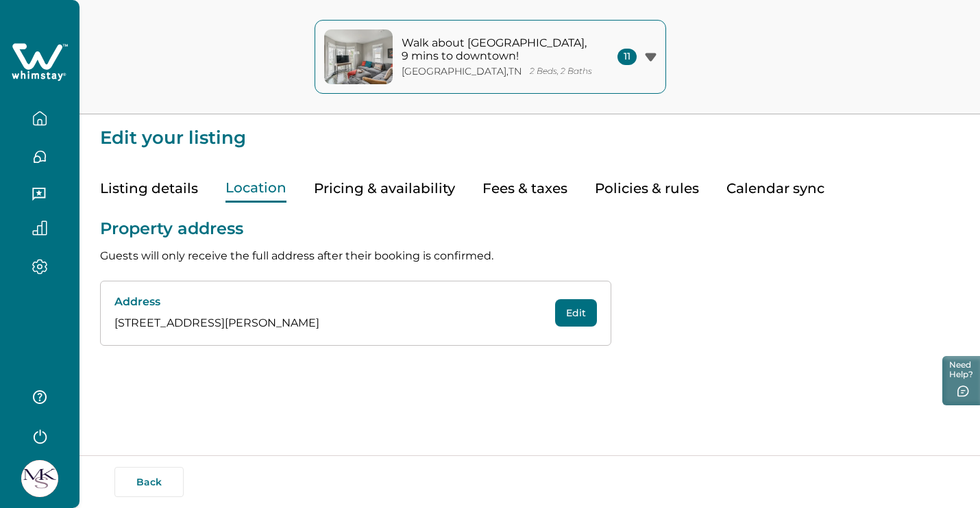
click at [271, 190] on button "Location" at bounding box center [255, 189] width 61 height 28
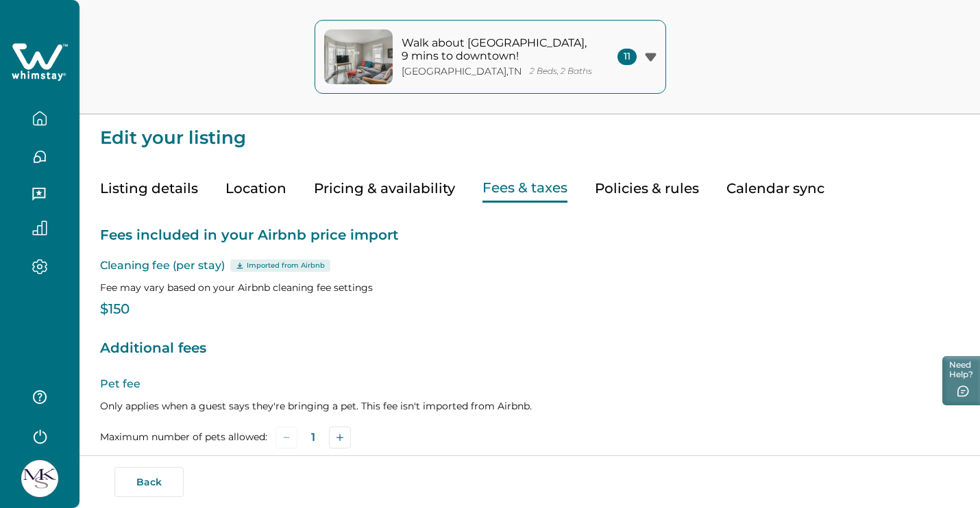
type input "178"
type input "0"
type input "19"
click at [517, 187] on button "Fees & taxes" at bounding box center [524, 189] width 85 height 28
click at [661, 190] on button "Policies & rules" at bounding box center [647, 189] width 104 height 28
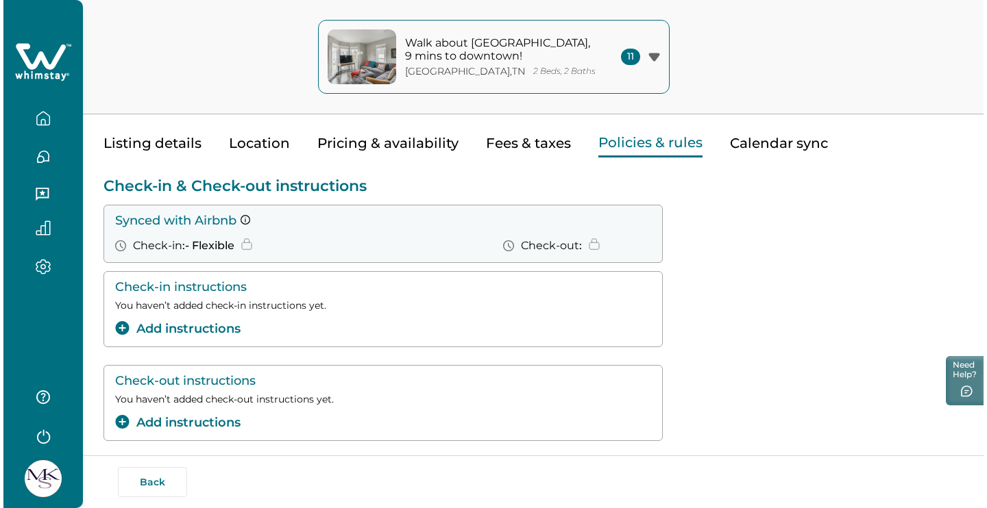
scroll to position [53, 0]
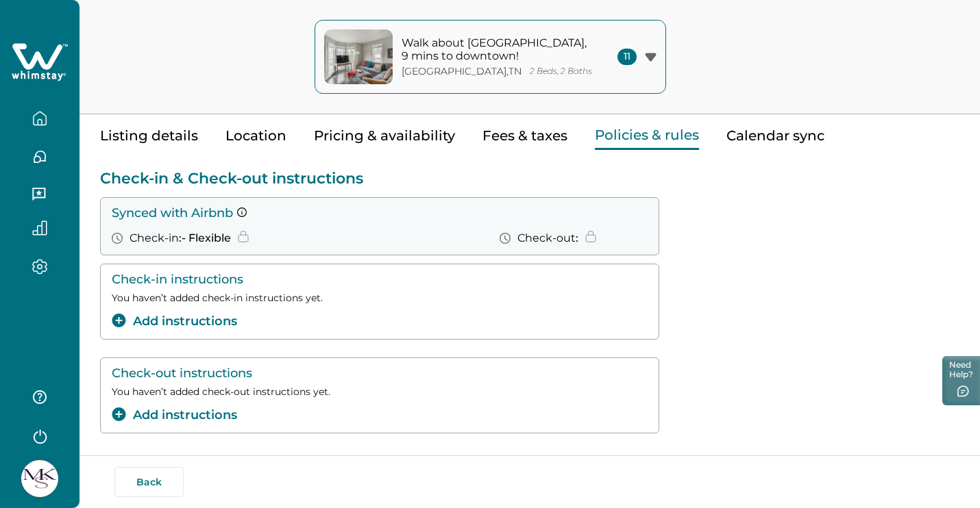
click at [206, 327] on button "Add instructions" at bounding box center [174, 321] width 125 height 18
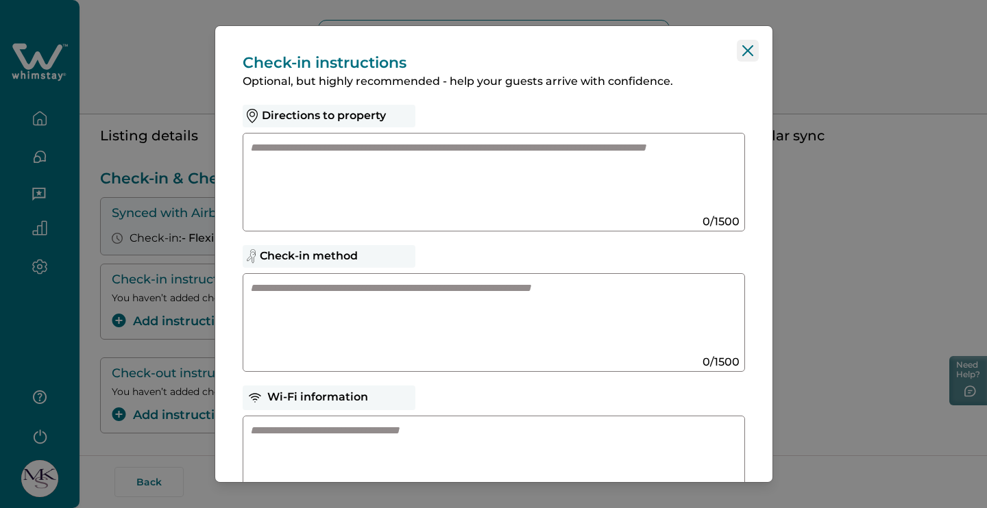
click at [745, 44] on button "Close" at bounding box center [748, 51] width 22 height 22
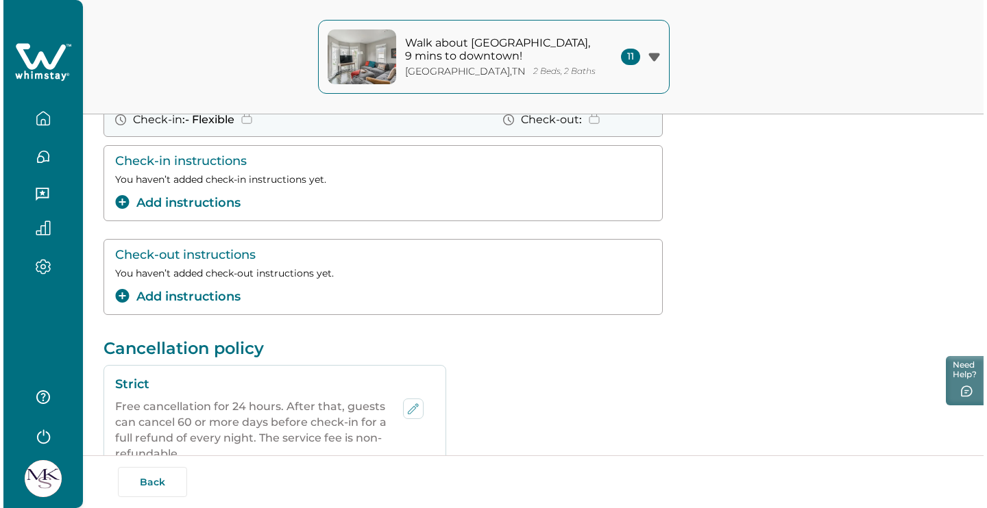
scroll to position [164, 0]
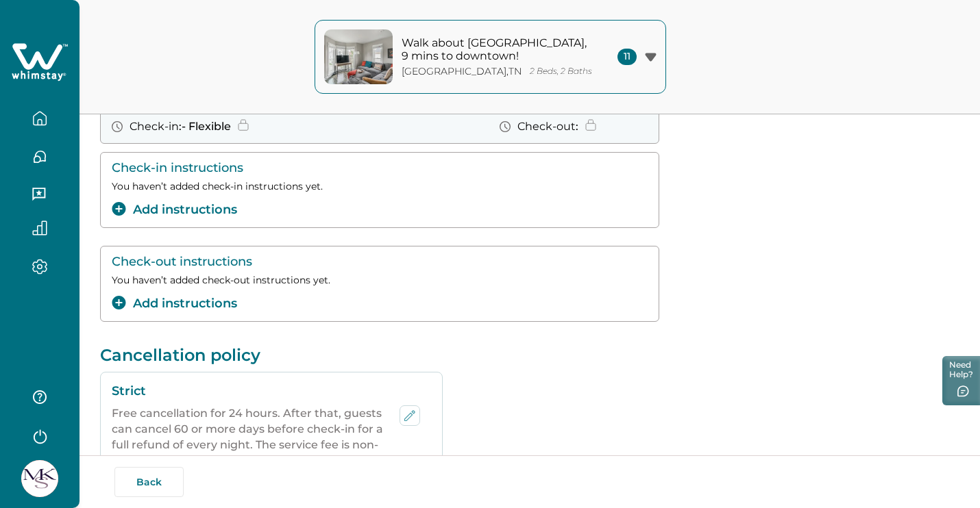
click at [207, 208] on button "Add instructions" at bounding box center [174, 210] width 125 height 18
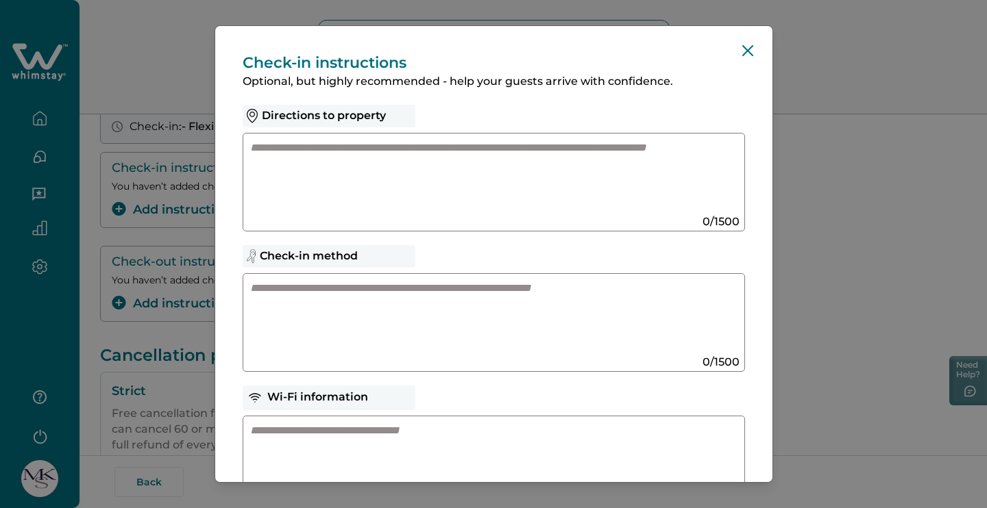
click at [408, 296] on textarea at bounding box center [480, 317] width 460 height 73
paste textarea "**********"
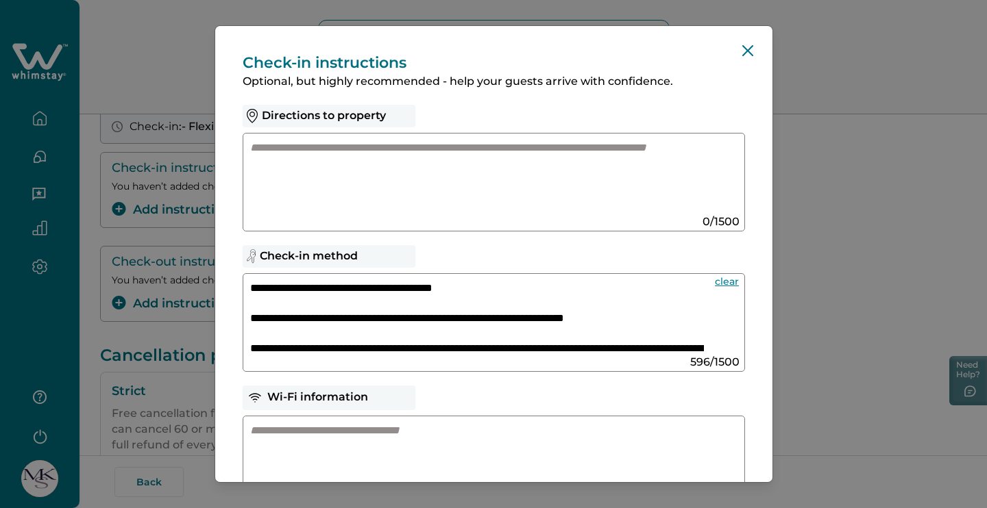
scroll to position [0, 0]
drag, startPoint x: 487, startPoint y: 288, endPoint x: 371, endPoint y: 292, distance: 116.5
click at [371, 292] on textarea "**********" at bounding box center [477, 317] width 454 height 73
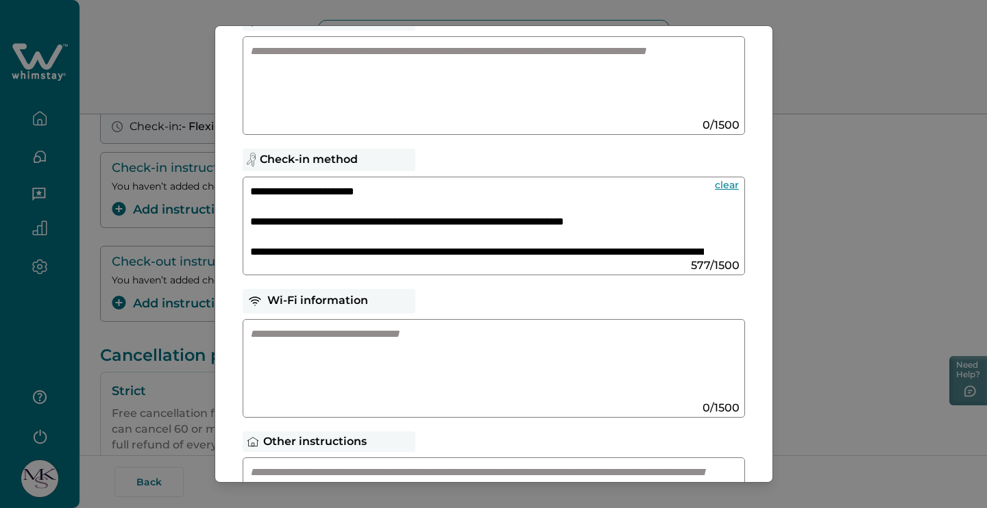
scroll to position [116, 0]
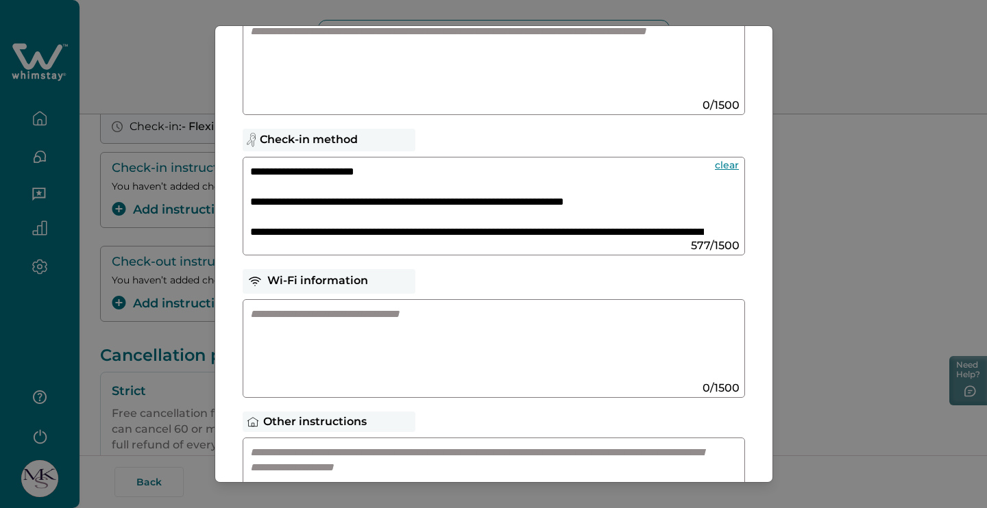
type textarea "**********"
click at [471, 323] on textarea at bounding box center [480, 343] width 460 height 73
paste textarea "**********"
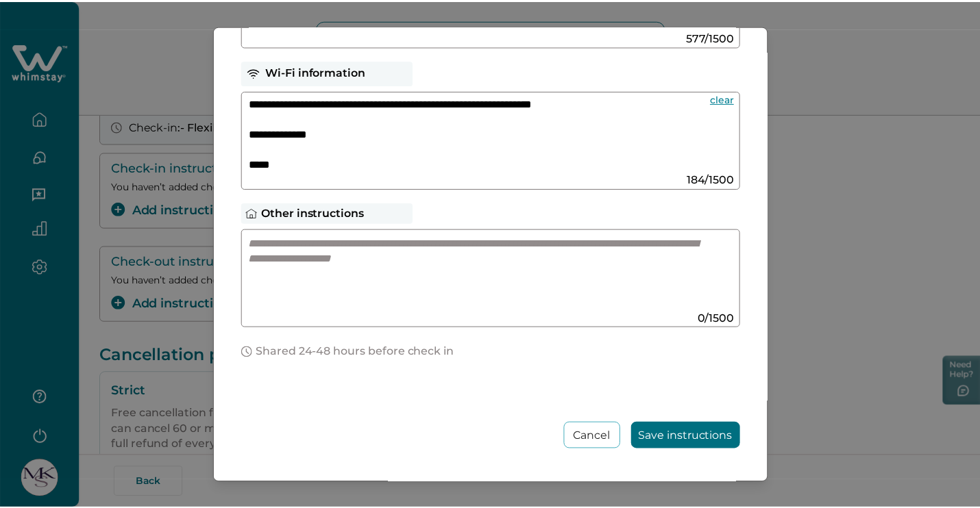
scroll to position [325, 0]
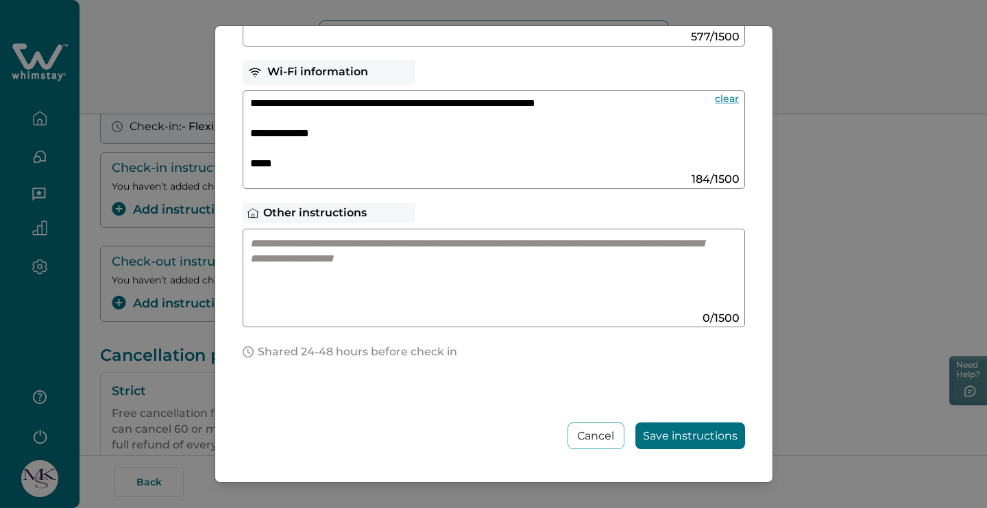
type textarea "**********"
click at [676, 430] on button "Save instructions" at bounding box center [690, 436] width 110 height 27
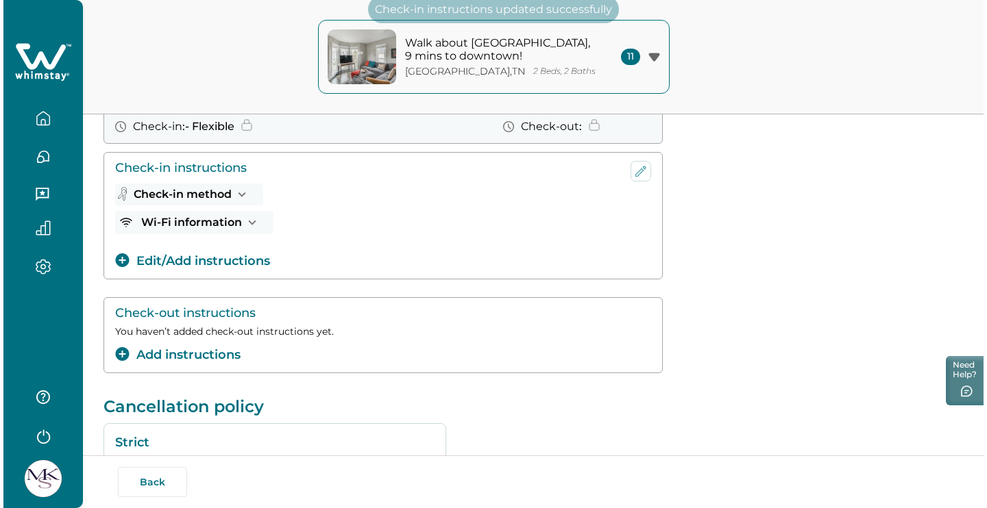
scroll to position [203, 0]
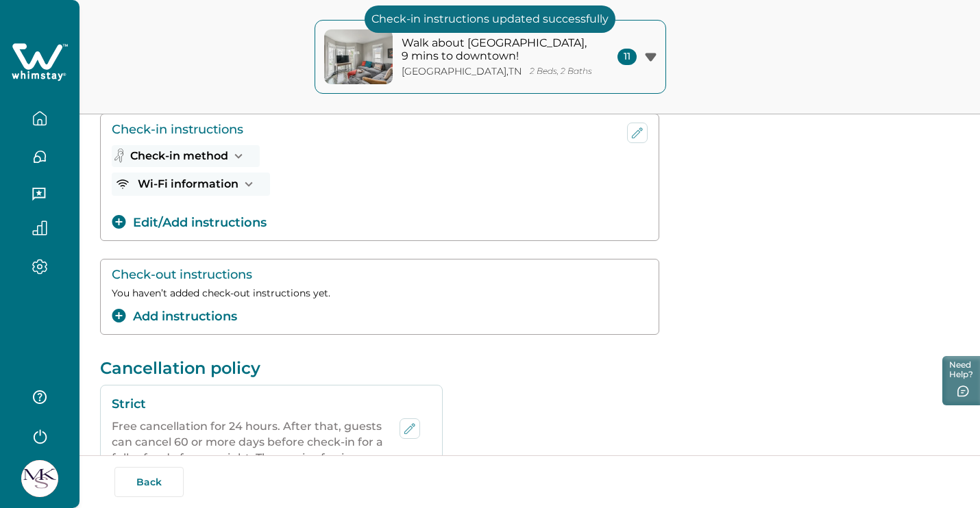
click at [186, 313] on button "Add instructions" at bounding box center [174, 317] width 125 height 18
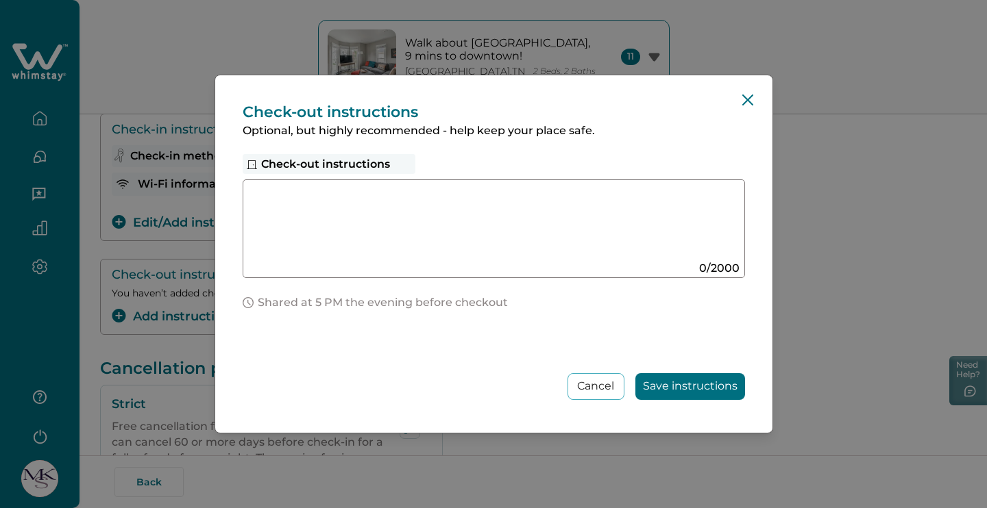
click at [402, 222] on textarea at bounding box center [480, 223] width 460 height 73
paste textarea "**********"
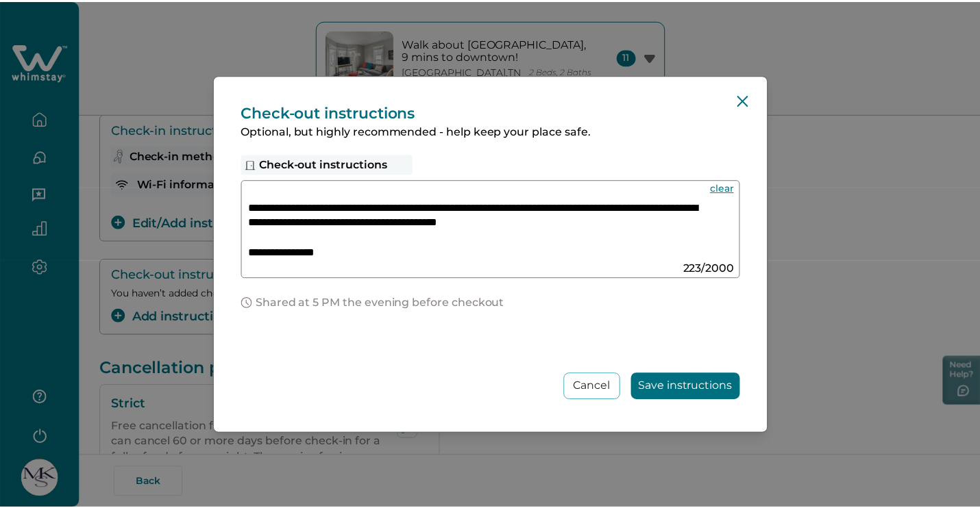
scroll to position [47, 0]
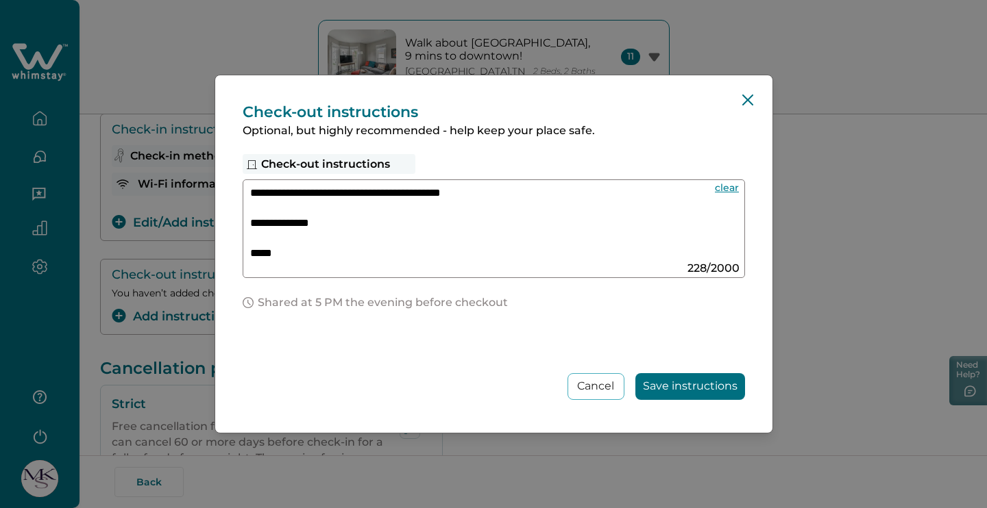
type textarea "**********"
click at [721, 379] on button "Save instructions" at bounding box center [690, 386] width 110 height 27
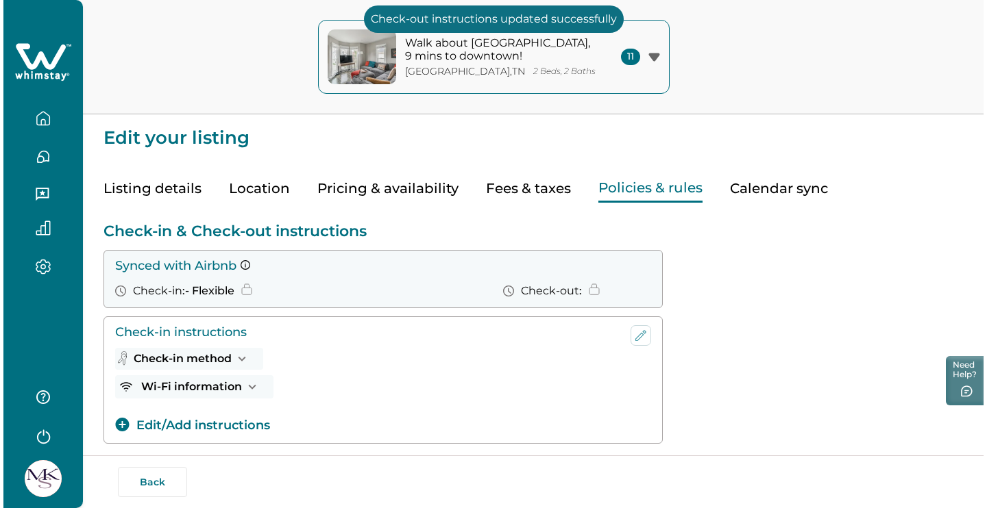
scroll to position [0, 0]
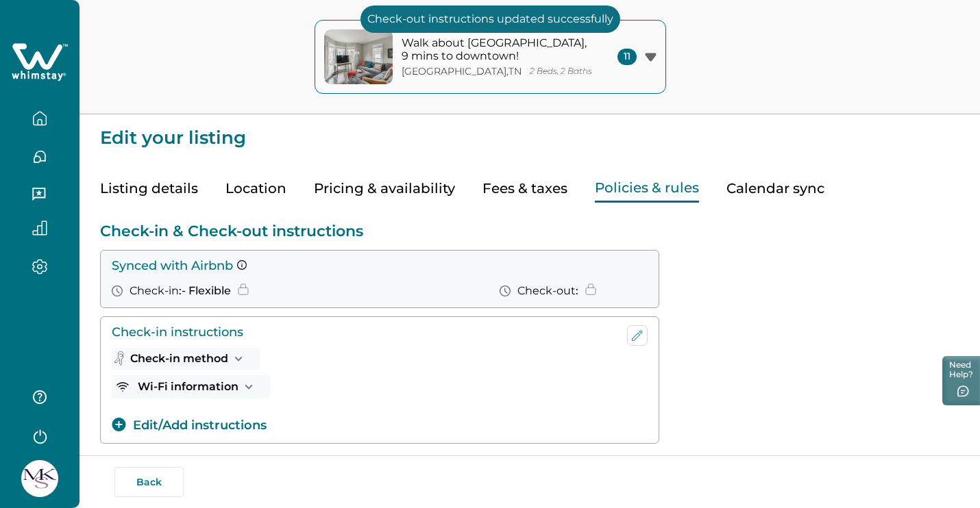
click at [530, 72] on p "2 Beds, 2 Baths" at bounding box center [561, 71] width 62 height 10
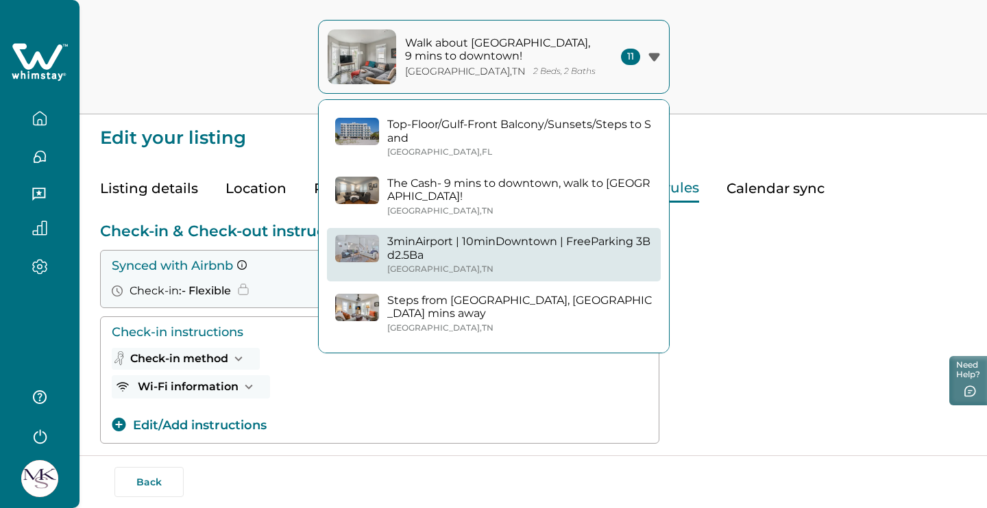
click at [457, 240] on p "3minAirport | 10minDowntown | FreeParking 3Bd2.5Ba" at bounding box center [519, 248] width 265 height 27
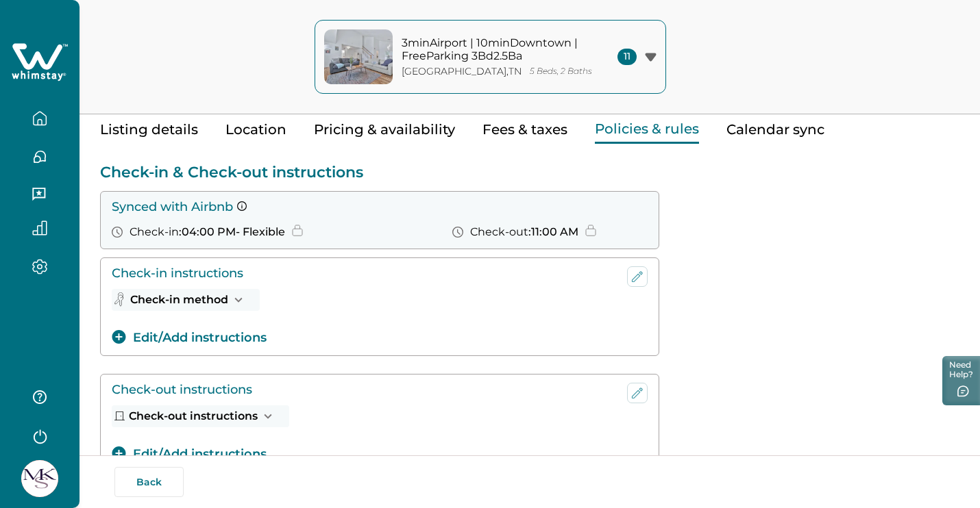
scroll to position [71, 0]
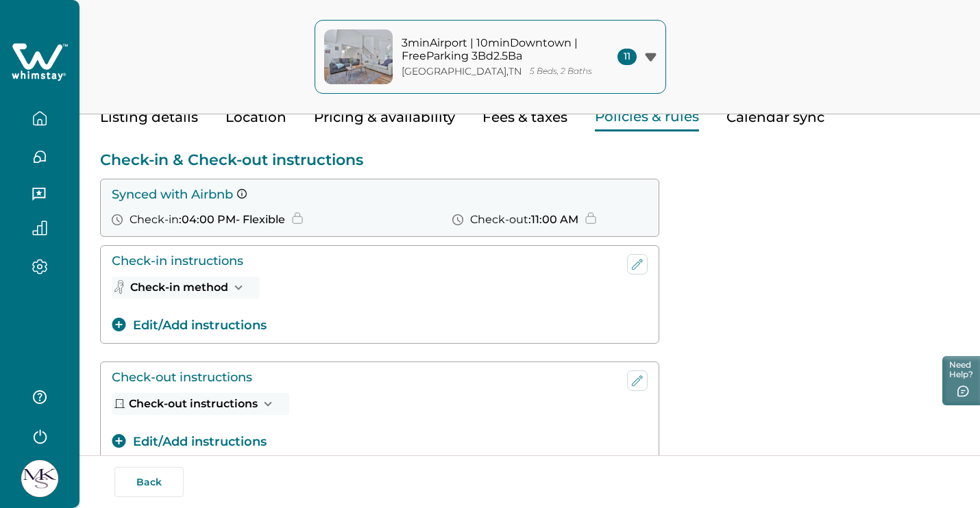
click at [225, 294] on button "Check-in method" at bounding box center [186, 288] width 148 height 22
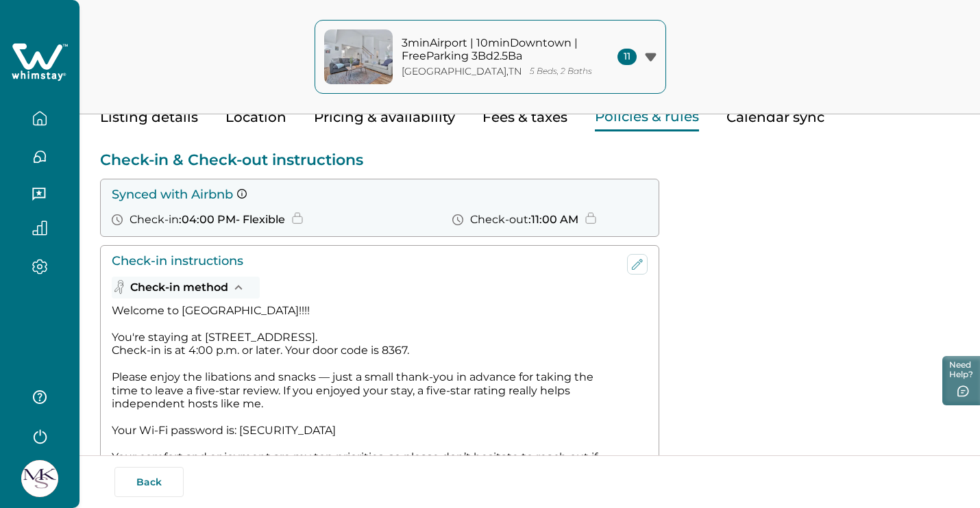
click at [227, 288] on button "Check-in method" at bounding box center [186, 288] width 148 height 22
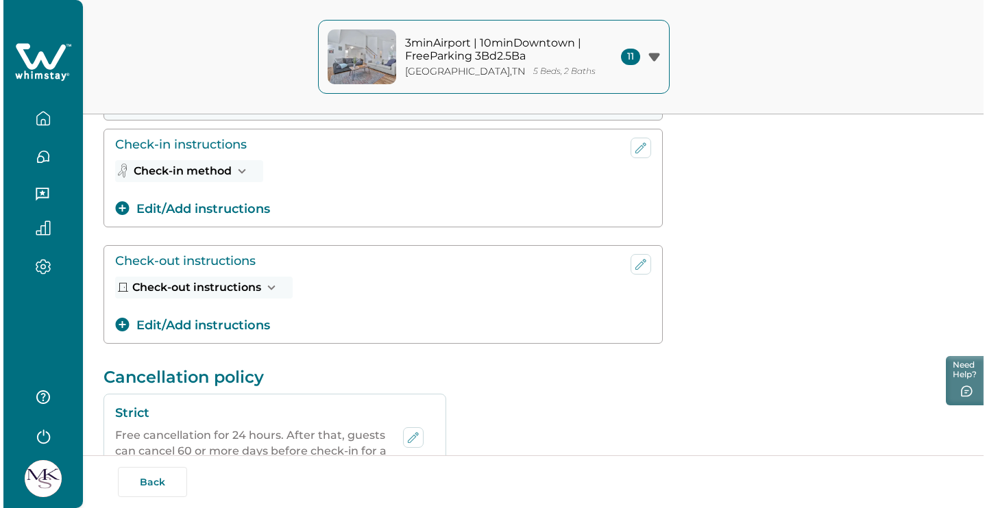
scroll to position [187, 0]
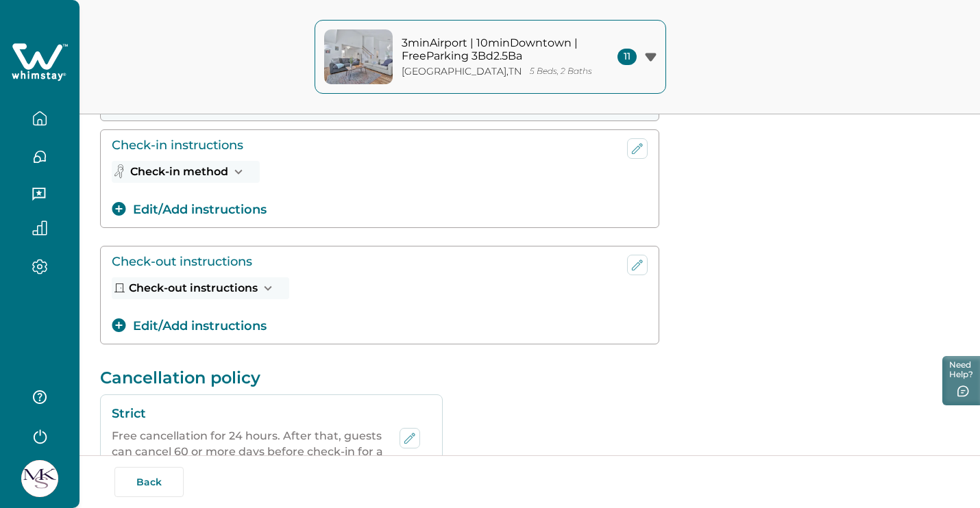
click at [269, 288] on icon "button" at bounding box center [267, 288] width 15 height 15
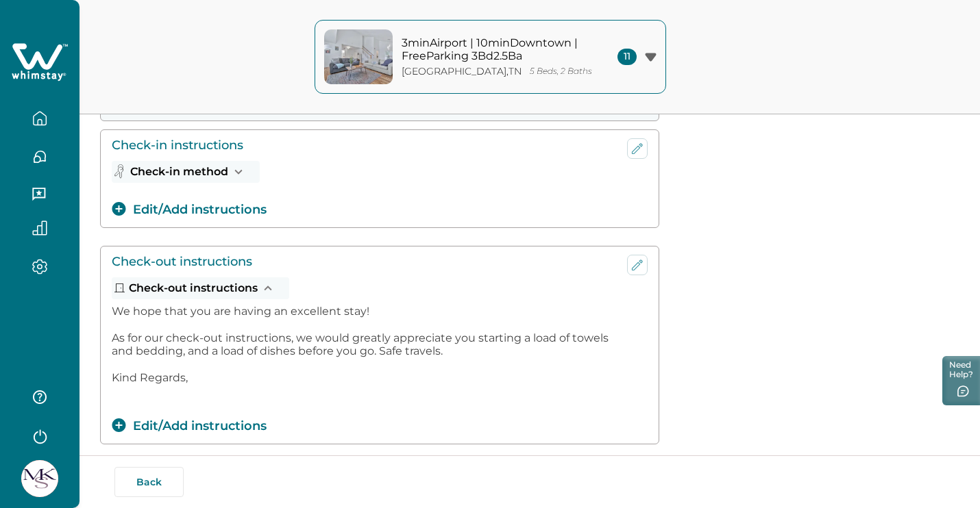
click at [269, 288] on icon "button" at bounding box center [267, 288] width 15 height 15
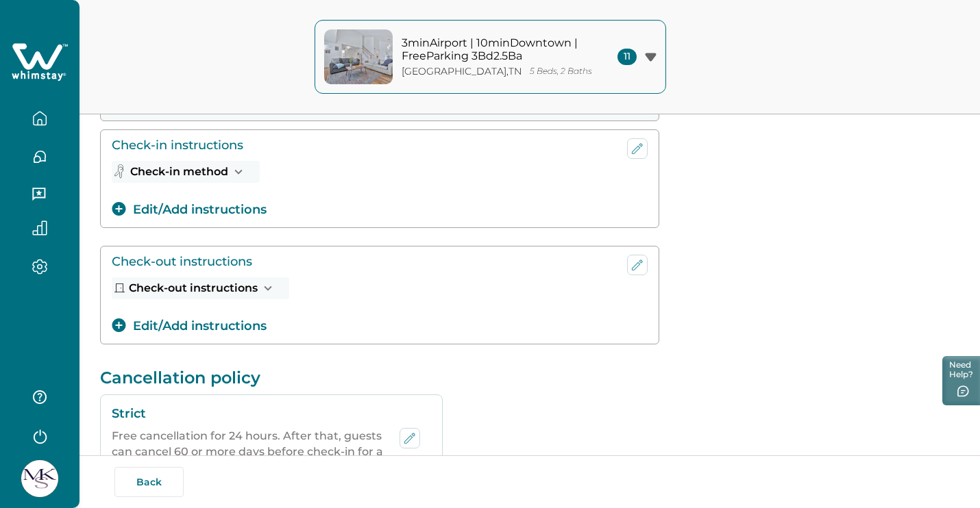
click at [539, 45] on p "3minAirport | 10minDowntown | FreeParking 3Bd2.5Ba" at bounding box center [493, 49] width 185 height 27
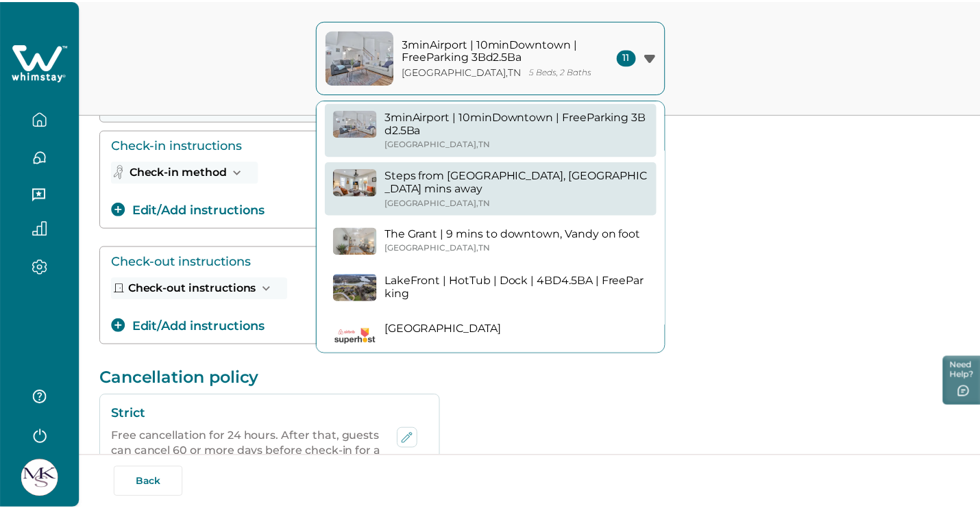
scroll to position [133, 0]
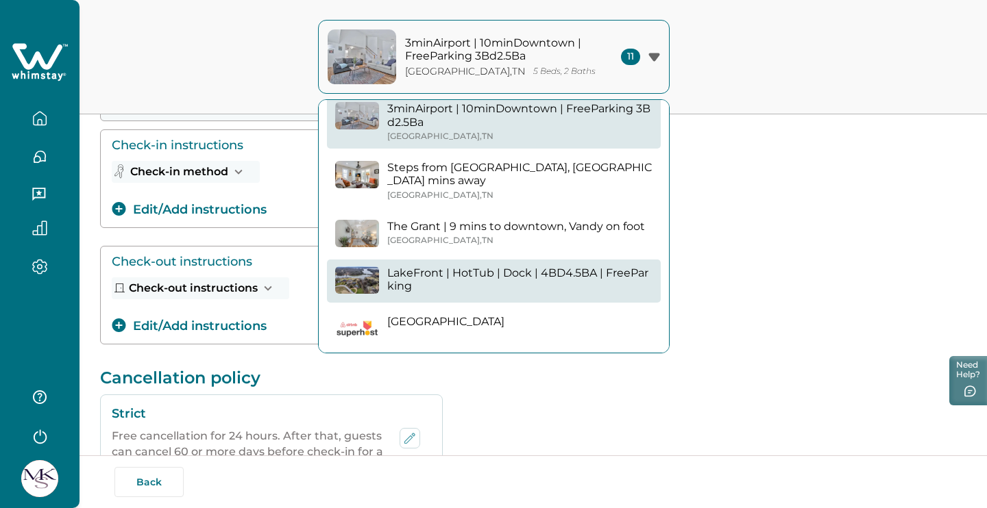
click at [504, 267] on p "LakeFront | HotTub | Dock | 4BD4.5BA | FreeParking" at bounding box center [519, 280] width 265 height 27
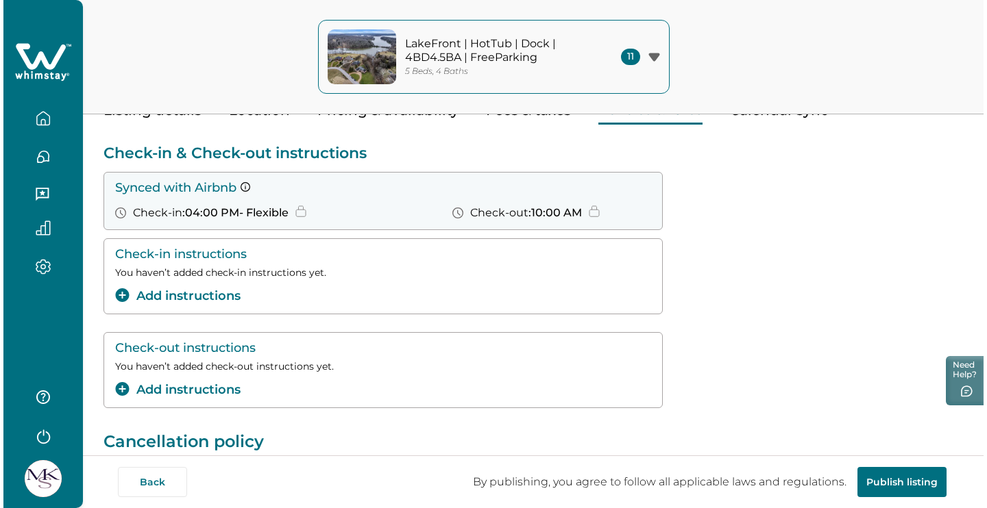
scroll to position [76, 0]
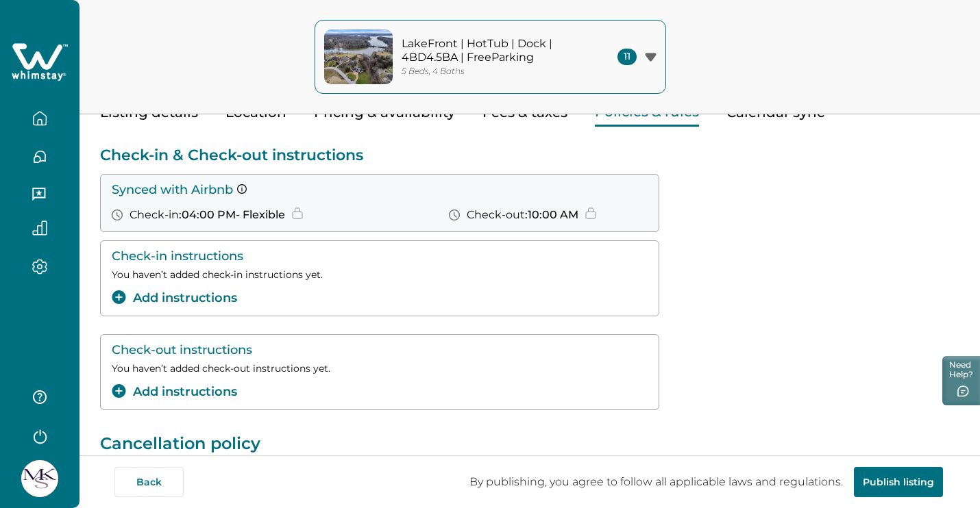
click at [187, 310] on div "Check-in instructions You haven’t added check-in instructions yet. Add instruct…" at bounding box center [379, 278] width 559 height 76
click at [192, 302] on button "Add instructions" at bounding box center [174, 298] width 125 height 18
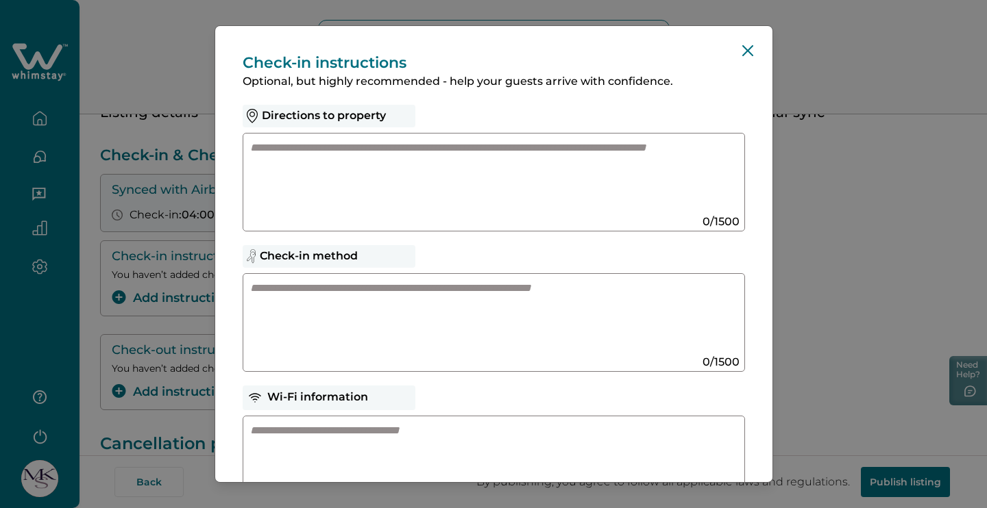
click at [364, 311] on textarea at bounding box center [480, 317] width 460 height 73
paste textarea "**********"
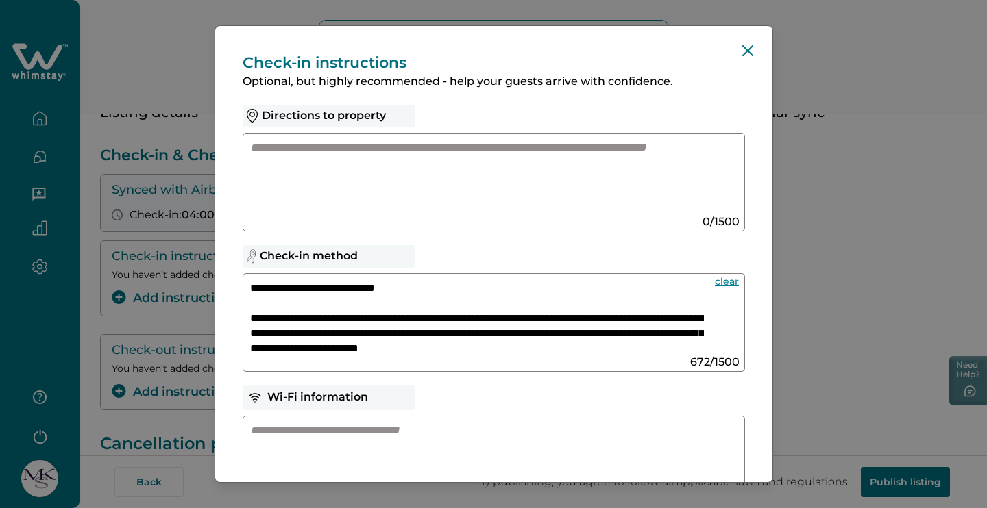
scroll to position [0, 0]
drag, startPoint x: 419, startPoint y: 290, endPoint x: 304, endPoint y: 288, distance: 115.1
click at [304, 288] on textarea "**********" at bounding box center [477, 317] width 454 height 73
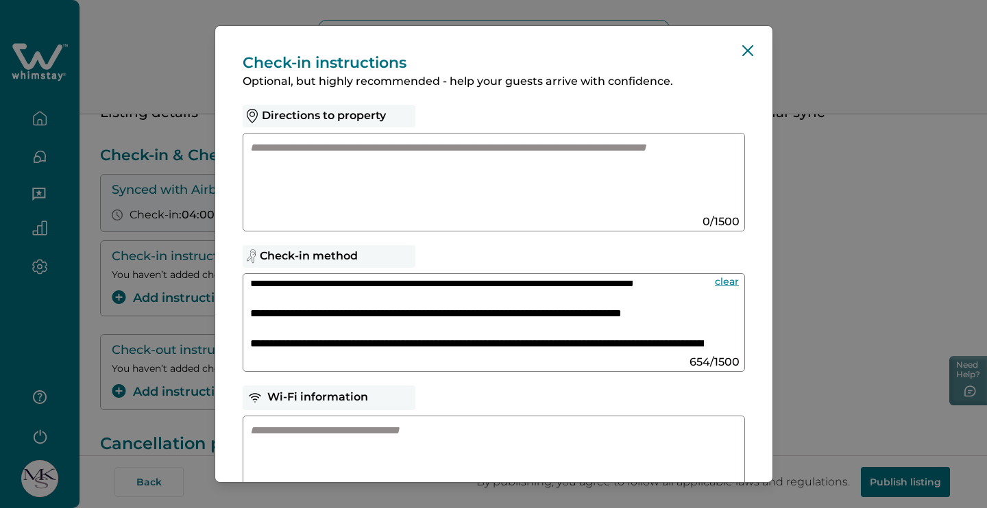
scroll to position [118, 0]
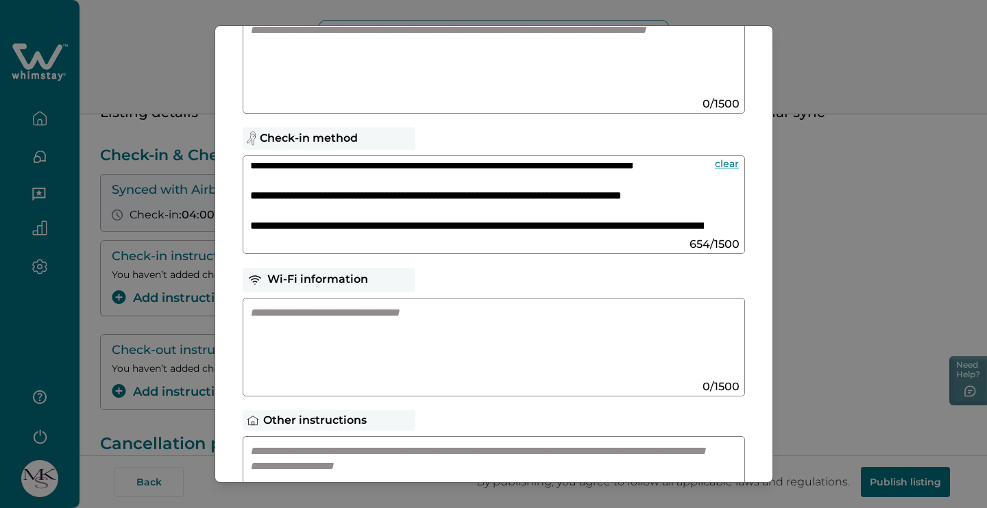
type textarea "**********"
click at [393, 341] on textarea at bounding box center [480, 342] width 460 height 73
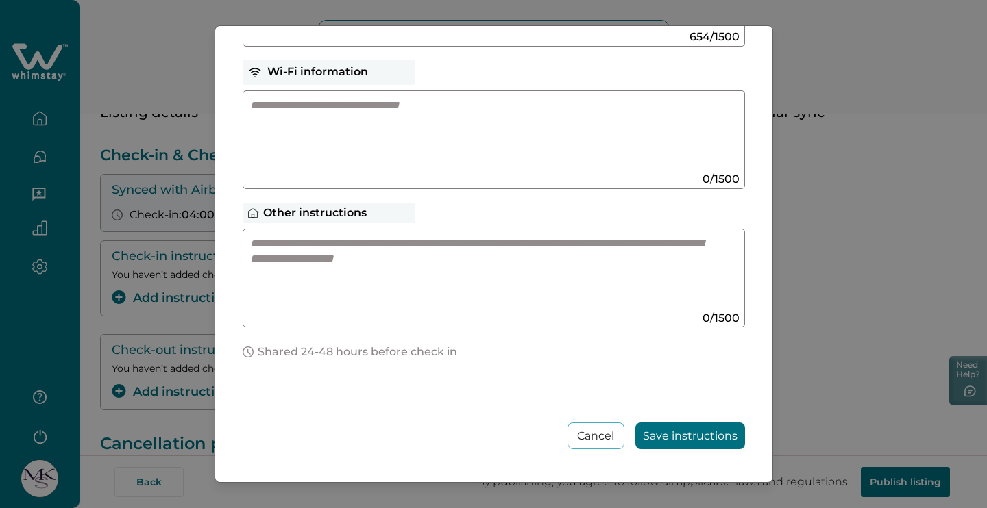
scroll to position [325, 0]
click at [676, 432] on button "Save instructions" at bounding box center [690, 436] width 110 height 27
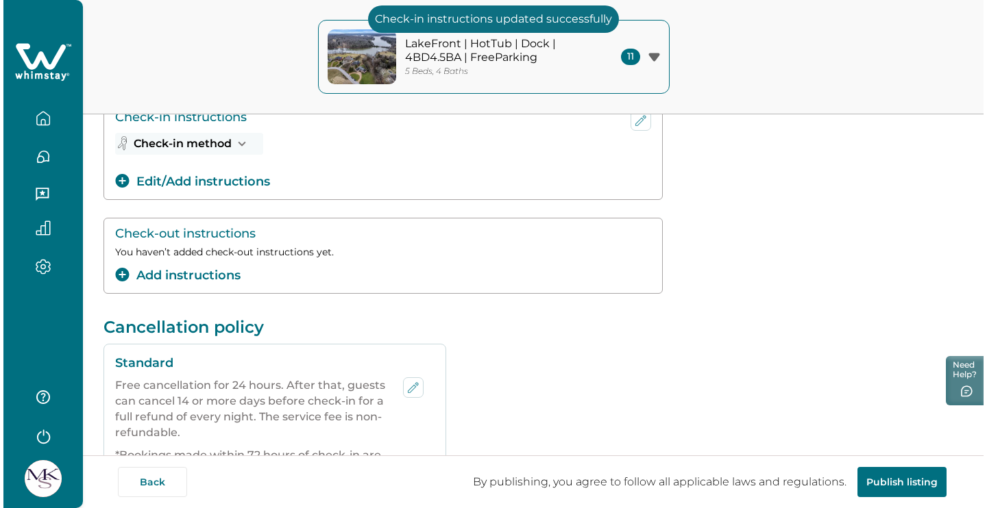
scroll to position [222, 0]
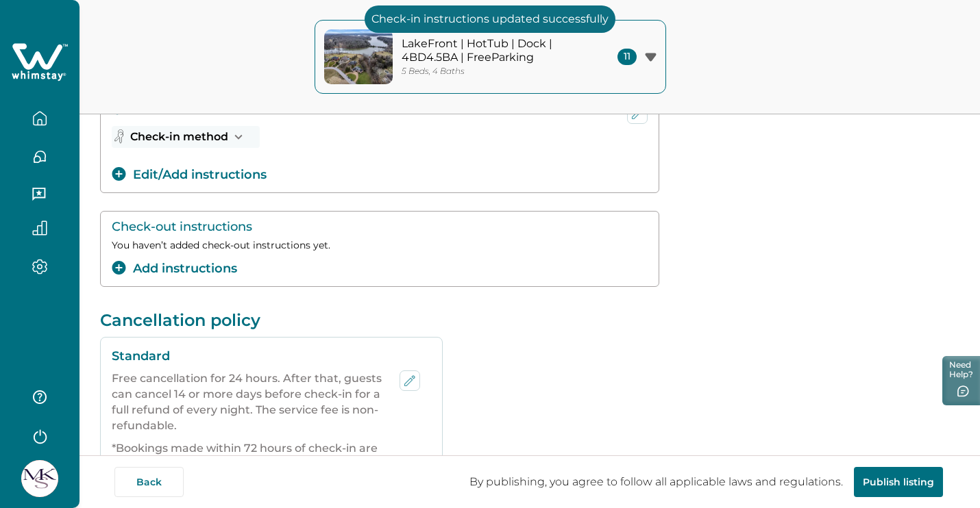
click at [200, 264] on button "Add instructions" at bounding box center [174, 269] width 125 height 18
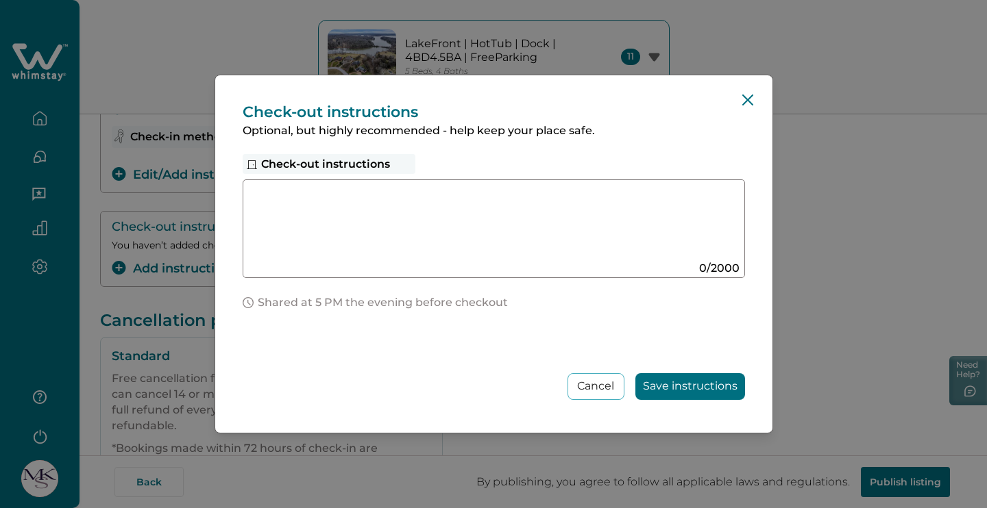
click at [398, 226] on textarea at bounding box center [480, 223] width 460 height 73
paste textarea "**********"
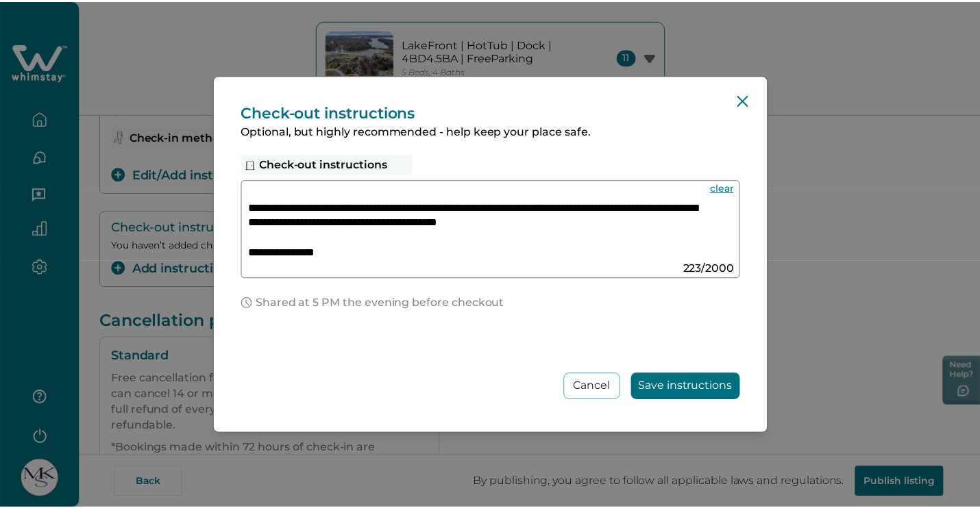
scroll to position [47, 0]
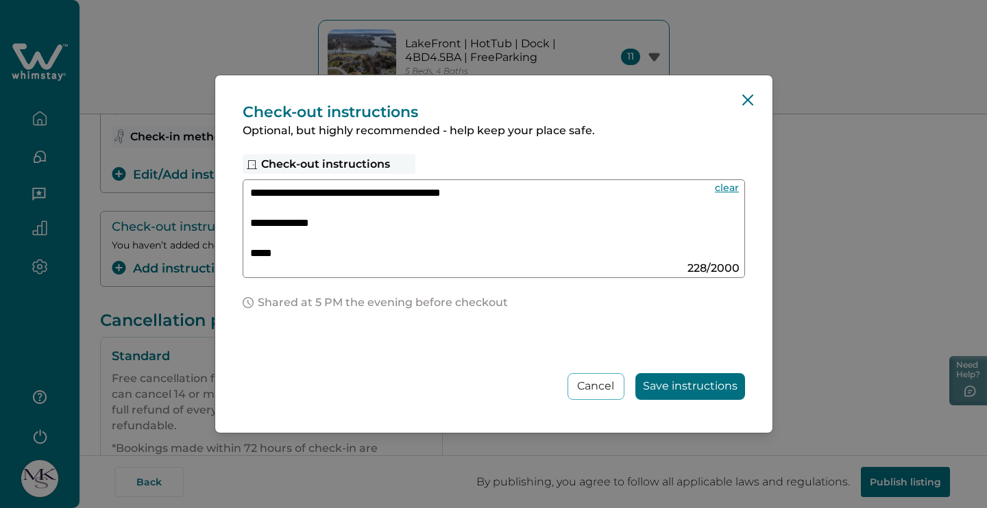
type textarea "**********"
click at [719, 393] on button "Save instructions" at bounding box center [690, 386] width 110 height 27
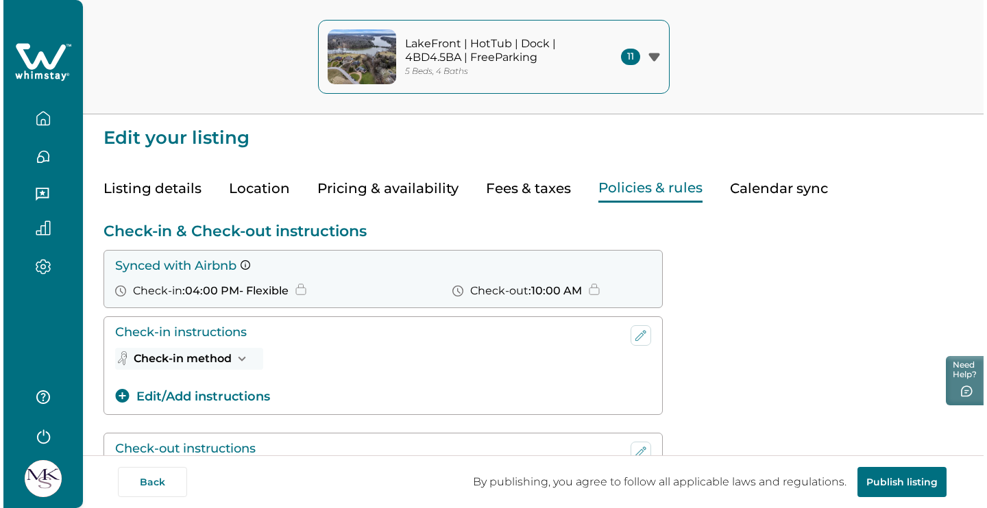
scroll to position [0, 0]
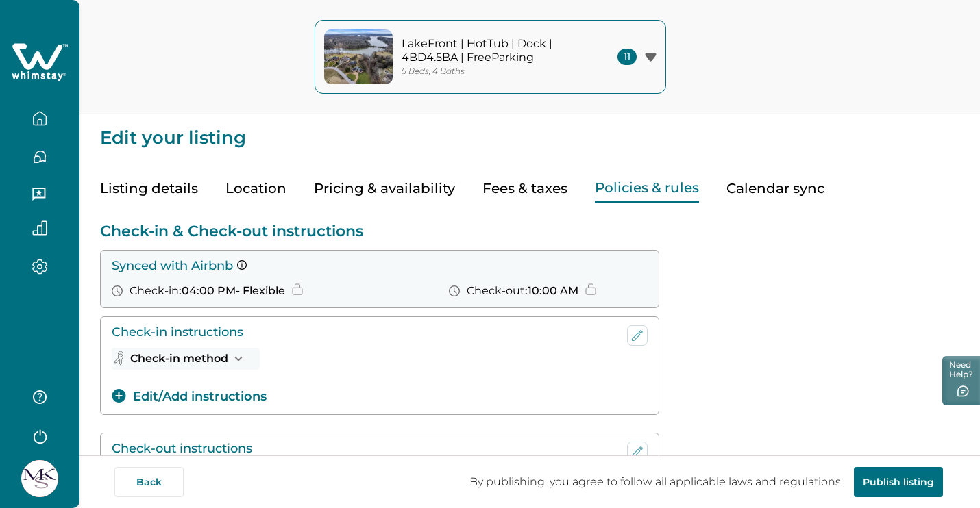
click at [413, 183] on button "Pricing & availability" at bounding box center [384, 189] width 141 height 28
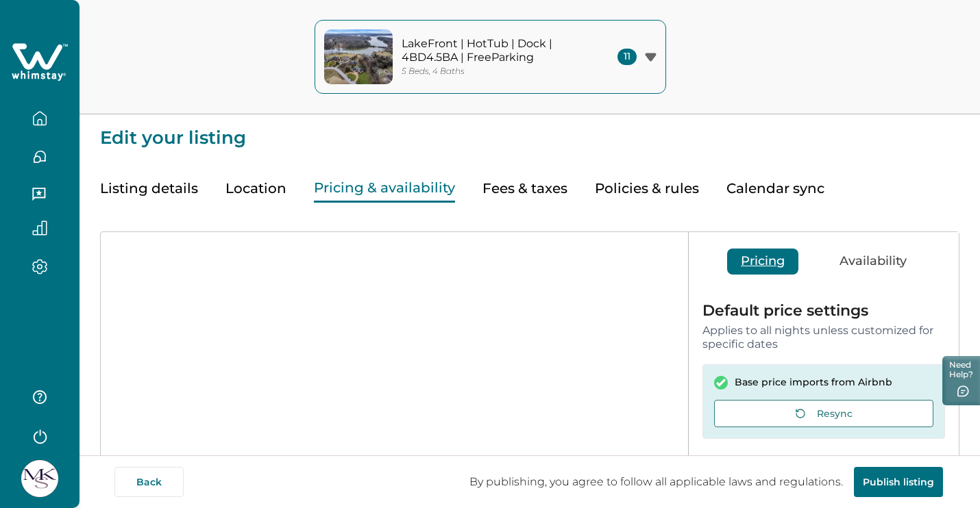
click at [558, 66] on div "5 Beds, 4 Baths" at bounding box center [493, 71] width 185 height 10
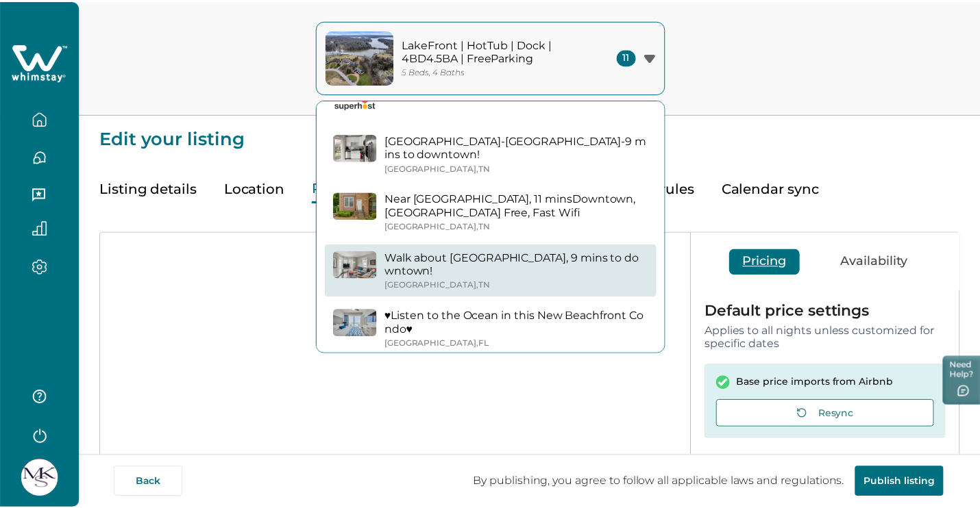
scroll to position [360, 0]
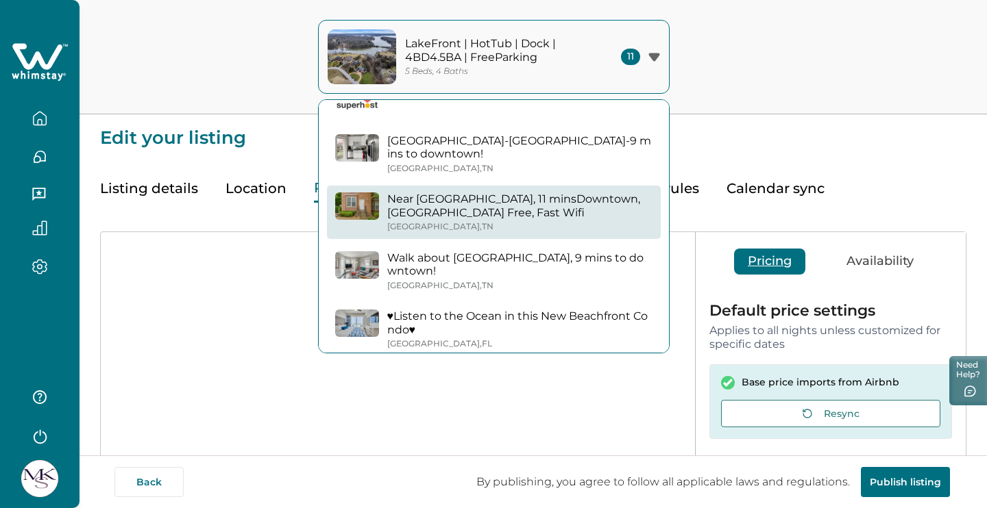
click at [521, 222] on div "[GEOGRAPHIC_DATA] , [GEOGRAPHIC_DATA]" at bounding box center [519, 227] width 265 height 10
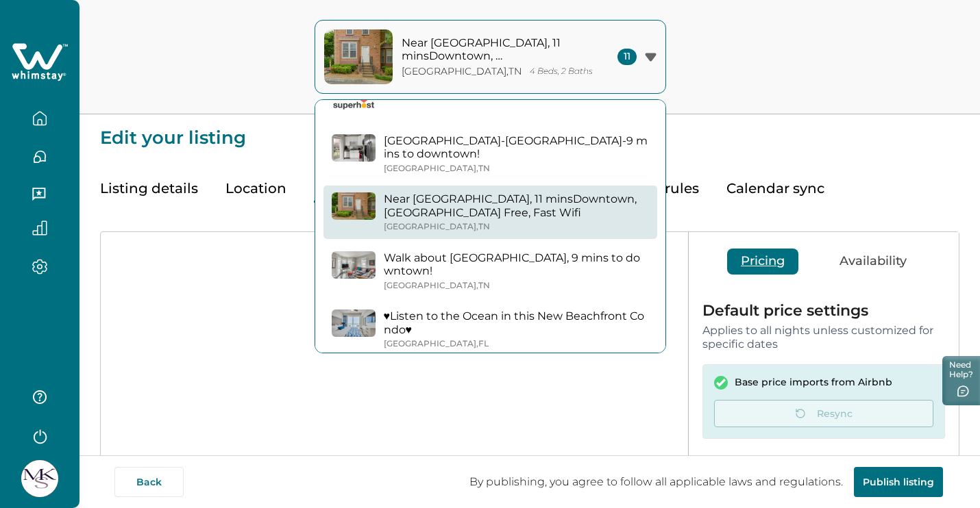
type input "15"
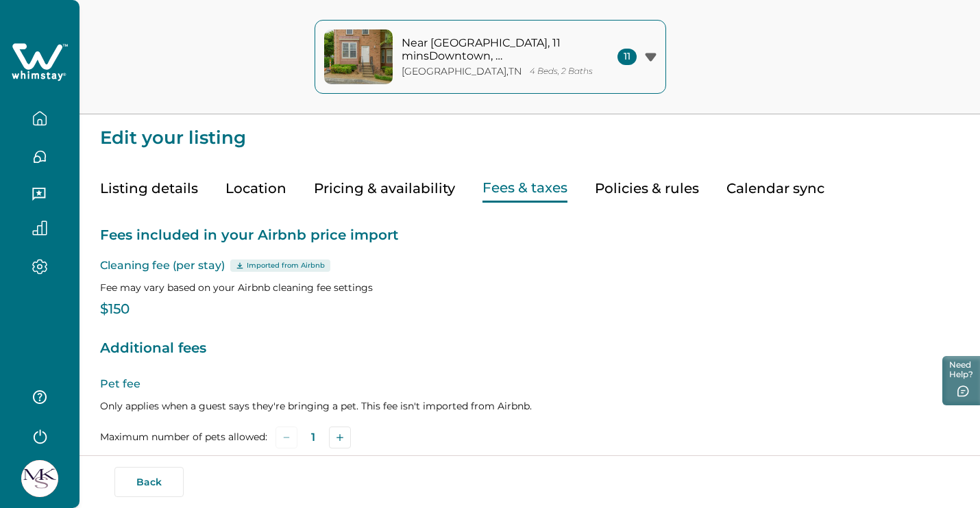
click at [526, 187] on button "Fees & taxes" at bounding box center [524, 189] width 85 height 28
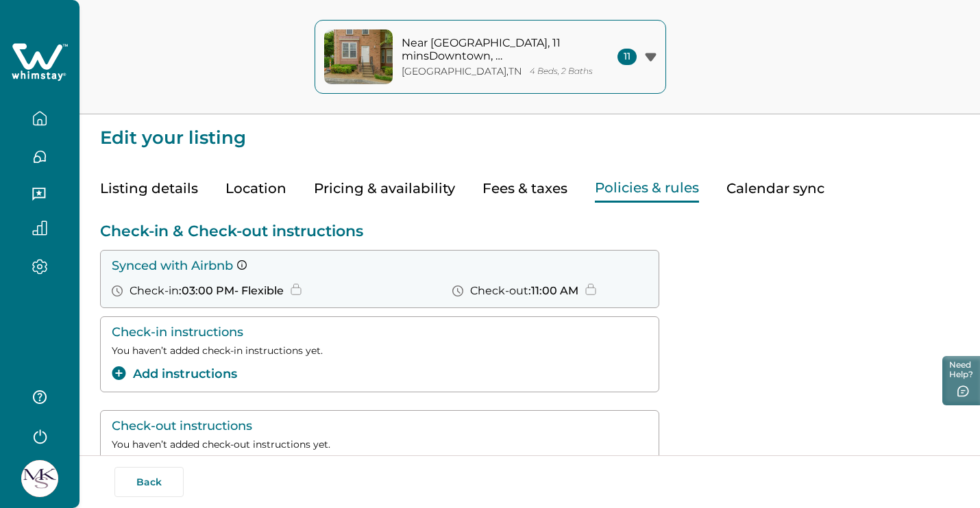
click at [655, 180] on button "Policies & rules" at bounding box center [647, 189] width 104 height 28
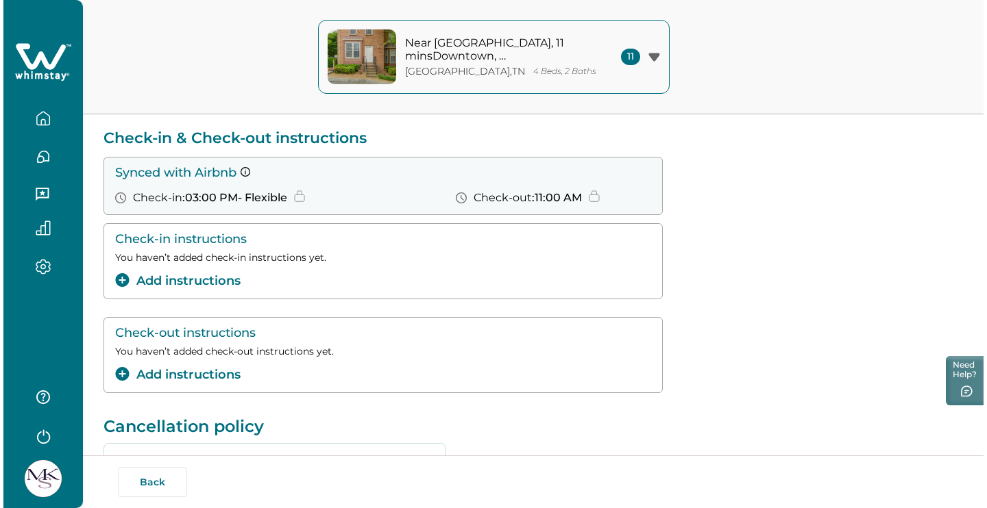
scroll to position [95, 0]
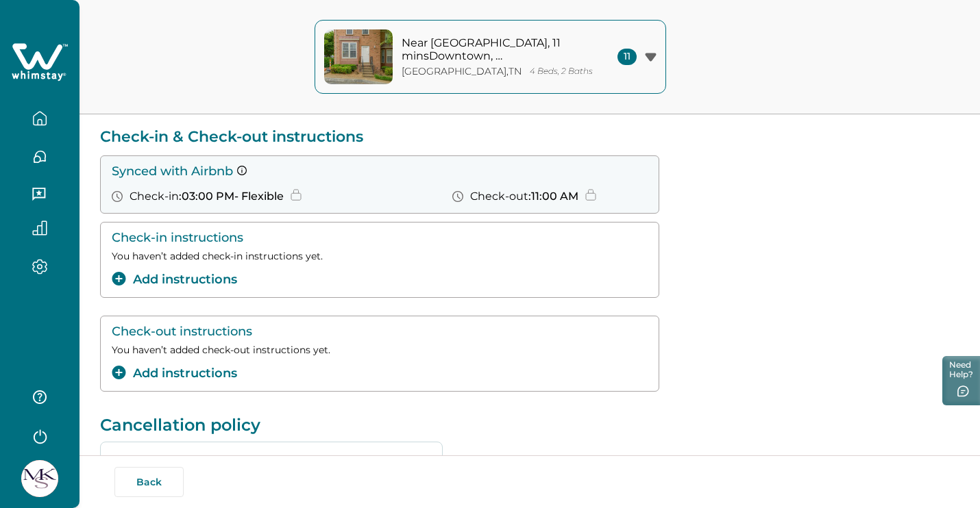
click at [219, 275] on button "Add instructions" at bounding box center [174, 280] width 125 height 18
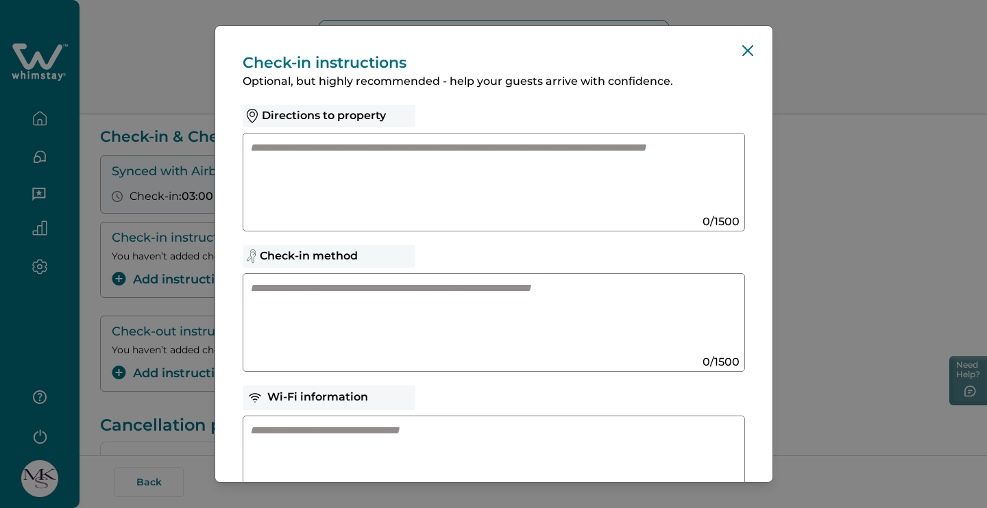
click at [478, 202] on textarea at bounding box center [480, 176] width 460 height 73
click at [453, 290] on textarea at bounding box center [480, 317] width 460 height 73
paste textarea "**********"
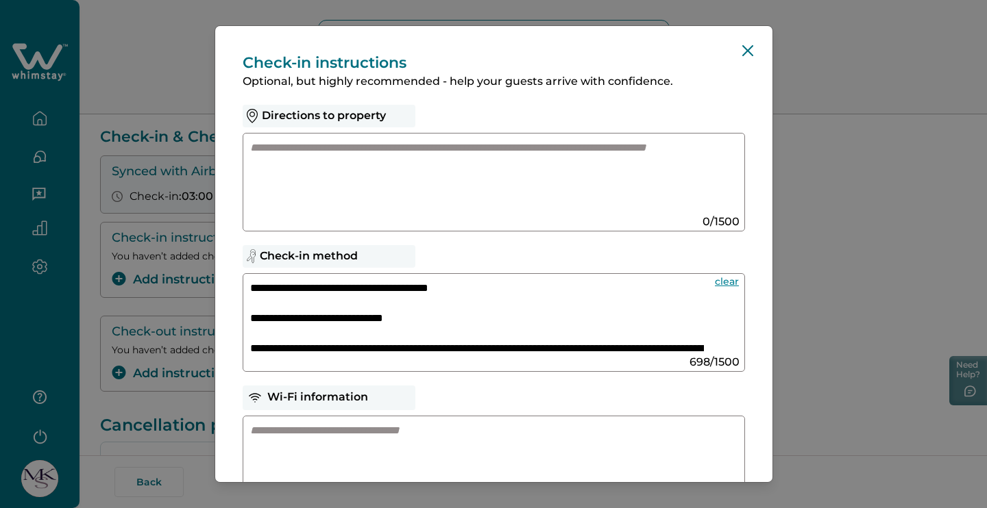
scroll to position [0, 0]
drag, startPoint x: 485, startPoint y: 283, endPoint x: 367, endPoint y: 284, distance: 117.9
click at [367, 284] on textarea "**********" at bounding box center [477, 317] width 454 height 73
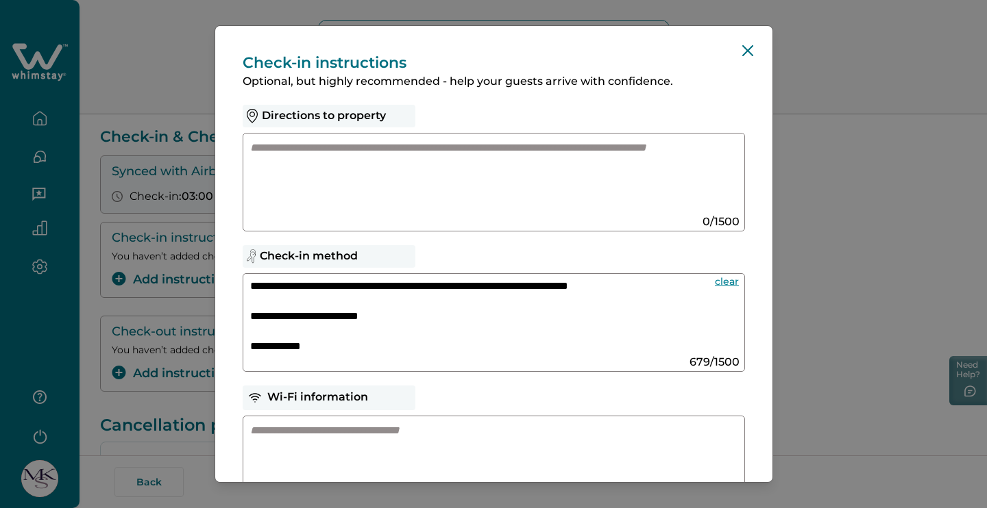
scroll to position [213, 0]
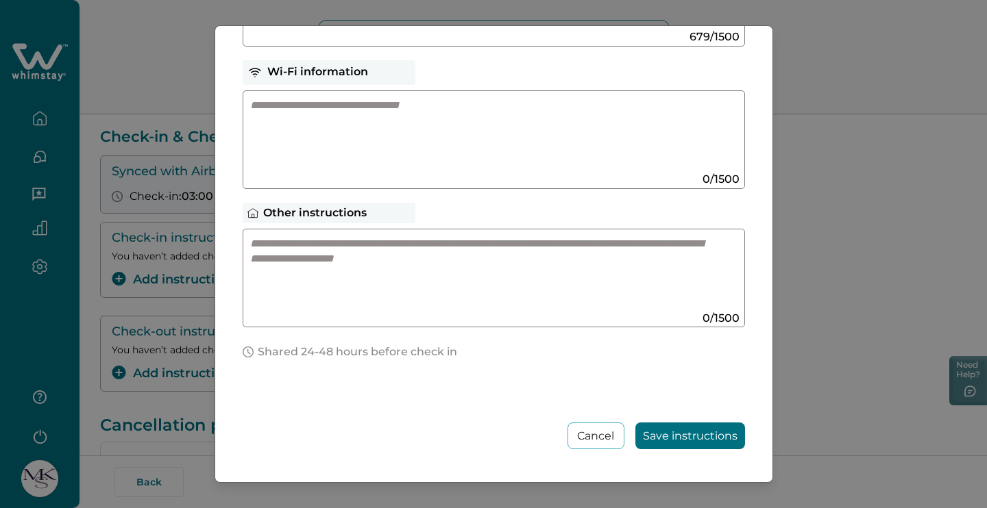
type textarea "**********"
click at [694, 438] on button "Save instructions" at bounding box center [690, 436] width 110 height 27
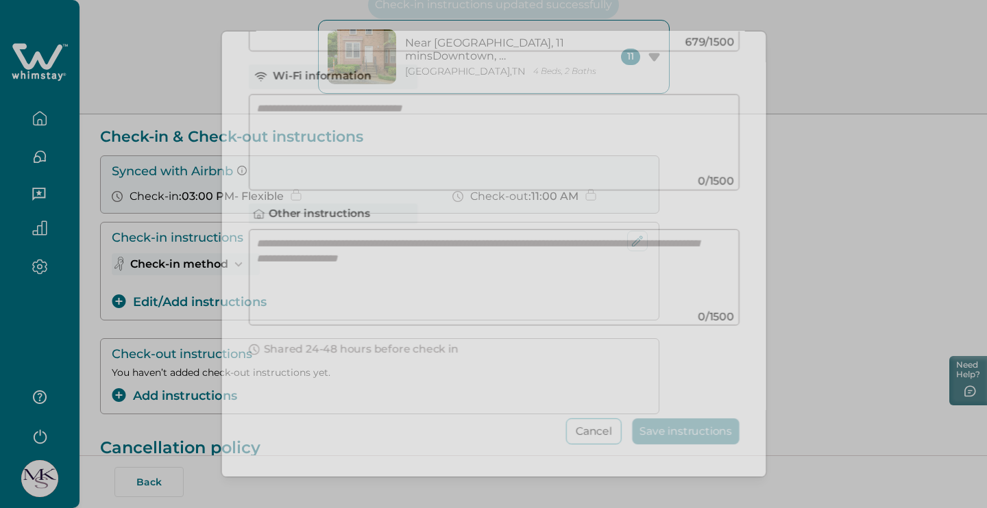
scroll to position [203, 0]
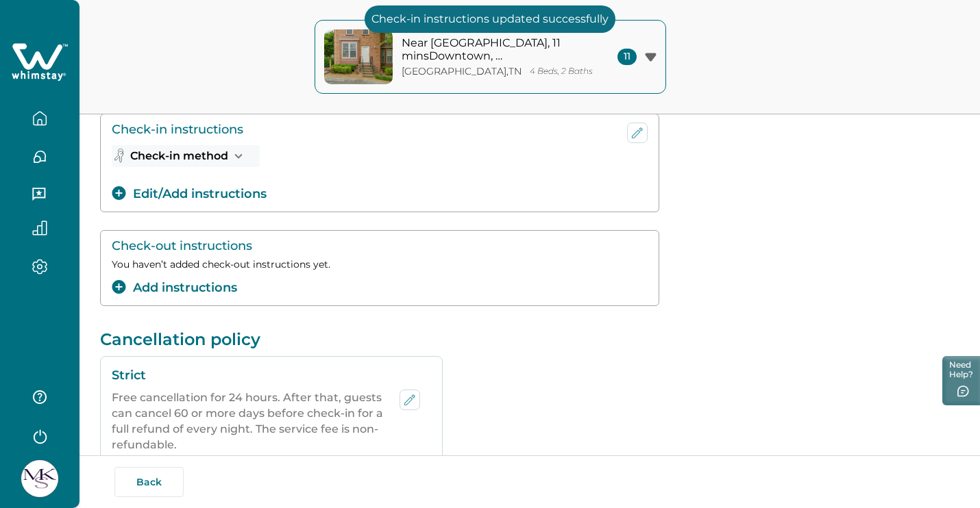
click at [184, 282] on button "Add instructions" at bounding box center [174, 288] width 125 height 18
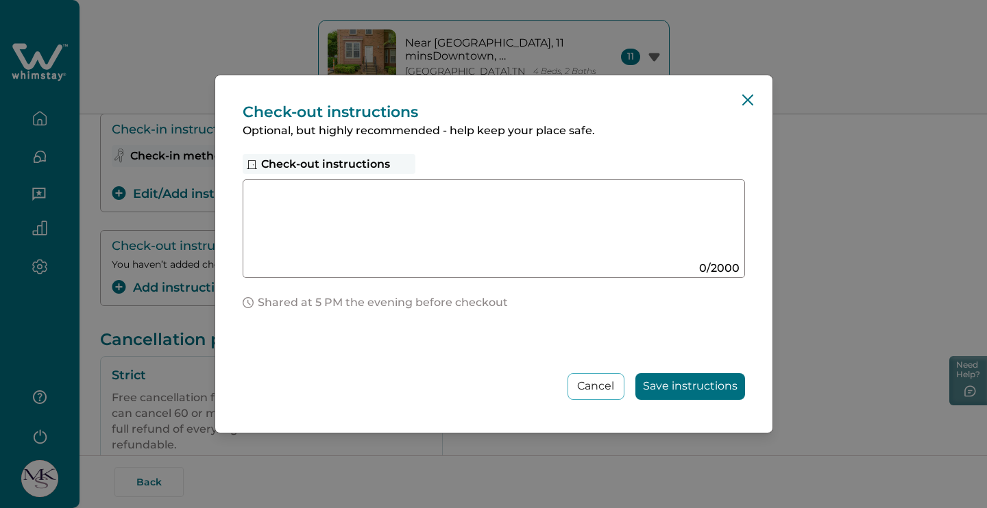
click at [325, 206] on textarea at bounding box center [480, 223] width 460 height 73
paste textarea "**********"
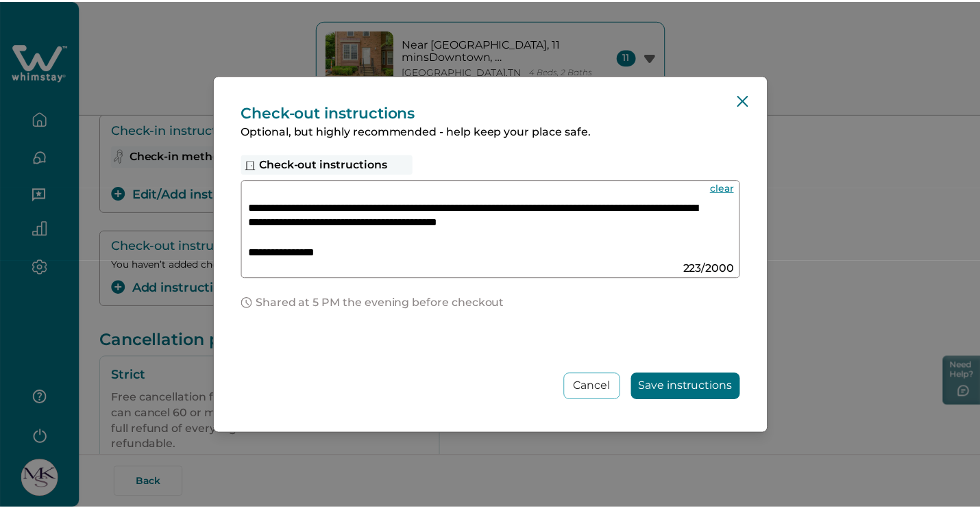
scroll to position [47, 0]
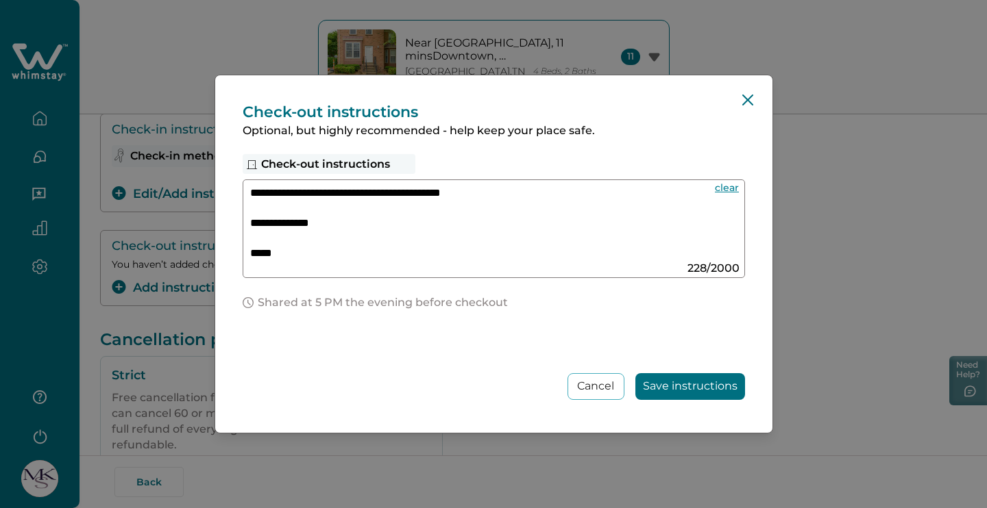
type textarea "**********"
click at [684, 390] on button "Save instructions" at bounding box center [690, 386] width 110 height 27
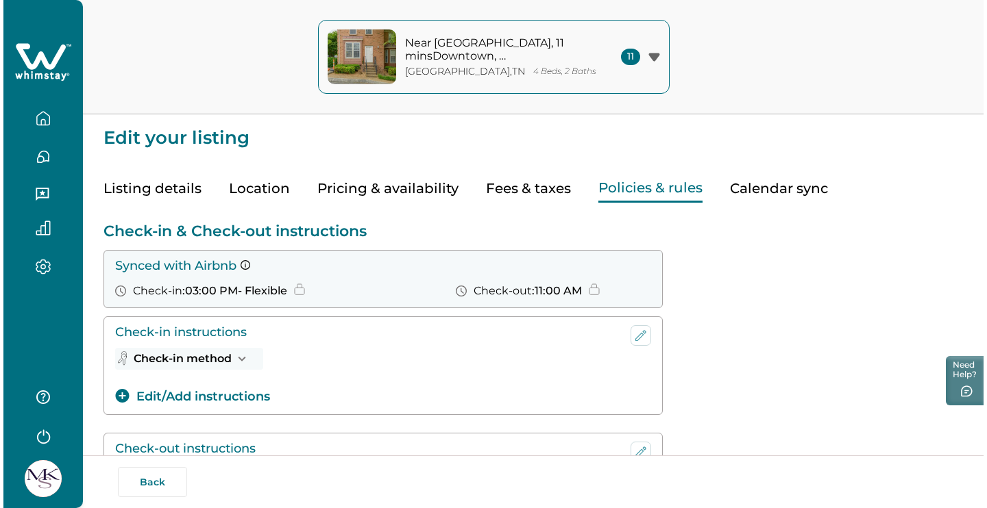
scroll to position [0, 0]
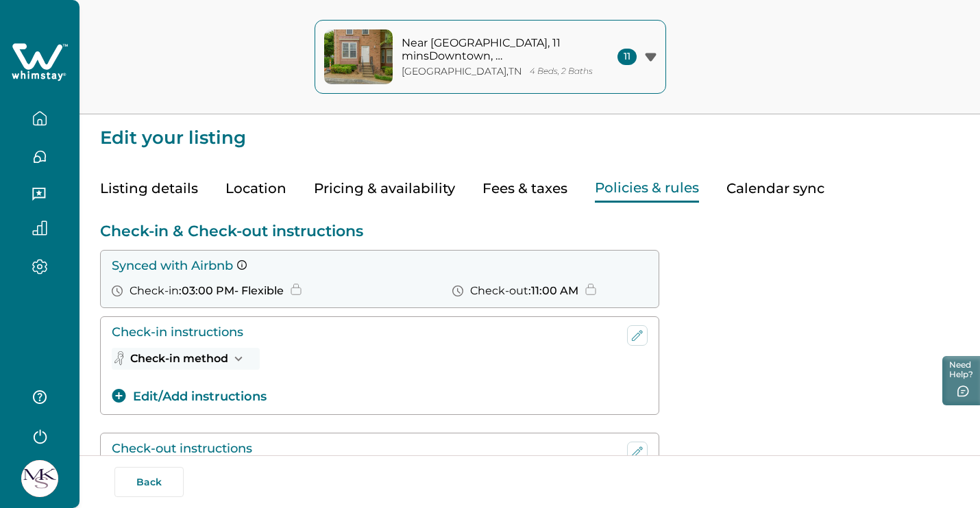
click at [569, 67] on div "[GEOGRAPHIC_DATA] , [GEOGRAPHIC_DATA] 4 Beds, 2 Baths" at bounding box center [496, 72] width 191 height 12
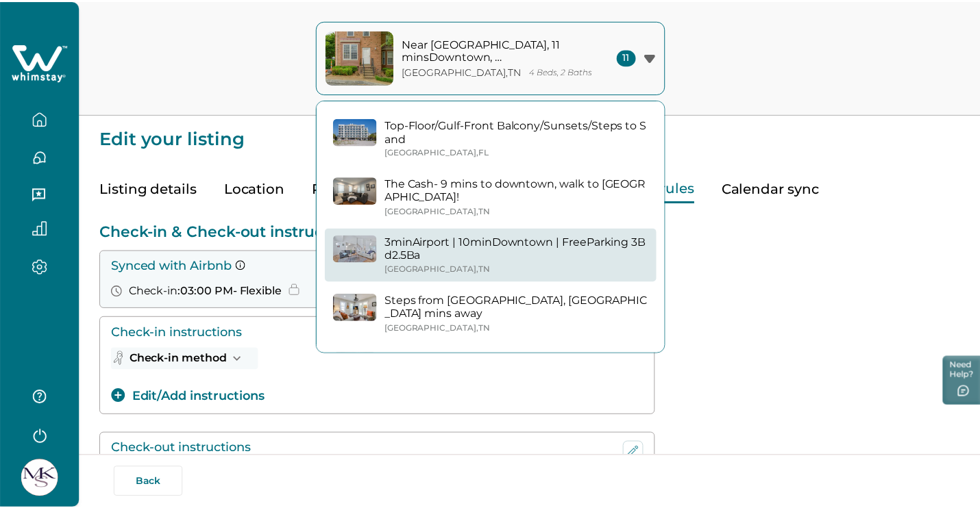
scroll to position [16, 0]
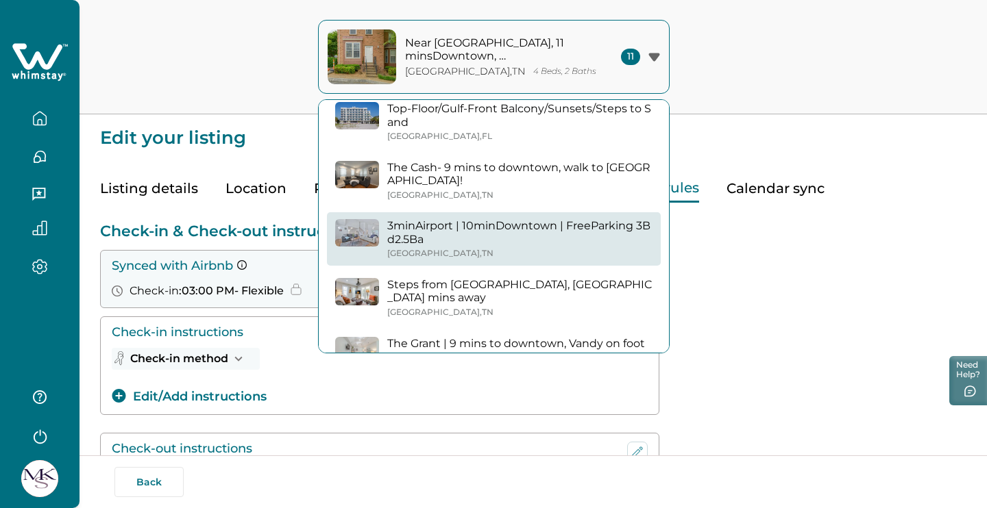
click at [509, 220] on p "3minAirport | 10minDowntown | FreeParking 3Bd2.5Ba" at bounding box center [519, 232] width 265 height 27
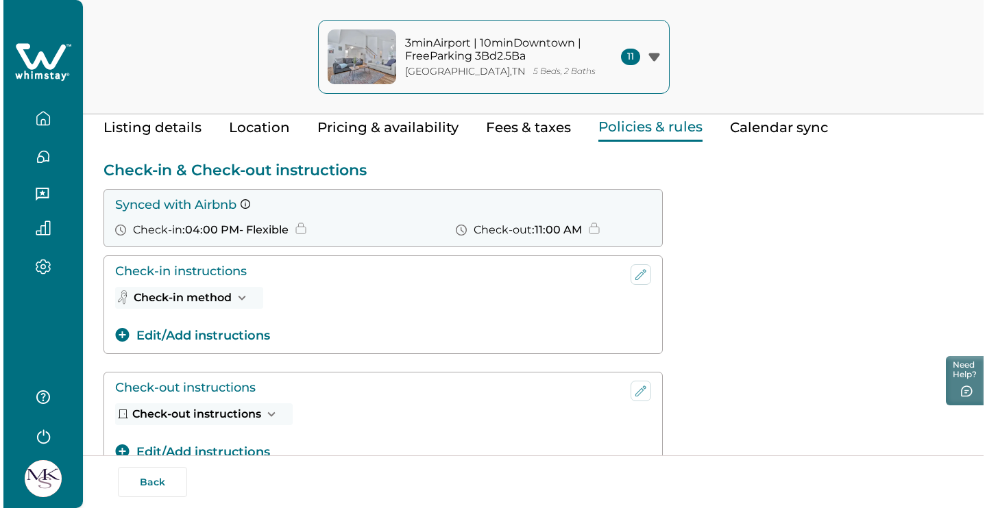
scroll to position [9, 0]
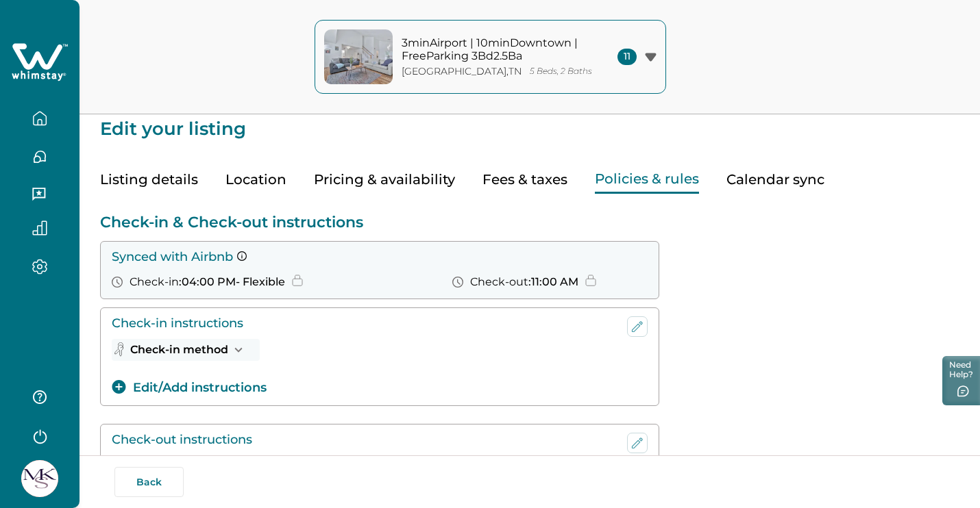
click at [560, 60] on p "3minAirport | 10minDowntown | FreeParking 3Bd2.5Ba" at bounding box center [493, 49] width 185 height 27
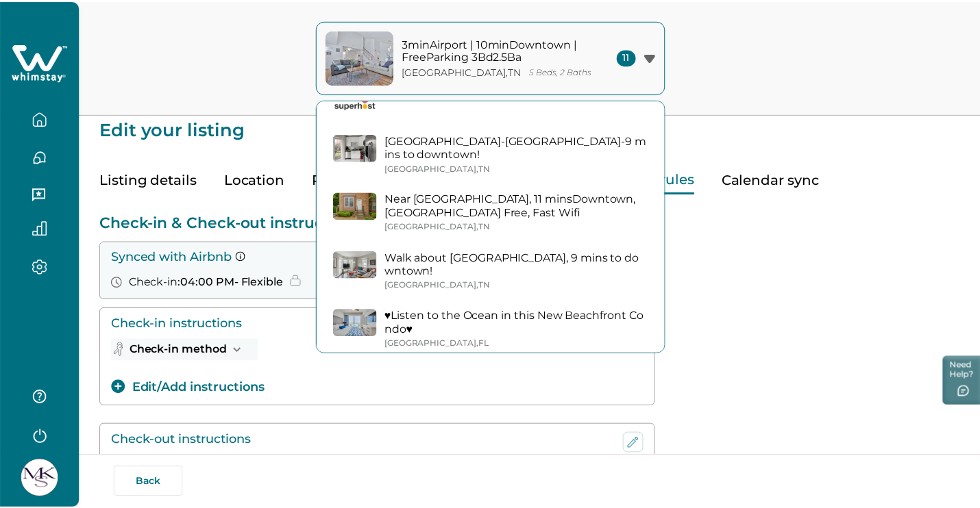
scroll to position [360, 0]
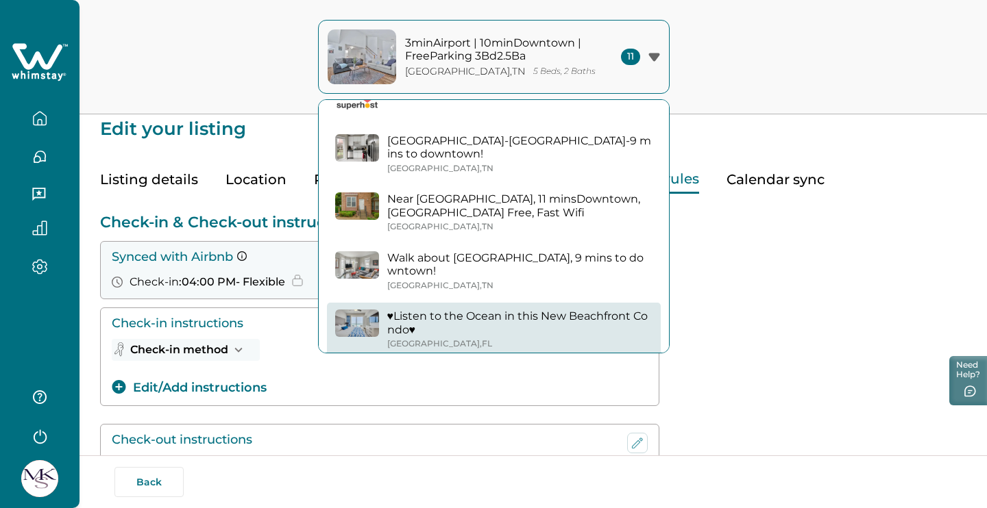
click at [470, 310] on p "♥Listen to the Ocean in this New Beachfront Condo♥" at bounding box center [519, 323] width 265 height 27
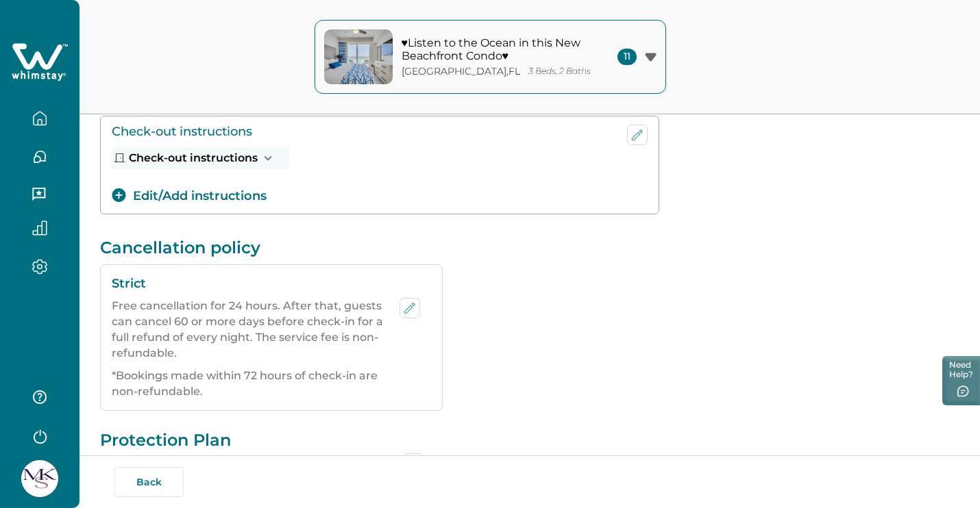
scroll to position [491, 0]
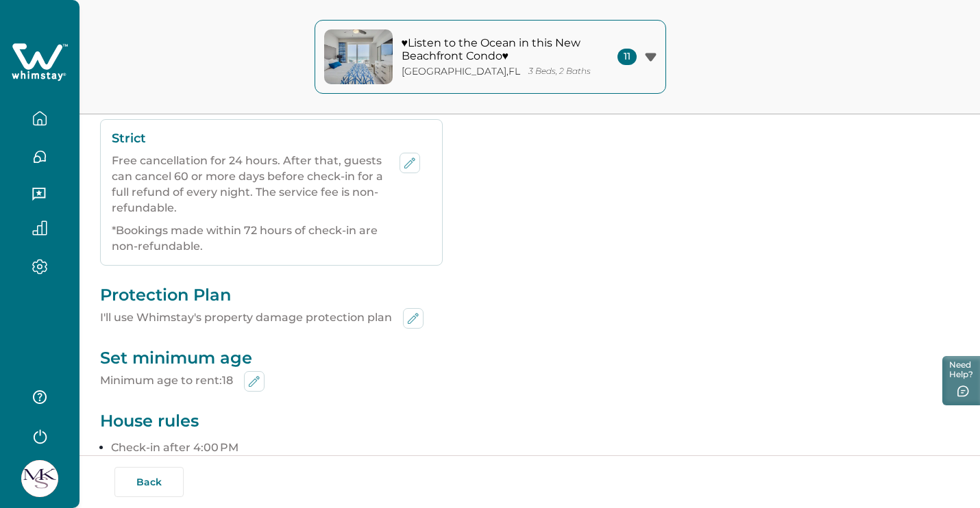
click at [37, 114] on icon "button" at bounding box center [40, 118] width 12 height 13
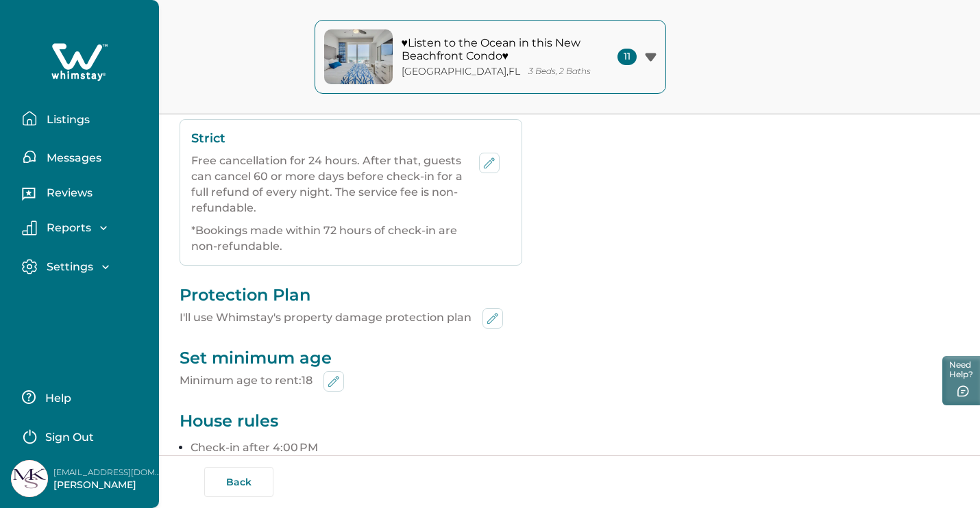
click at [73, 113] on p "Listings" at bounding box center [65, 120] width 47 height 14
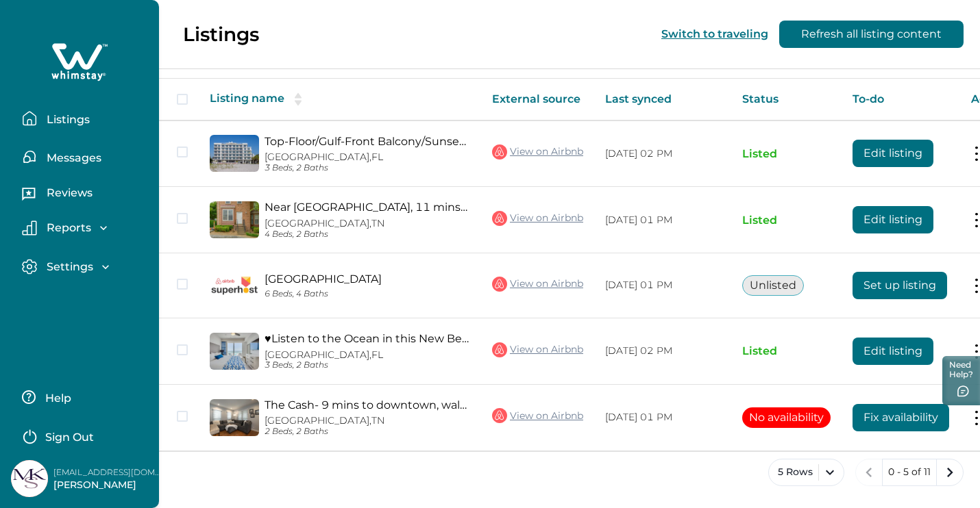
scroll to position [40, 0]
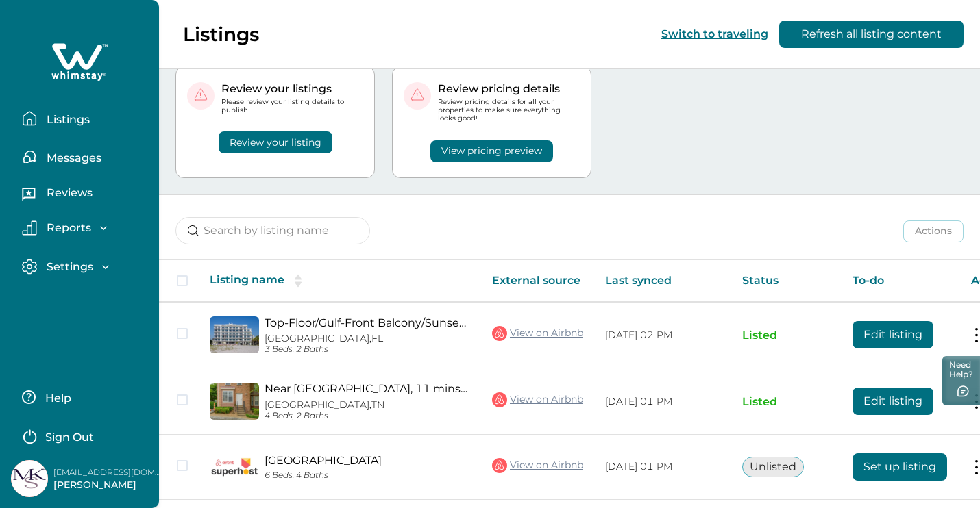
click at [871, 36] on button "Refresh all listing content" at bounding box center [871, 34] width 184 height 27
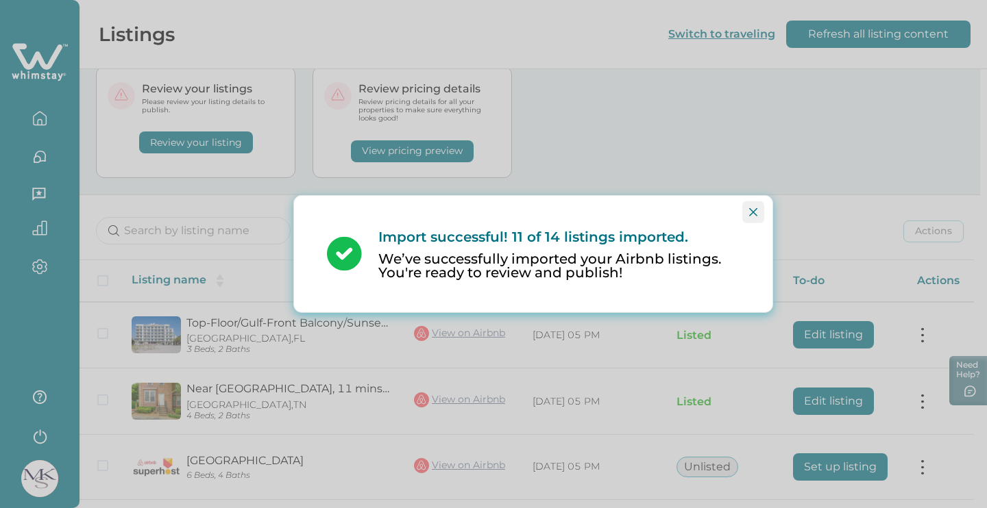
click at [754, 221] on button "Close" at bounding box center [753, 212] width 22 height 22
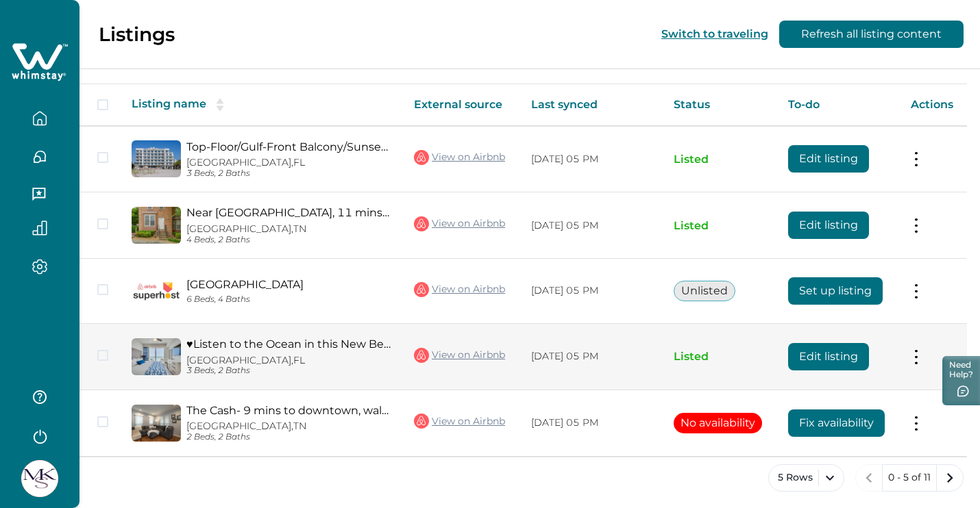
scroll to position [216, 0]
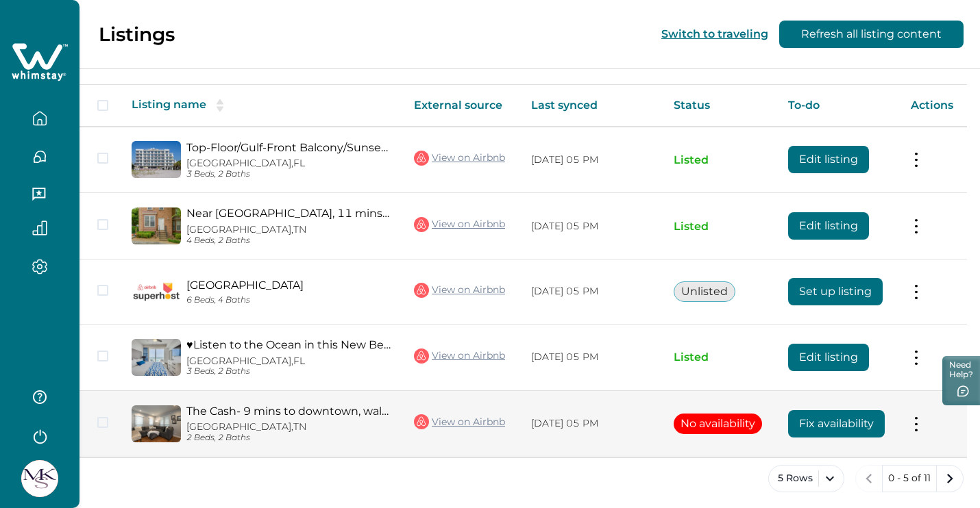
click at [652, 417] on p "[DATE] 05 PM" at bounding box center [591, 424] width 121 height 14
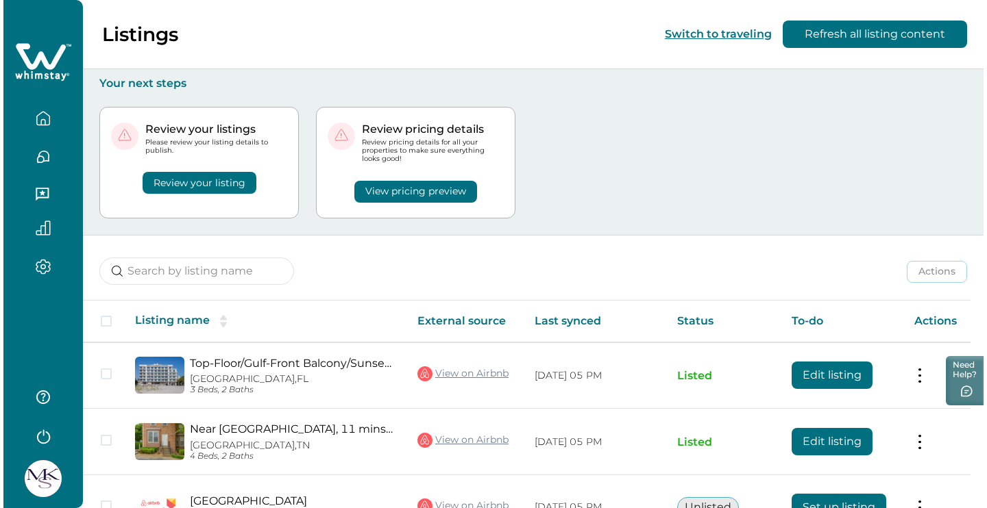
scroll to position [0, 0]
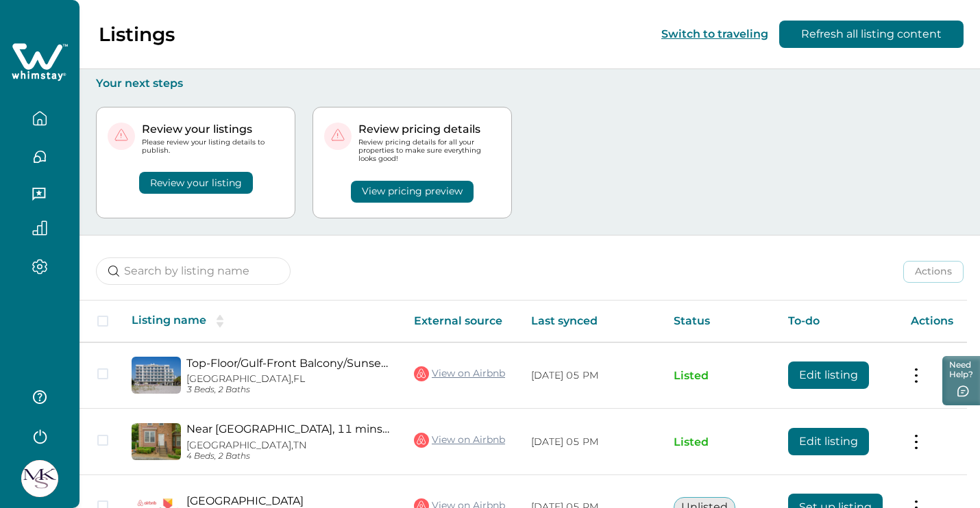
click at [233, 180] on button "Review your listing" at bounding box center [196, 183] width 114 height 22
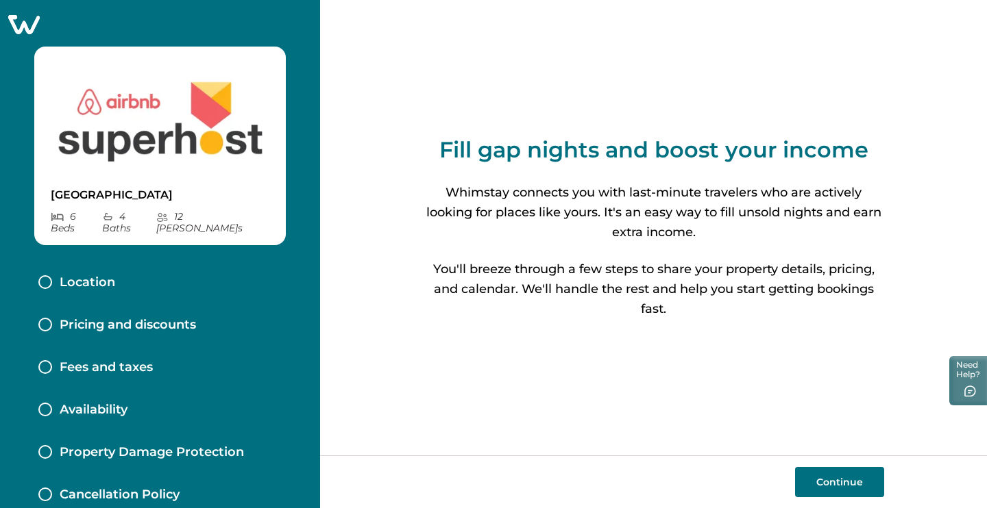
click at [14, 23] on icon at bounding box center [24, 24] width 34 height 21
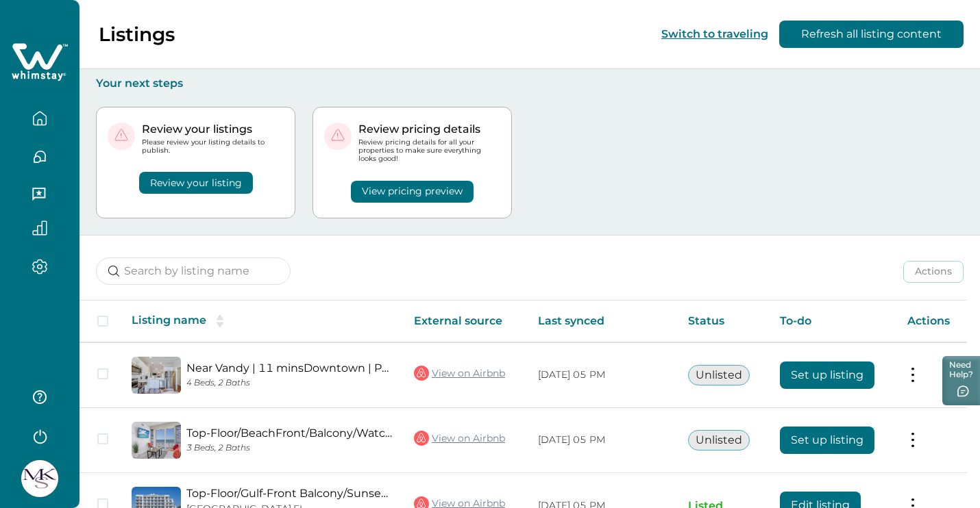
click at [432, 193] on button "View pricing preview" at bounding box center [412, 192] width 123 height 22
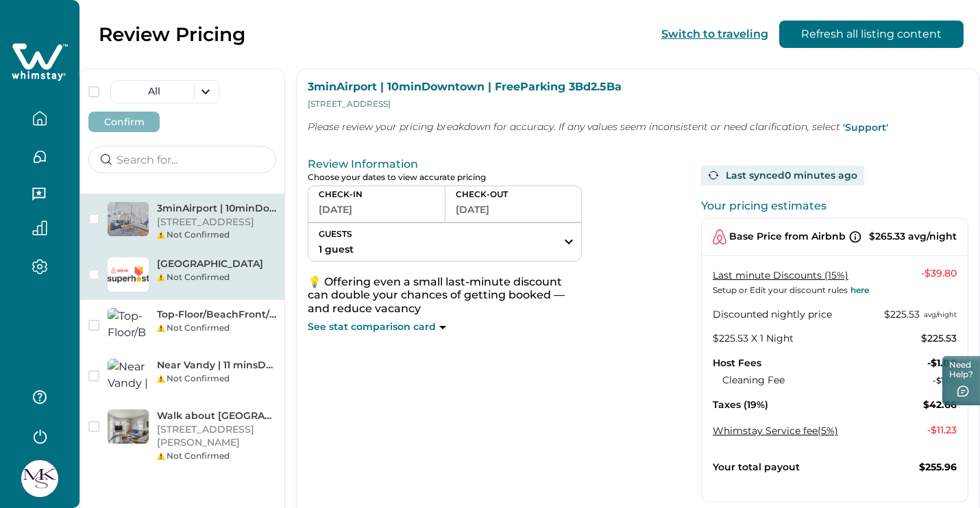
click at [195, 284] on div "Not Confirmed" at bounding box center [216, 277] width 119 height 12
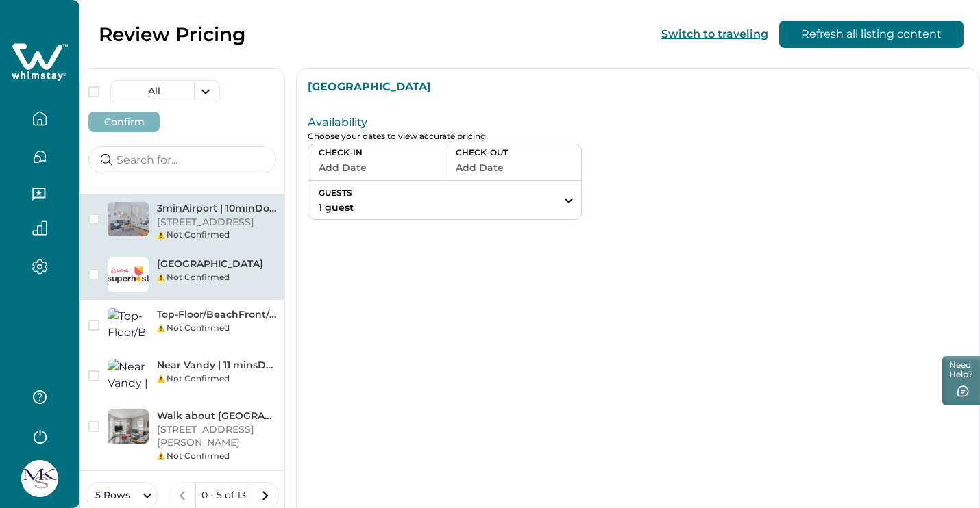
click at [213, 227] on p "[STREET_ADDRESS]" at bounding box center [216, 223] width 119 height 14
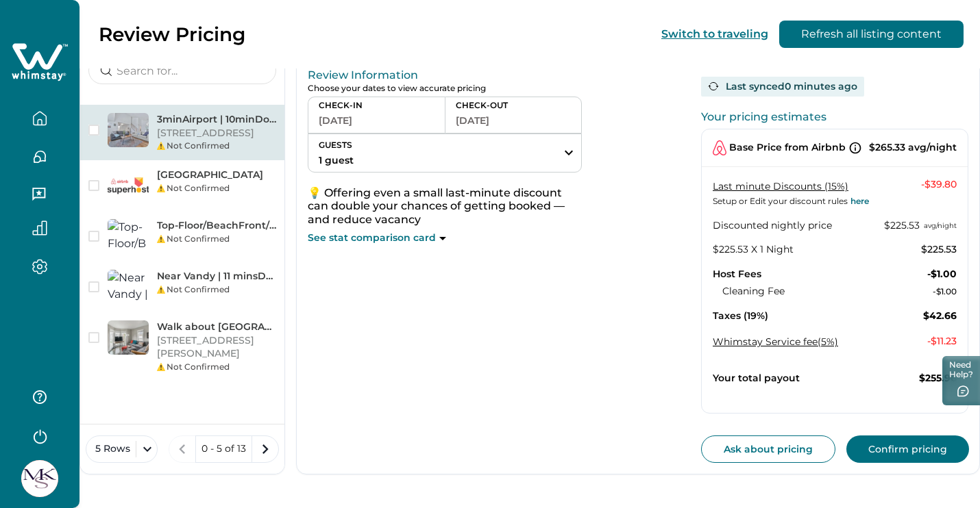
scroll to position [88, 0]
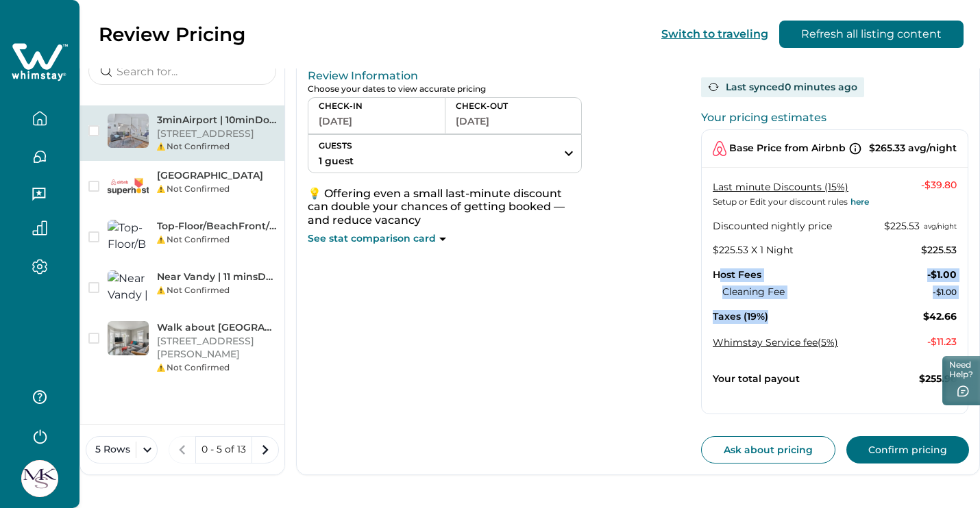
drag, startPoint x: 771, startPoint y: 316, endPoint x: 720, endPoint y: 271, distance: 67.9
click at [720, 271] on div "Last minute Discounts (15%) Setup or Edit your discount rules here - $39.80 Dis…" at bounding box center [835, 265] width 266 height 172
click at [771, 305] on div "Last minute Discounts (15%) Setup or Edit your discount rules here - $39.80 Dis…" at bounding box center [835, 265] width 266 height 172
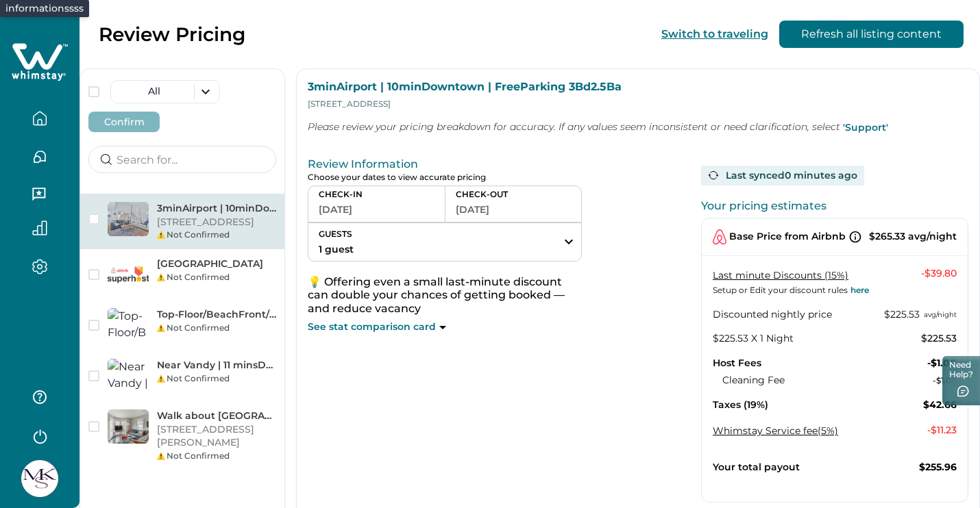
scroll to position [0, 0]
click at [42, 121] on icon "button" at bounding box center [40, 121] width 4 height 5
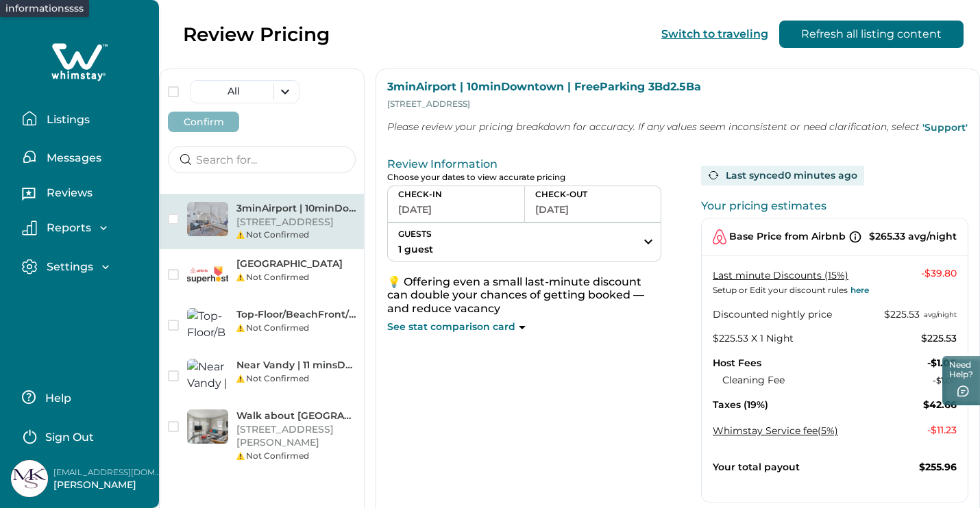
click at [75, 119] on p "Listings" at bounding box center [65, 120] width 47 height 14
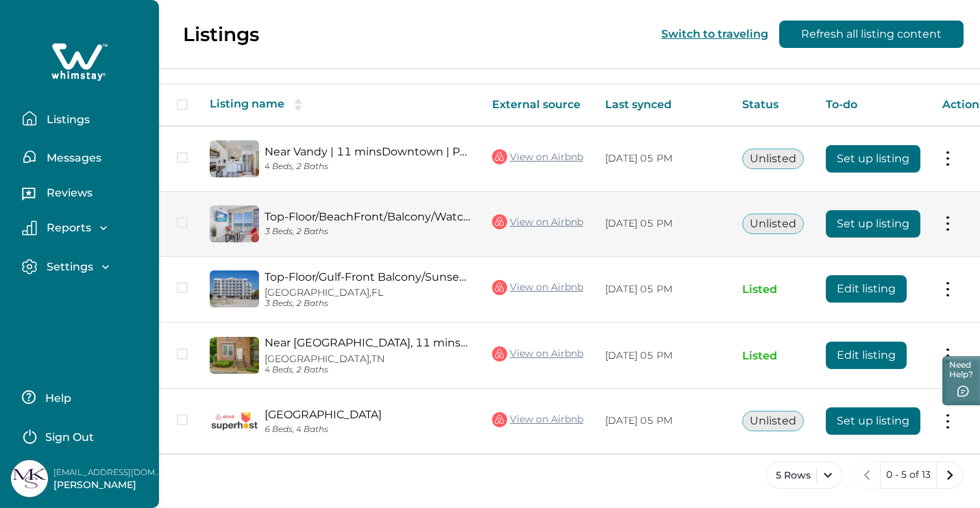
scroll to position [216, 0]
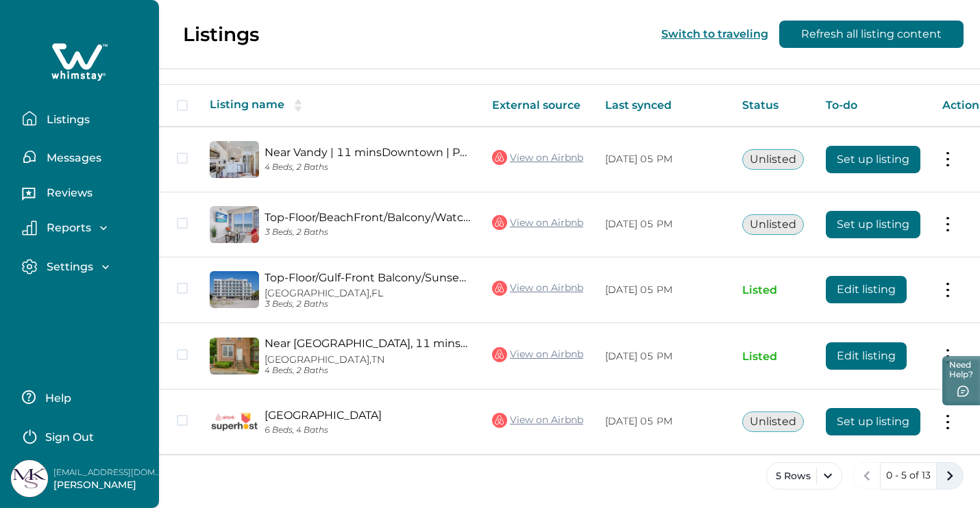
click at [954, 480] on icon "next page" at bounding box center [949, 476] width 19 height 19
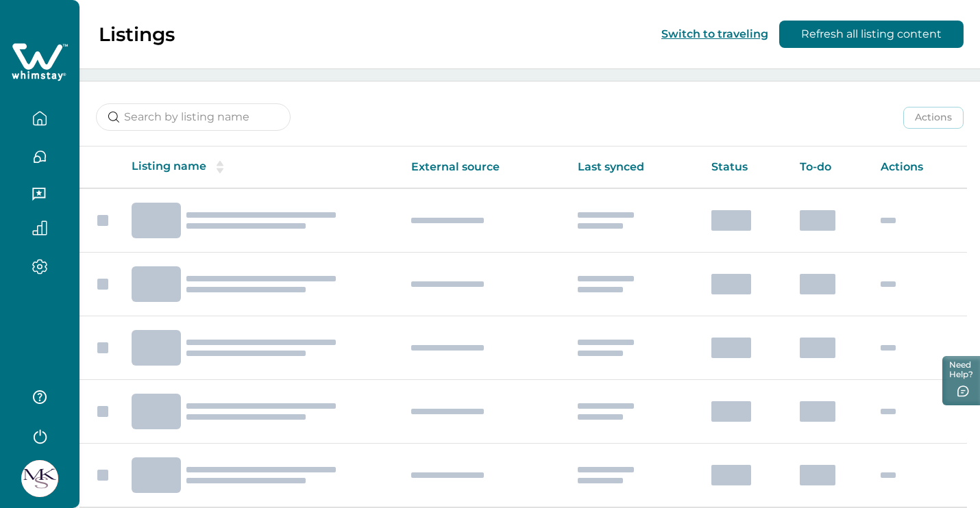
scroll to position [153, 0]
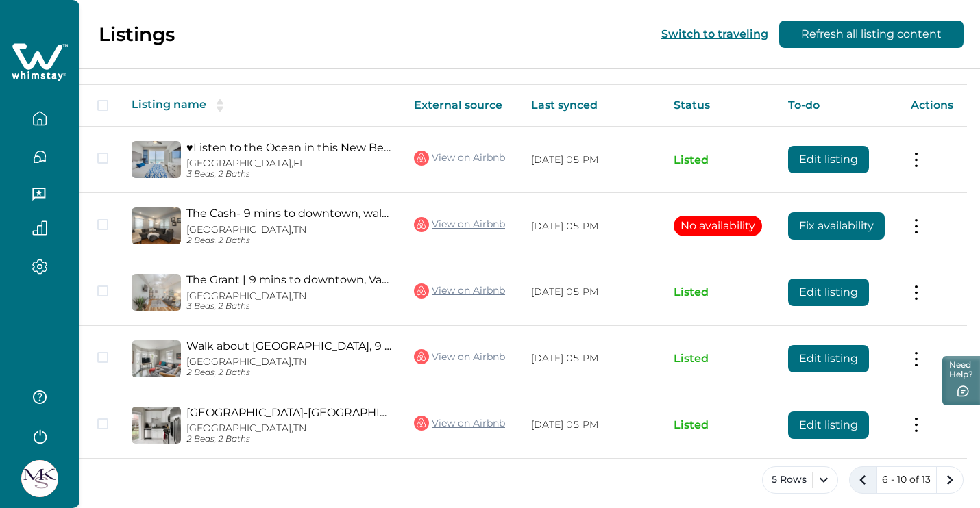
click at [864, 477] on icon "previous page" at bounding box center [862, 480] width 19 height 19
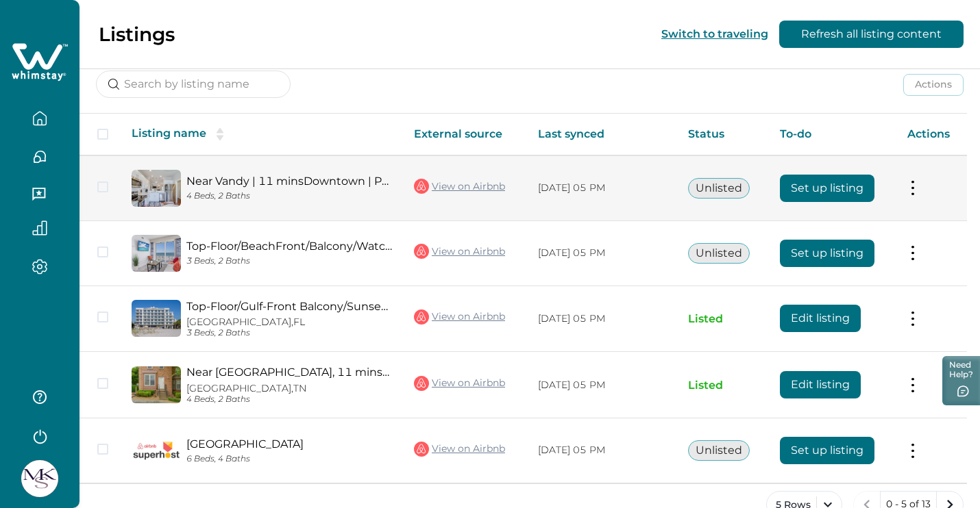
click at [811, 189] on button "Set up listing" at bounding box center [827, 188] width 95 height 27
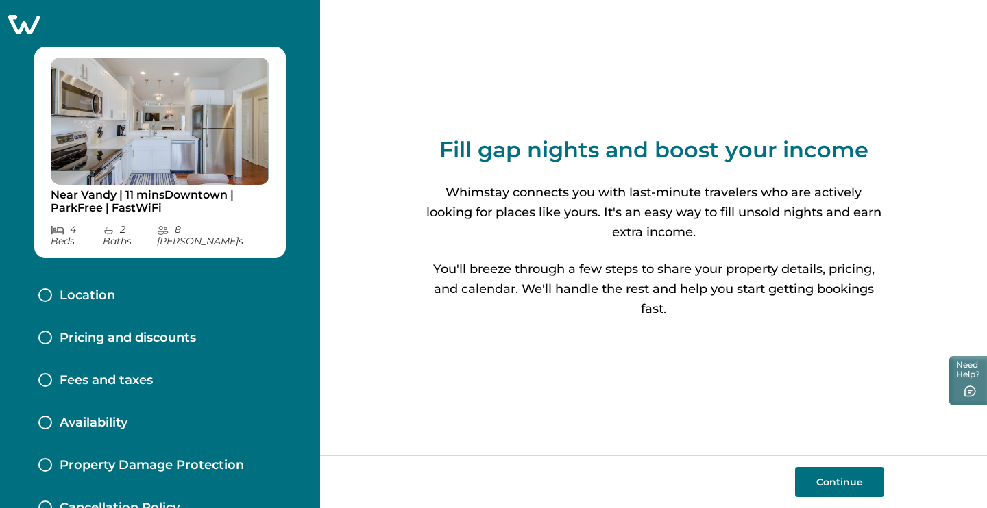
click at [835, 491] on button "Continue" at bounding box center [839, 482] width 89 height 30
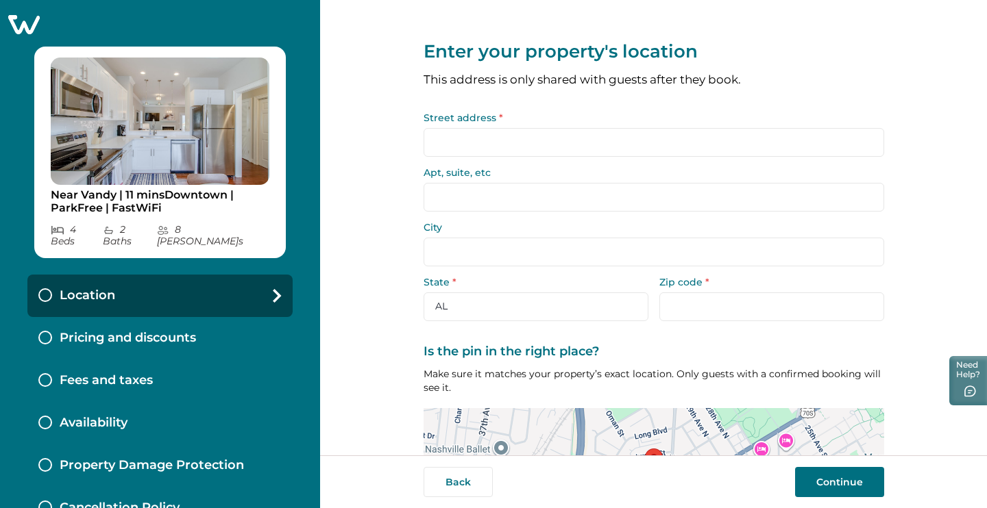
click at [647, 147] on input "Street address *" at bounding box center [653, 142] width 460 height 29
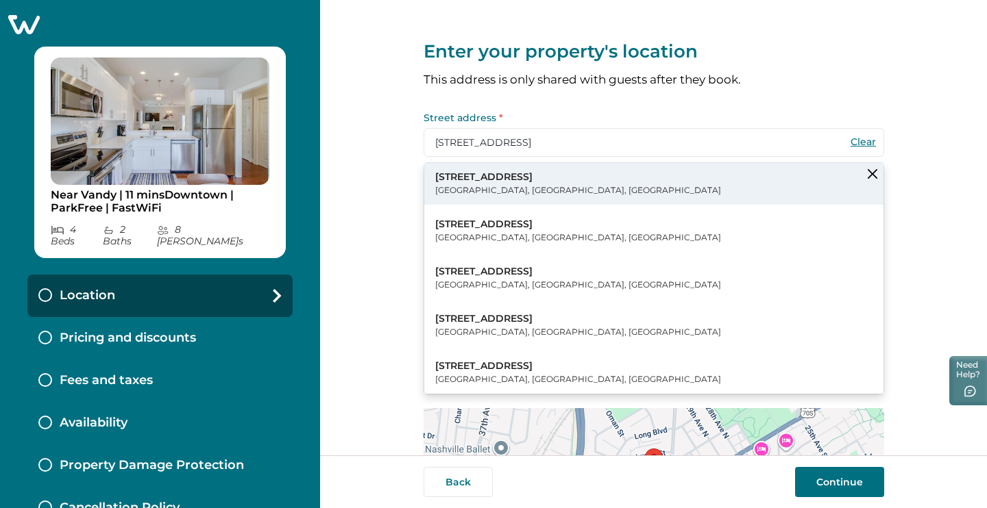
click at [565, 187] on button "[STREET_ADDRESS]" at bounding box center [653, 184] width 459 height 42
type input "[STREET_ADDRESS]"
type input "[GEOGRAPHIC_DATA]"
select select "TN"
type input "37203"
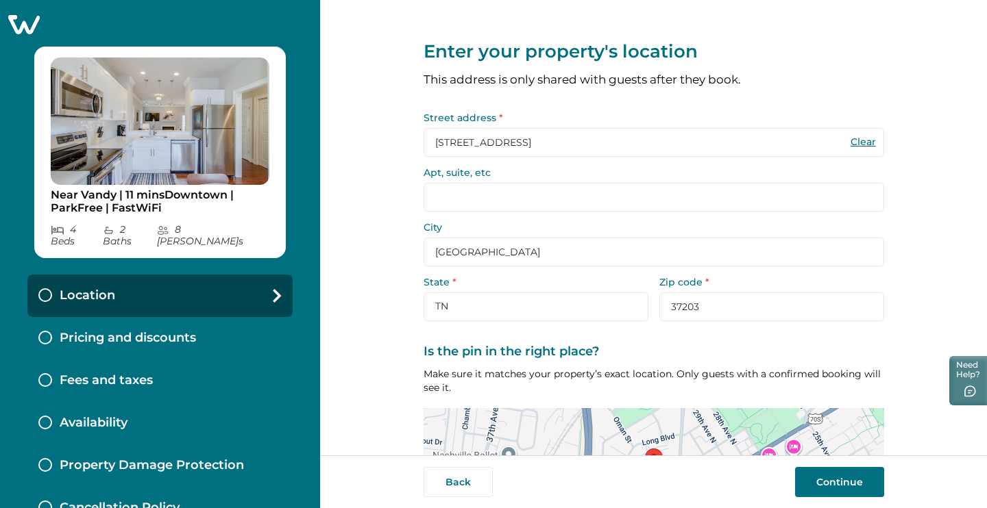
click at [580, 186] on input "Apt, suite, etc" at bounding box center [653, 197] width 460 height 29
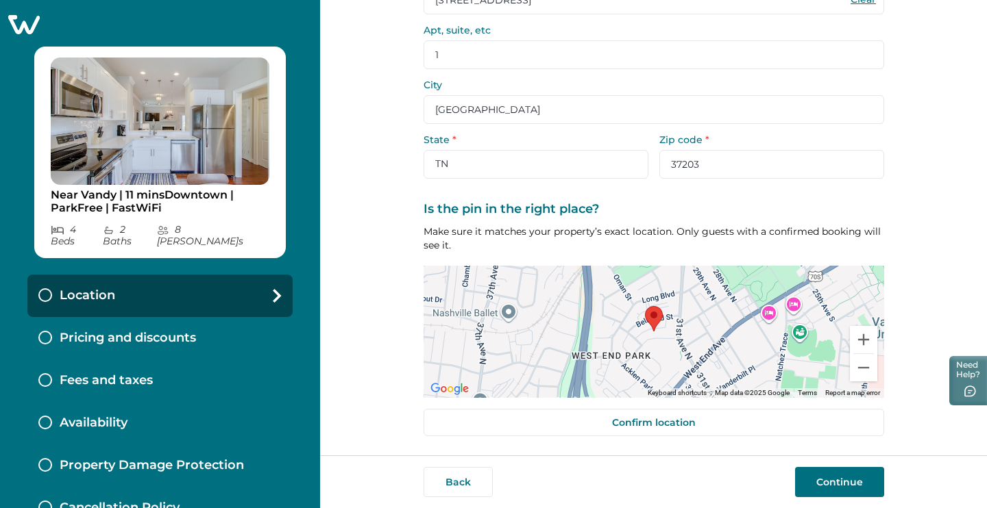
scroll to position [141, 0]
type input "1"
click at [821, 486] on button "Continue" at bounding box center [839, 482] width 89 height 30
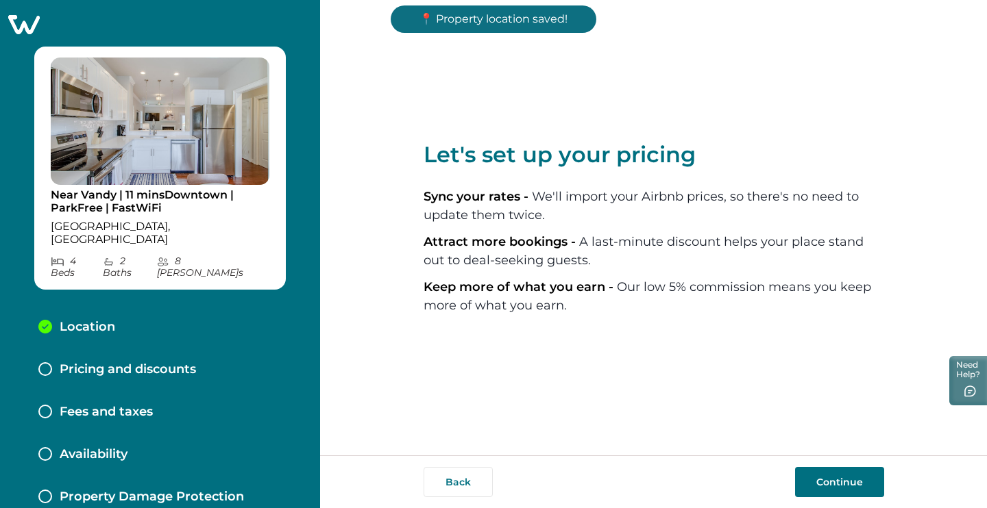
click at [812, 479] on button "Continue" at bounding box center [839, 482] width 89 height 30
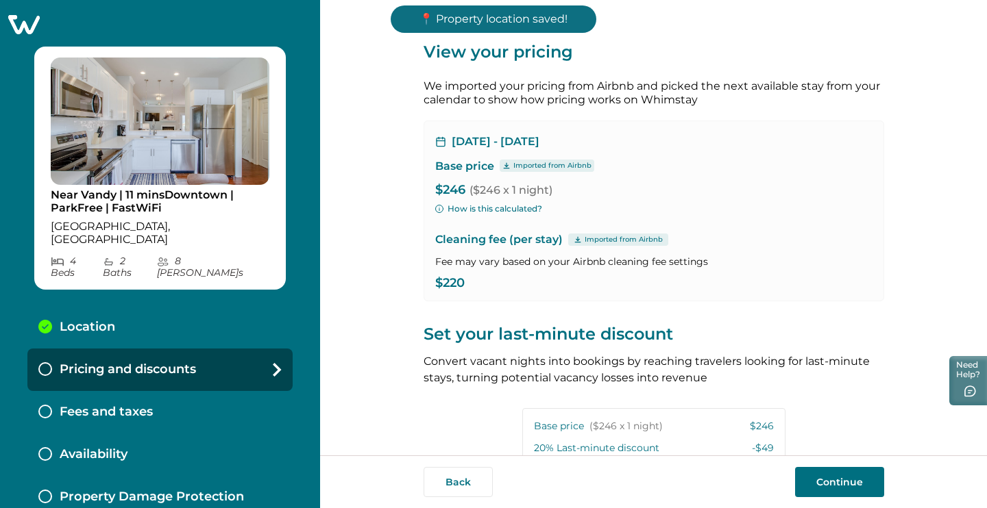
click at [812, 479] on button "Continue" at bounding box center [839, 482] width 89 height 30
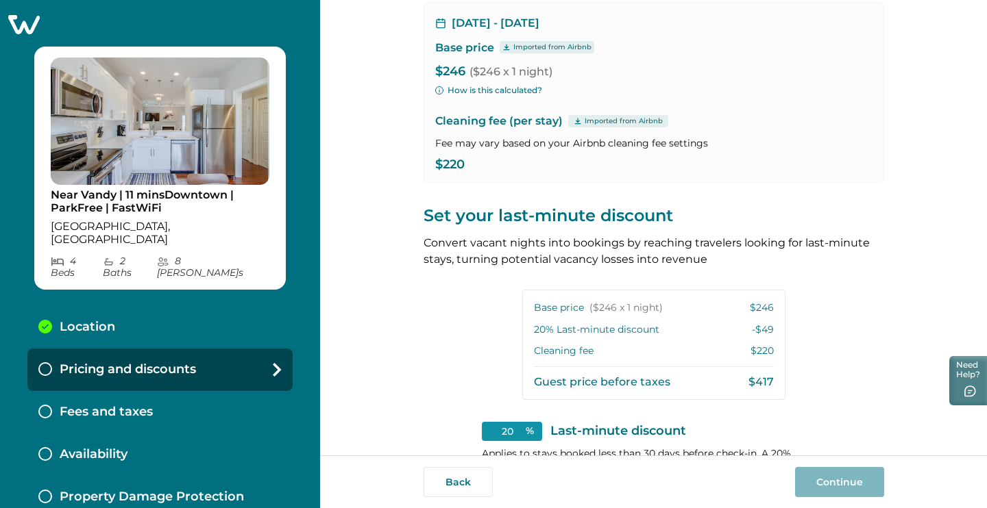
scroll to position [138, 0]
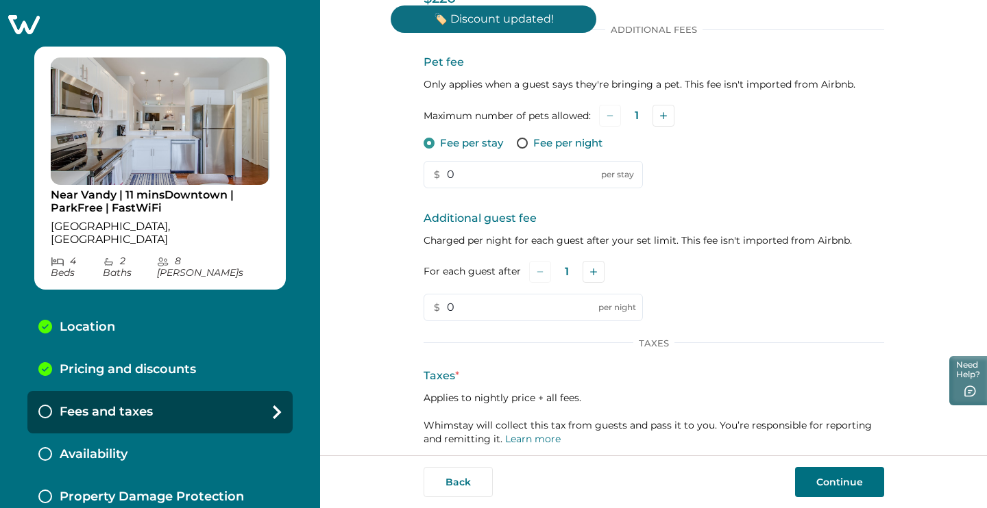
click at [183, 362] on p "Pricing and discounts" at bounding box center [128, 369] width 136 height 15
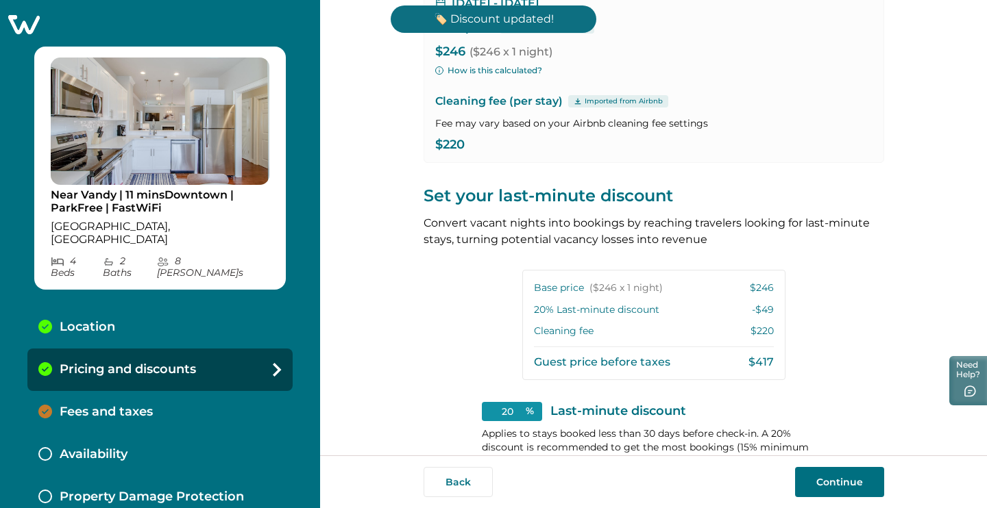
scroll to position [226, 0]
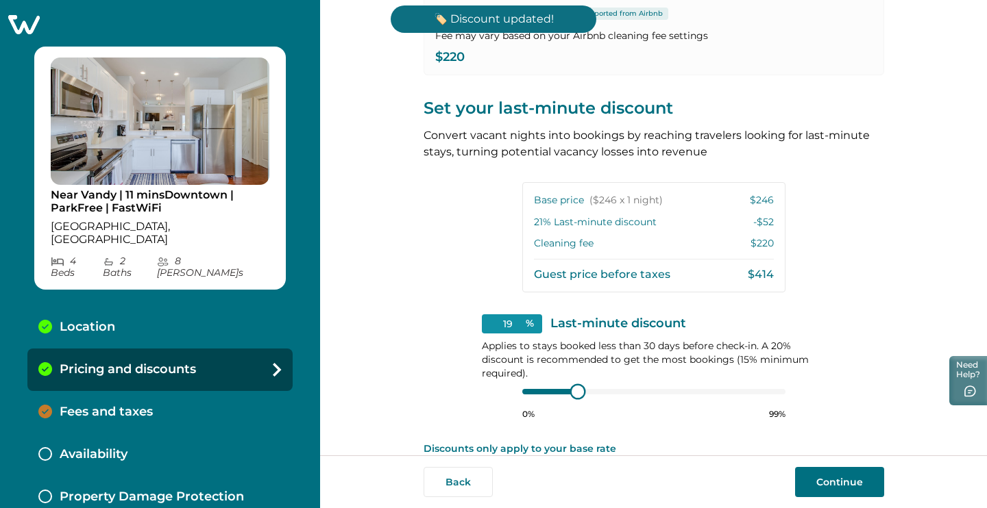
type input "15"
click at [522, 389] on div at bounding box center [653, 391] width 263 height 11
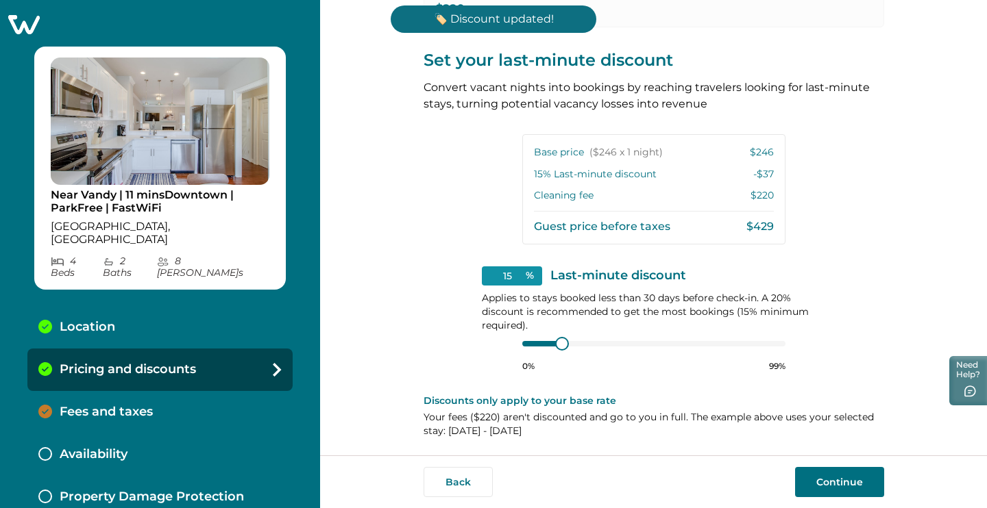
scroll to position [273, 0]
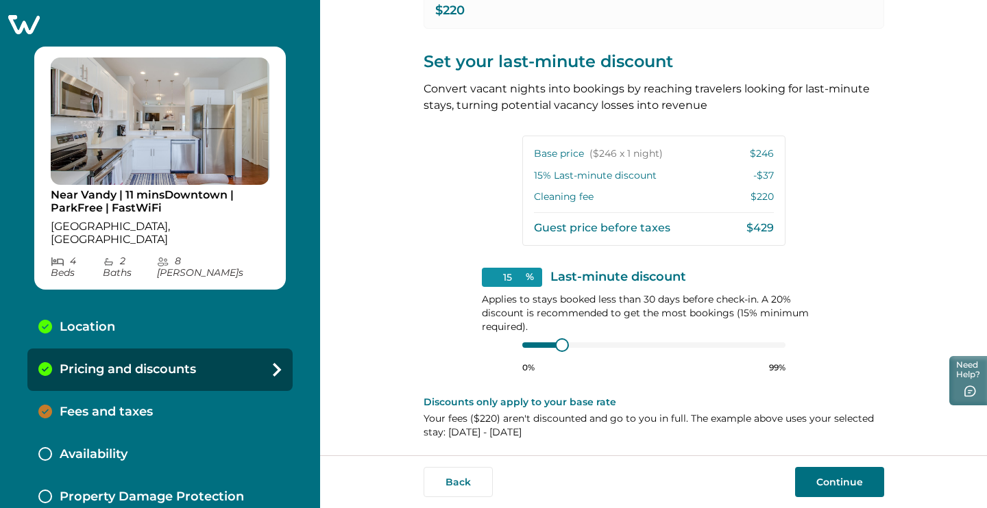
click at [829, 491] on button "Continue" at bounding box center [839, 482] width 89 height 30
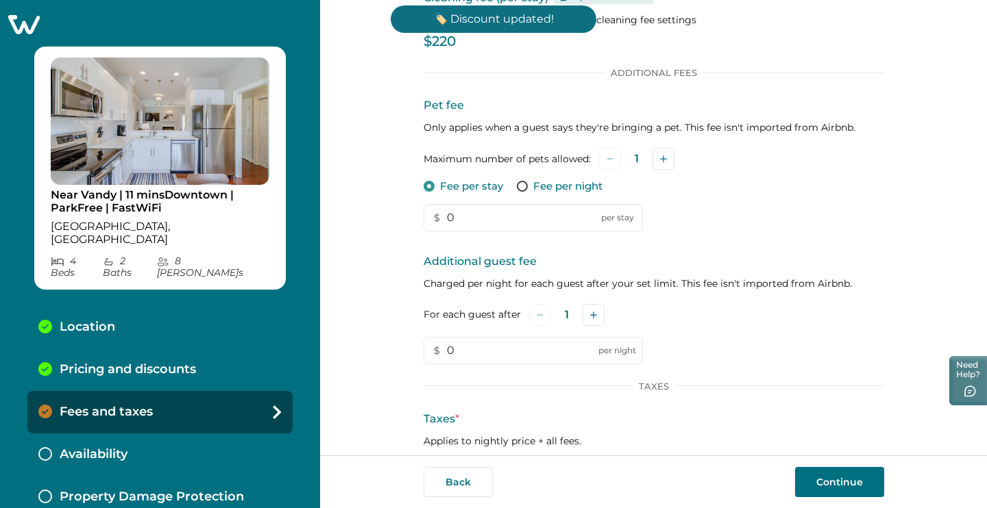
scroll to position [90, 0]
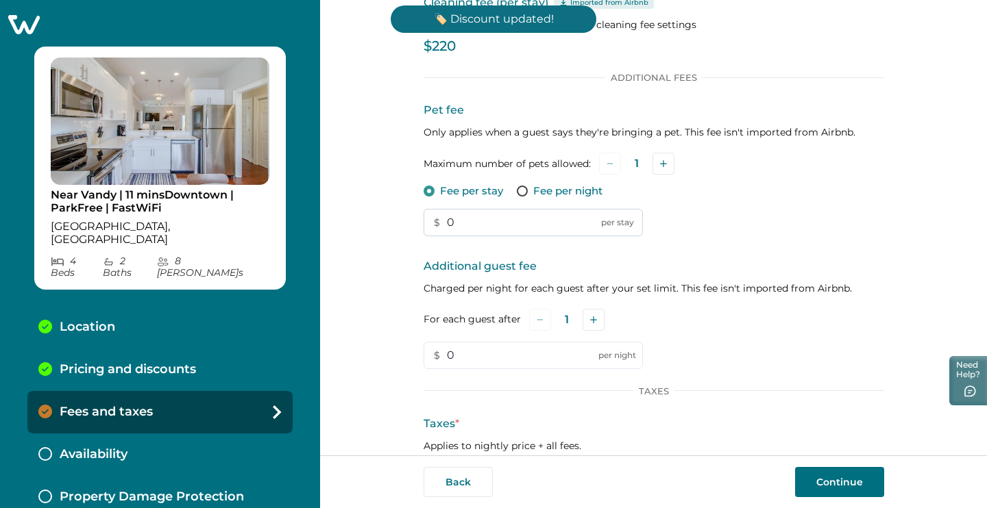
click at [466, 228] on input "0" at bounding box center [532, 222] width 219 height 27
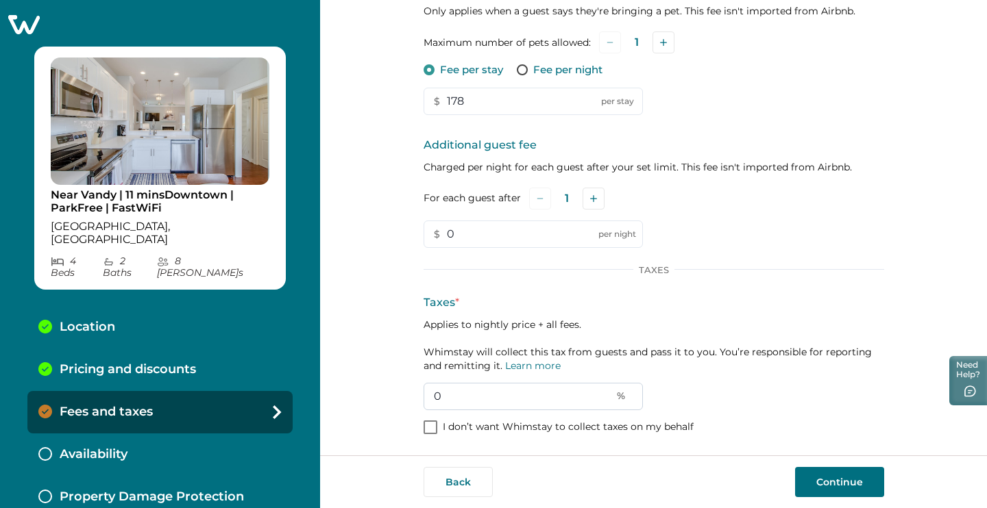
scroll to position [211, 0]
type input "178"
click at [481, 395] on input "0" at bounding box center [532, 397] width 219 height 27
type input "19"
click at [824, 479] on button "Continue" at bounding box center [839, 482] width 89 height 30
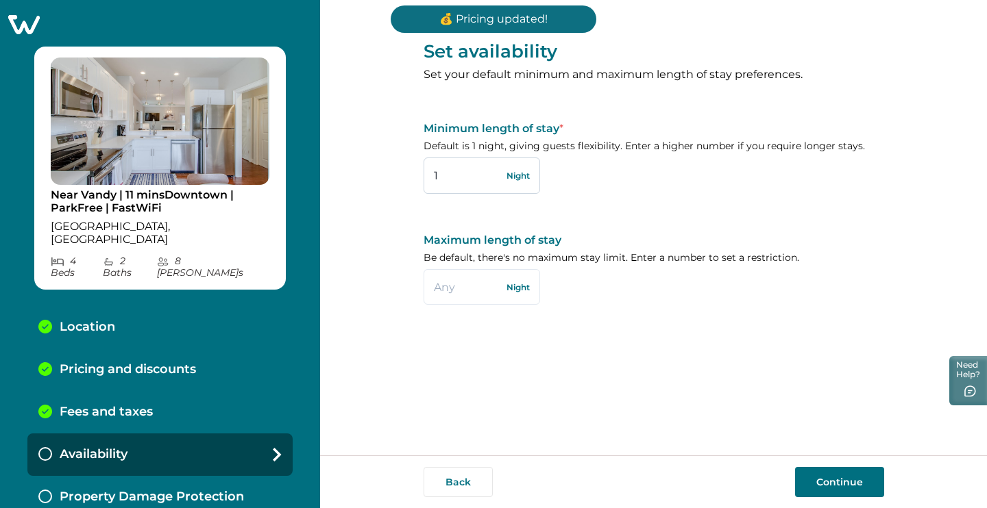
click at [454, 166] on input "1" at bounding box center [481, 176] width 116 height 36
click at [455, 169] on input "1" at bounding box center [481, 176] width 116 height 36
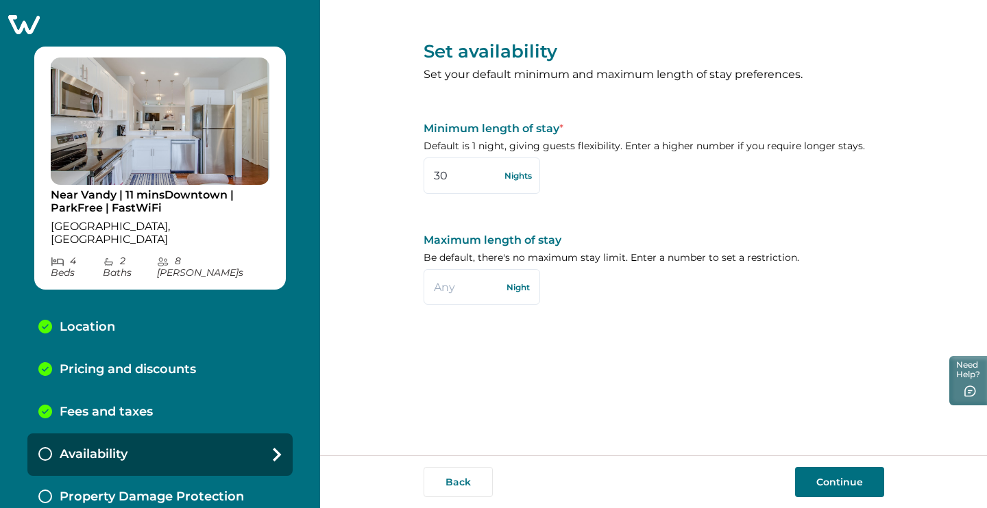
type input "30"
click at [805, 488] on button "Continue" at bounding box center [839, 482] width 89 height 30
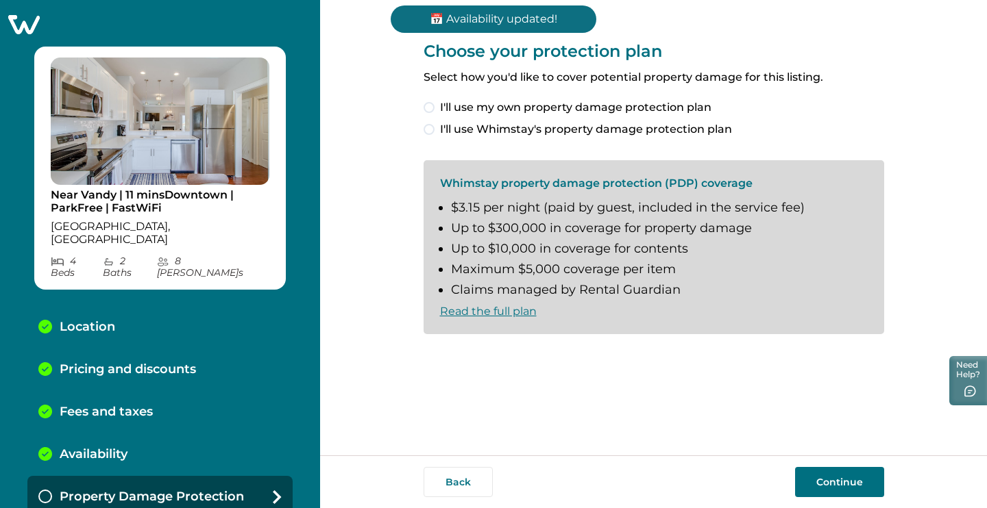
click at [601, 127] on span "I'll use Whimstay's property damage protection plan" at bounding box center [586, 129] width 292 height 16
click at [543, 351] on span "I understand and accept the Whimstay Host Terms and Conditions" at bounding box center [624, 357] width 369 height 16
click at [822, 480] on button "Continue" at bounding box center [839, 482] width 89 height 30
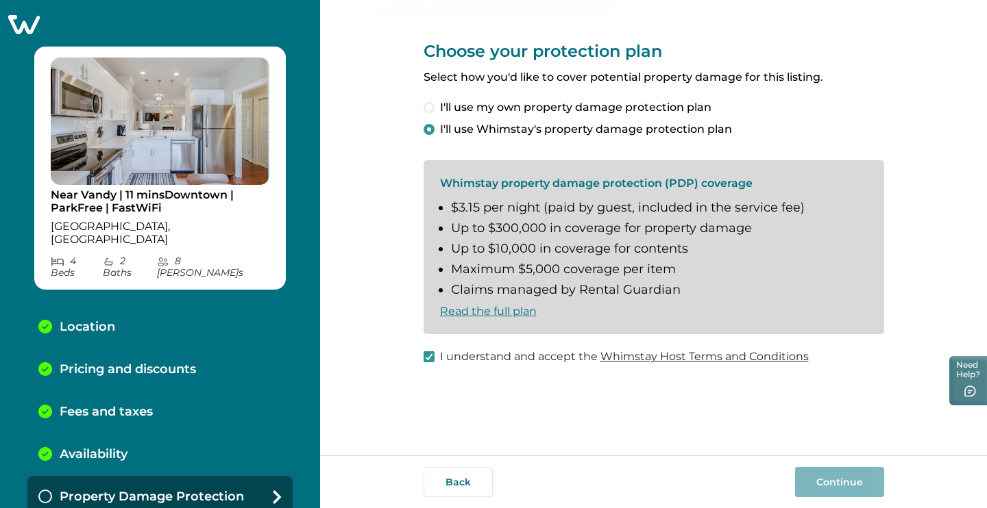
scroll to position [23, 0]
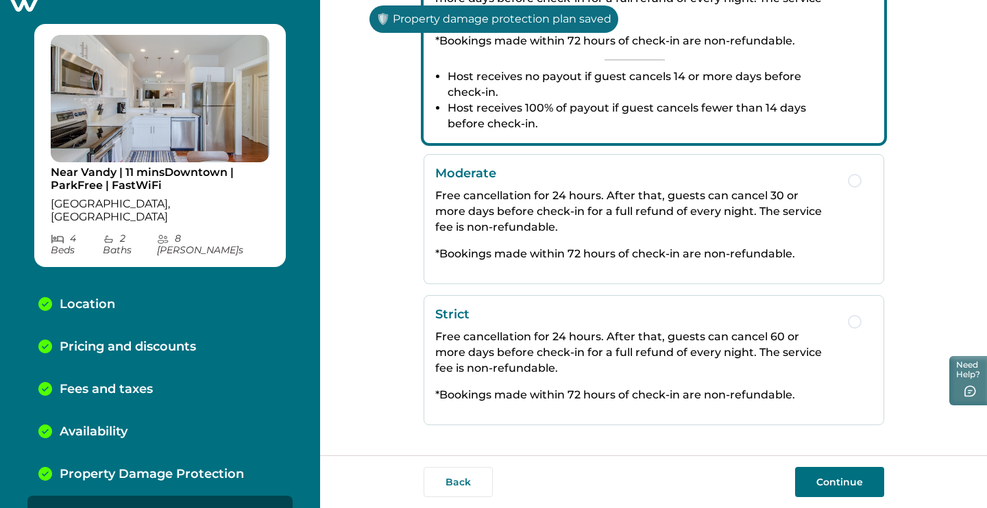
click at [599, 347] on p "Free cancellation for 24 hours. After that, guests can cancel 60 or more days b…" at bounding box center [634, 352] width 399 height 47
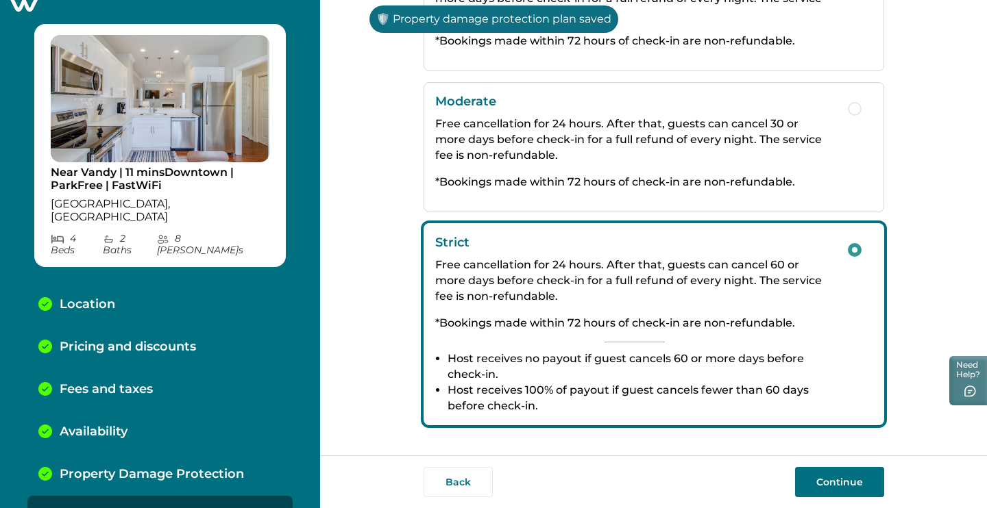
click at [843, 481] on button "Continue" at bounding box center [839, 482] width 89 height 30
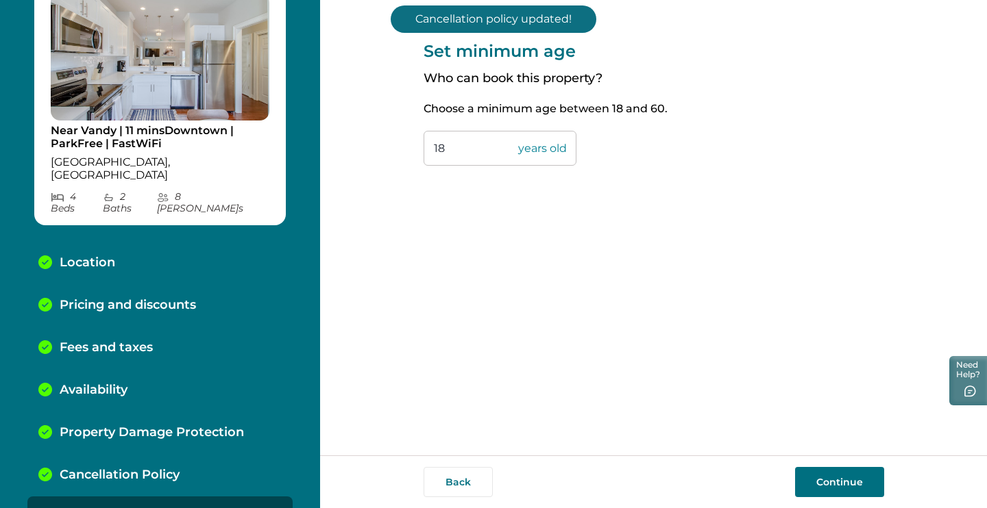
click at [854, 486] on button "Continue" at bounding box center [839, 482] width 89 height 30
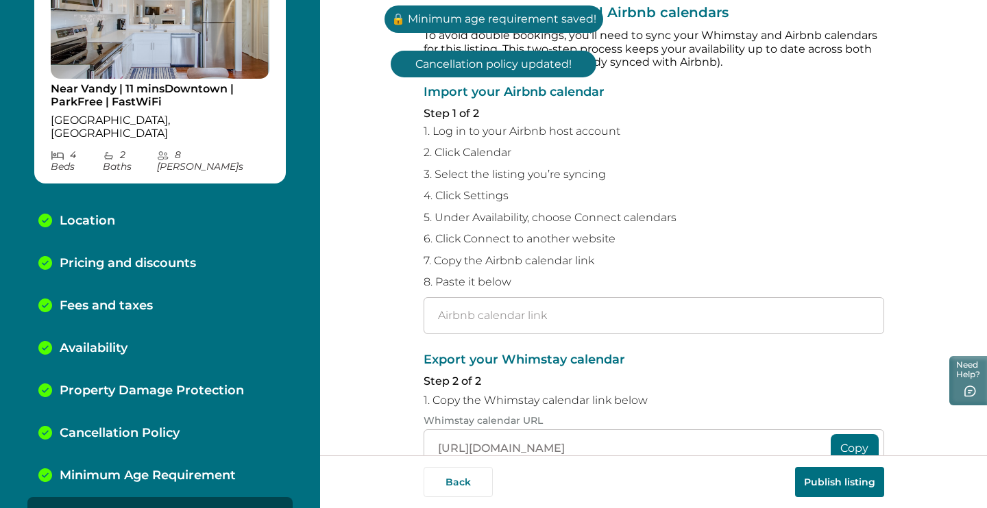
scroll to position [53, 0]
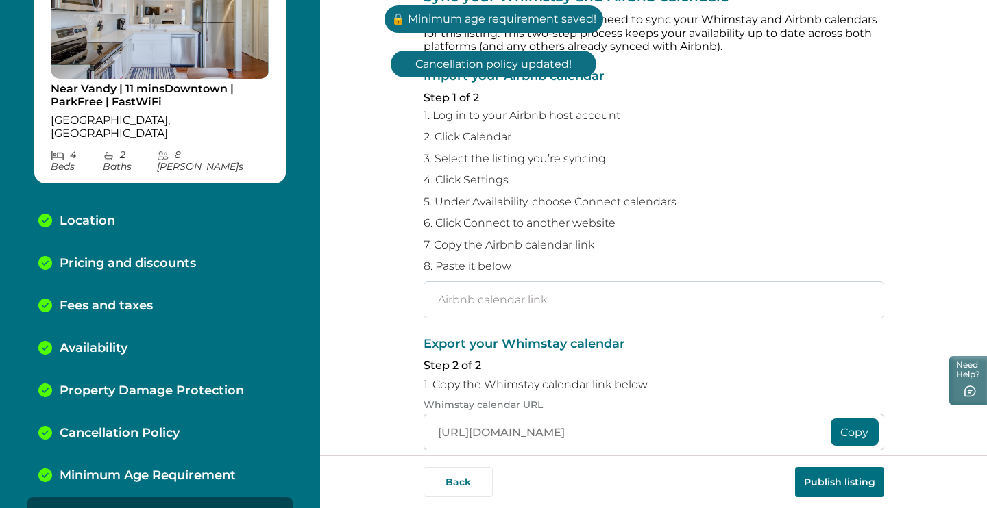
click at [623, 284] on input "text" at bounding box center [653, 300] width 460 height 37
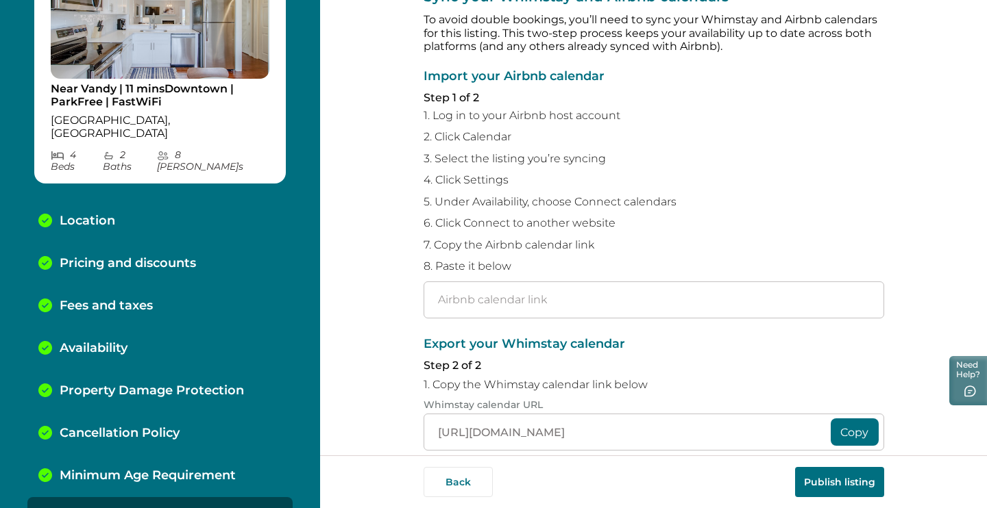
click at [849, 429] on button "Copy" at bounding box center [854, 432] width 48 height 27
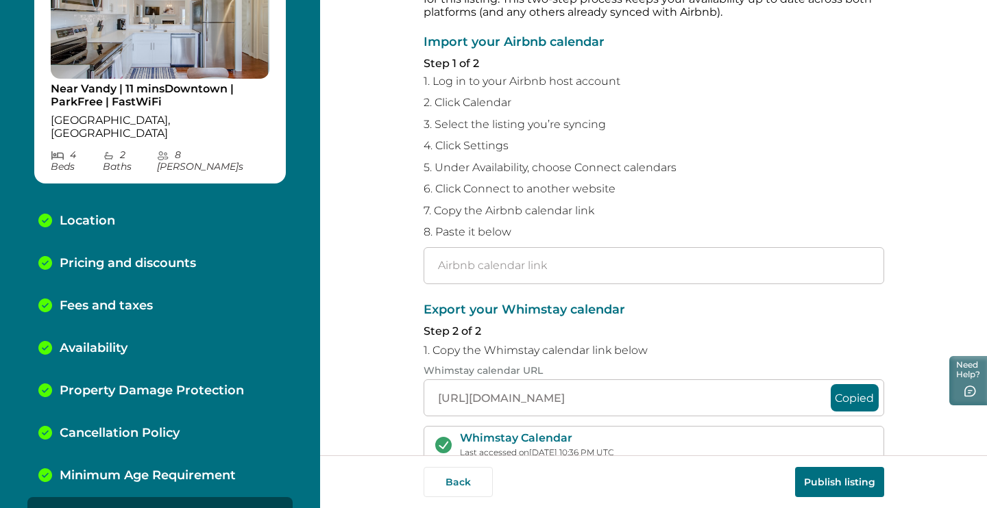
scroll to position [92, 0]
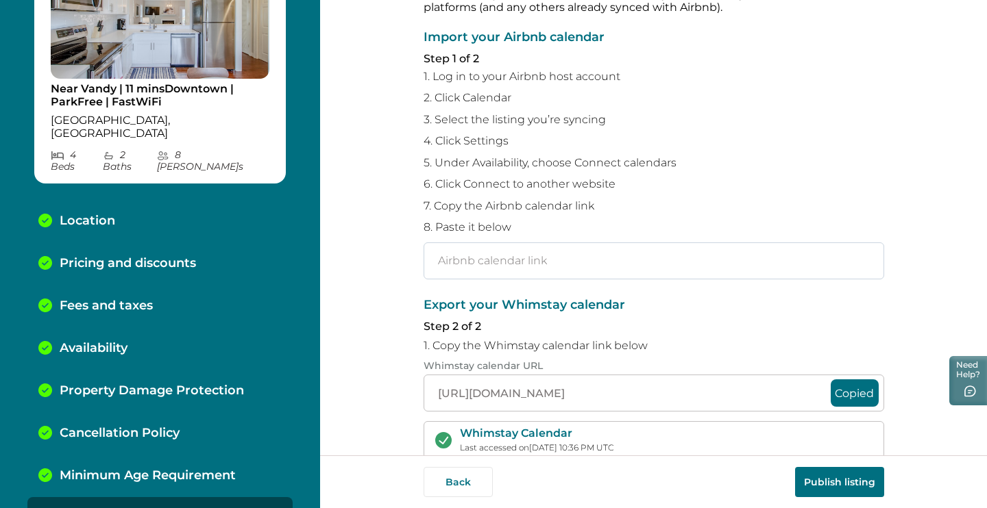
click at [541, 251] on input "text" at bounding box center [653, 261] width 460 height 37
paste input "[URL][DOMAIN_NAME]"
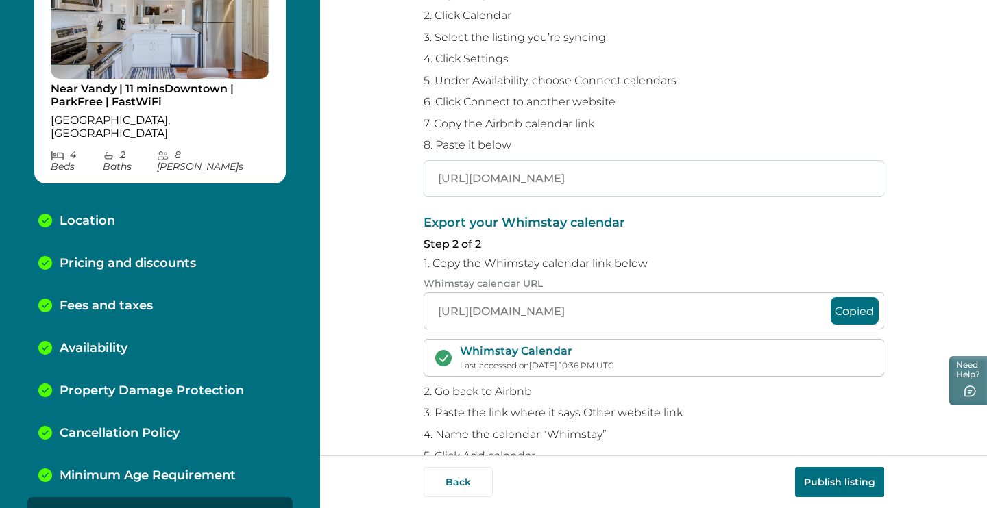
scroll to position [222, 0]
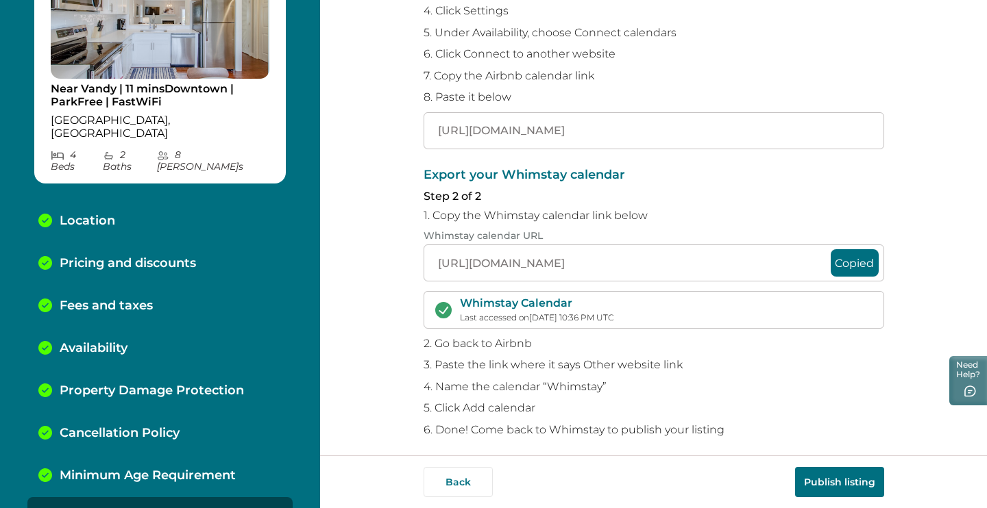
type input "[URL][DOMAIN_NAME]"
click at [835, 478] on button "Publish listing" at bounding box center [839, 482] width 89 height 30
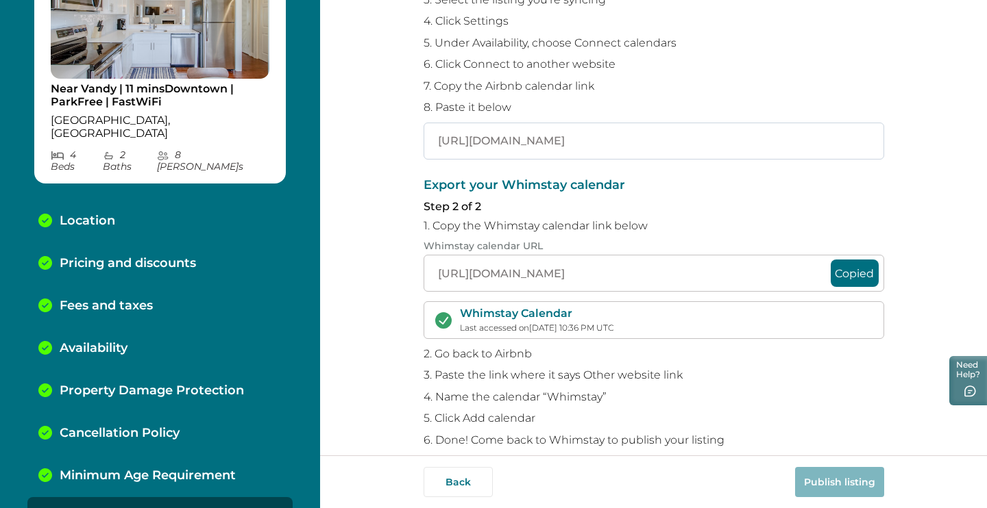
scroll to position [207, 0]
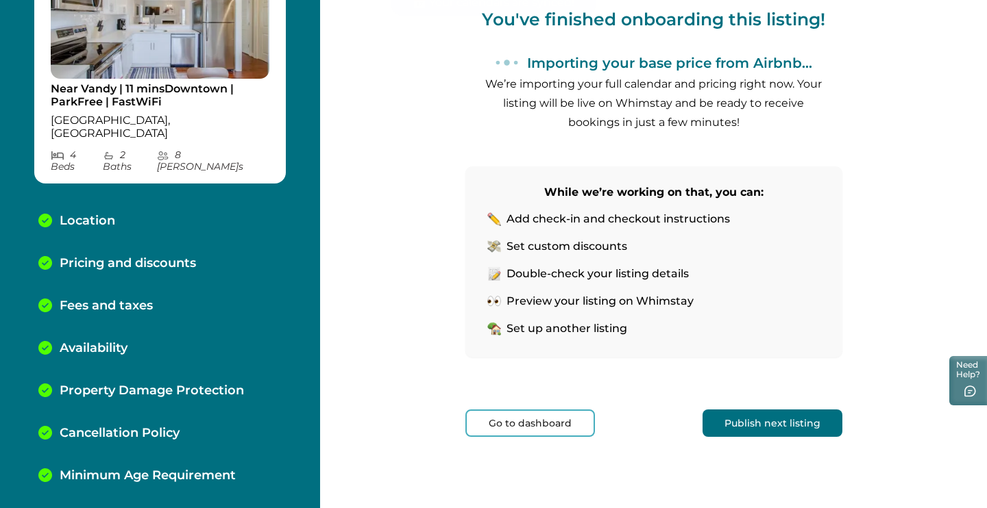
scroll to position [156, 0]
click at [811, 420] on button "Publish next listing" at bounding box center [772, 423] width 140 height 27
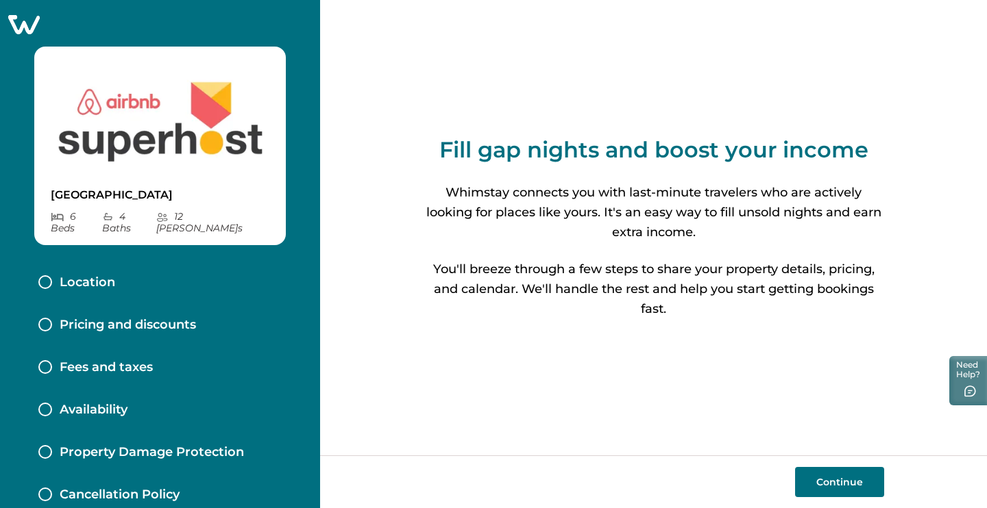
click at [32, 24] on icon at bounding box center [24, 24] width 34 height 21
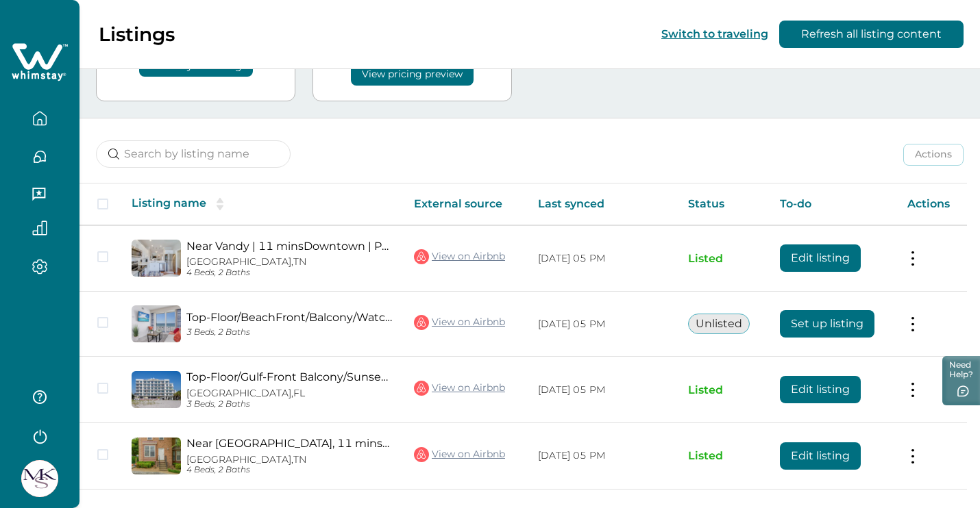
scroll to position [120, 0]
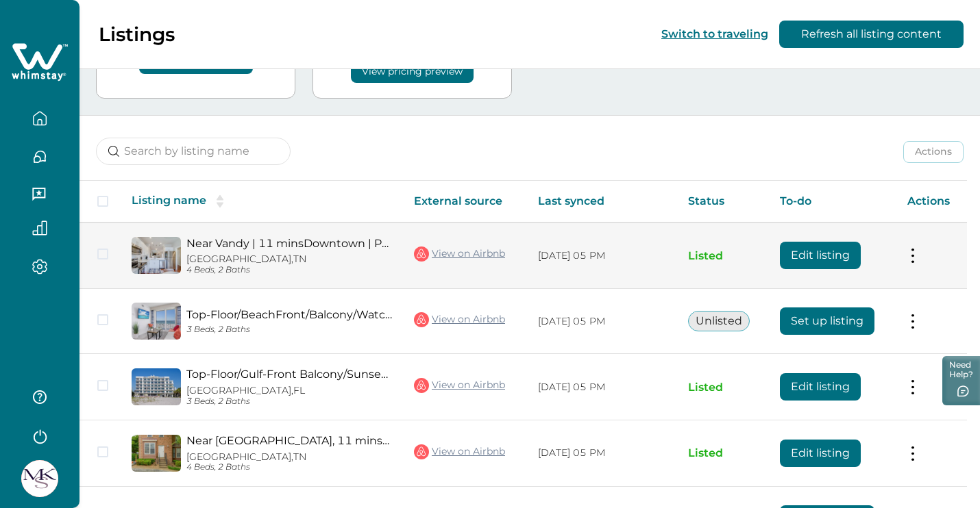
click at [295, 245] on link "Near Vandy | 11 minsDowntown | ParkFree | FastWiFi" at bounding box center [289, 243] width 206 height 13
click at [831, 255] on button "Edit listing" at bounding box center [820, 255] width 81 height 27
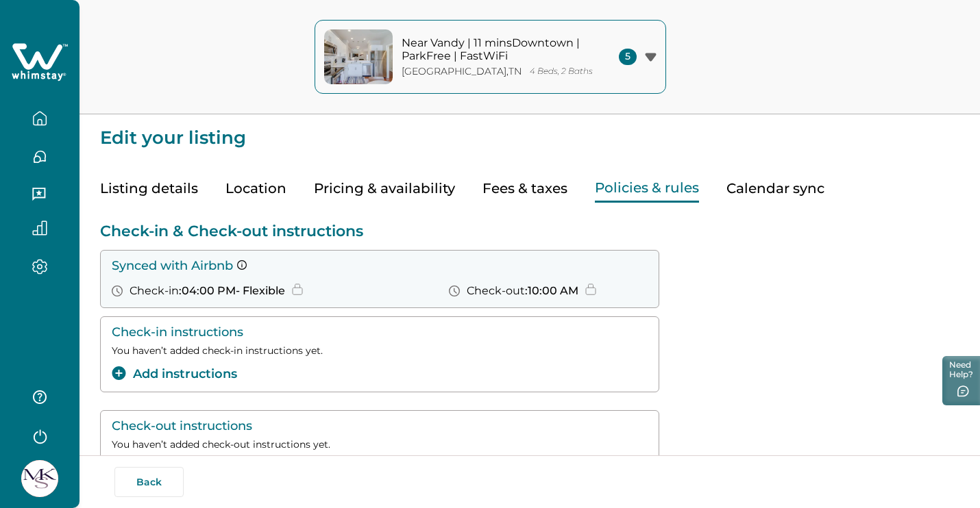
click at [640, 195] on button "Policies & rules" at bounding box center [647, 189] width 104 height 28
click at [210, 374] on button "Add instructions" at bounding box center [174, 374] width 125 height 18
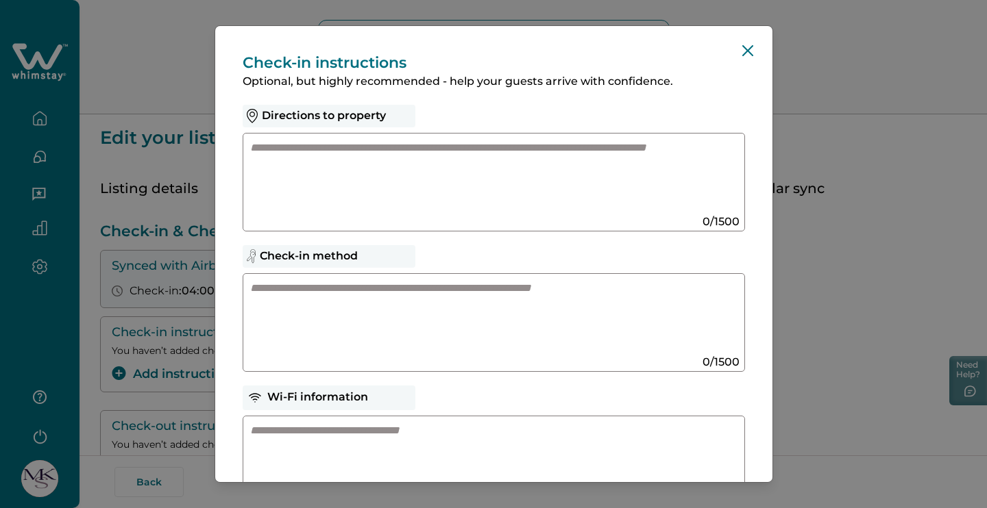
click at [325, 295] on textarea at bounding box center [480, 317] width 460 height 73
paste textarea "**********"
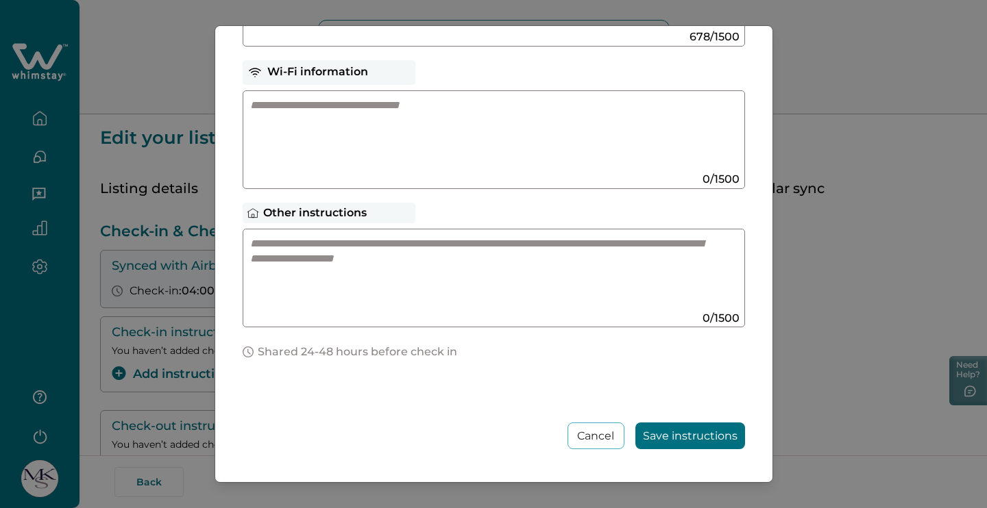
scroll to position [325, 0]
type textarea "**********"
click at [693, 433] on button "Save instructions" at bounding box center [690, 436] width 110 height 27
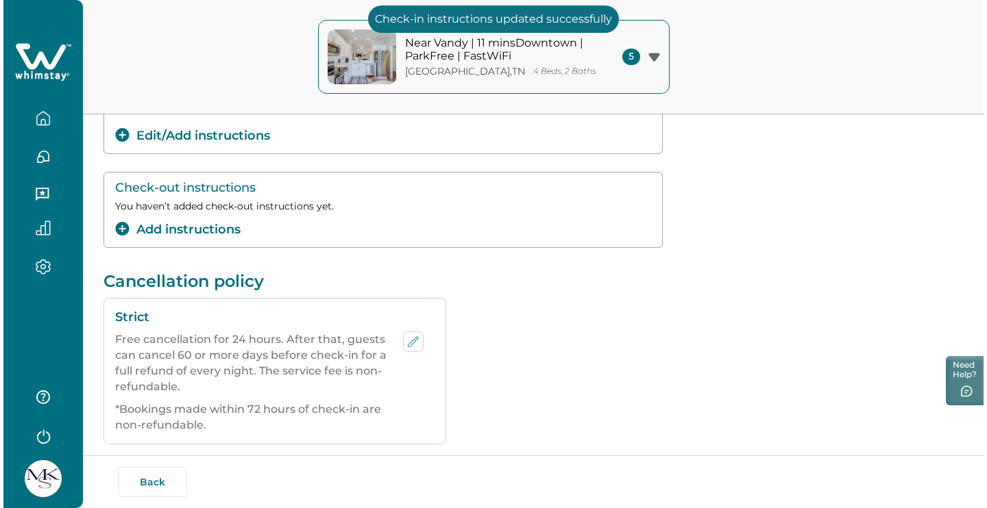
scroll to position [260, 0]
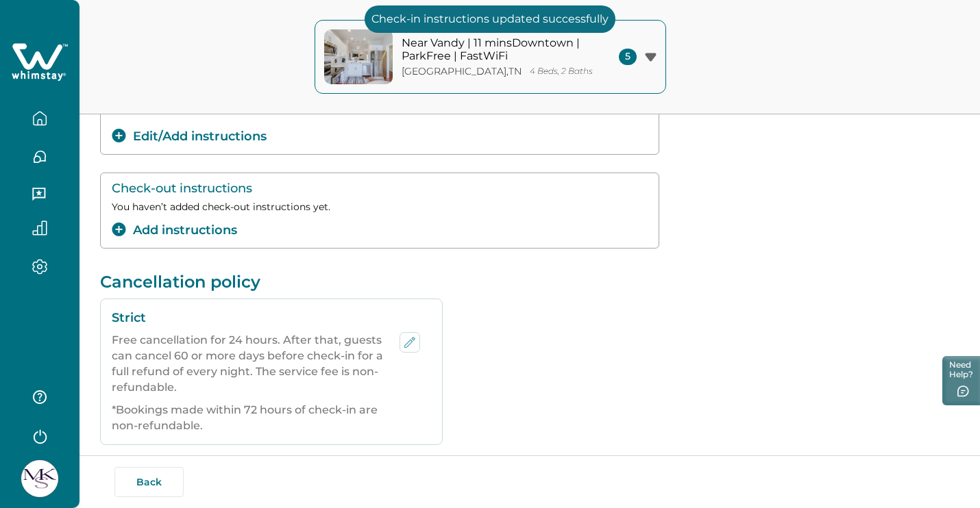
click at [197, 227] on button "Add instructions" at bounding box center [174, 230] width 125 height 18
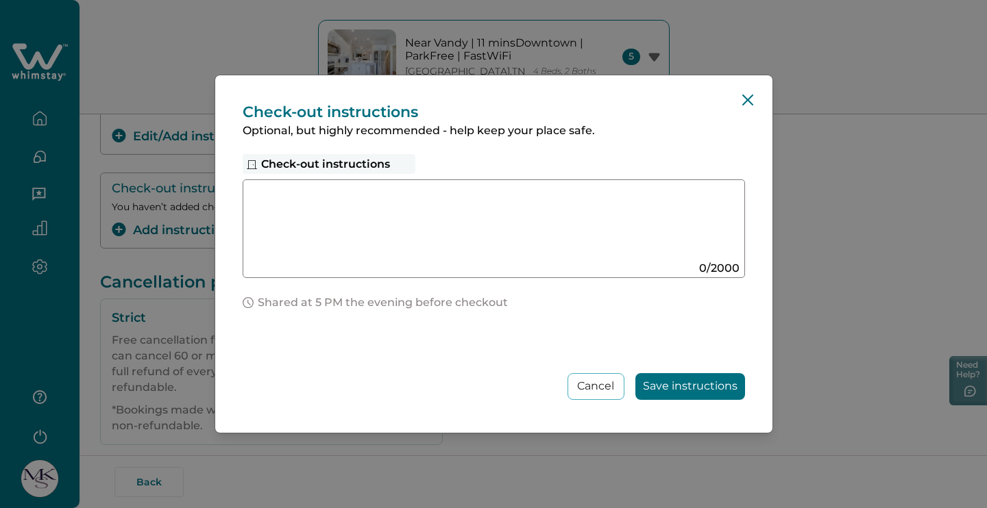
click at [428, 221] on textarea at bounding box center [480, 223] width 460 height 73
paste textarea "**********"
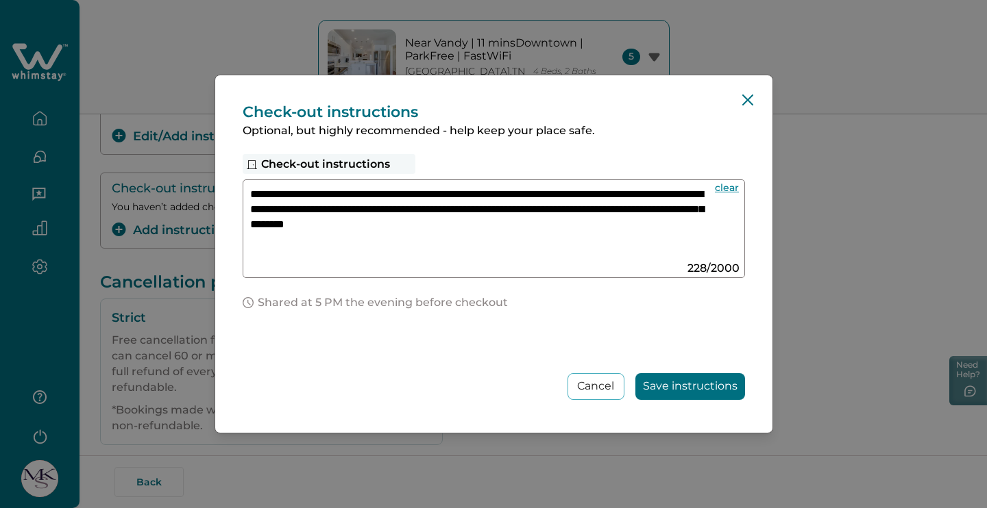
click at [456, 228] on textarea "**********" at bounding box center [480, 223] width 460 height 73
click at [339, 238] on textarea "**********" at bounding box center [480, 223] width 460 height 73
click at [250, 236] on textarea "**********" at bounding box center [480, 223] width 460 height 73
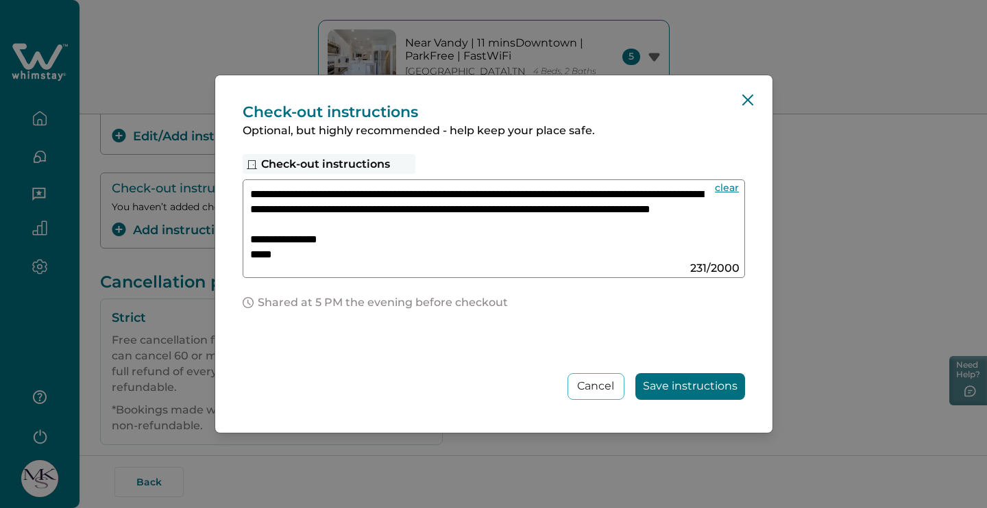
click at [514, 195] on textarea "**********" at bounding box center [480, 223] width 460 height 73
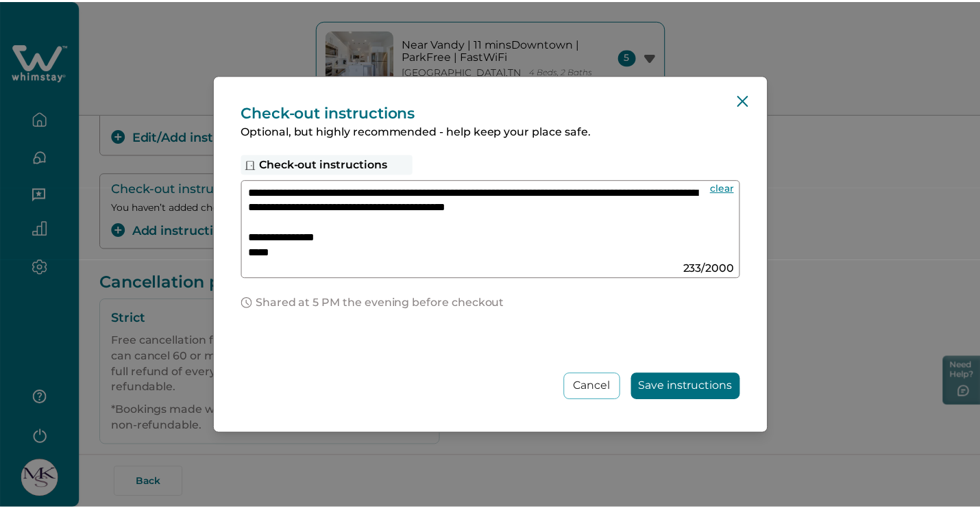
scroll to position [32, 0]
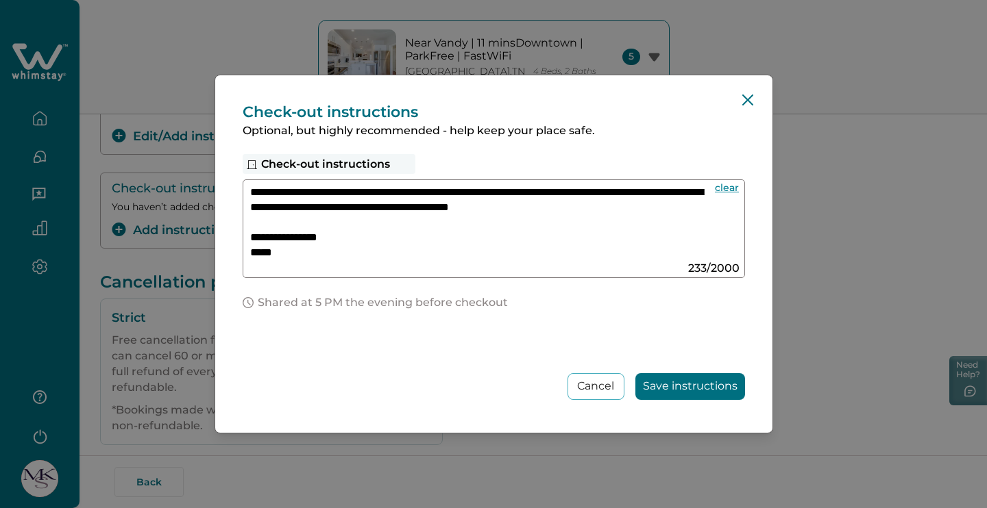
type textarea "**********"
click at [682, 384] on button "Save instructions" at bounding box center [690, 386] width 110 height 27
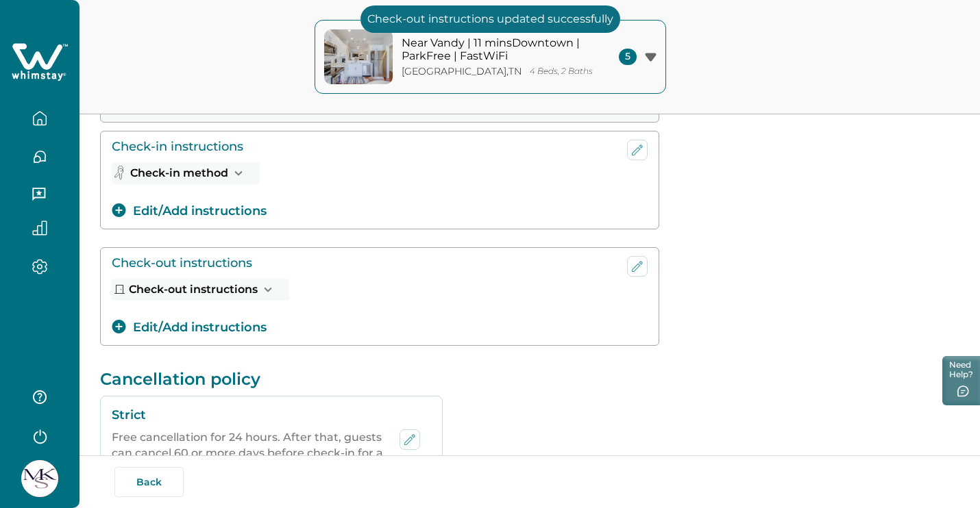
scroll to position [185, 0]
click at [205, 179] on button "Check-in method" at bounding box center [186, 174] width 148 height 22
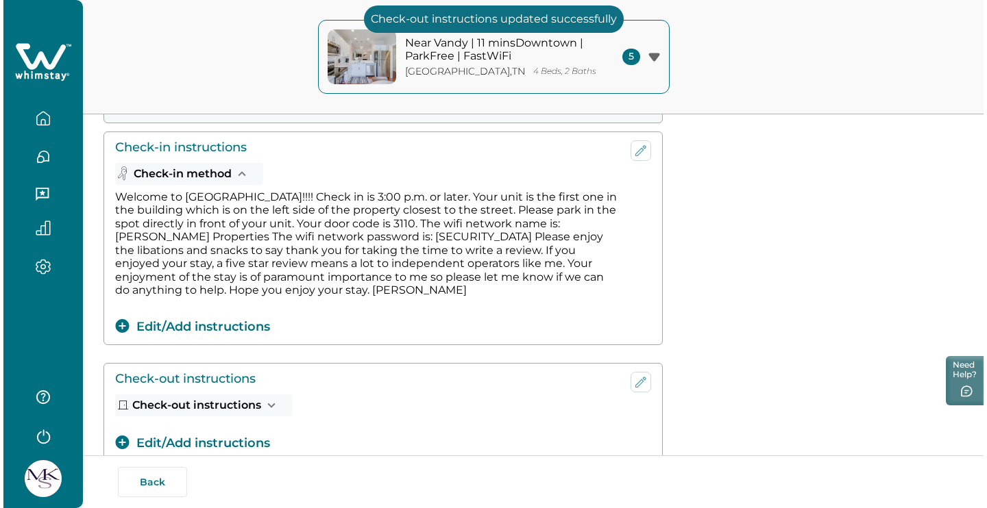
scroll to position [208, 0]
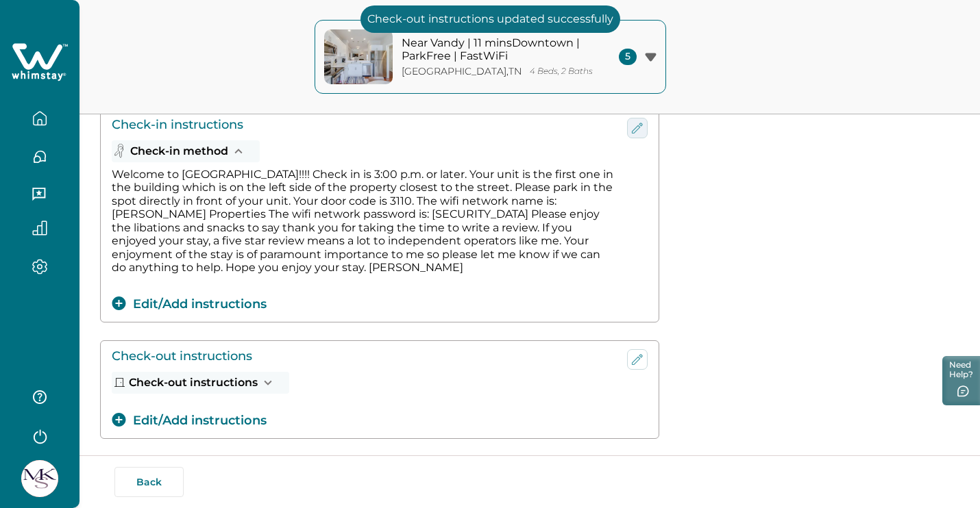
click at [632, 123] on icon "edit-check-in" at bounding box center [637, 128] width 16 height 16
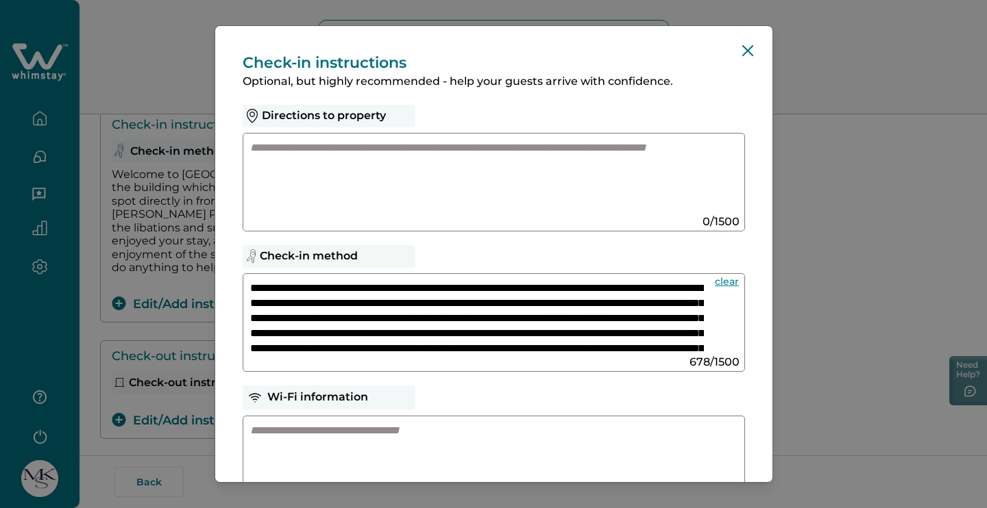
click at [388, 290] on textarea "**********" at bounding box center [477, 317] width 454 height 73
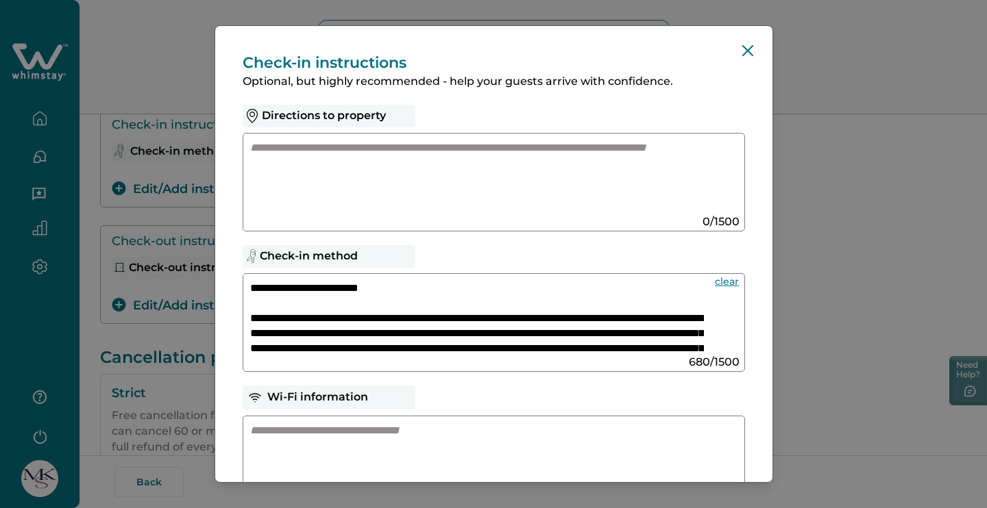
click at [412, 317] on textarea "**********" at bounding box center [477, 317] width 454 height 73
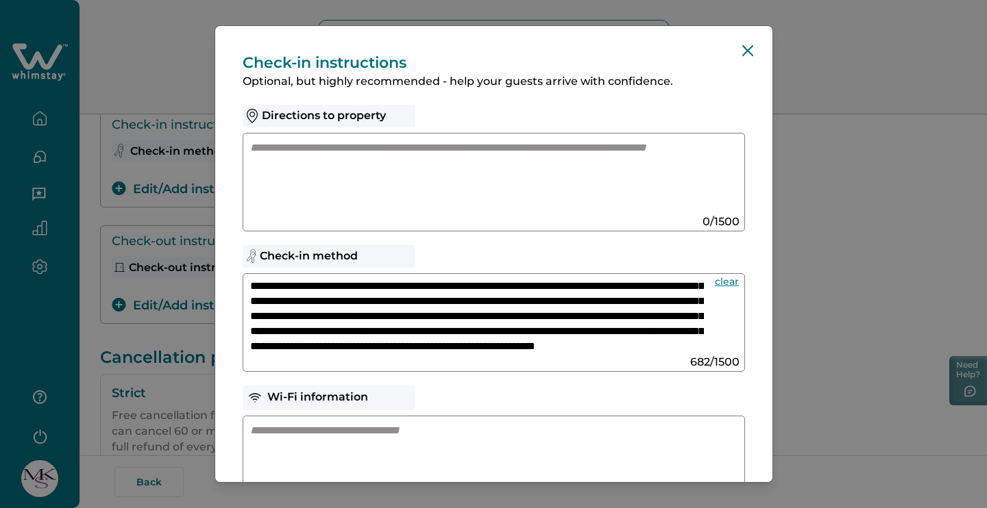
scroll to position [81, 0]
click at [560, 298] on textarea "**********" at bounding box center [477, 317] width 454 height 73
click at [567, 297] on textarea "**********" at bounding box center [477, 317] width 454 height 73
click at [325, 295] on textarea "**********" at bounding box center [477, 317] width 454 height 73
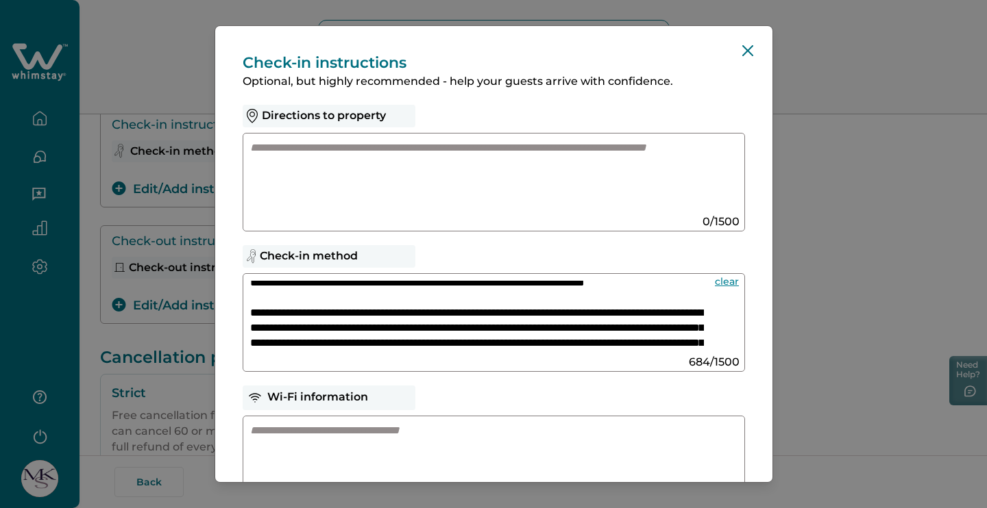
scroll to position [120, 0]
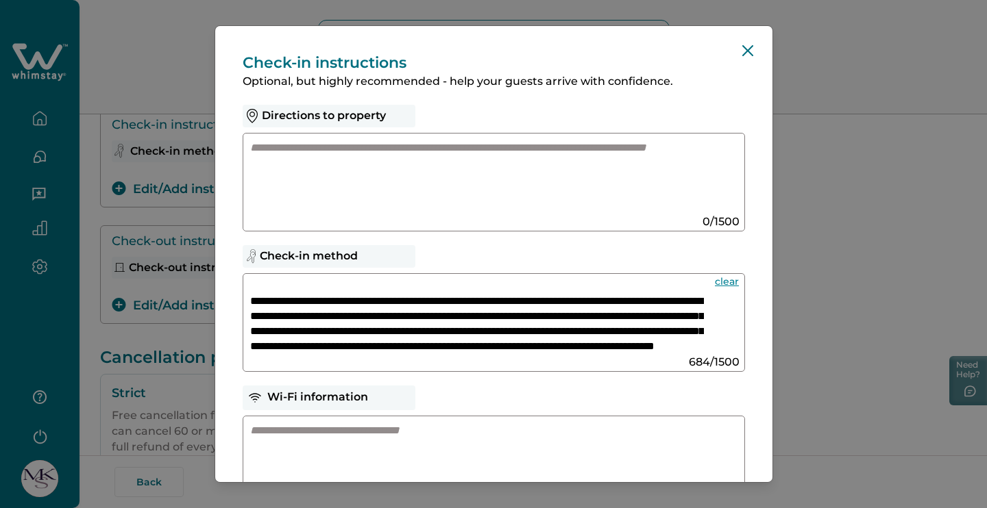
click at [491, 283] on textarea "**********" at bounding box center [477, 317] width 454 height 73
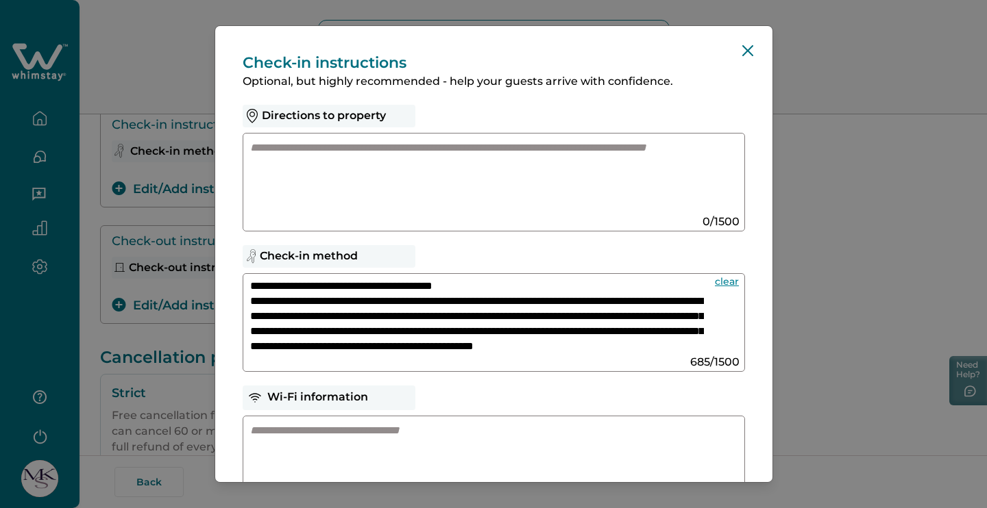
scroll to position [138, 0]
click at [494, 281] on textarea "**********" at bounding box center [477, 317] width 454 height 73
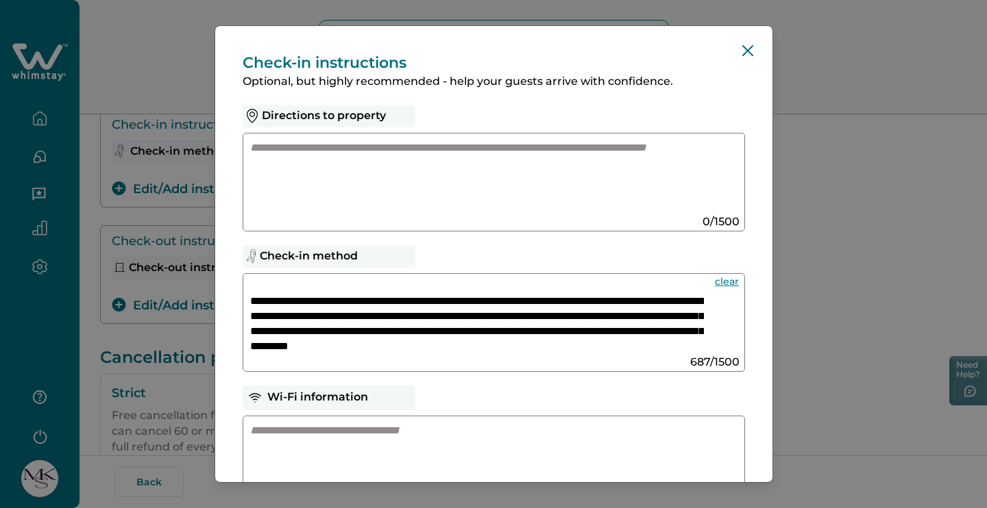
scroll to position [168, 0]
click at [539, 332] on textarea "**********" at bounding box center [477, 317] width 454 height 73
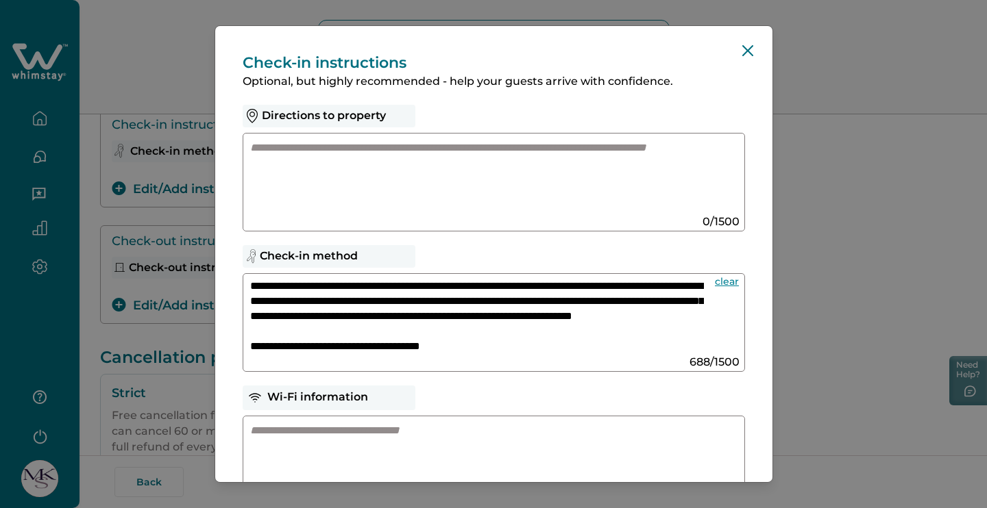
scroll to position [182, 0]
click at [399, 345] on textarea "**********" at bounding box center [477, 317] width 454 height 73
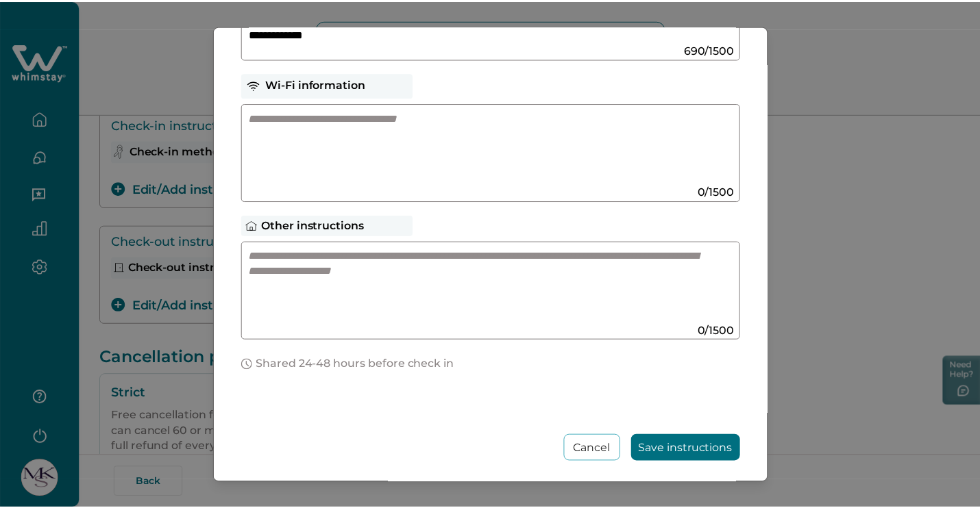
scroll to position [293, 0]
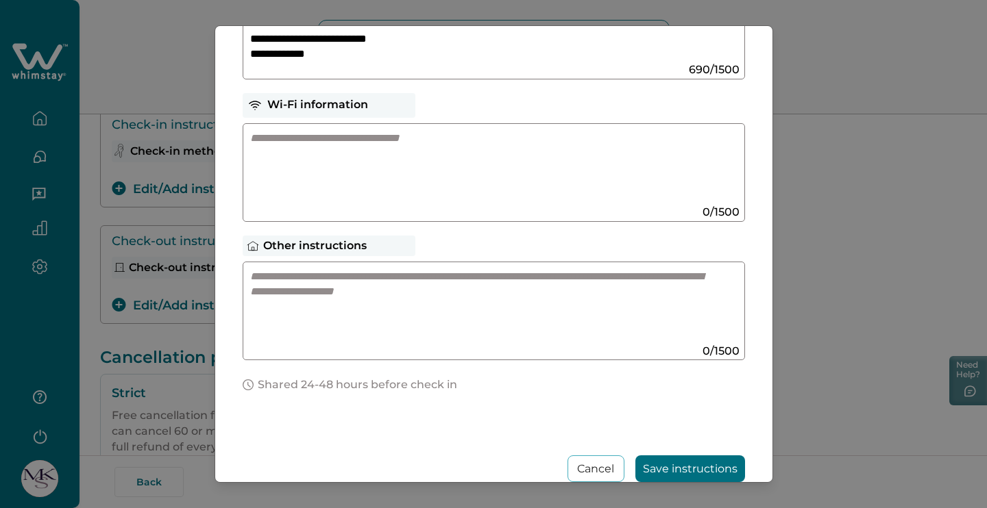
type textarea "**********"
click at [676, 469] on button "Save instructions" at bounding box center [690, 469] width 110 height 27
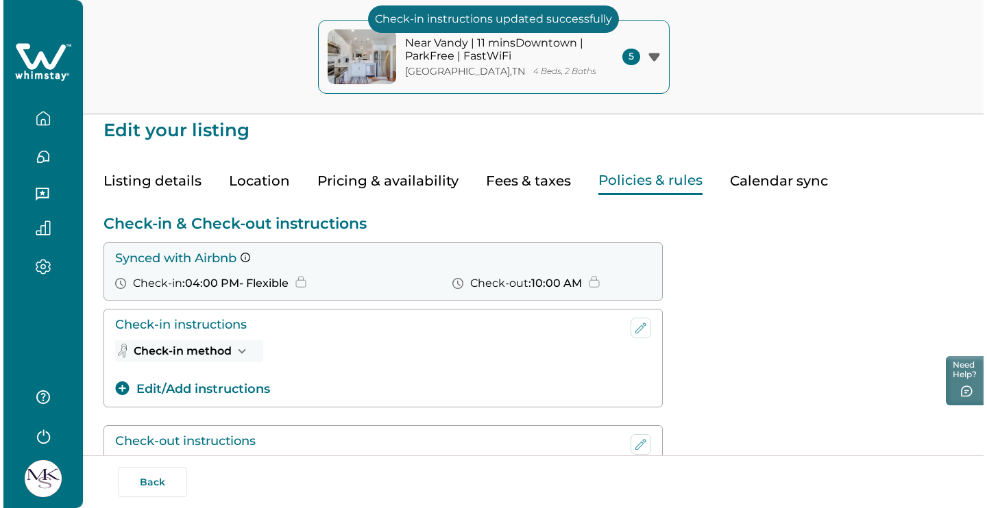
scroll to position [9, 0]
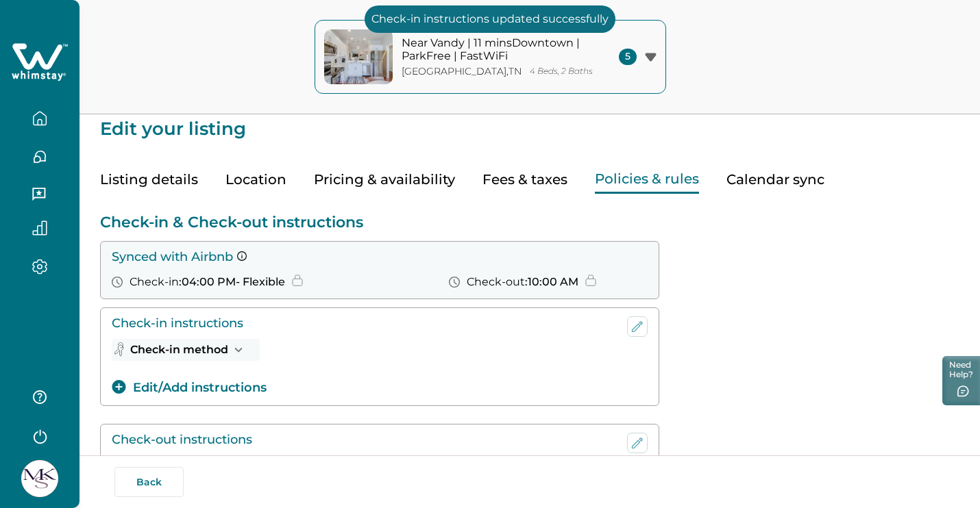
click at [532, 53] on p "Near Vandy | 11 minsDowntown | ParkFree | FastWiFi" at bounding box center [493, 49] width 185 height 27
